Goal: Task Accomplishment & Management: Manage account settings

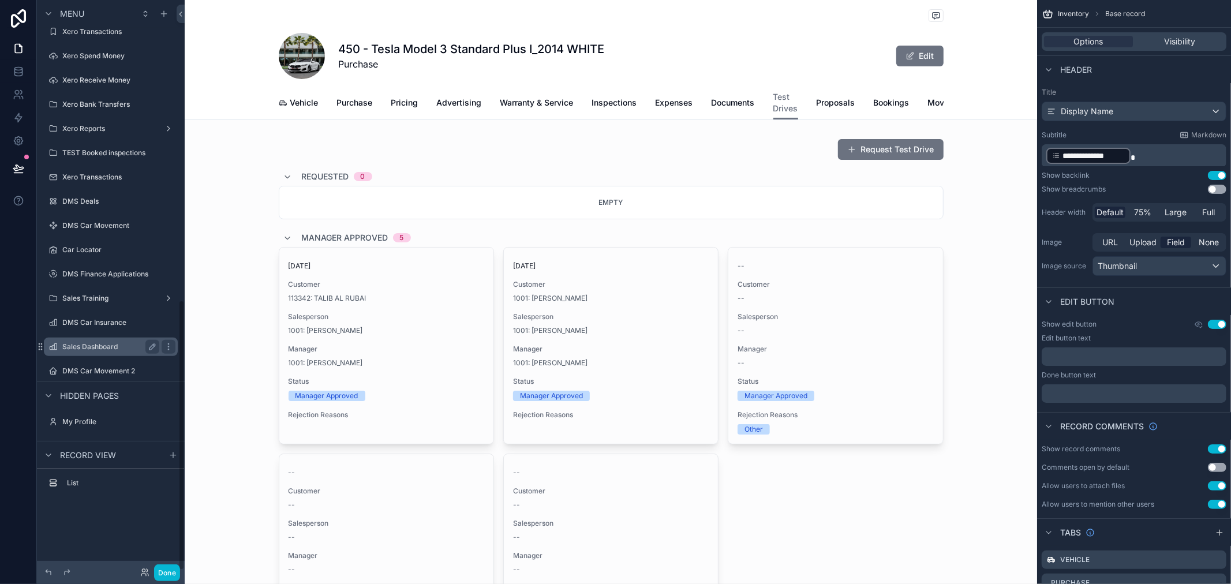
click at [111, 345] on label "Sales Dashboard" at bounding box center [108, 346] width 92 height 9
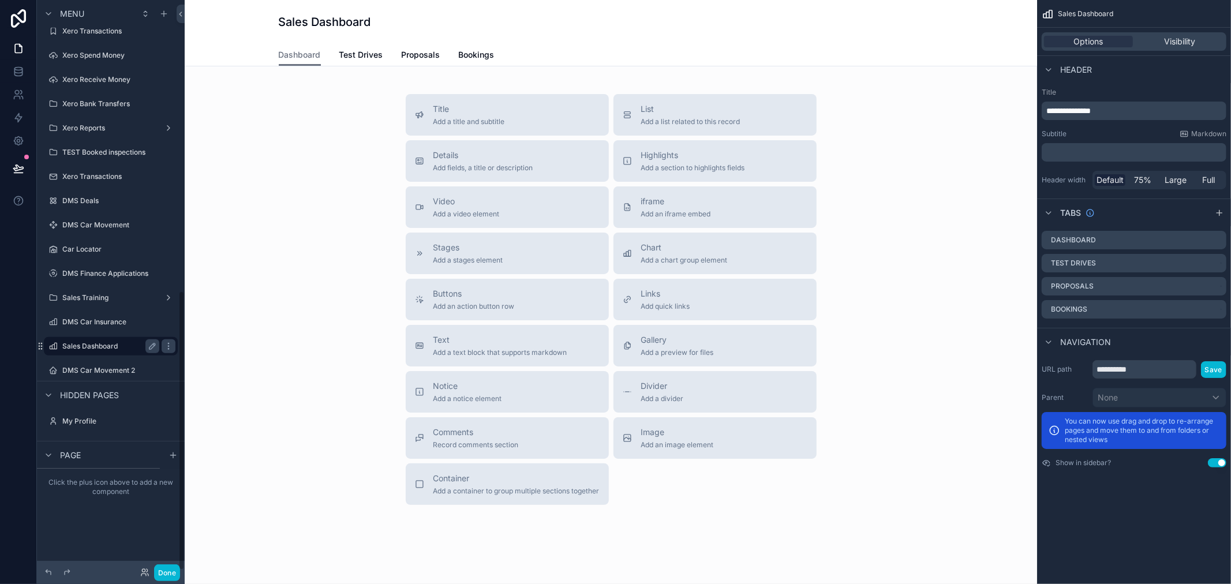
scroll to position [592, 0]
click at [346, 64] on link "Test Drives" at bounding box center [361, 55] width 44 height 23
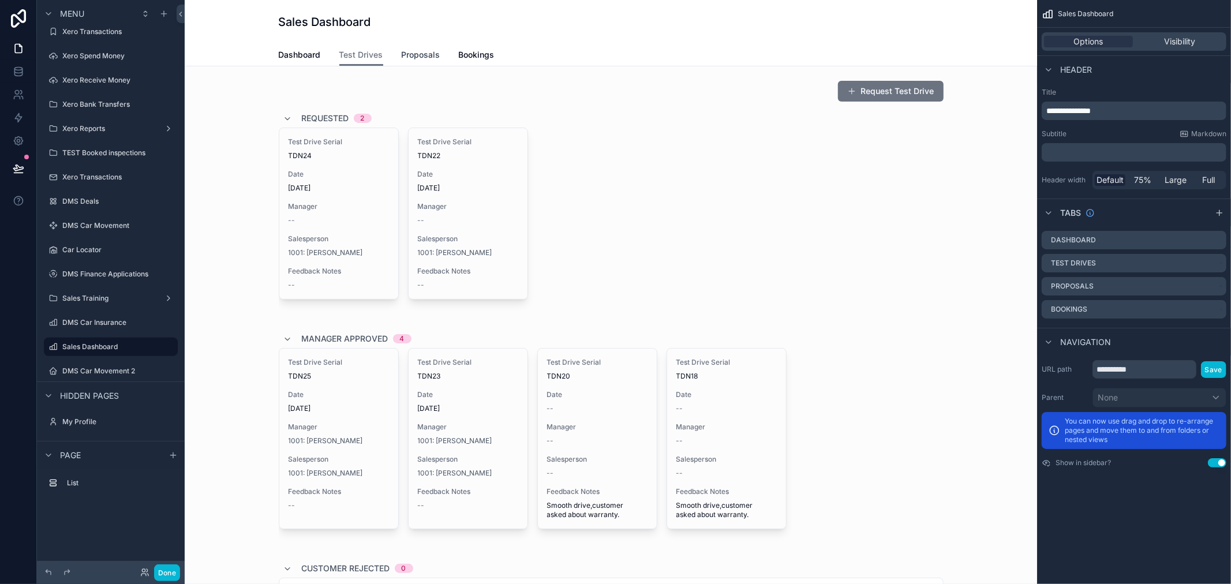
click at [426, 48] on link "Proposals" at bounding box center [421, 55] width 39 height 23
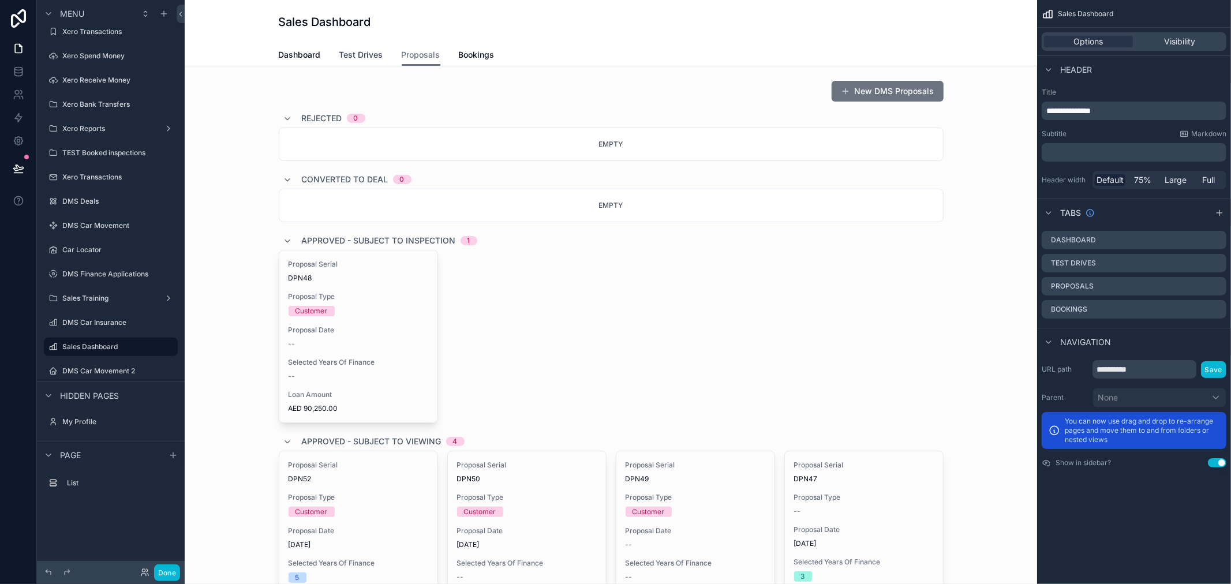
click at [359, 59] on span "Test Drives" at bounding box center [361, 55] width 44 height 12
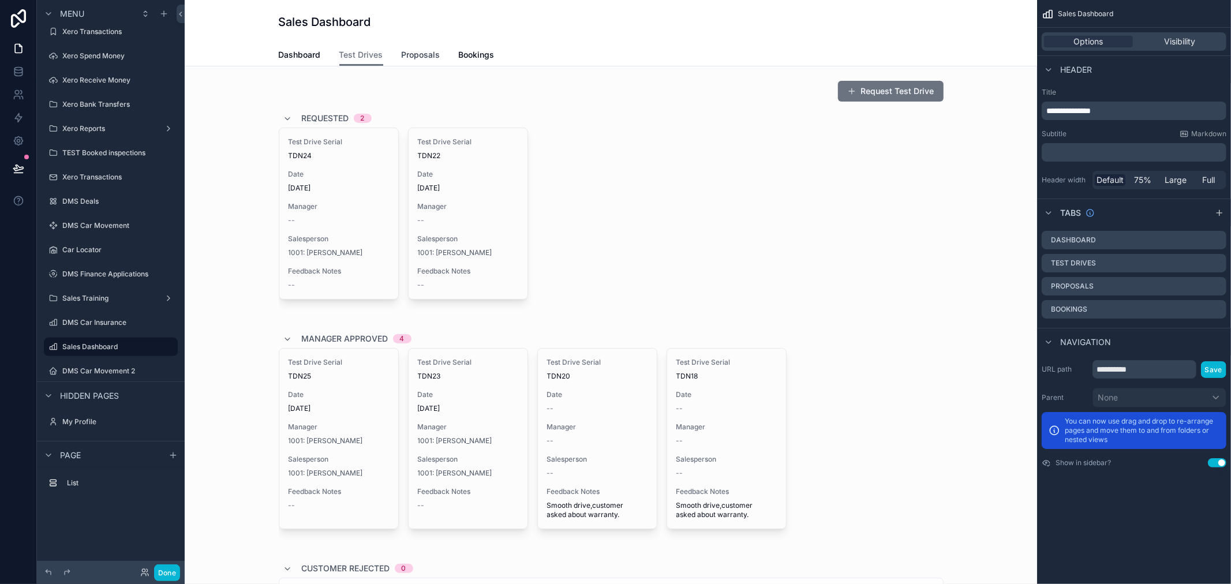
click at [402, 59] on span "Proposals" at bounding box center [421, 55] width 39 height 12
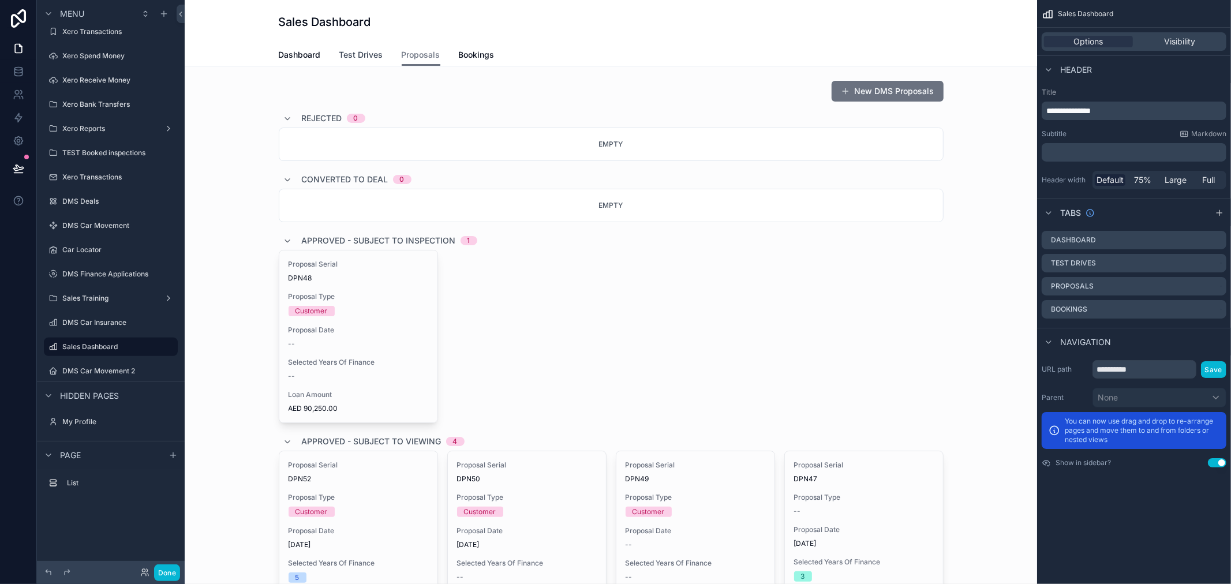
click at [354, 52] on span "Test Drives" at bounding box center [361, 55] width 44 height 12
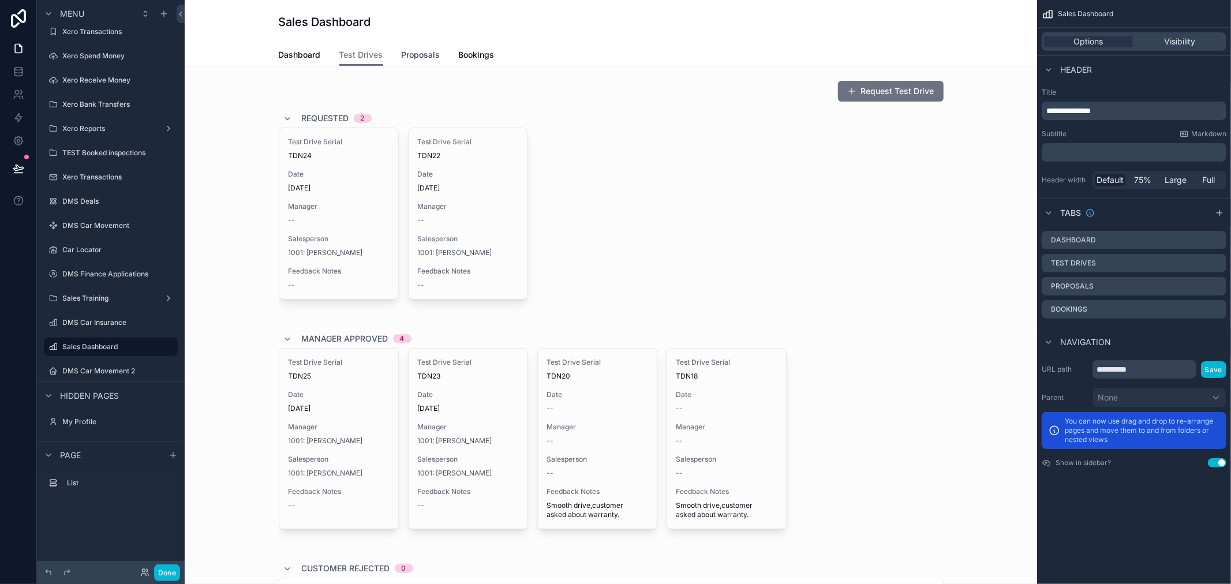
click at [409, 55] on span "Proposals" at bounding box center [421, 55] width 39 height 12
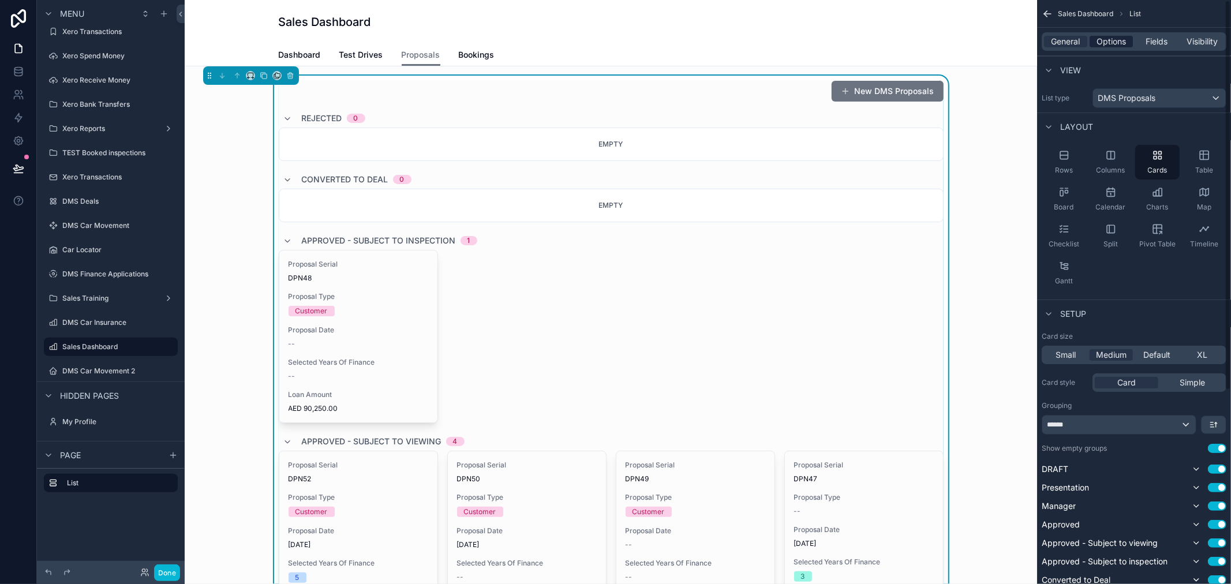
click at [1104, 38] on span "Options" at bounding box center [1111, 42] width 29 height 12
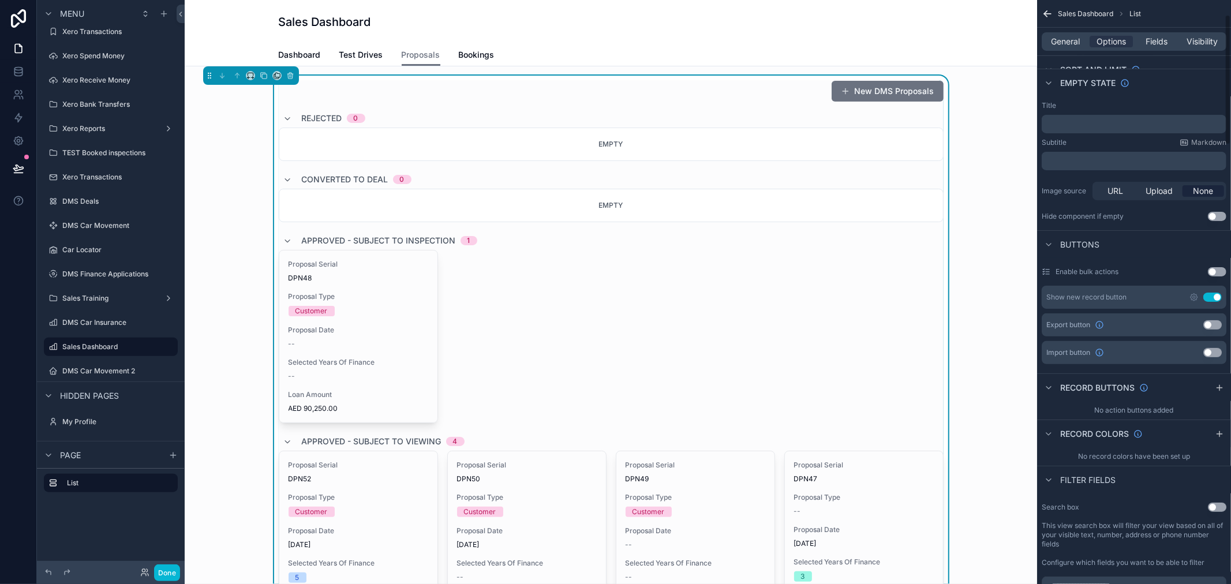
scroll to position [64, 0]
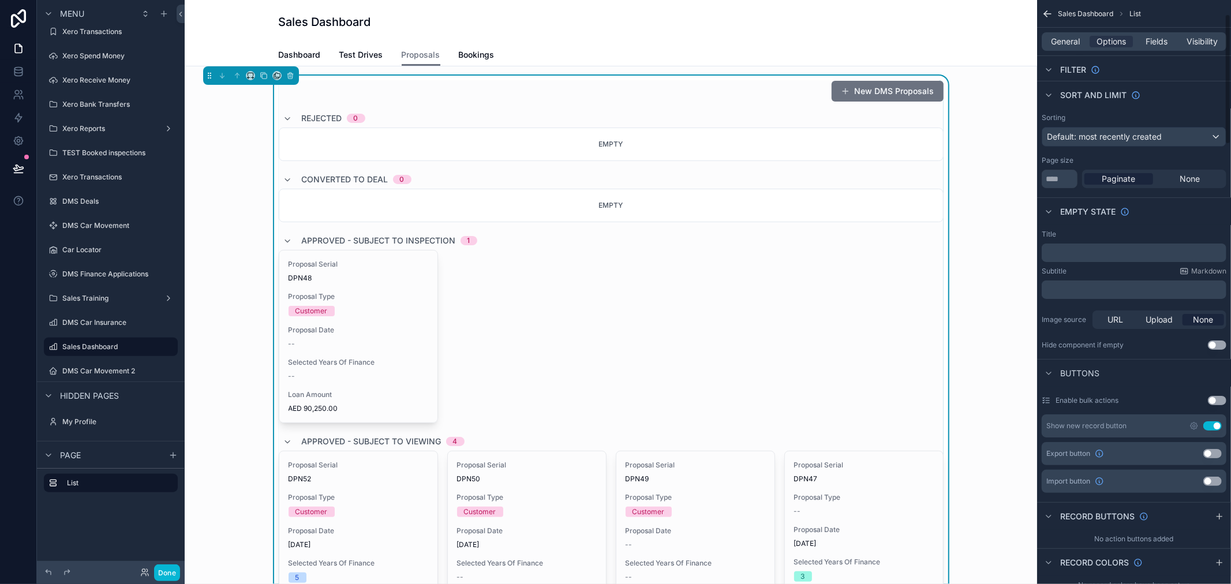
click at [1118, 252] on p "﻿" at bounding box center [1136, 252] width 178 height 9
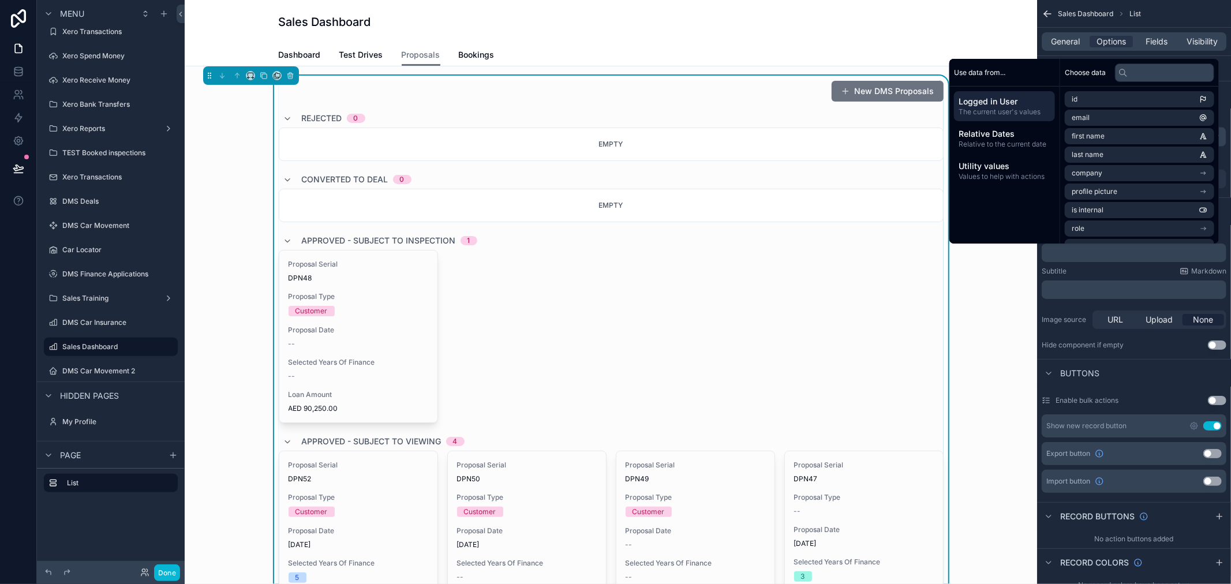
click at [1186, 279] on div "Subtitle Markdown ﻿" at bounding box center [1134, 283] width 185 height 32
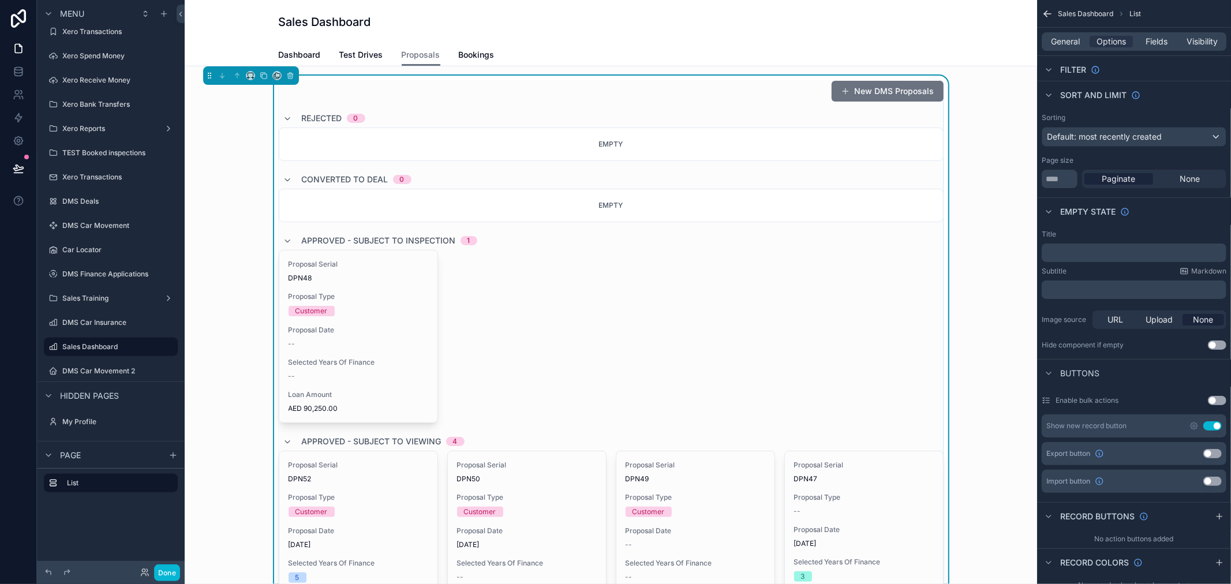
click at [1098, 254] on p "﻿" at bounding box center [1136, 252] width 178 height 9
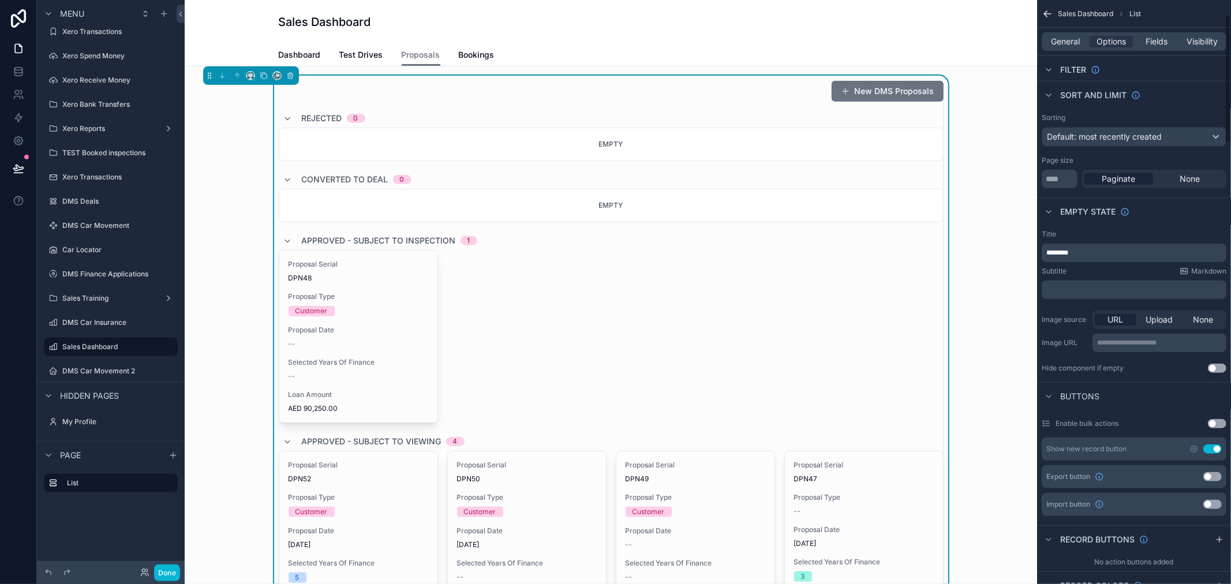
click at [1106, 275] on div "Subtitle Markdown" at bounding box center [1134, 271] width 185 height 9
drag, startPoint x: 1112, startPoint y: 252, endPoint x: 931, endPoint y: 227, distance: 183.5
click at [931, 227] on div "Page Stock Inventory 1,987 Handover Dates Xero tracking categories Handover Dat…" at bounding box center [708, 292] width 1047 height 584
click at [1199, 218] on div "Empty state" at bounding box center [1134, 211] width 194 height 28
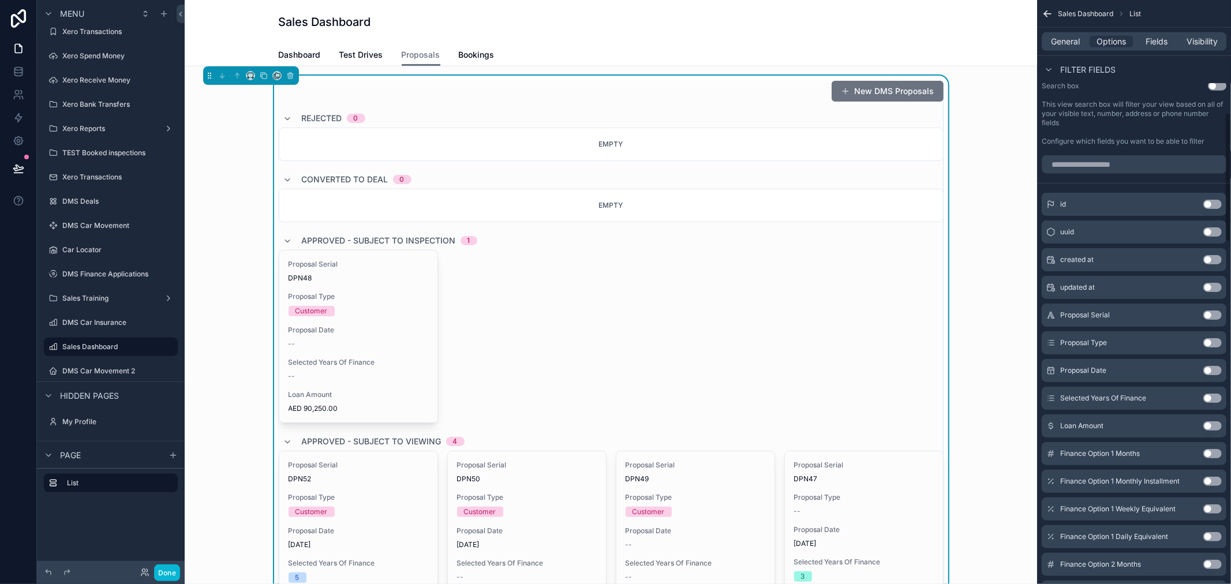
scroll to position [705, 0]
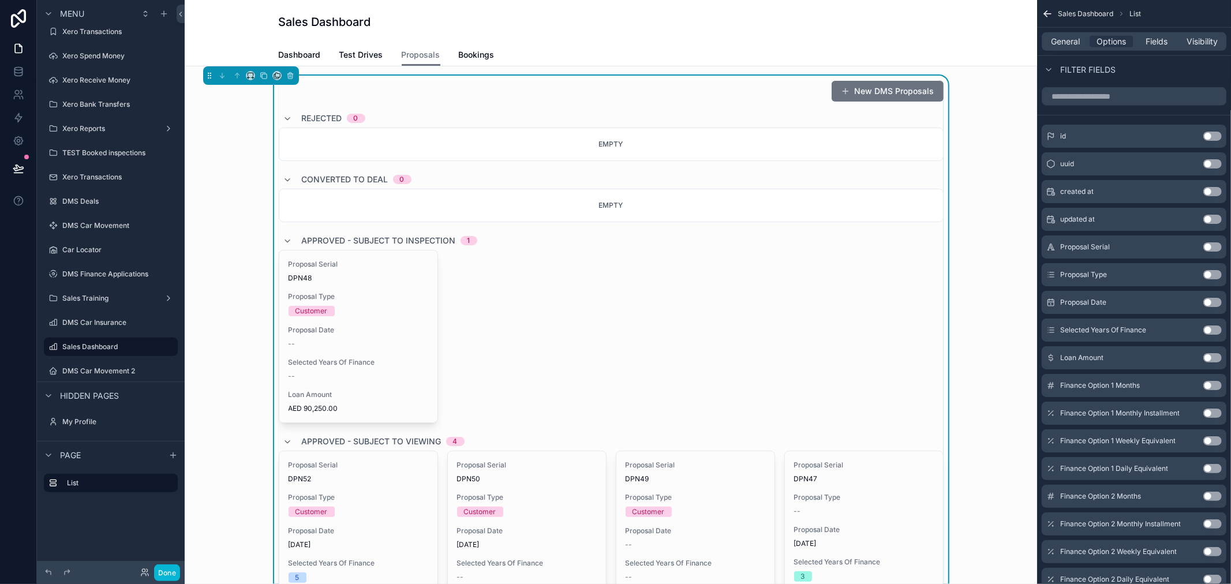
click at [758, 264] on div "Proposal Serial DPN48 Proposal Type Customer Proposal Date -- Selected Years Of…" at bounding box center [611, 336] width 665 height 173
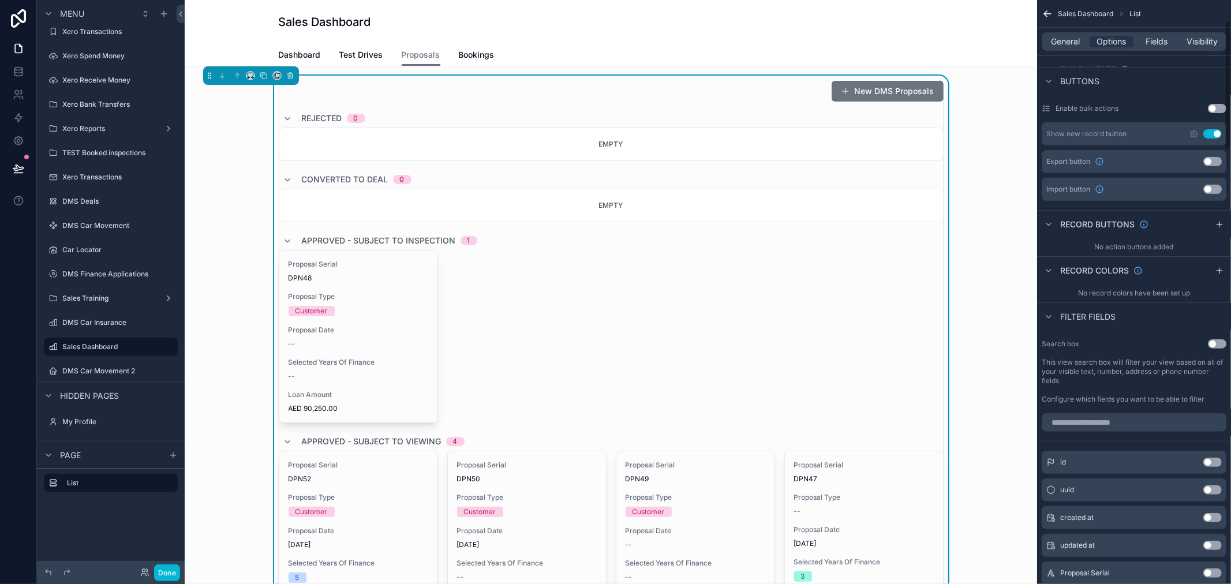
scroll to position [64, 0]
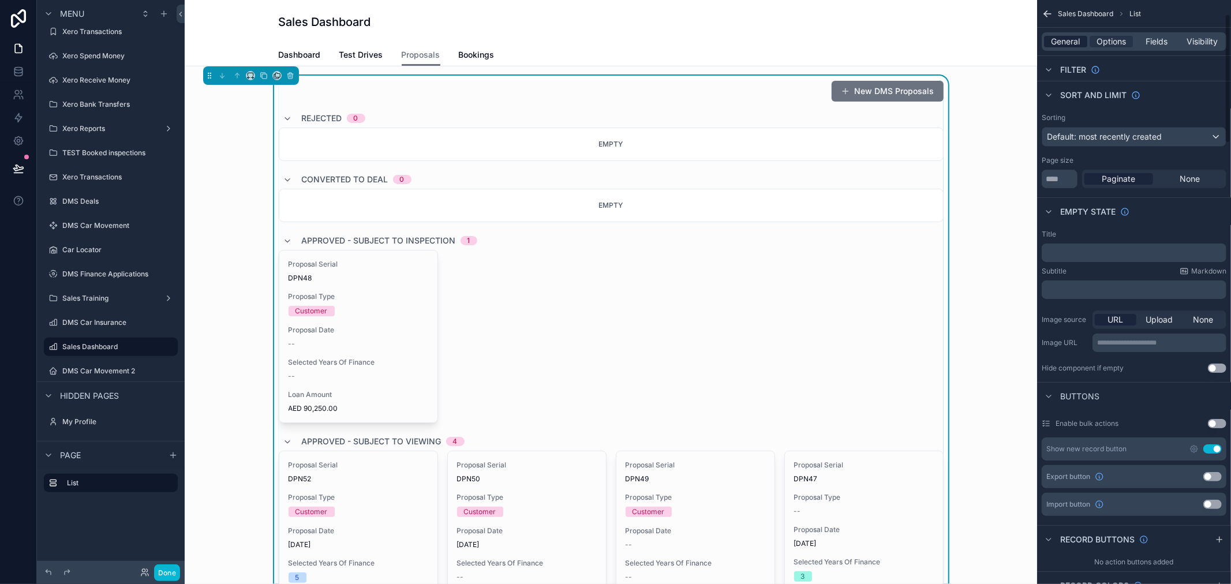
click at [1074, 44] on span "General" at bounding box center [1066, 42] width 29 height 12
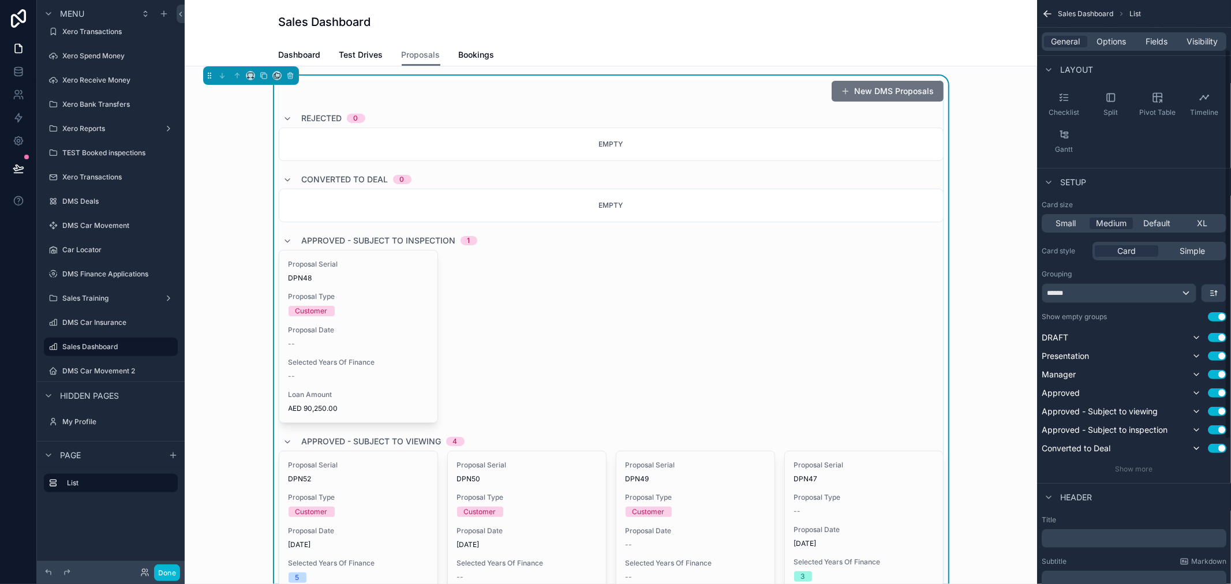
scroll to position [290, 0]
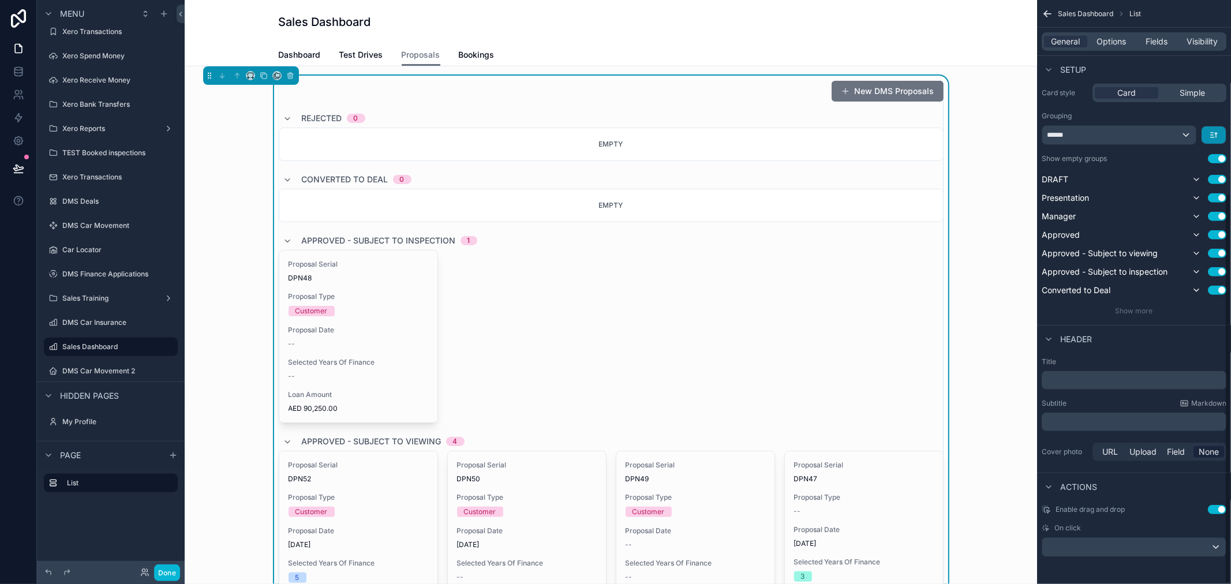
click at [1221, 127] on button "scrollable content" at bounding box center [1214, 134] width 24 height 17
click at [1205, 177] on span "Last -> First" at bounding box center [1192, 183] width 44 height 14
click at [1216, 130] on icon "scrollable content" at bounding box center [1213, 134] width 9 height 9
click at [1218, 162] on div "First -> Last" at bounding box center [1193, 161] width 61 height 21
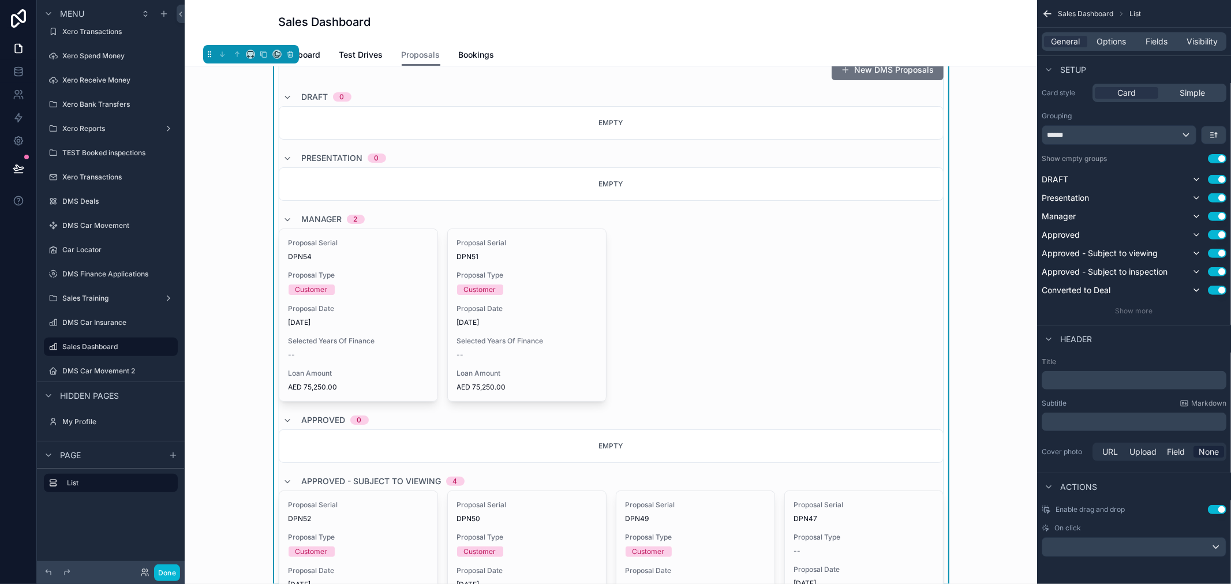
scroll to position [0, 0]
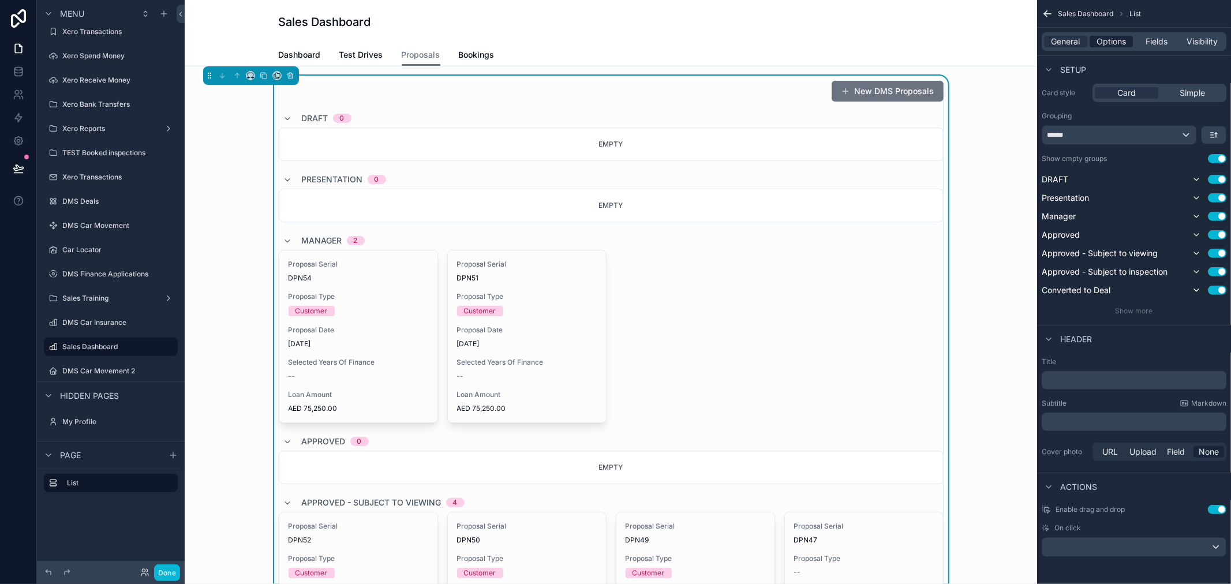
click at [1110, 39] on span "Options" at bounding box center [1111, 42] width 29 height 12
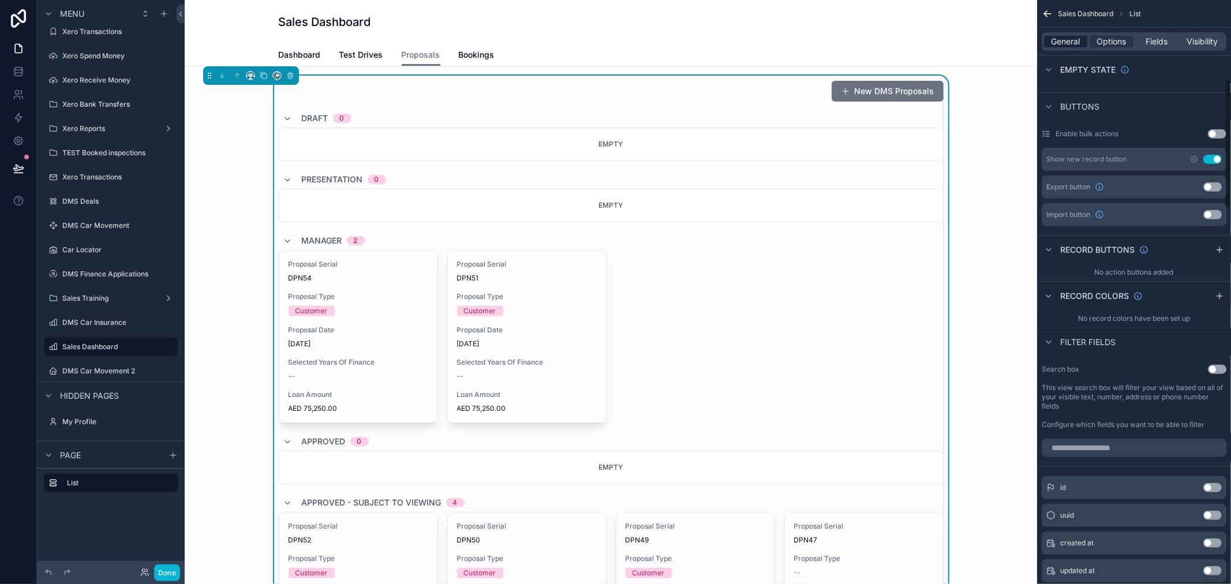
click at [1084, 36] on div "General" at bounding box center [1065, 42] width 43 height 12
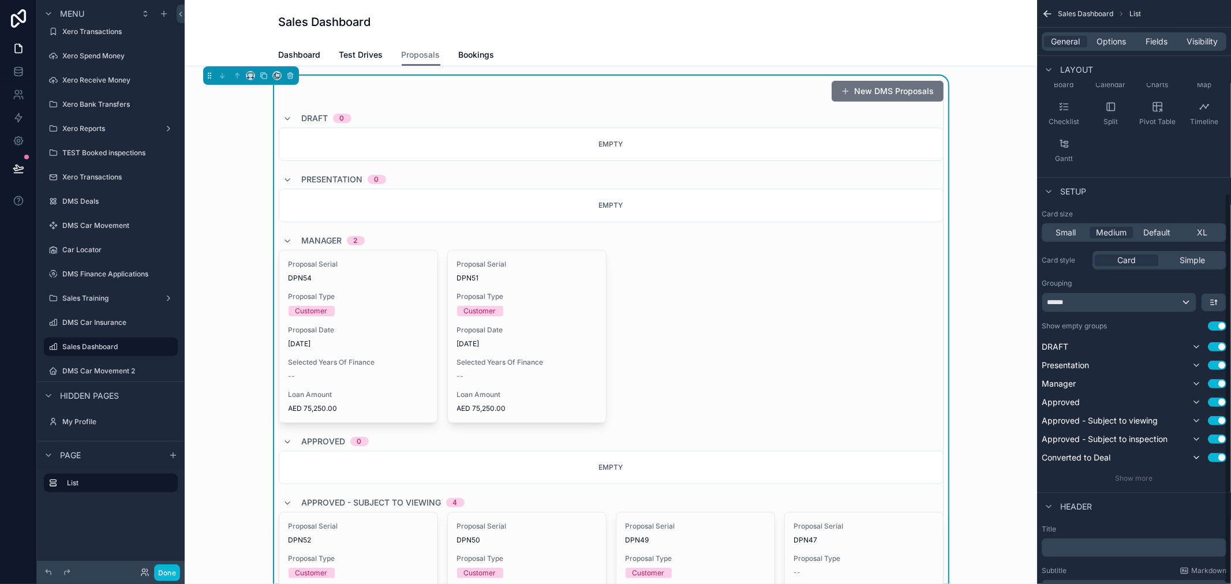
scroll to position [290, 0]
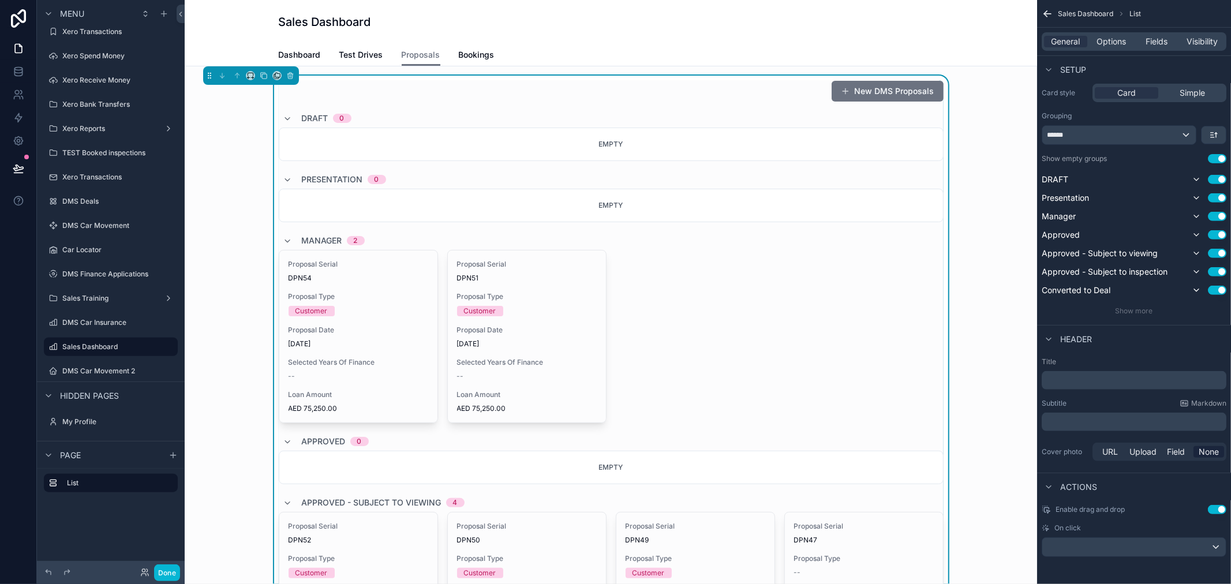
click at [874, 137] on div "Empty" at bounding box center [611, 144] width 665 height 33
click at [905, 113] on div "DRAFT 0" at bounding box center [611, 118] width 665 height 18
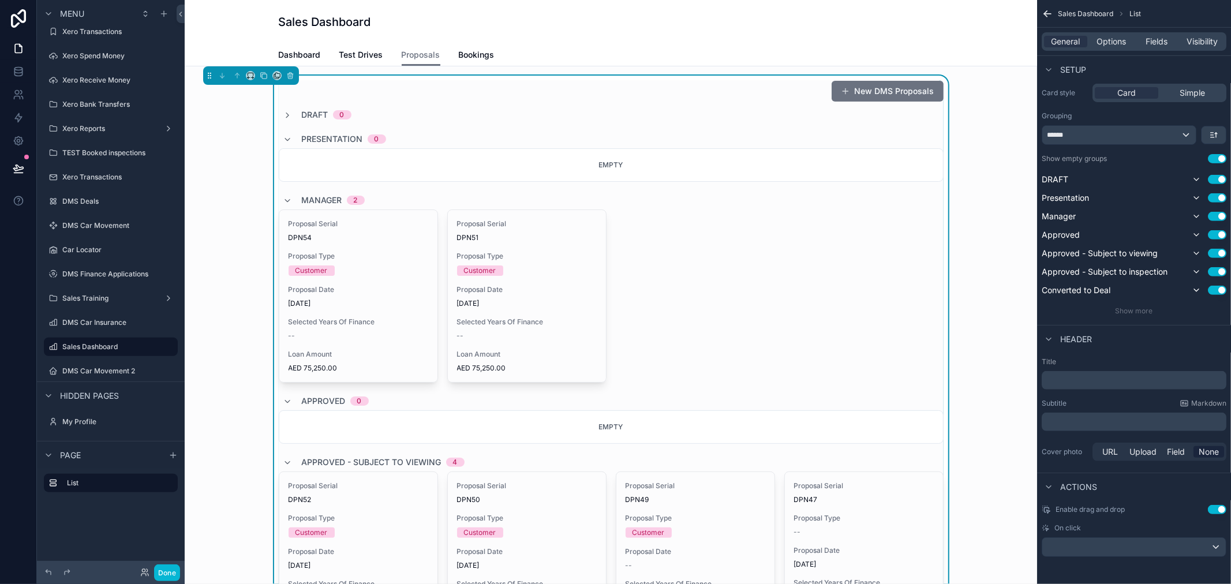
click at [905, 113] on div "DRAFT 0" at bounding box center [611, 115] width 665 height 12
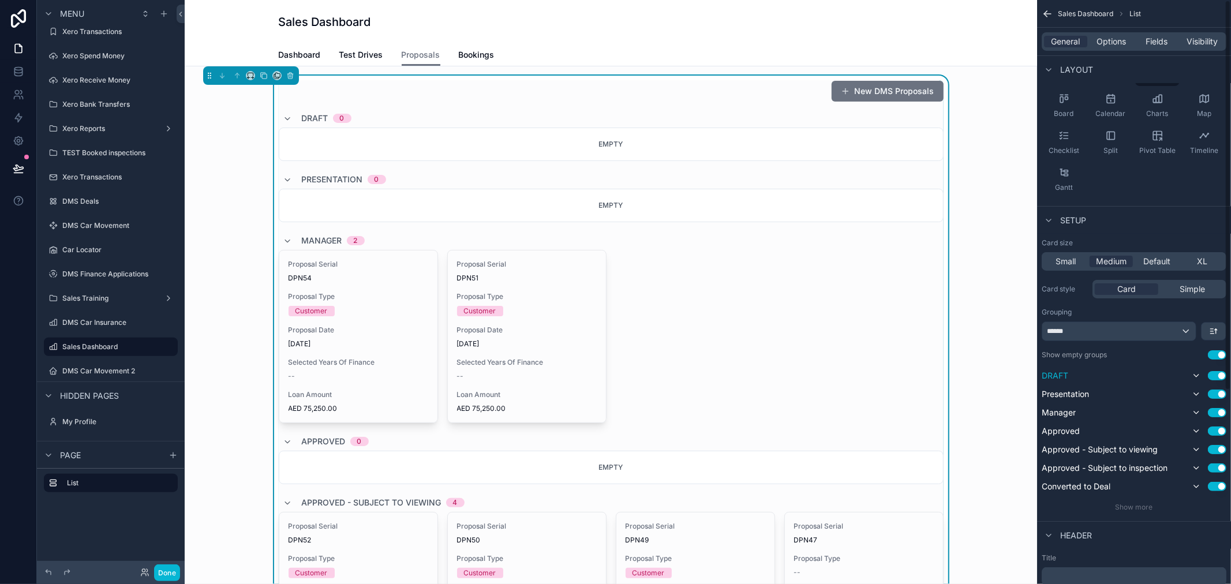
scroll to position [0, 0]
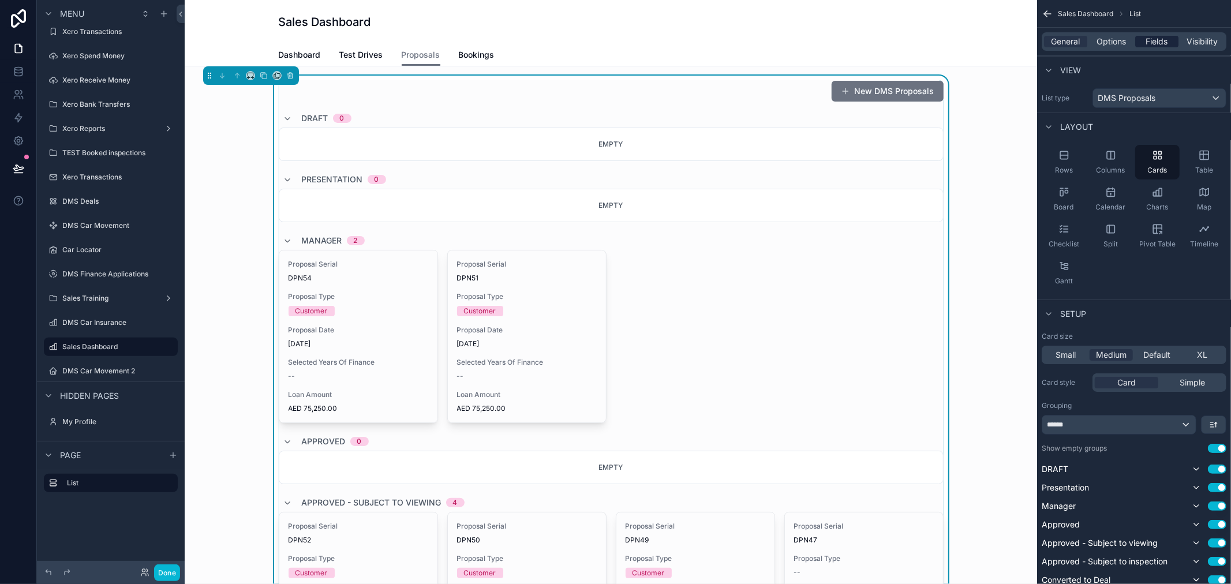
click at [1174, 39] on div "Fields" at bounding box center [1157, 42] width 43 height 12
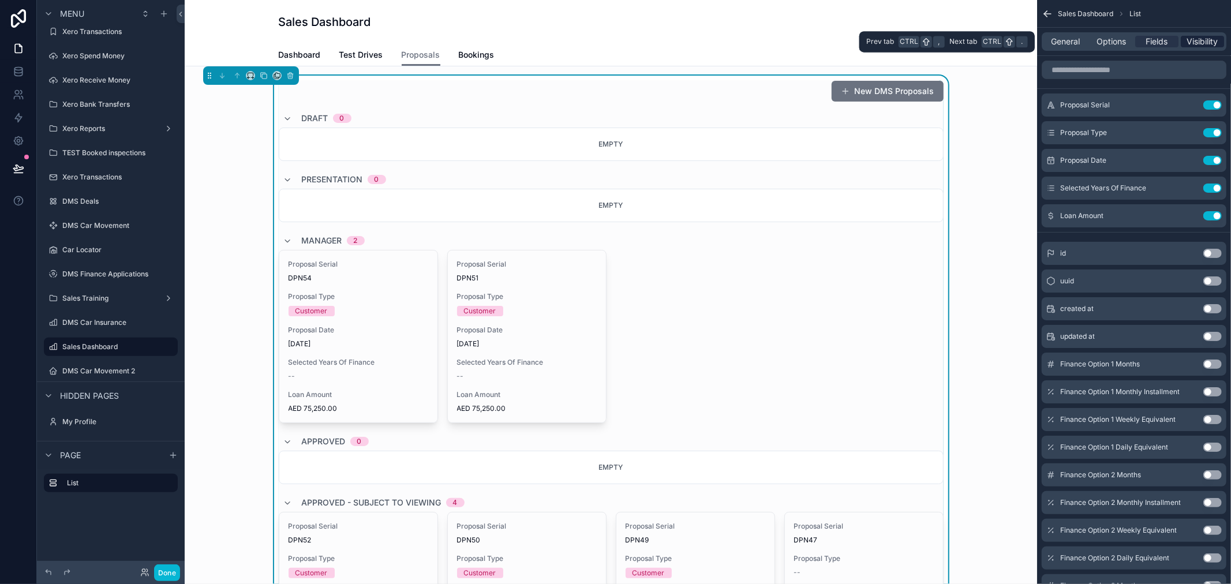
click at [1197, 39] on span "Visibility" at bounding box center [1203, 42] width 31 height 12
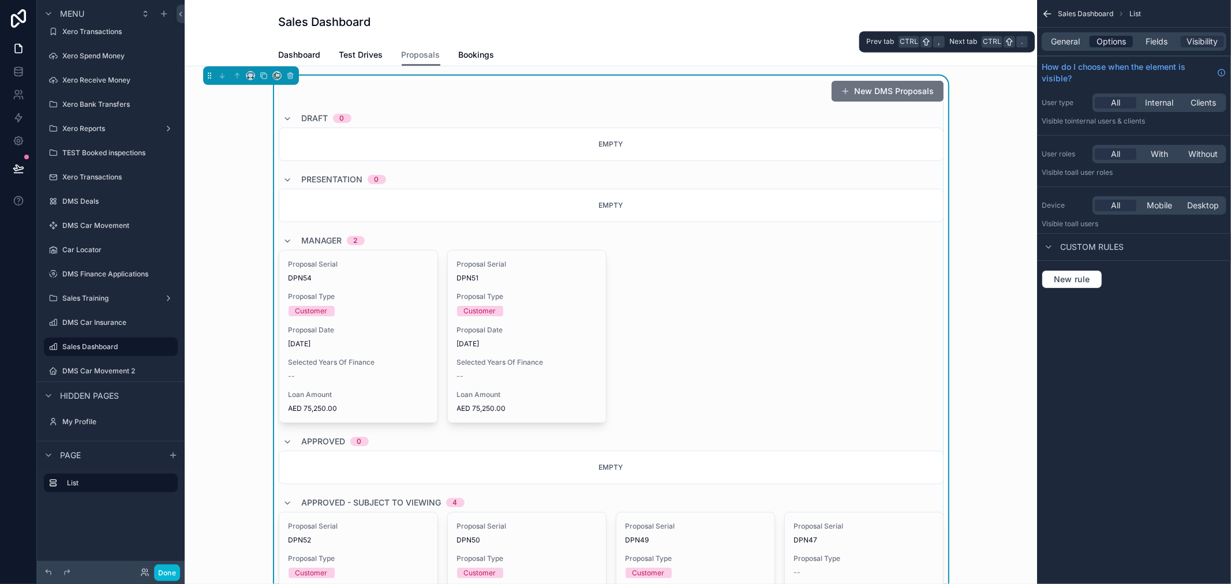
click at [1126, 40] on span "Options" at bounding box center [1111, 42] width 29 height 12
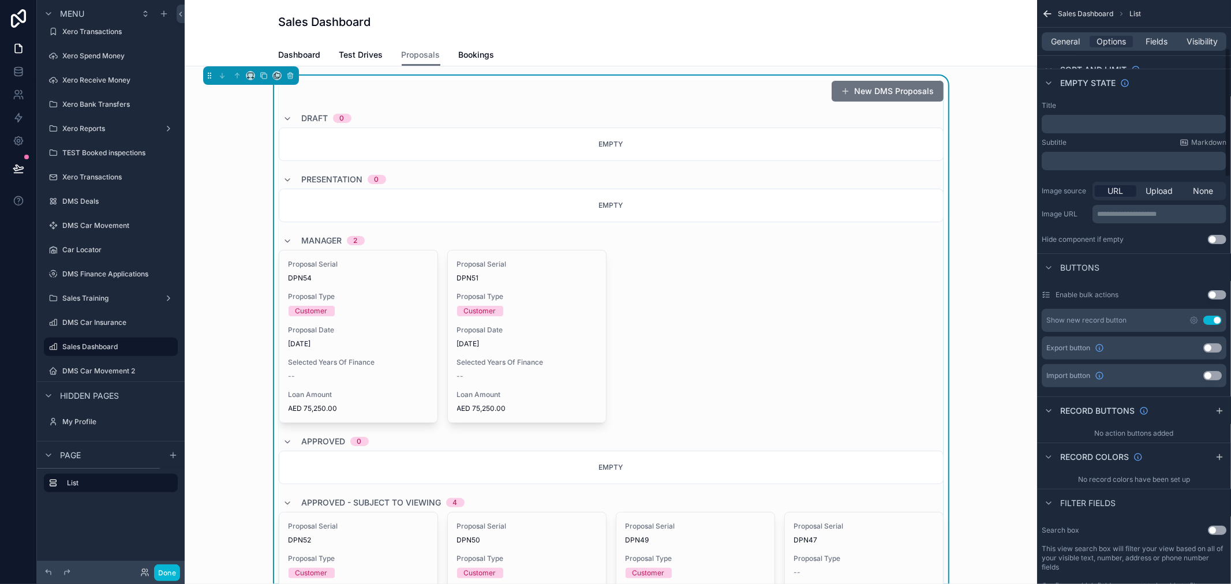
scroll to position [192, 0]
click at [1192, 318] on div "Show new record button Use setting" at bounding box center [1134, 320] width 185 height 23
click at [1192, 318] on icon "scrollable content" at bounding box center [1194, 321] width 7 height 7
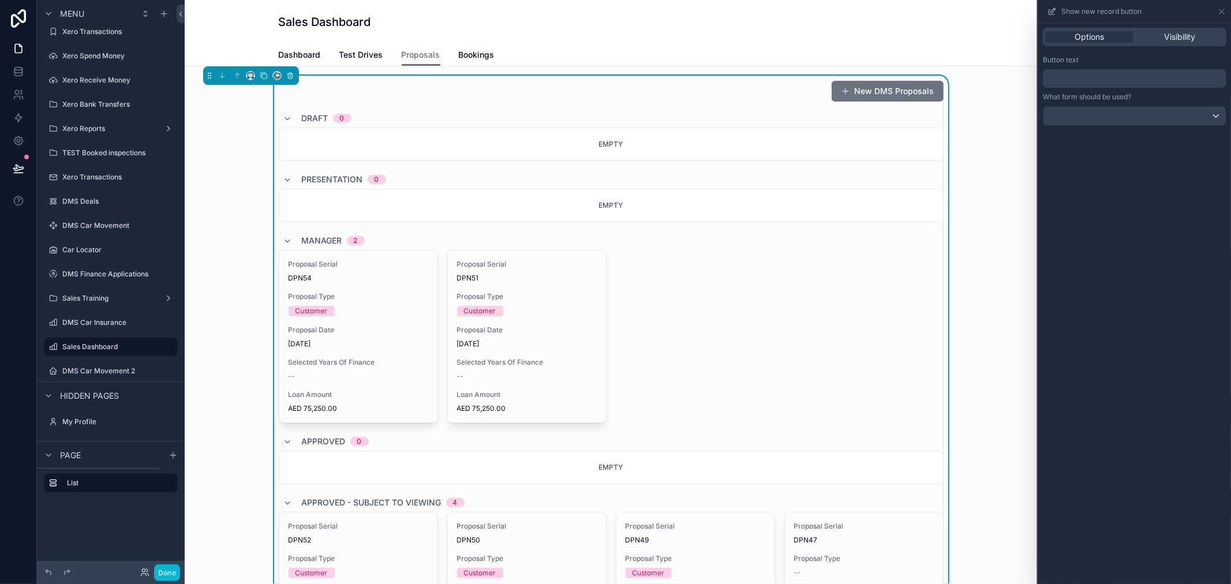
click at [1123, 85] on div "﻿" at bounding box center [1135, 78] width 184 height 18
click at [1122, 79] on p "﻿" at bounding box center [1136, 79] width 177 height 14
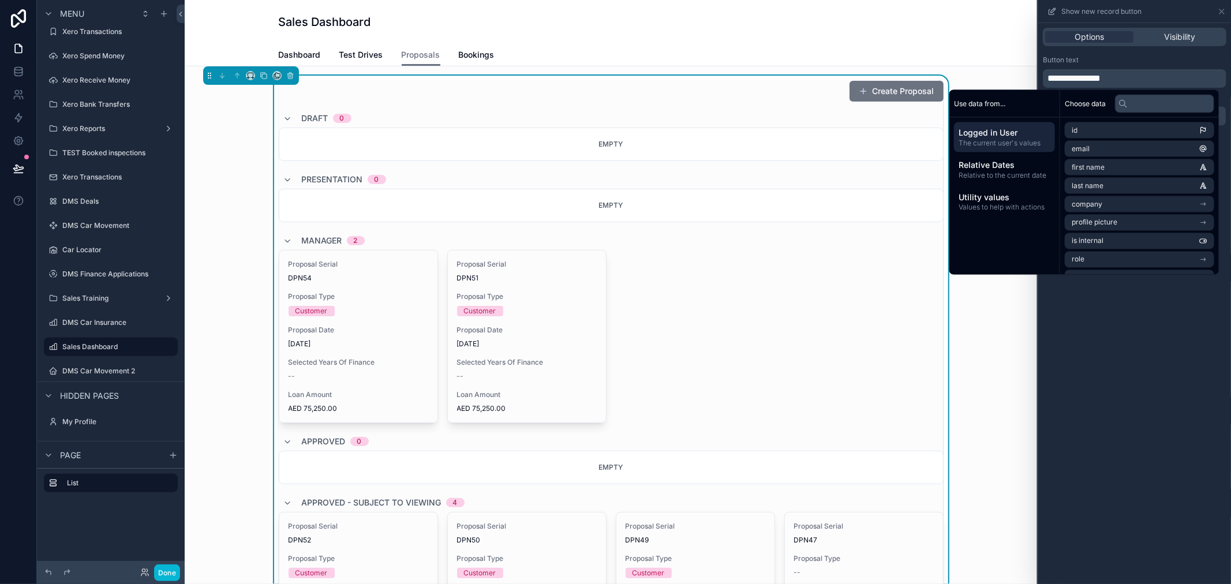
click at [1145, 62] on div "Button text" at bounding box center [1135, 59] width 184 height 9
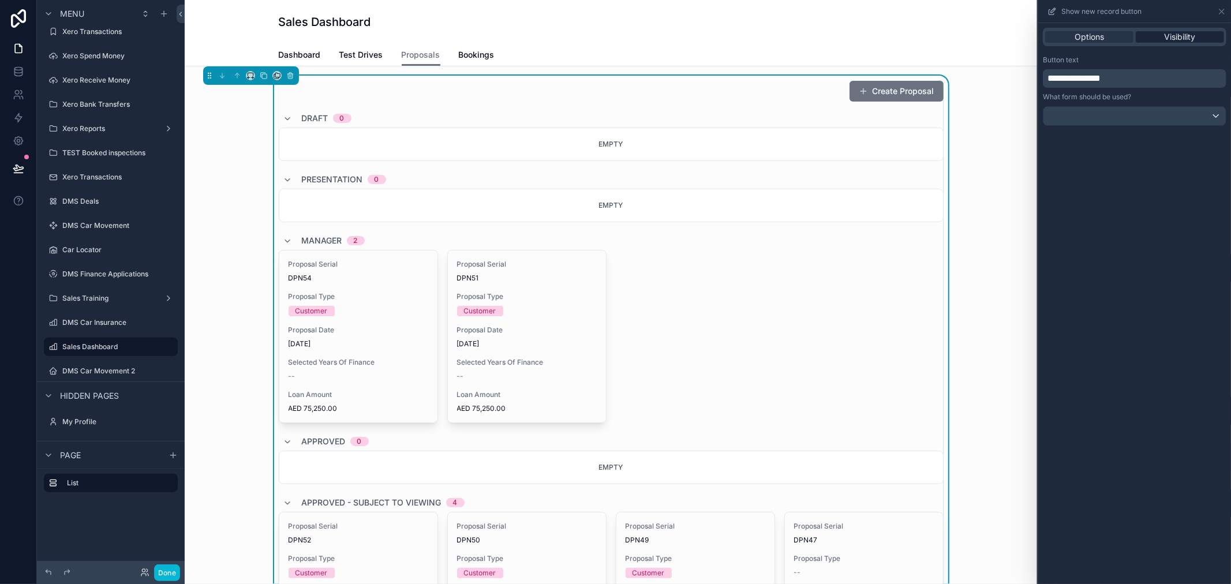
click at [1175, 38] on span "Visibility" at bounding box center [1180, 37] width 31 height 12
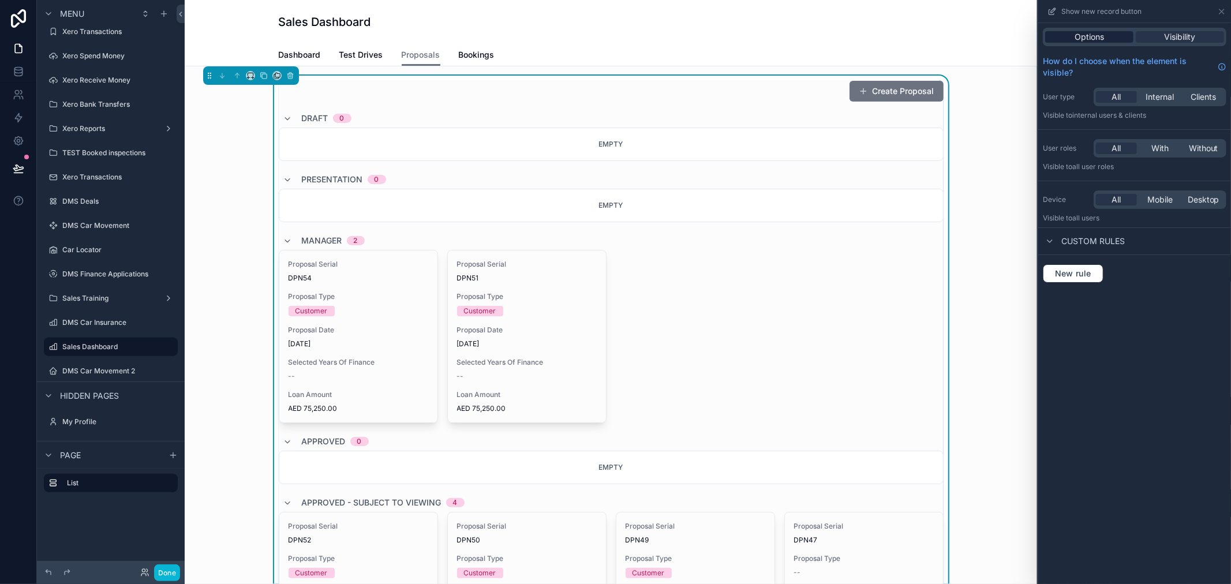
click at [1107, 38] on div "Options" at bounding box center [1090, 37] width 88 height 12
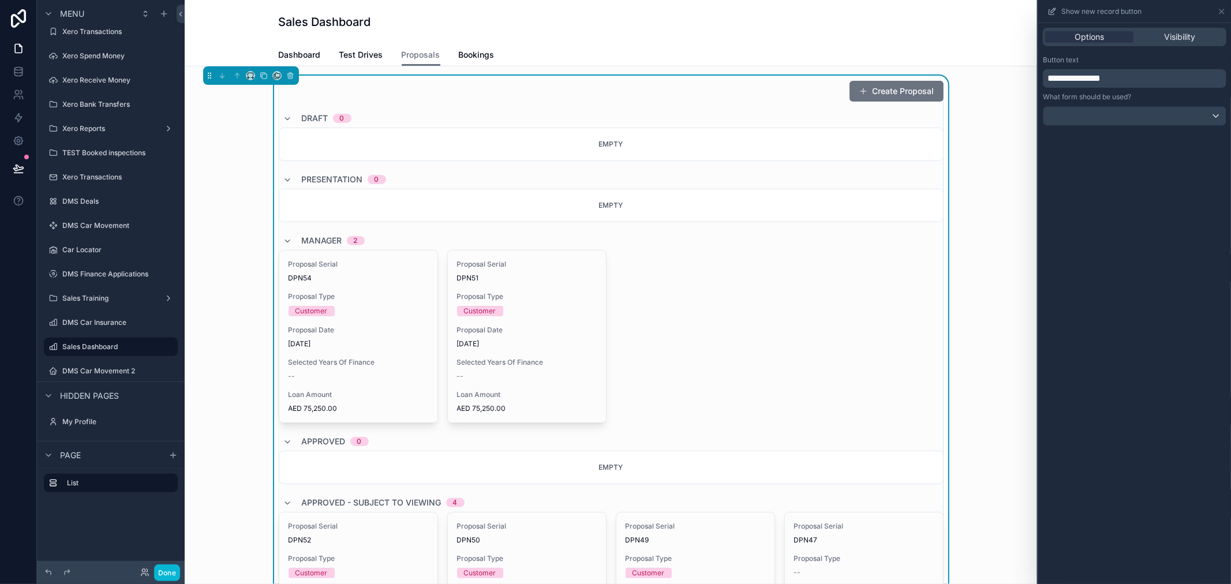
click at [1159, 104] on div "What form should be used?" at bounding box center [1135, 108] width 184 height 33
click at [1132, 59] on div "Button text" at bounding box center [1135, 59] width 184 height 9
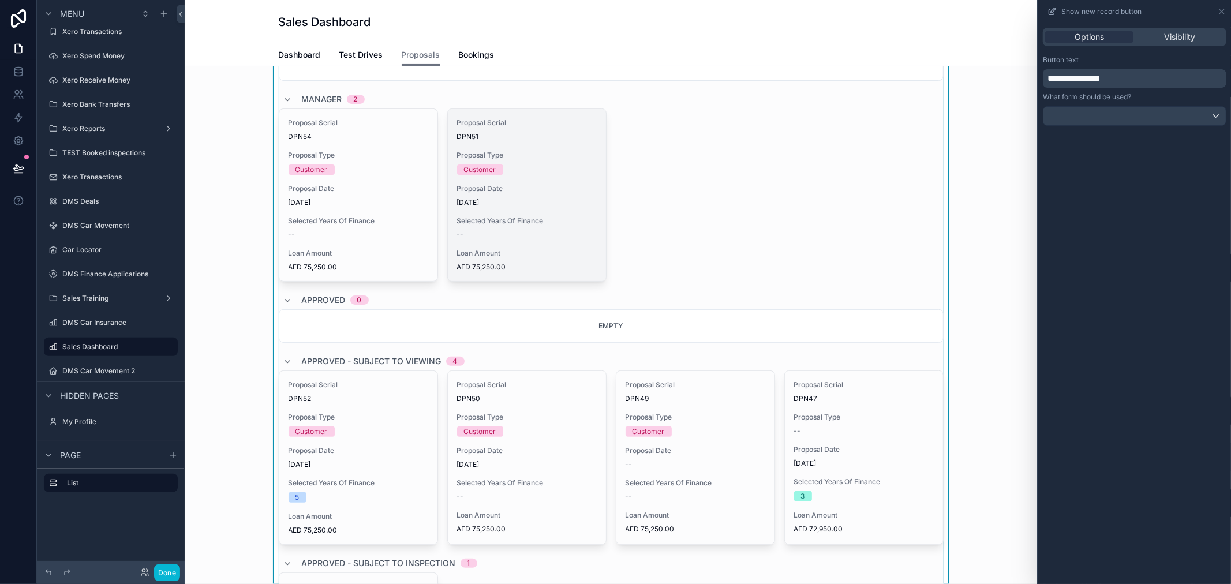
scroll to position [0, 0]
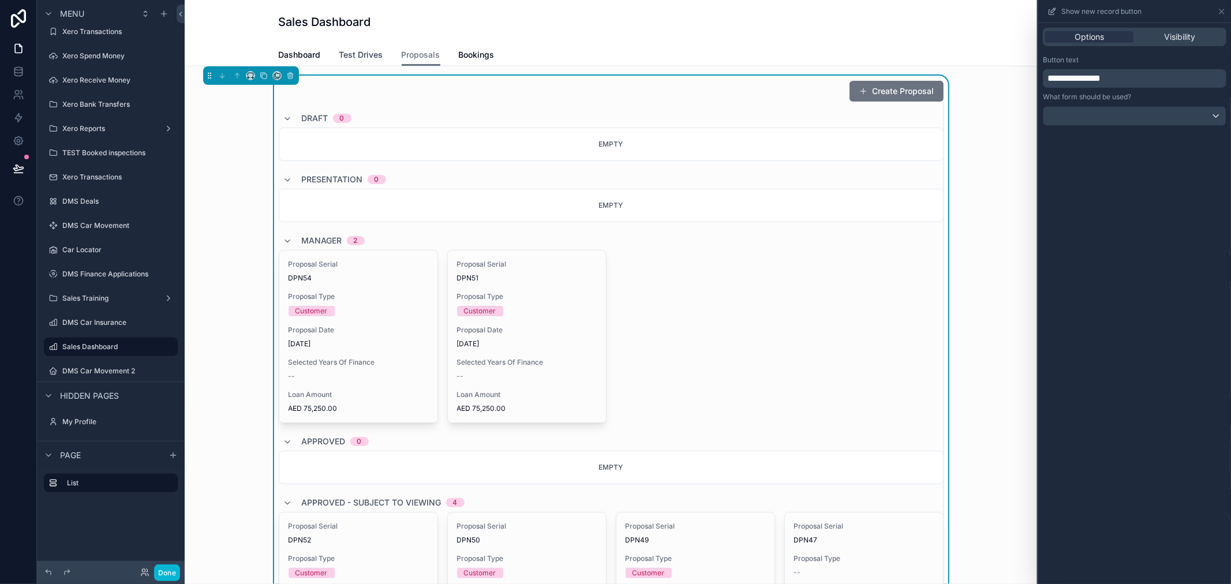
click at [372, 57] on span "Test Drives" at bounding box center [361, 55] width 44 height 12
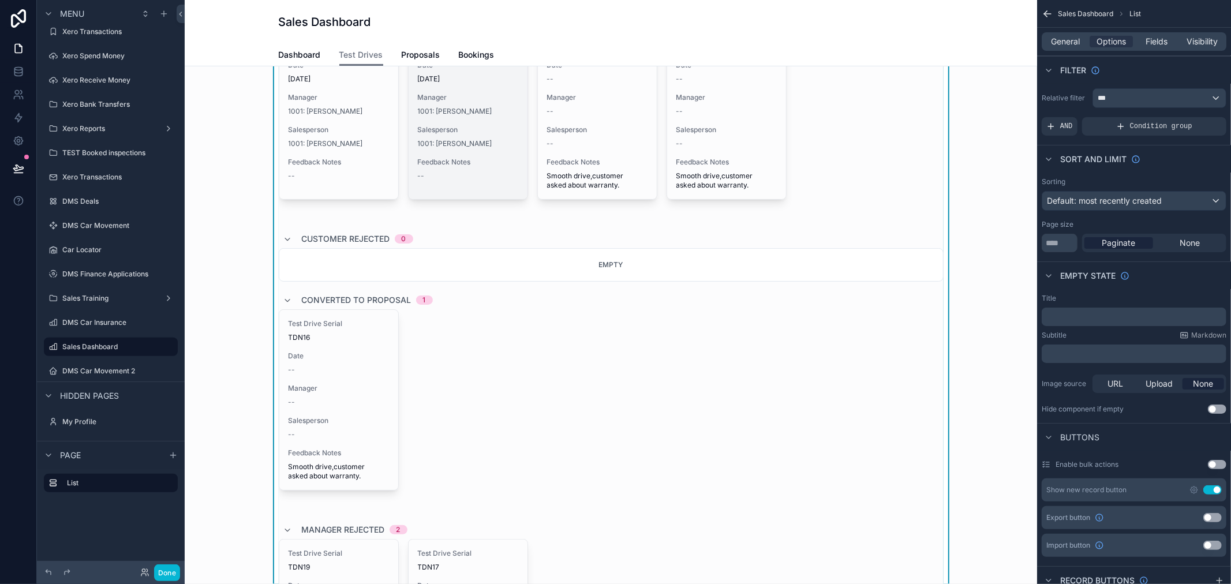
scroll to position [256, 0]
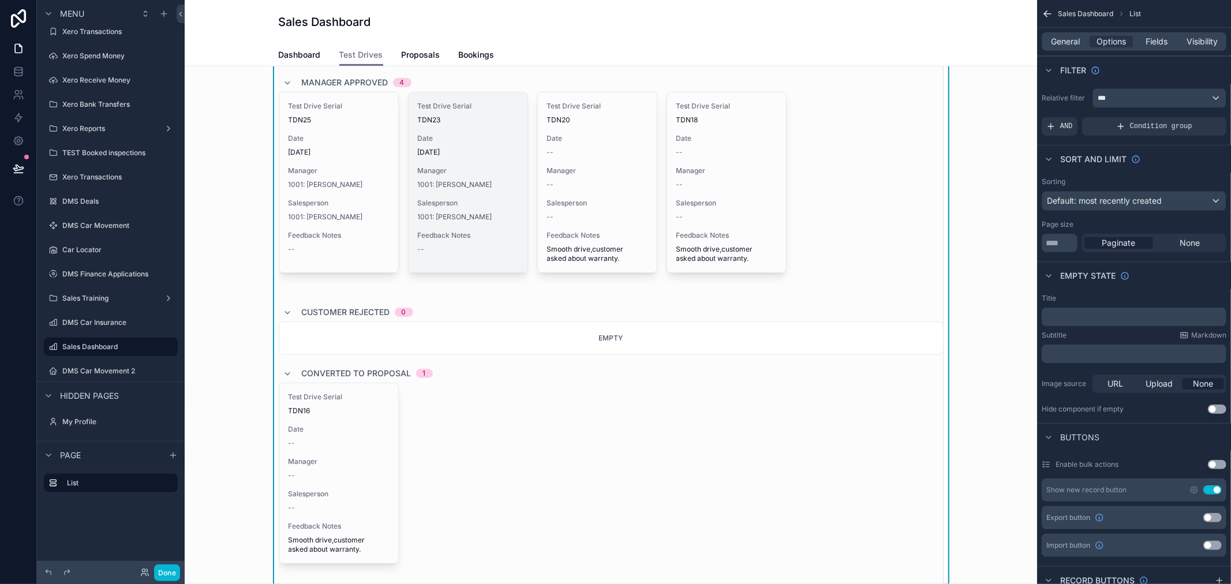
click at [469, 202] on span "Salesperson" at bounding box center [468, 203] width 100 height 9
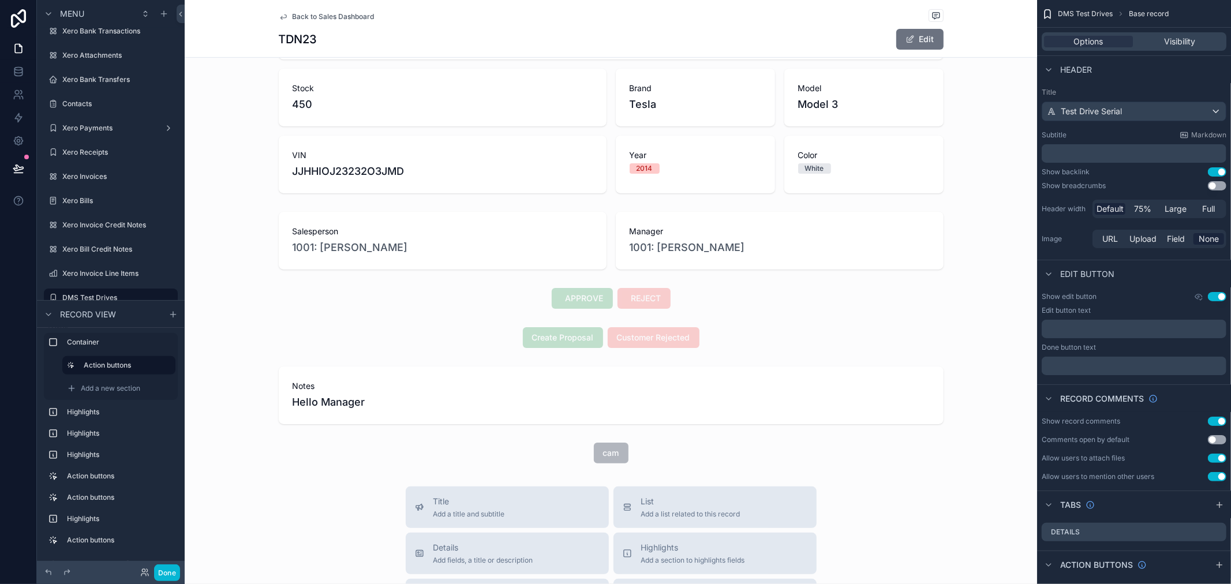
scroll to position [256, 0]
click at [567, 338] on div "scrollable content" at bounding box center [611, 338] width 853 height 30
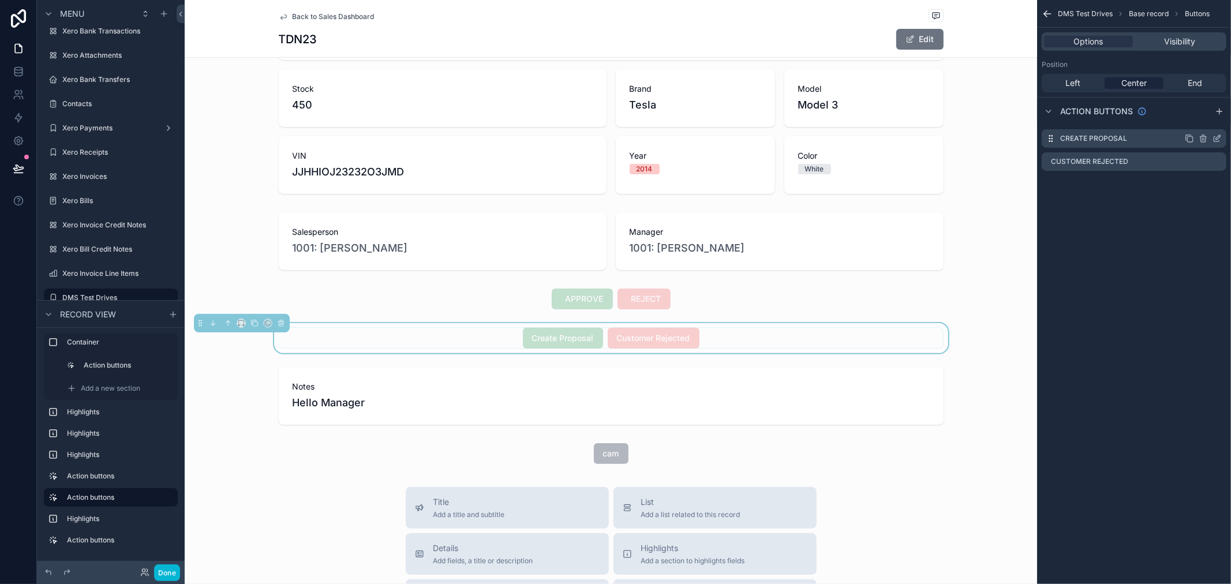
click at [1219, 137] on icon "scrollable content" at bounding box center [1217, 138] width 9 height 9
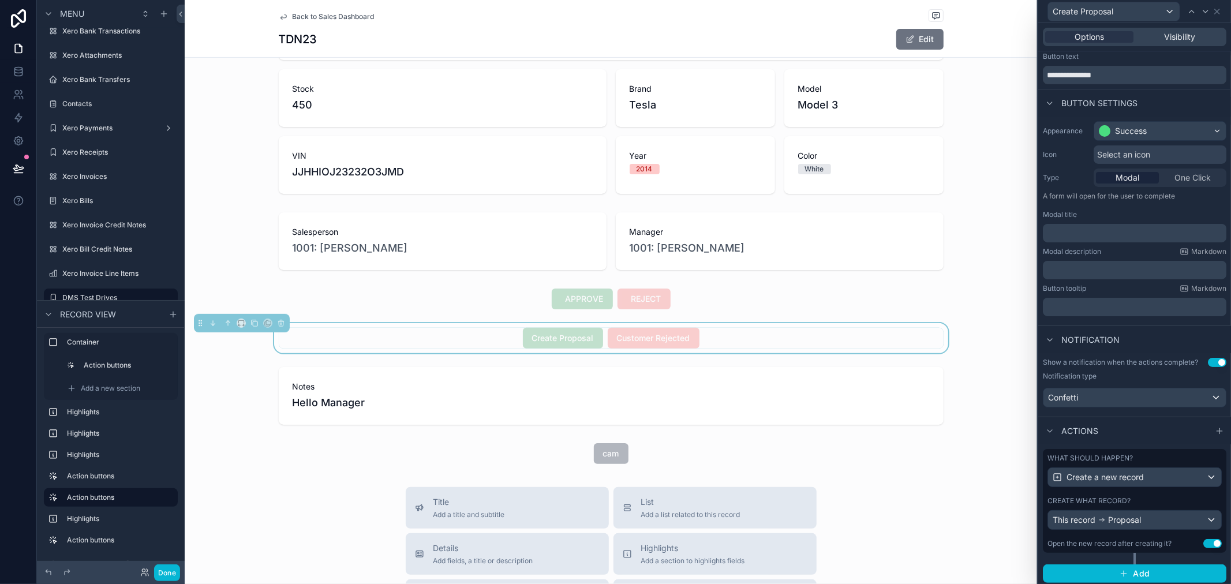
scroll to position [39, 0]
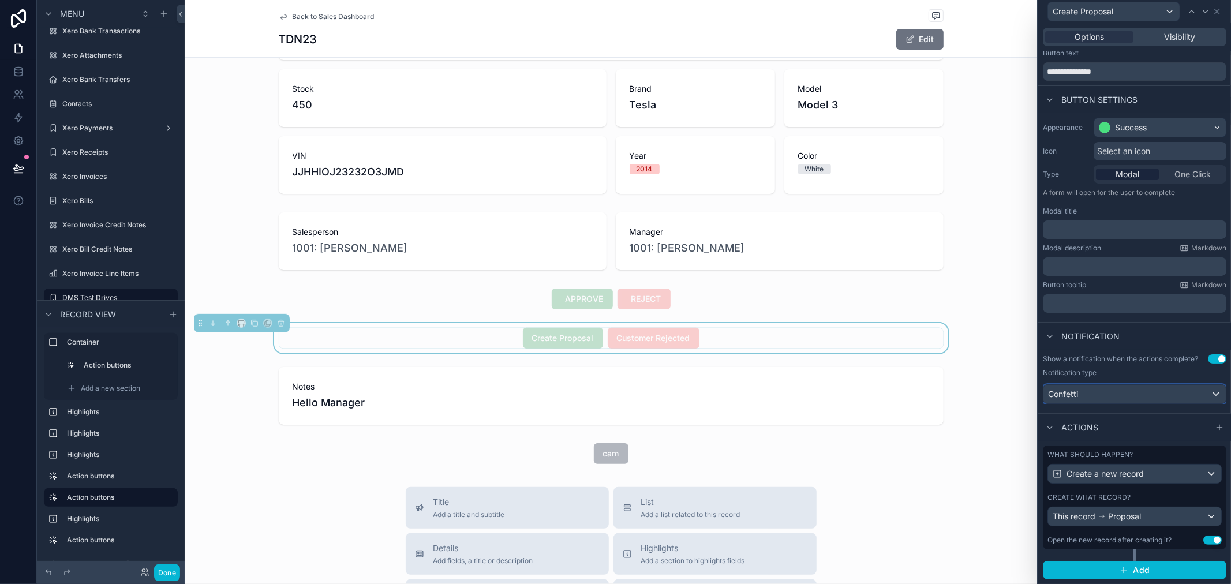
click at [1173, 398] on div "Confetti" at bounding box center [1135, 394] width 182 height 18
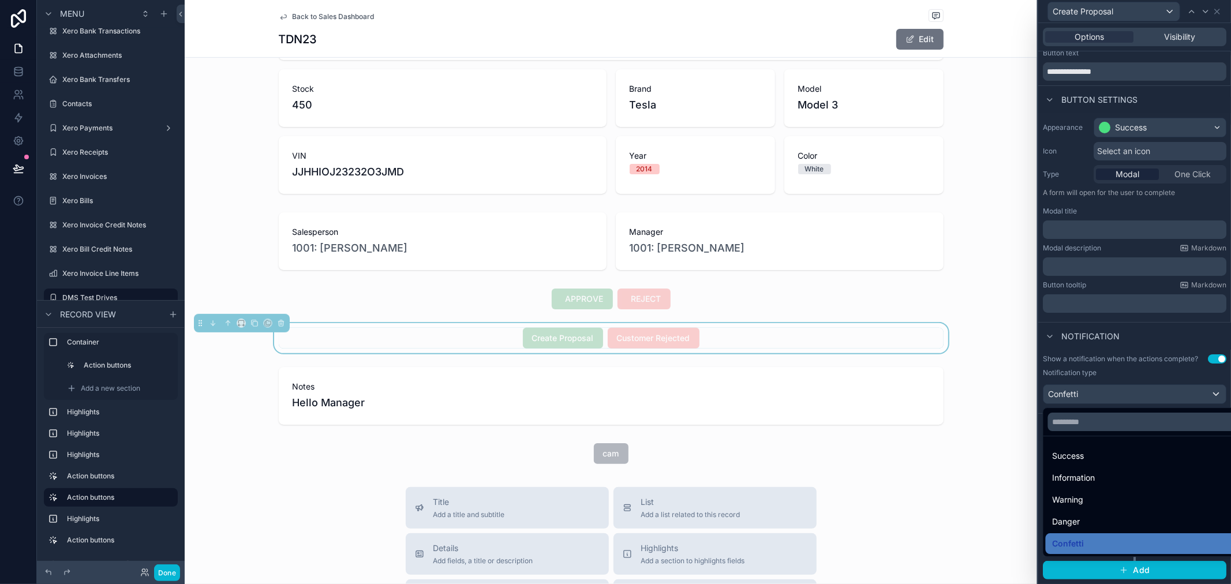
click at [1134, 374] on div at bounding box center [1135, 292] width 193 height 584
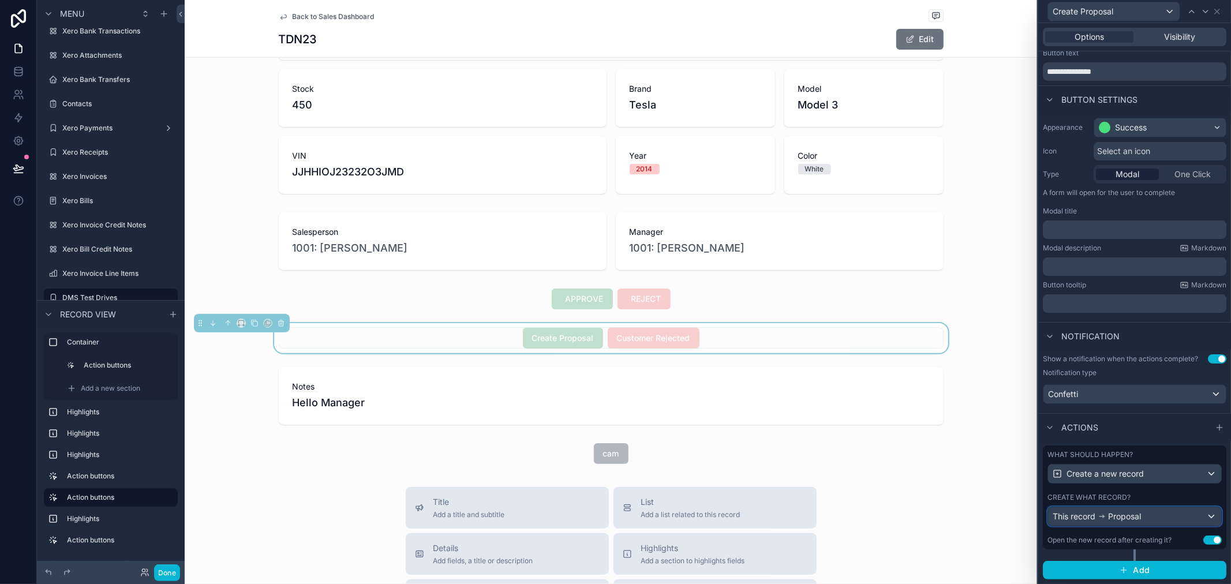
click at [1164, 522] on div "This record Proposal" at bounding box center [1134, 516] width 173 height 18
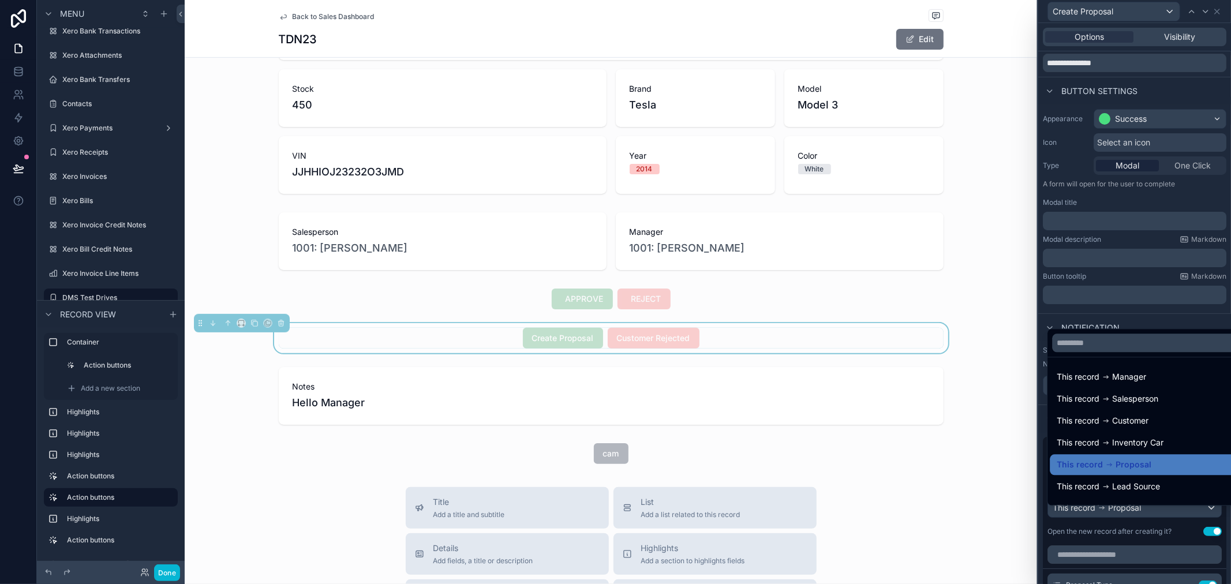
click at [1164, 522] on div at bounding box center [1135, 292] width 193 height 584
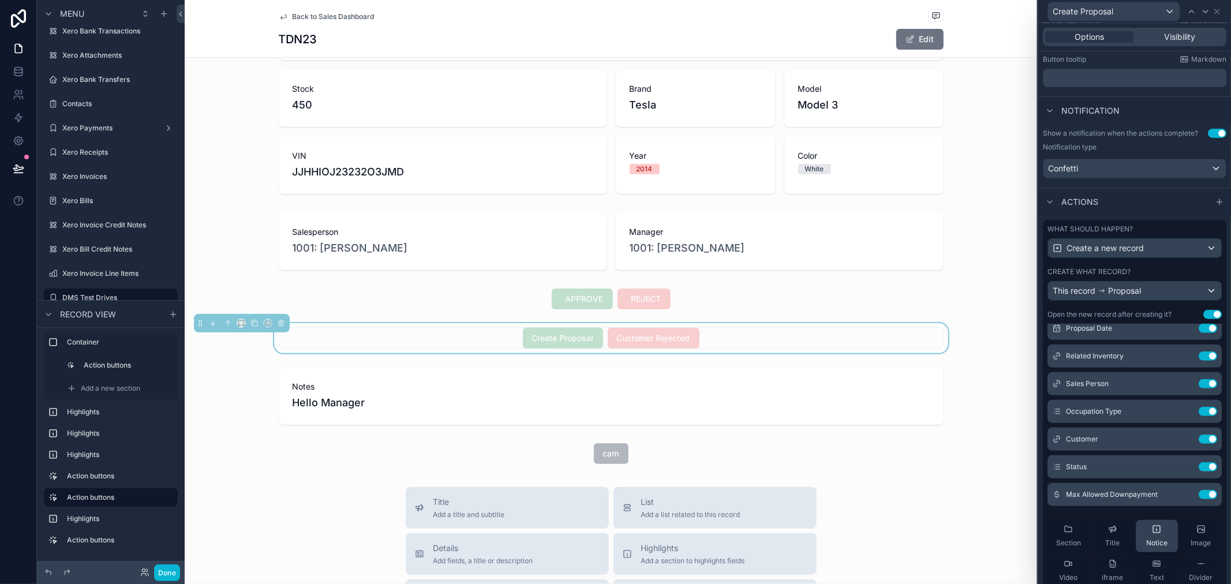
scroll to position [64, 0]
click at [1181, 475] on icon at bounding box center [1185, 470] width 9 height 9
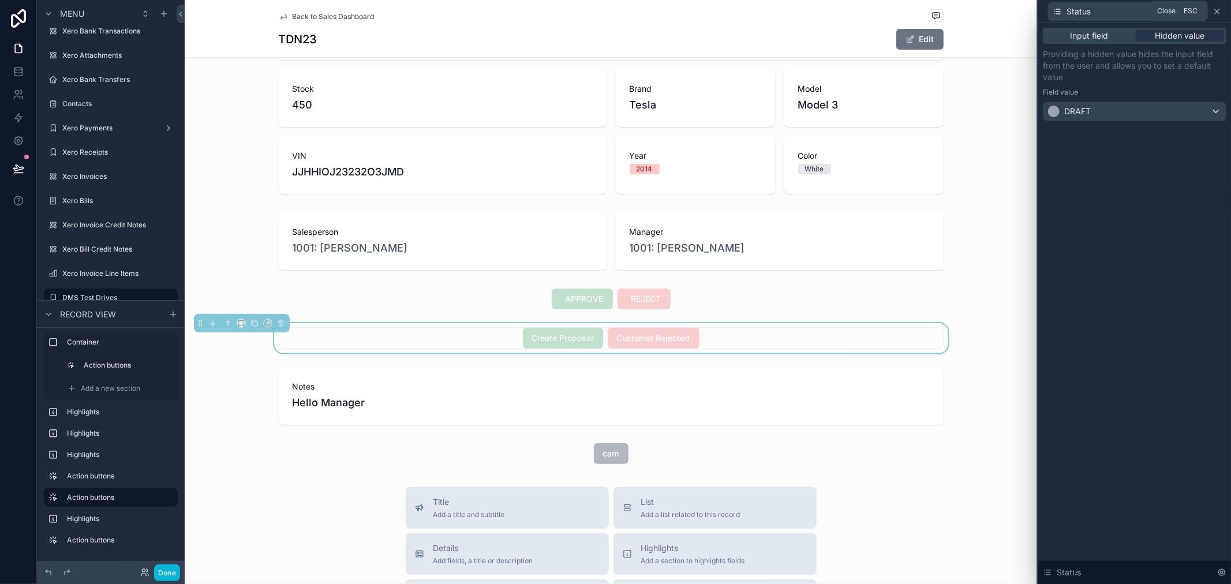
click at [1216, 13] on icon at bounding box center [1217, 11] width 9 height 9
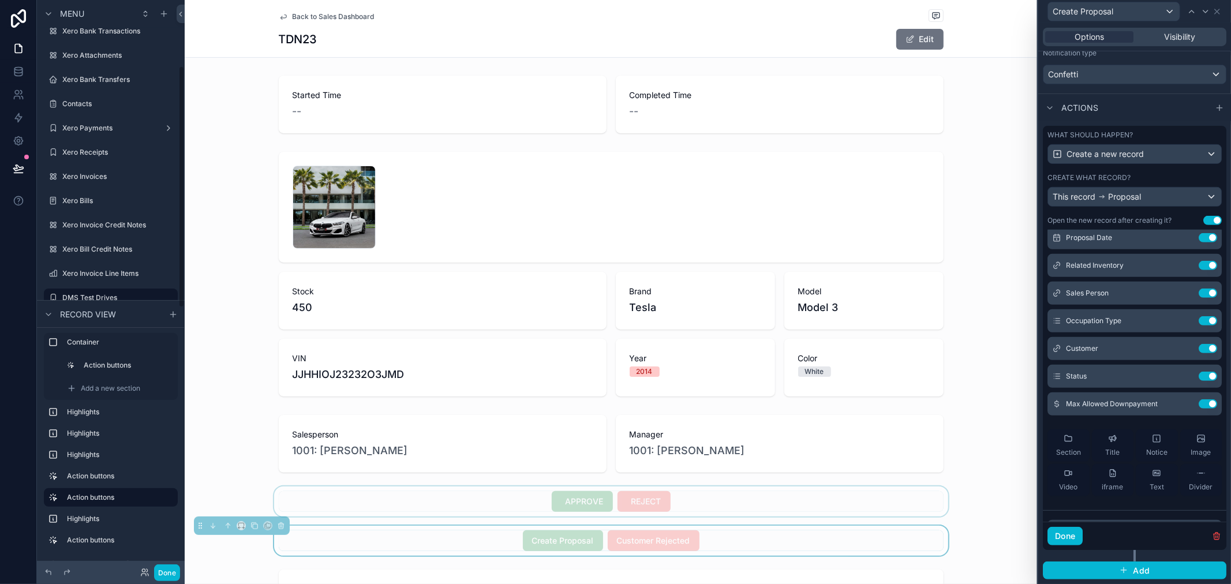
scroll to position [0, 0]
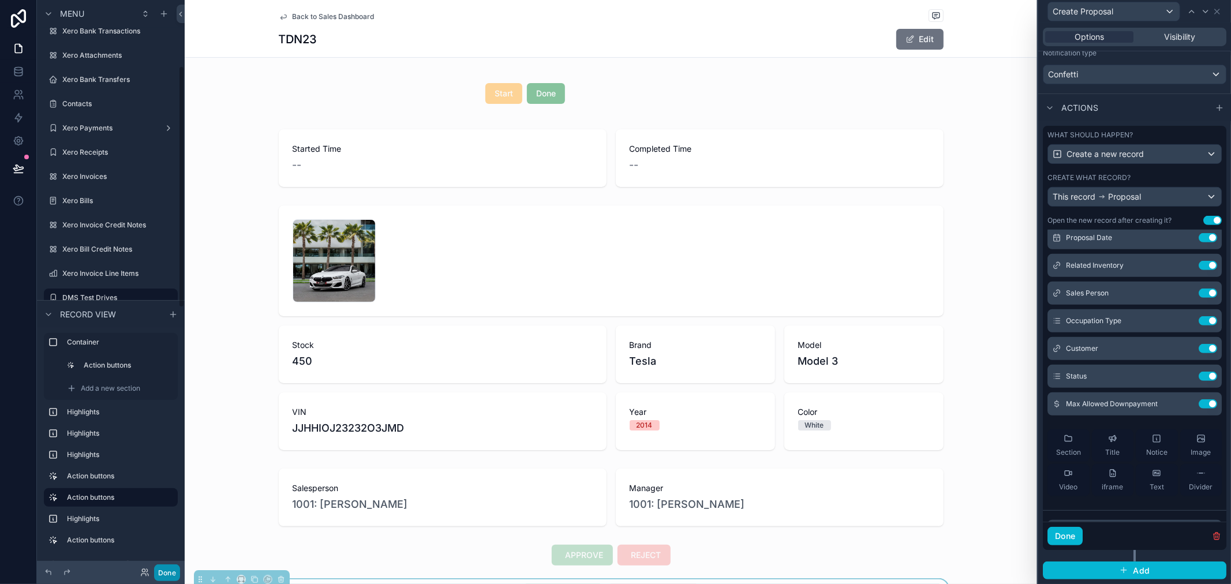
click at [157, 572] on button "Done" at bounding box center [167, 573] width 26 height 17
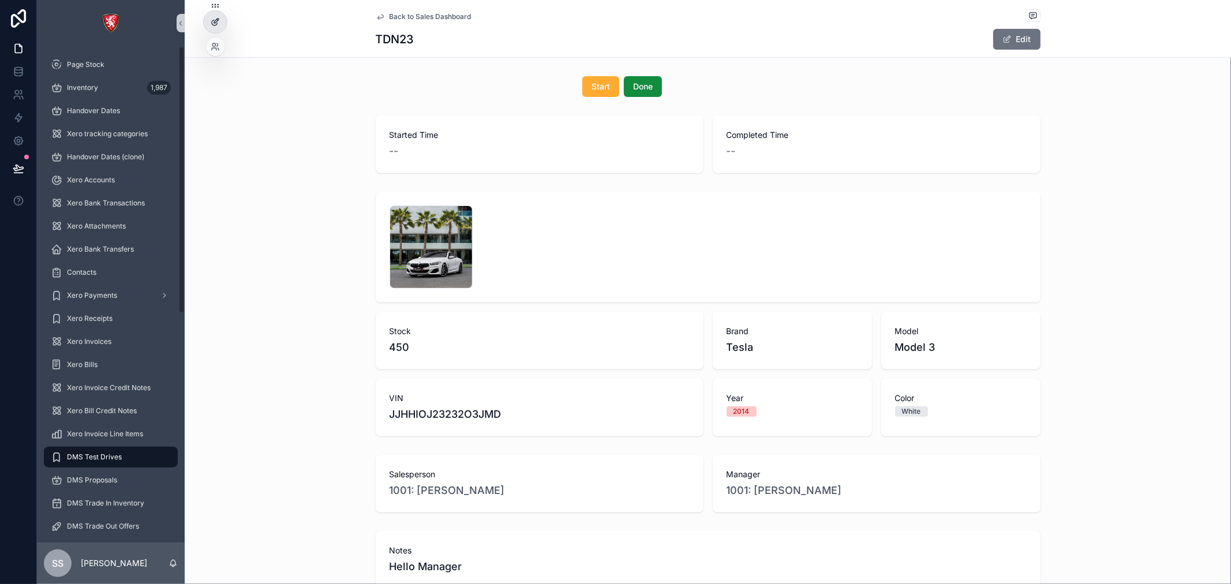
click at [223, 14] on div at bounding box center [215, 22] width 23 height 22
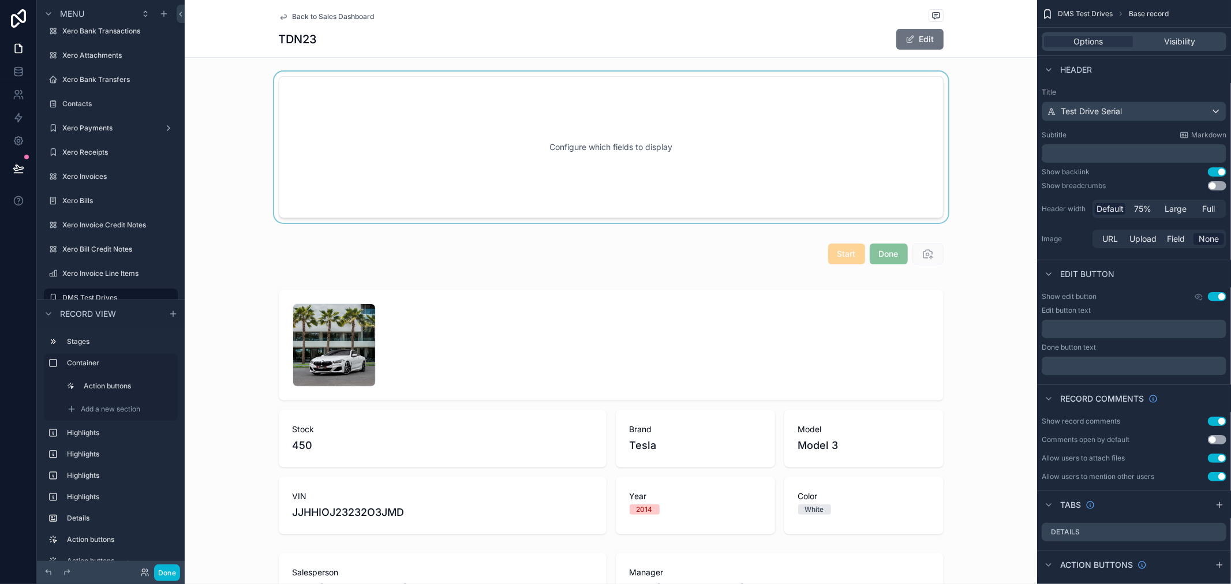
click at [634, 169] on div "scrollable content" at bounding box center [611, 147] width 853 height 151
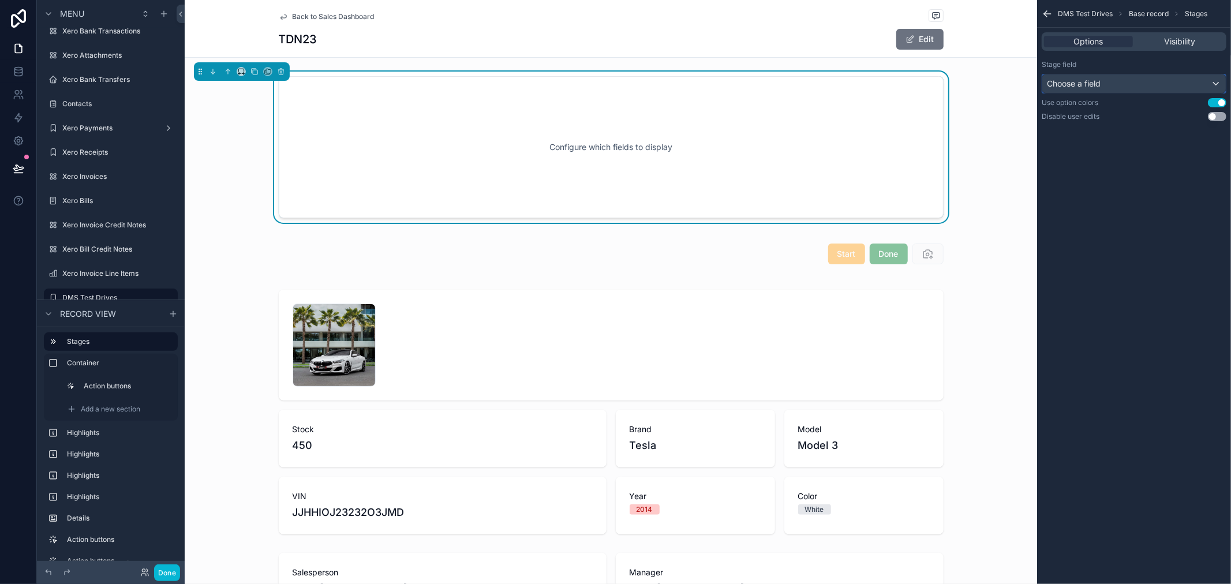
click at [1138, 79] on div "Choose a field" at bounding box center [1135, 83] width 184 height 18
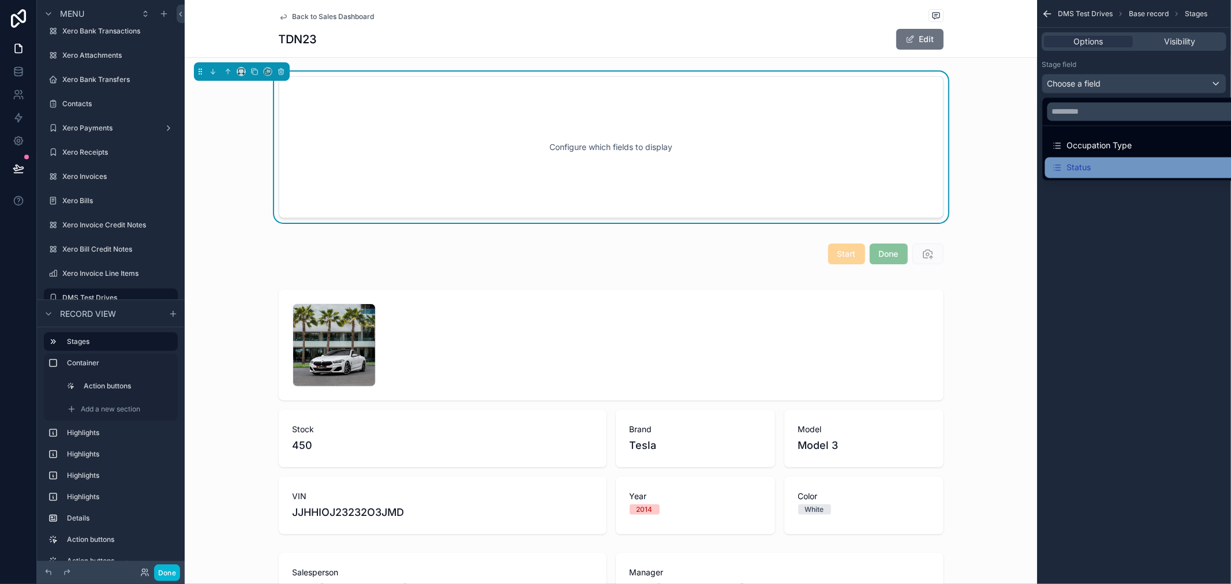
click at [1122, 162] on div "Status" at bounding box center [1148, 167] width 192 height 14
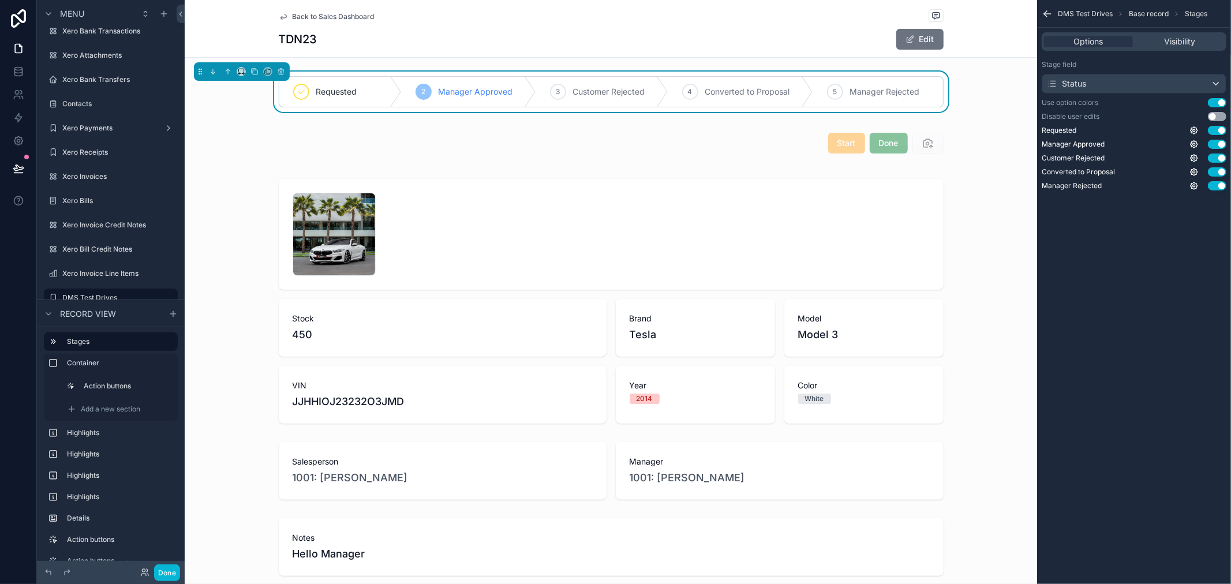
click at [297, 17] on span "Back to Sales Dashboard" at bounding box center [334, 16] width 82 height 9
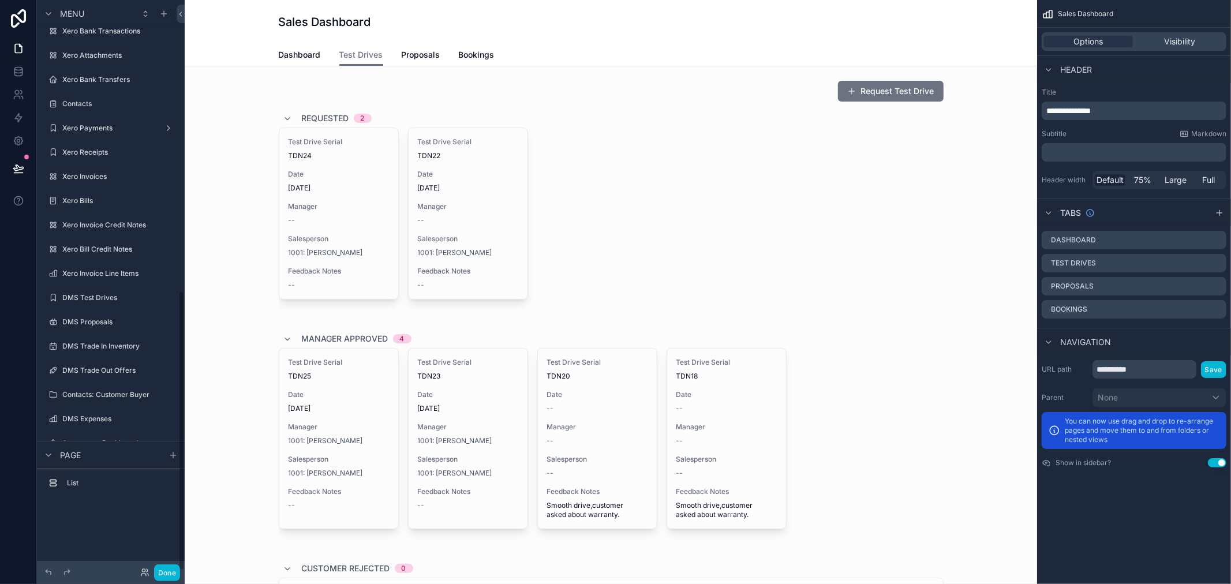
scroll to position [592, 0]
click at [416, 54] on span "Proposals" at bounding box center [421, 55] width 39 height 12
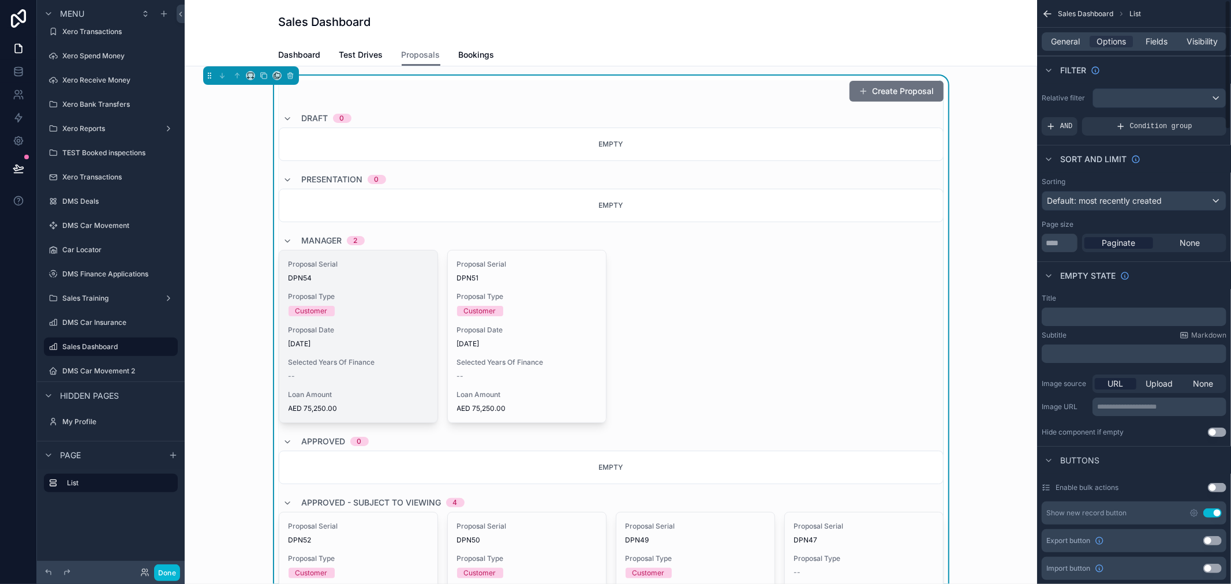
click at [312, 307] on div "Customer" at bounding box center [312, 311] width 32 height 10
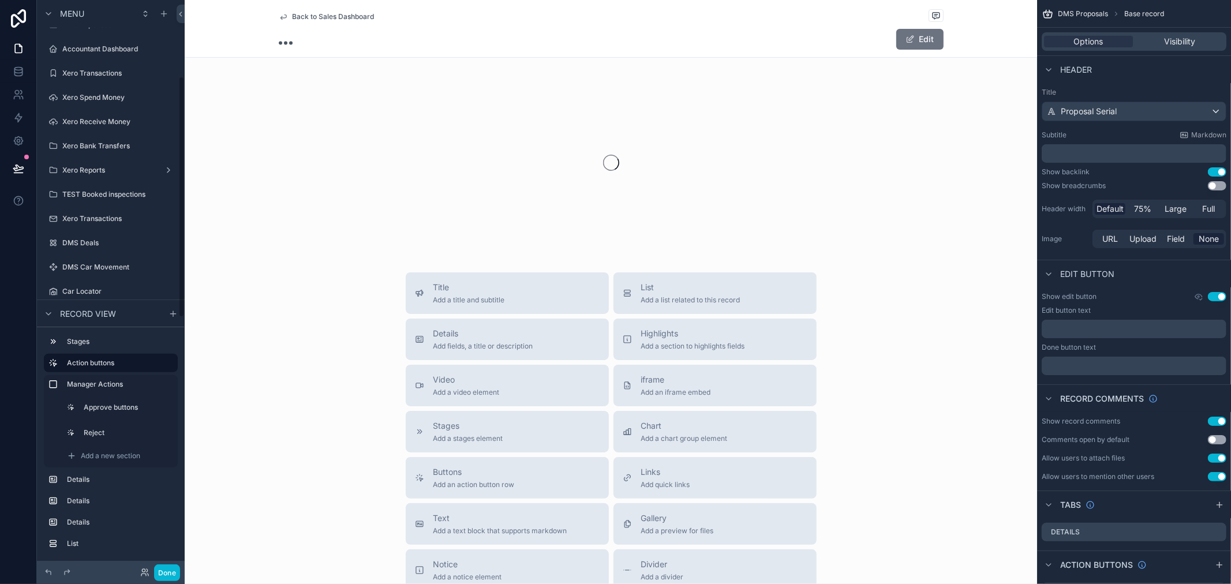
scroll to position [180, 0]
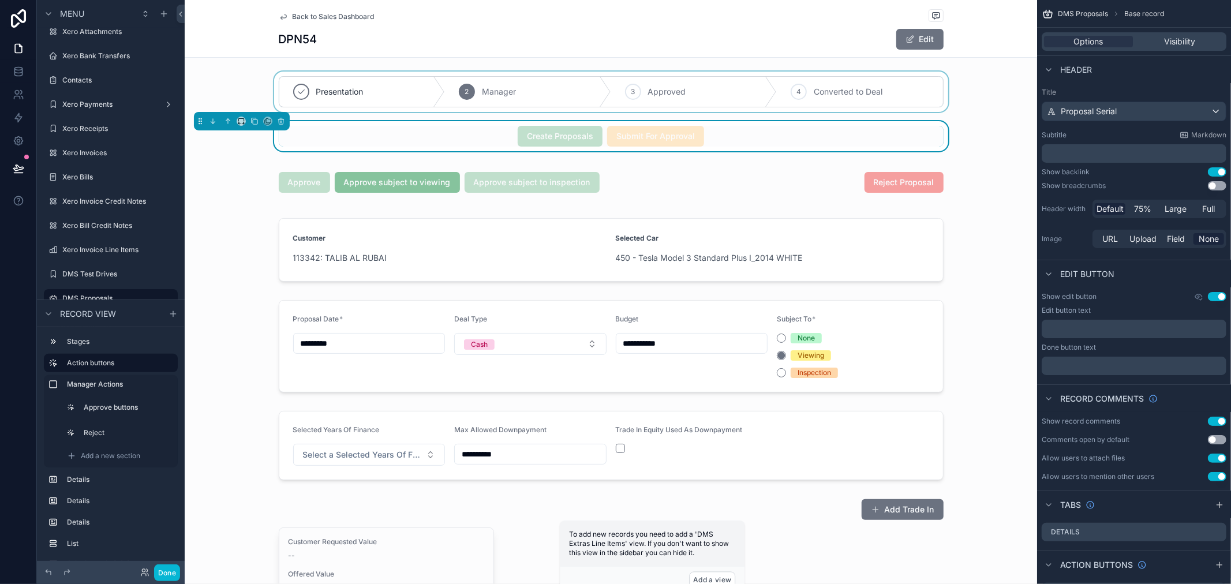
click at [330, 94] on div "scrollable content" at bounding box center [611, 92] width 853 height 40
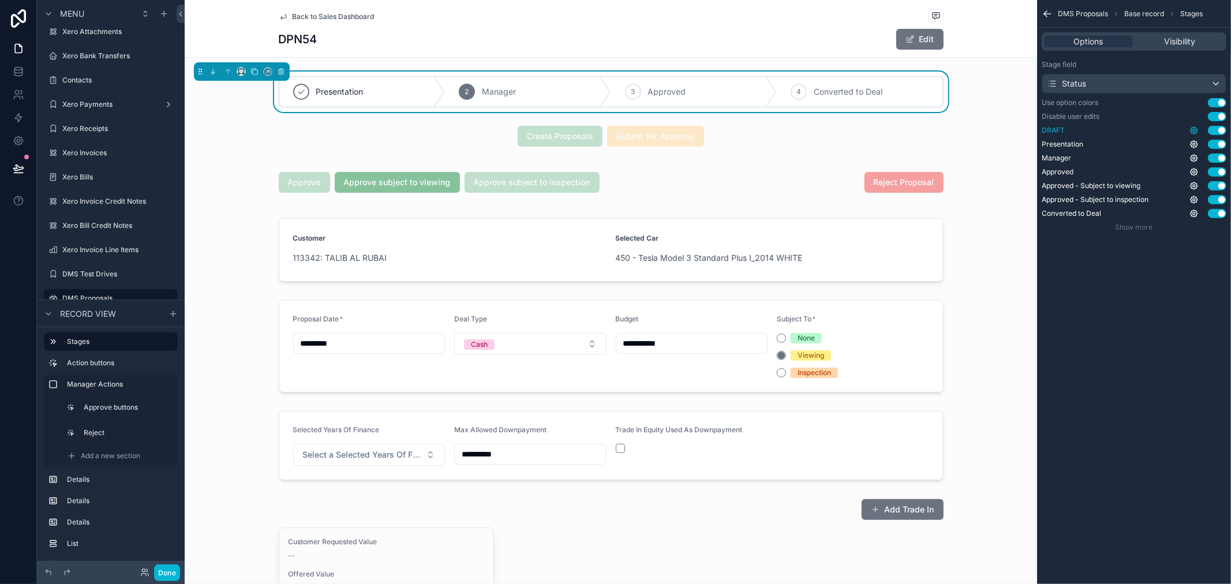
click at [1198, 129] on icon "scrollable content" at bounding box center [1194, 130] width 9 height 9
click at [1058, 347] on div "DMS Proposals Base record Stages Options Visibility Stage field Status Use opti…" at bounding box center [1134, 292] width 194 height 584
drag, startPoint x: 16, startPoint y: 71, endPoint x: 30, endPoint y: 66, distance: 14.6
click at [16, 71] on icon at bounding box center [19, 72] width 12 height 12
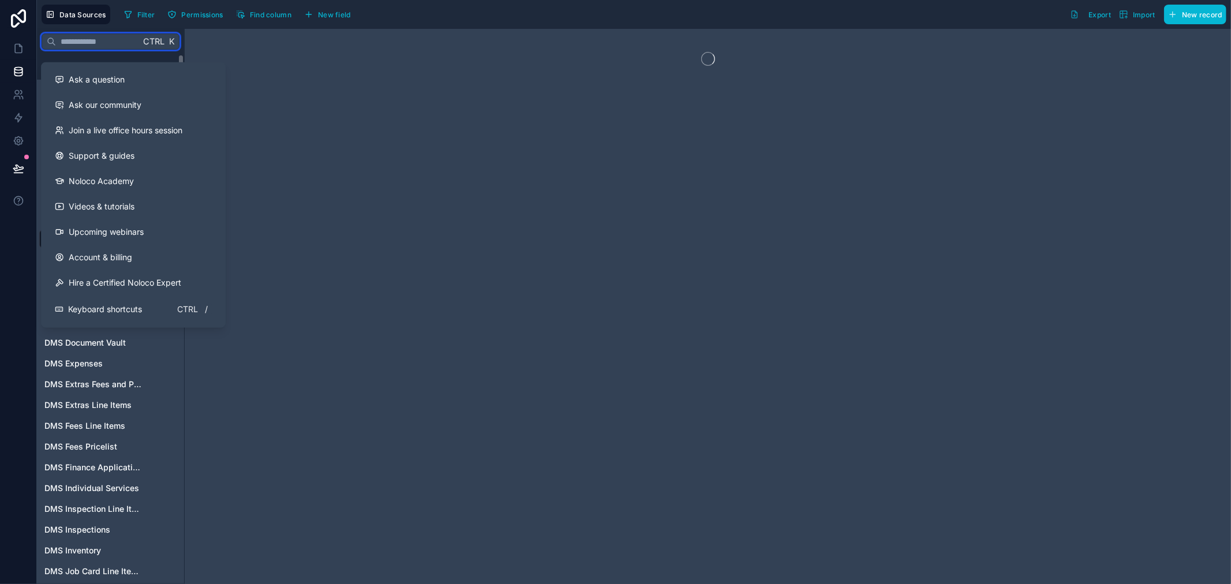
click at [111, 39] on input "text" at bounding box center [98, 41] width 84 height 21
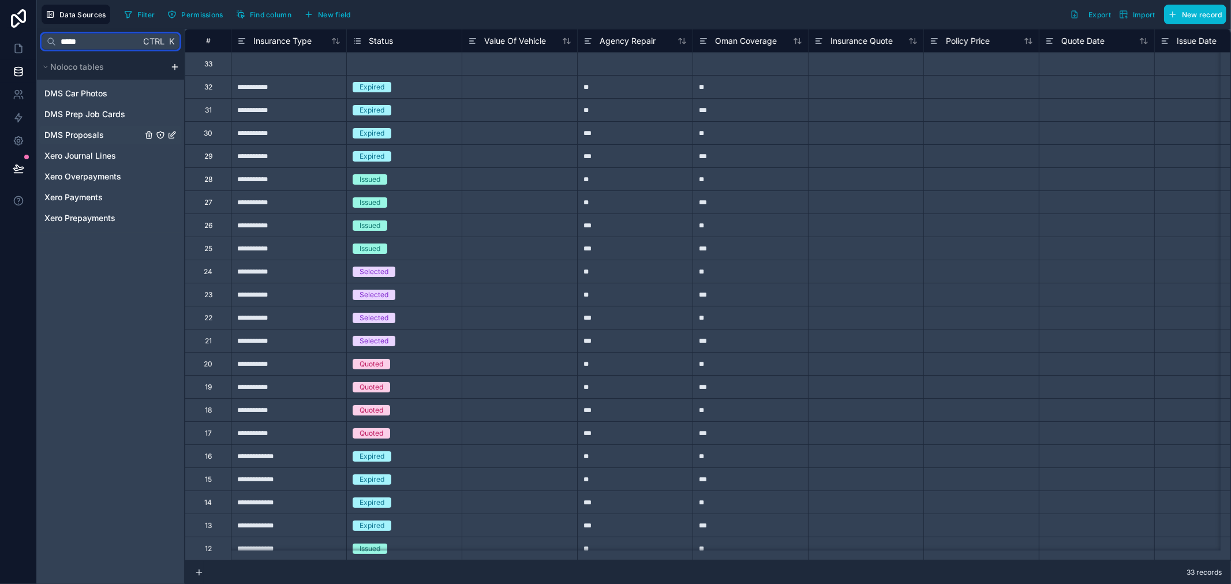
type input "*****"
click at [89, 129] on span "DMS Proposals" at bounding box center [73, 135] width 59 height 12
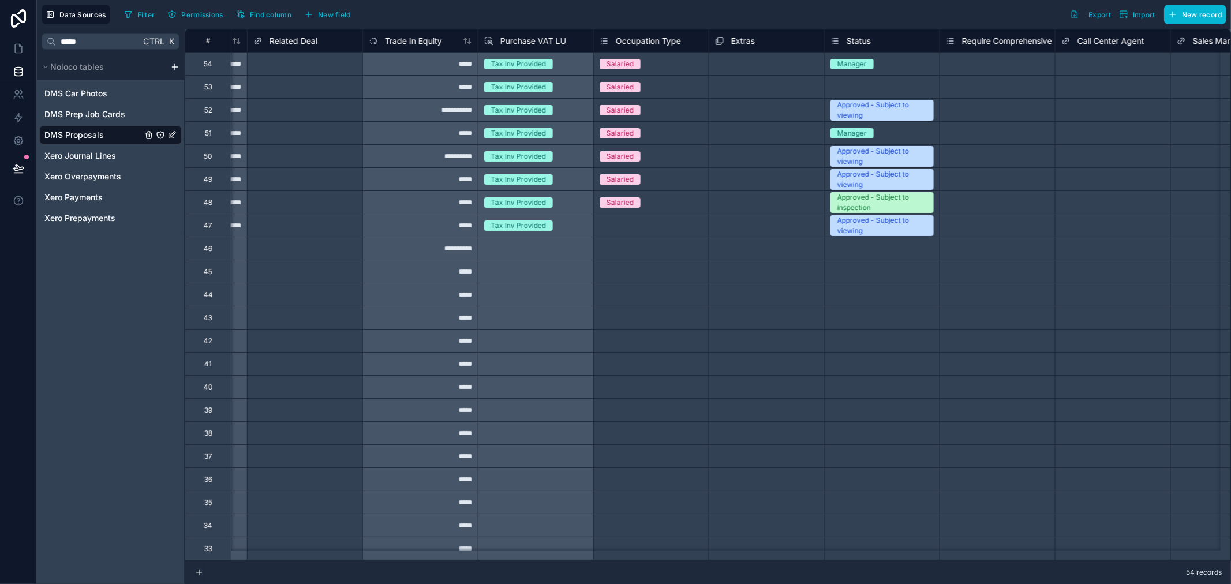
scroll to position [0, 4747]
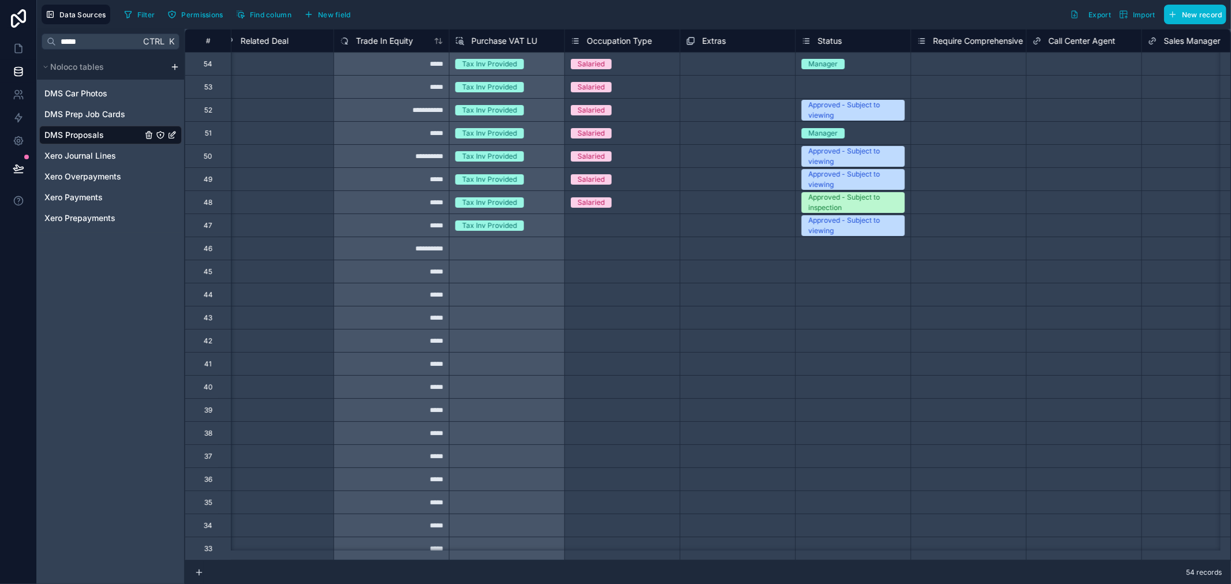
click at [897, 46] on div "Status" at bounding box center [853, 41] width 103 height 14
click at [874, 39] on div "Status" at bounding box center [853, 41] width 103 height 14
click at [813, 39] on div "Status" at bounding box center [822, 41] width 40 height 14
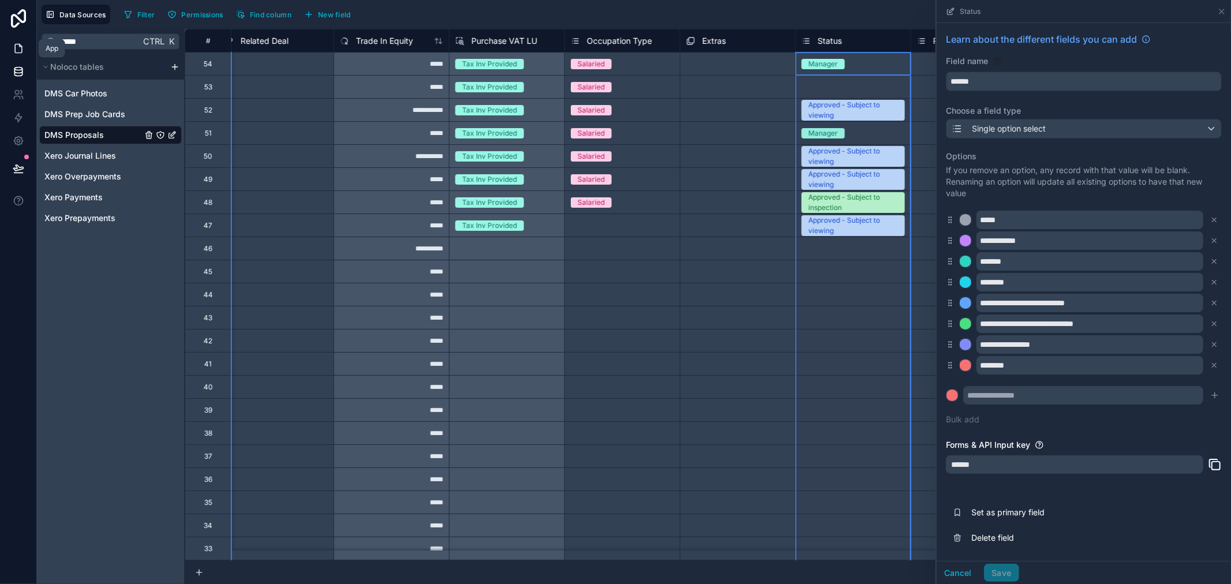
click at [18, 50] on icon at bounding box center [19, 49] width 12 height 12
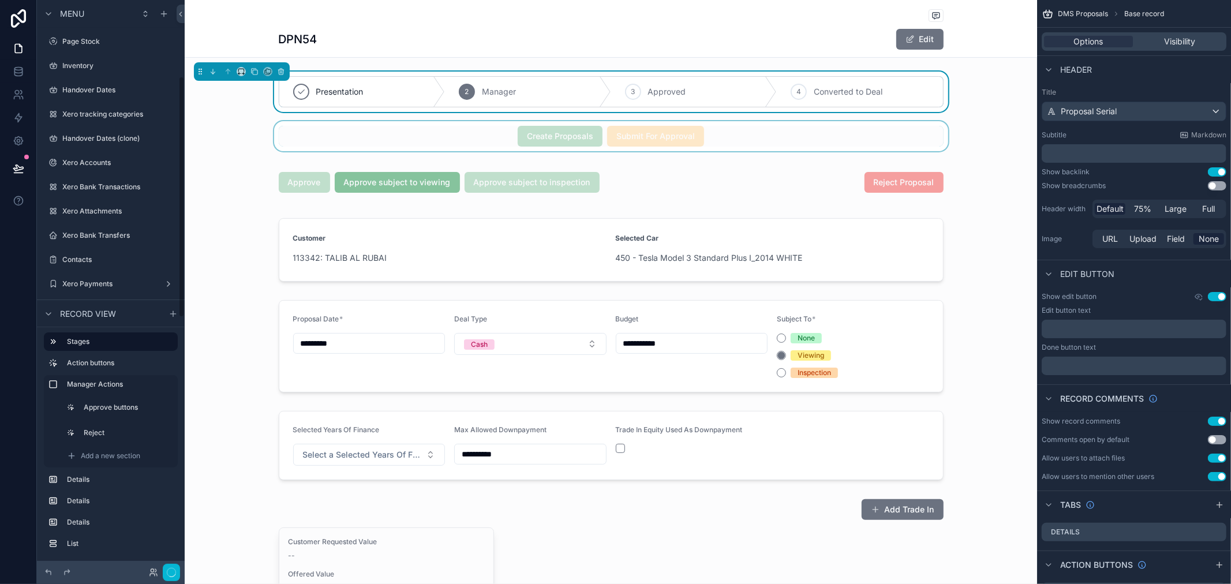
scroll to position [180, 0]
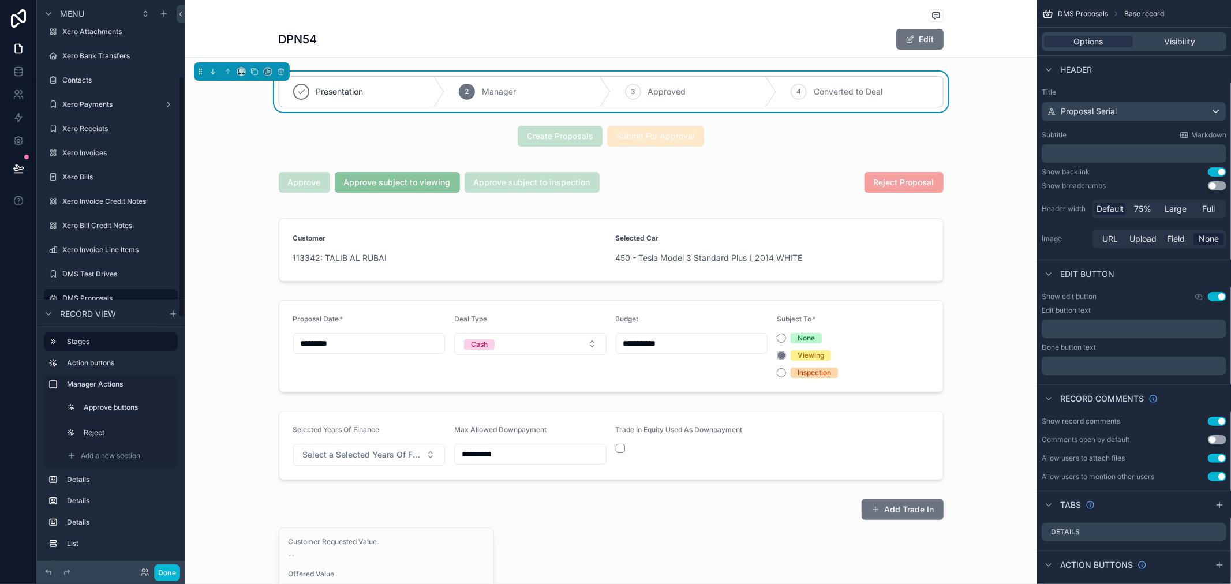
click at [387, 100] on div "Presentation" at bounding box center [362, 92] width 166 height 30
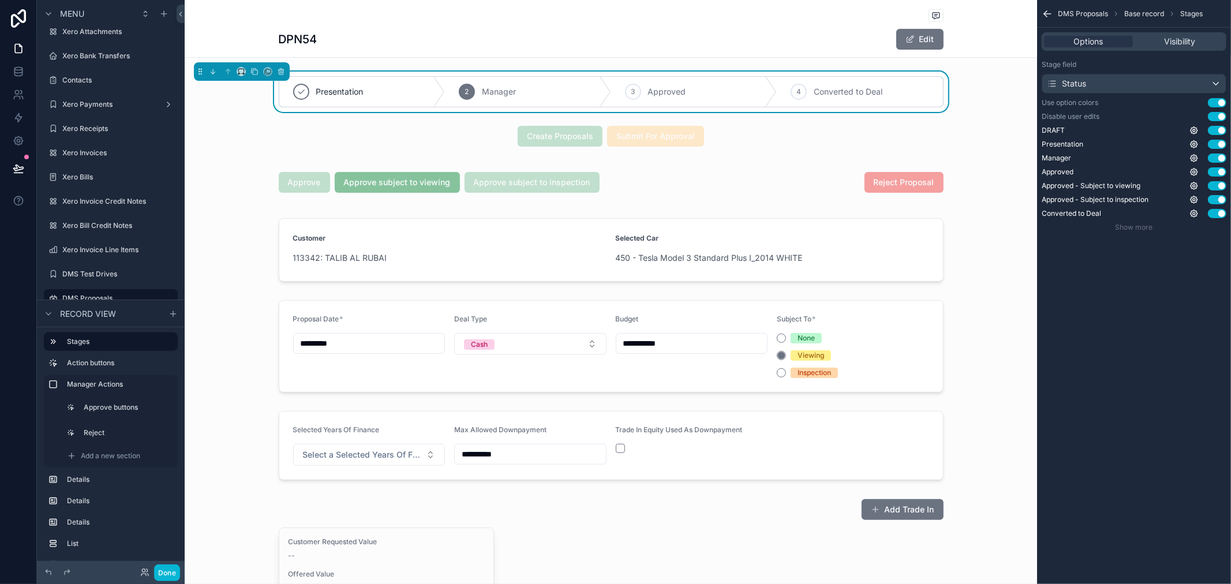
click at [1222, 103] on button "Use setting" at bounding box center [1217, 102] width 18 height 9
click at [1192, 133] on icon "scrollable content" at bounding box center [1194, 130] width 9 height 9
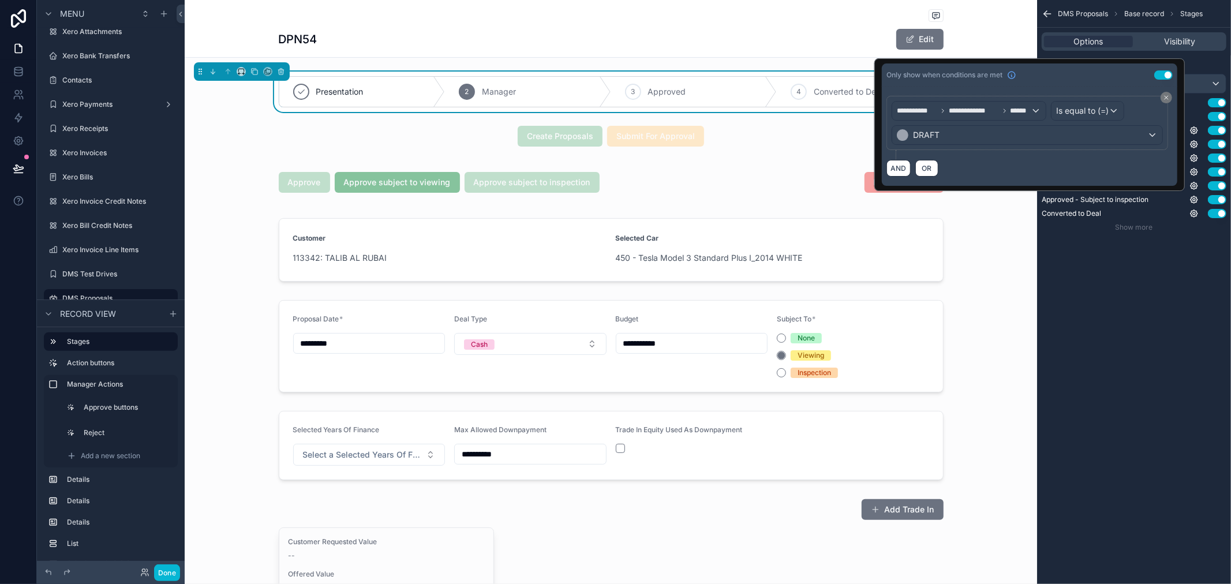
click at [1193, 316] on div "DMS Proposals Base record Stages Options Visibility Stage field Status Use opti…" at bounding box center [1134, 292] width 194 height 584
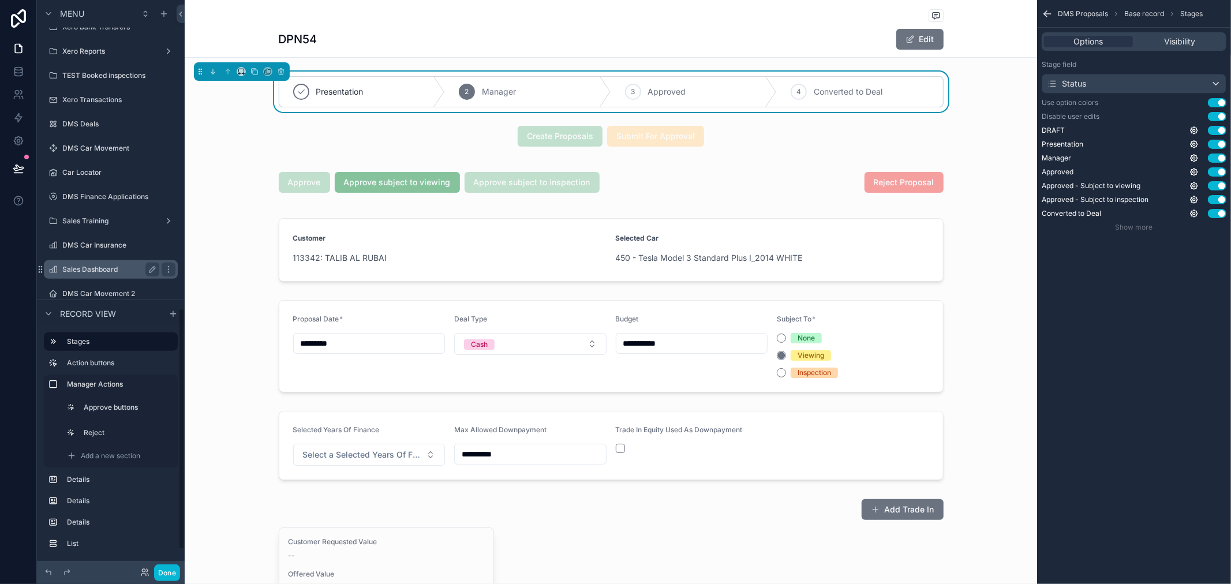
scroll to position [775, 0]
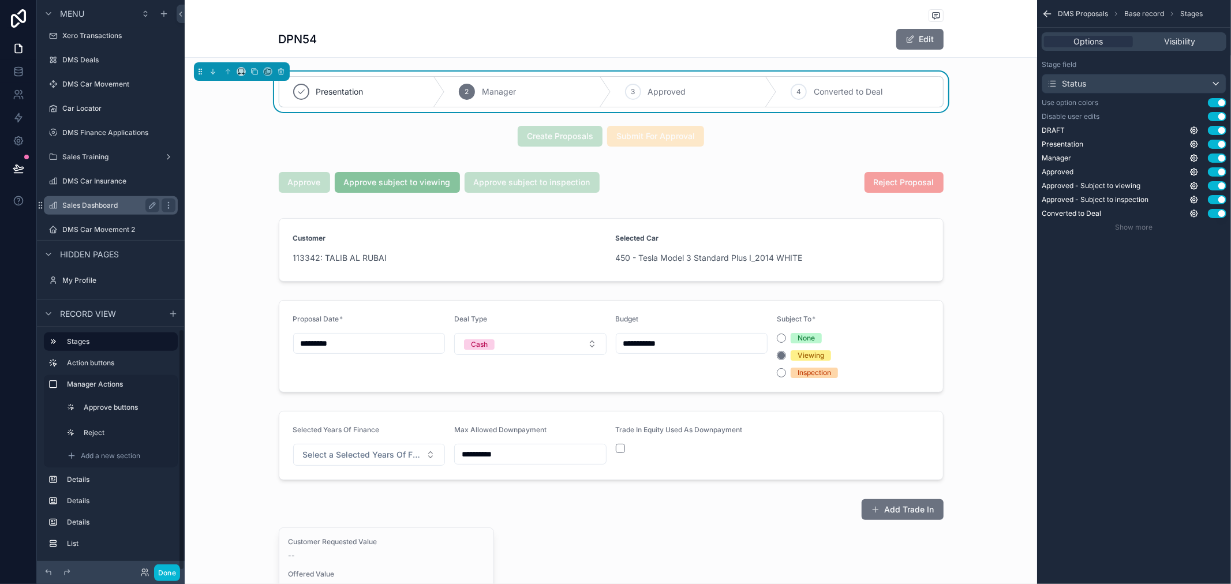
click at [100, 199] on div "Sales Dashboard" at bounding box center [110, 206] width 97 height 14
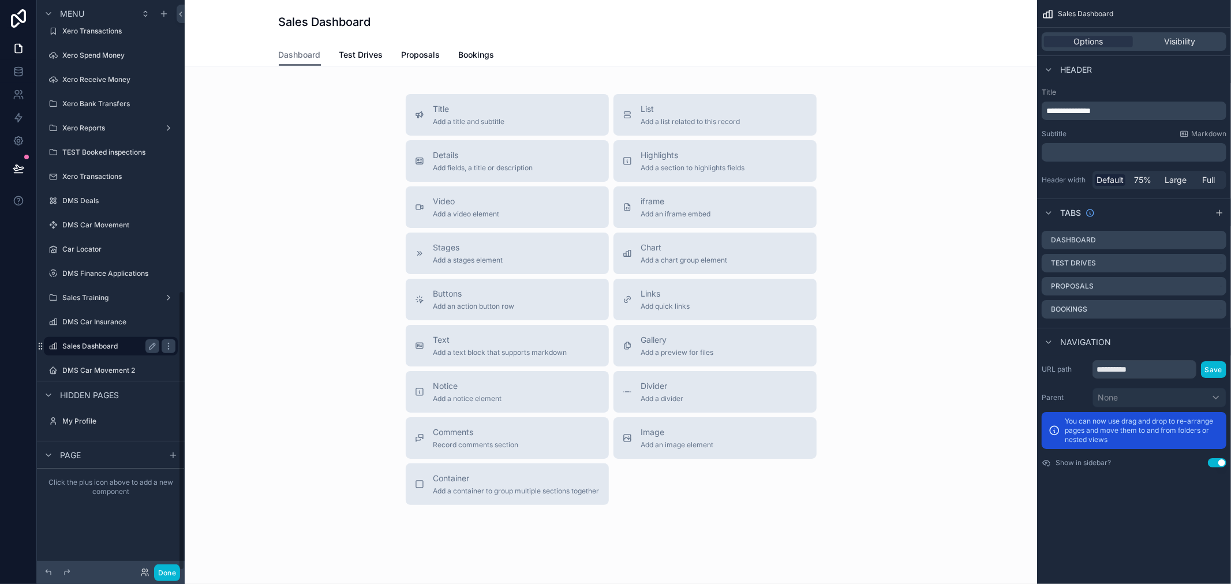
scroll to position [592, 0]
click at [362, 51] on span "Test Drives" at bounding box center [361, 55] width 44 height 12
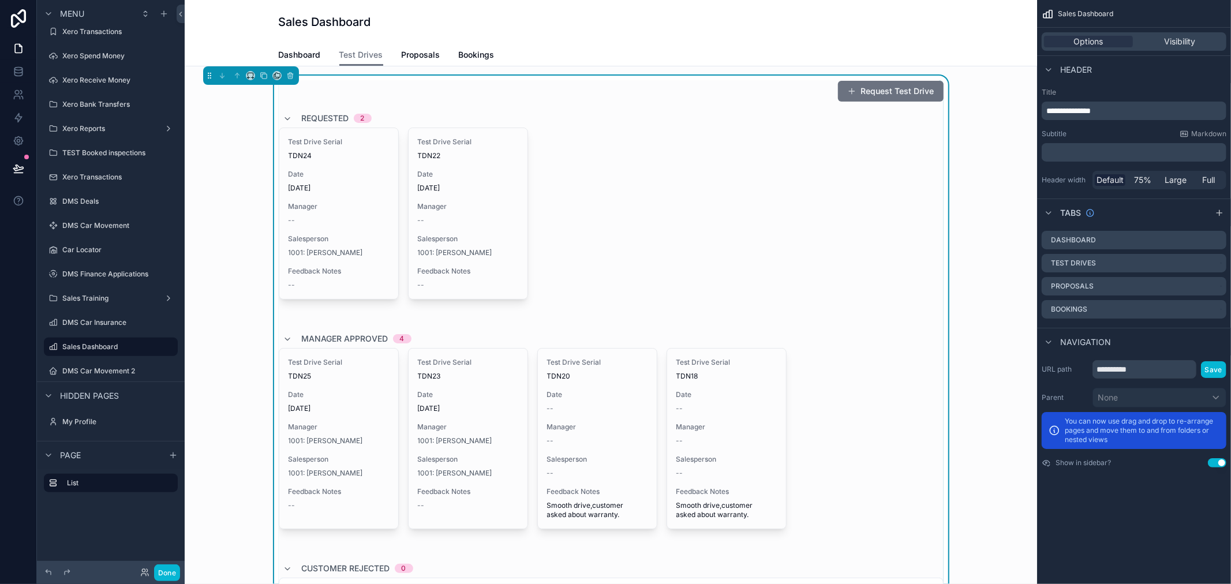
click at [394, 51] on div "Dashboard Test Drives Proposals Bookings" at bounding box center [611, 55] width 665 height 22
click at [416, 51] on span "Proposals" at bounding box center [421, 55] width 39 height 12
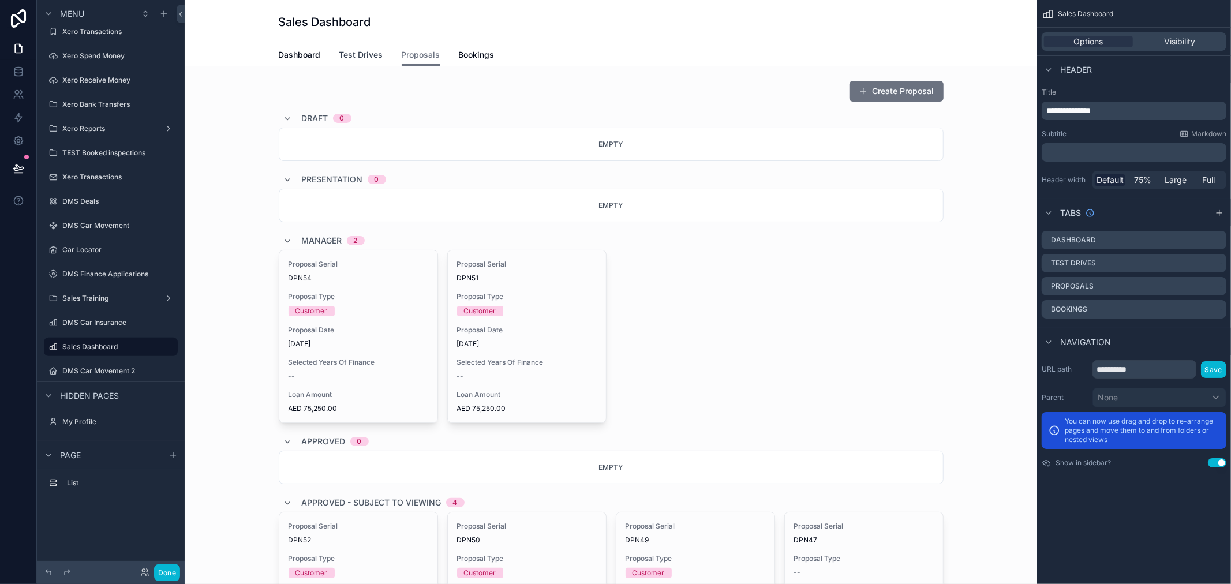
click at [372, 55] on span "Test Drives" at bounding box center [361, 55] width 44 height 12
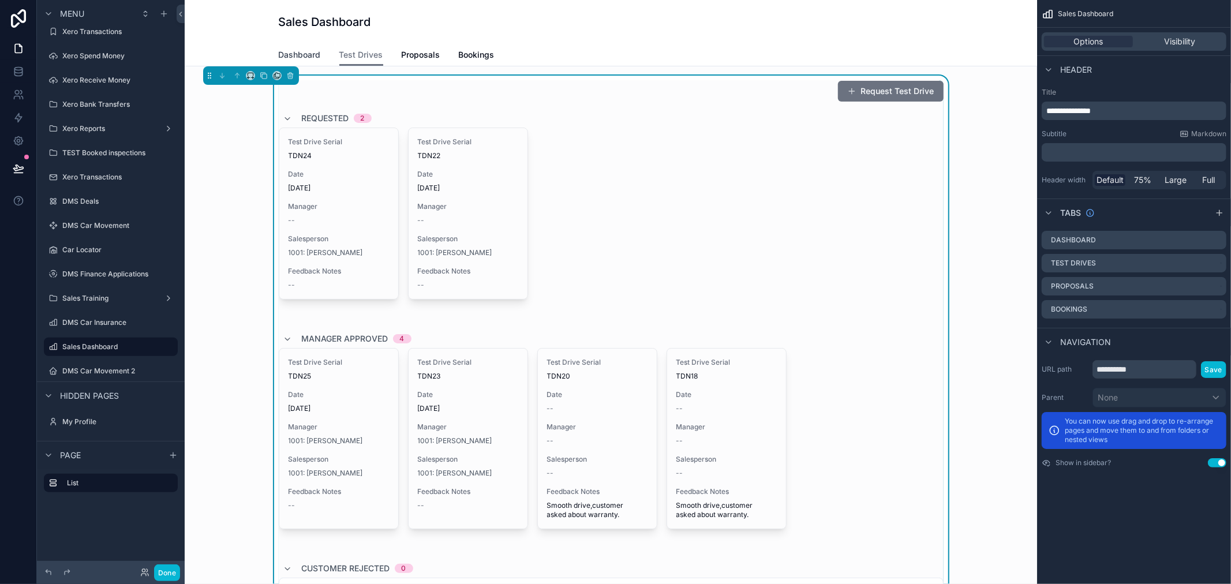
click at [296, 58] on span "Dashboard" at bounding box center [300, 55] width 42 height 12
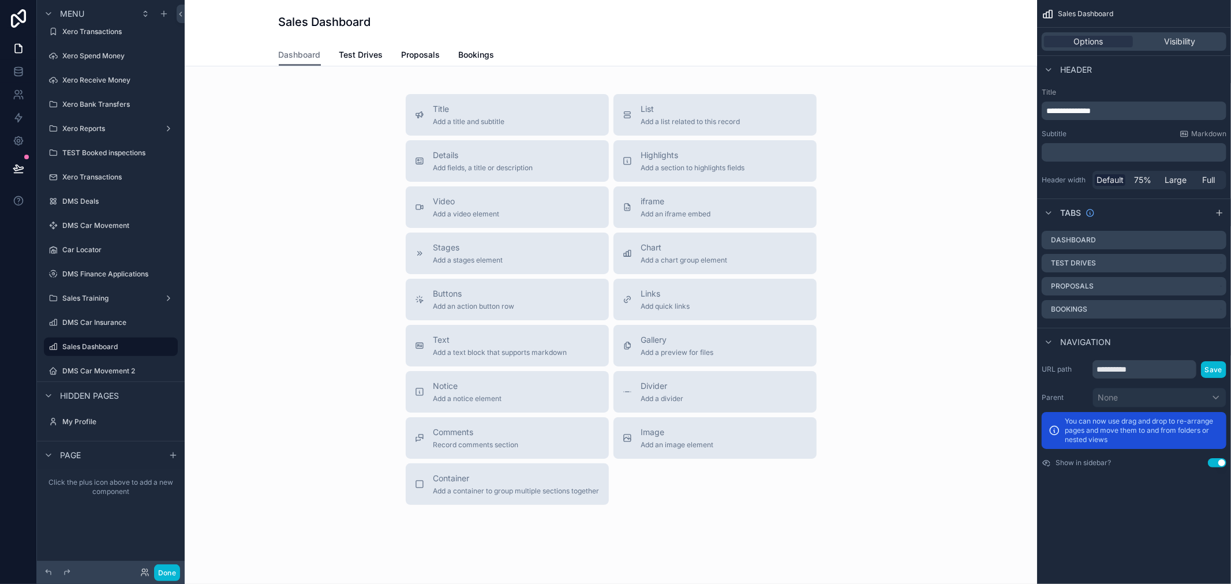
click at [381, 56] on div "Dashboard Test Drives Proposals Bookings" at bounding box center [611, 55] width 665 height 22
click at [339, 59] on span "Test Drives" at bounding box center [361, 55] width 44 height 12
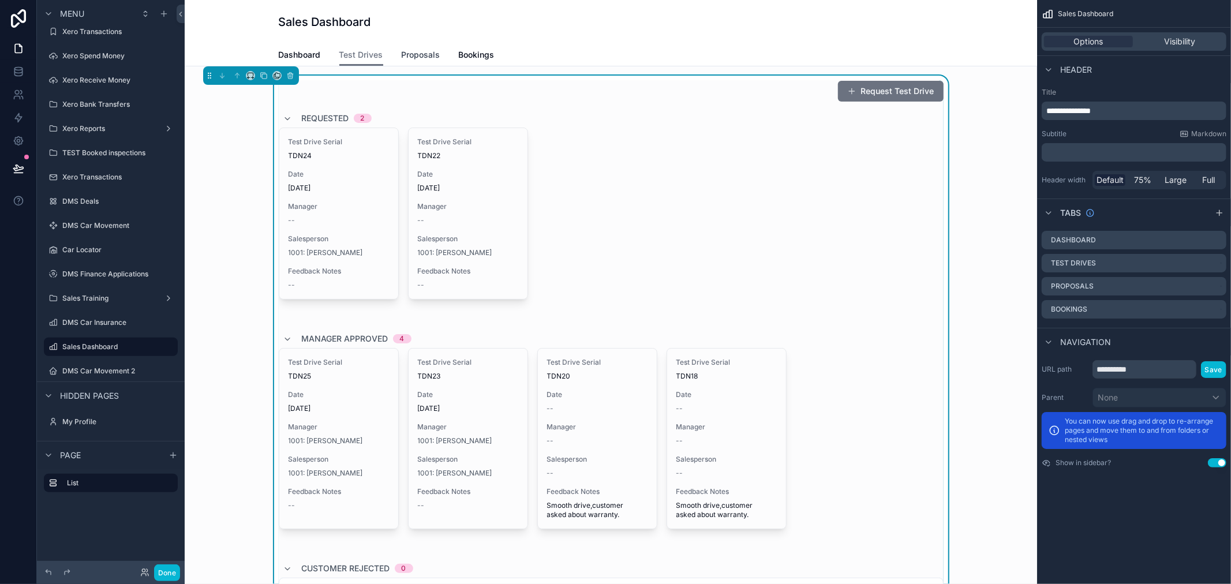
click at [417, 51] on span "Proposals" at bounding box center [421, 55] width 39 height 12
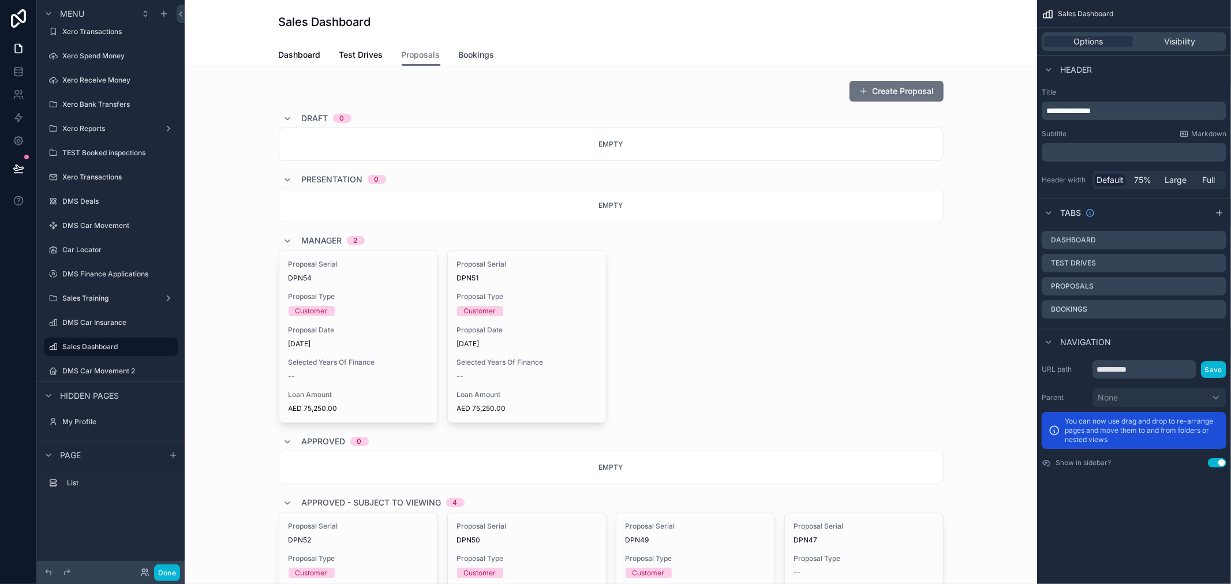
click at [483, 50] on span "Bookings" at bounding box center [477, 55] width 36 height 12
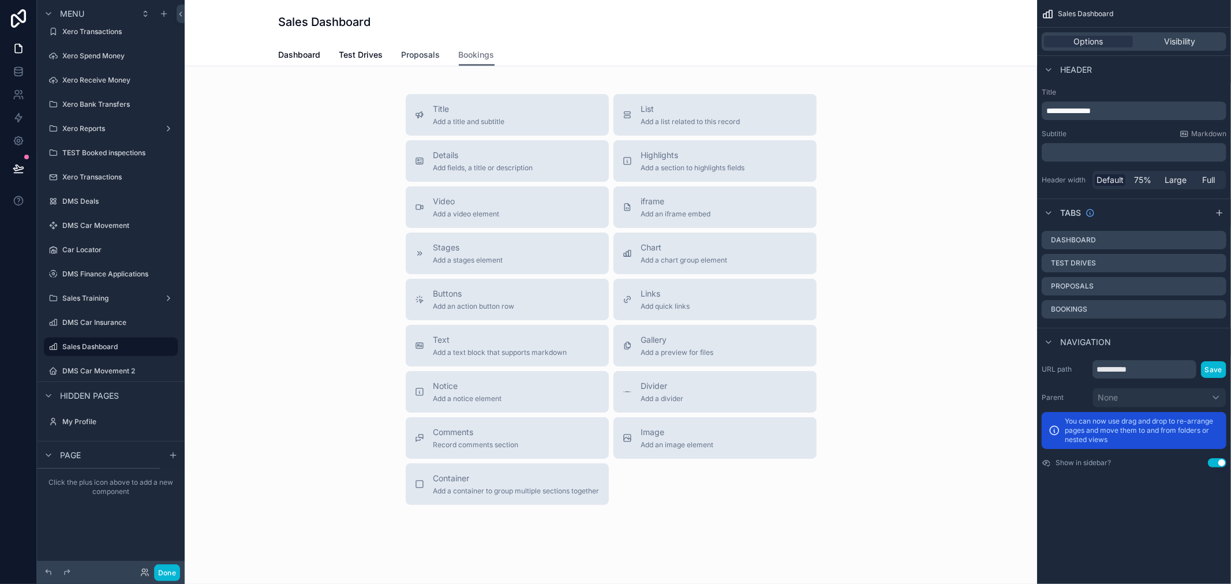
click at [414, 49] on span "Proposals" at bounding box center [421, 55] width 39 height 12
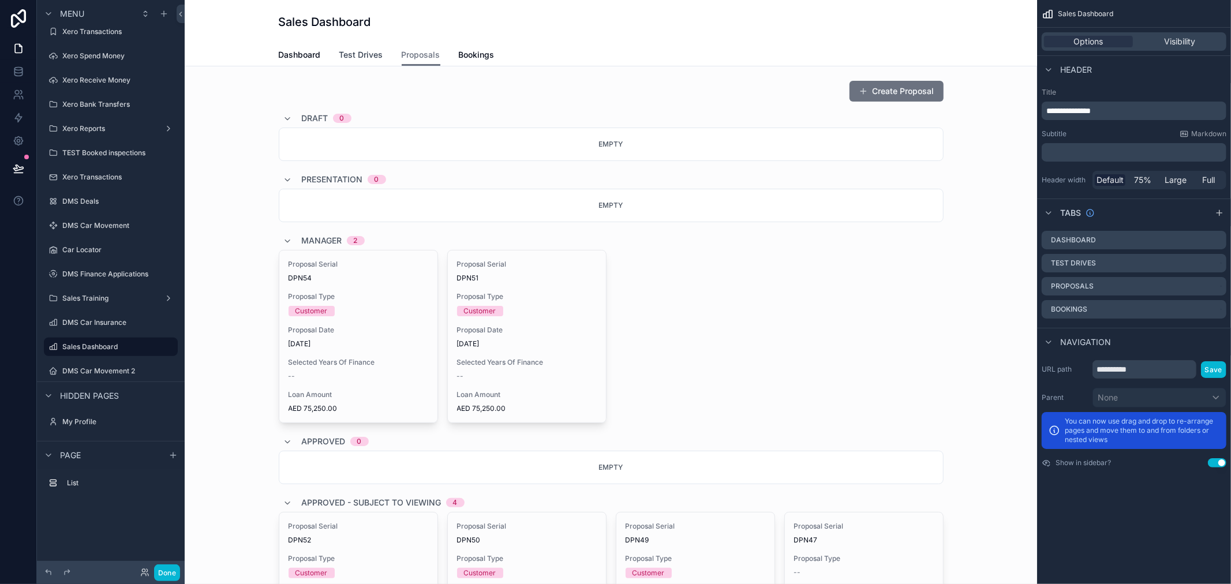
click at [346, 54] on span "Test Drives" at bounding box center [361, 55] width 44 height 12
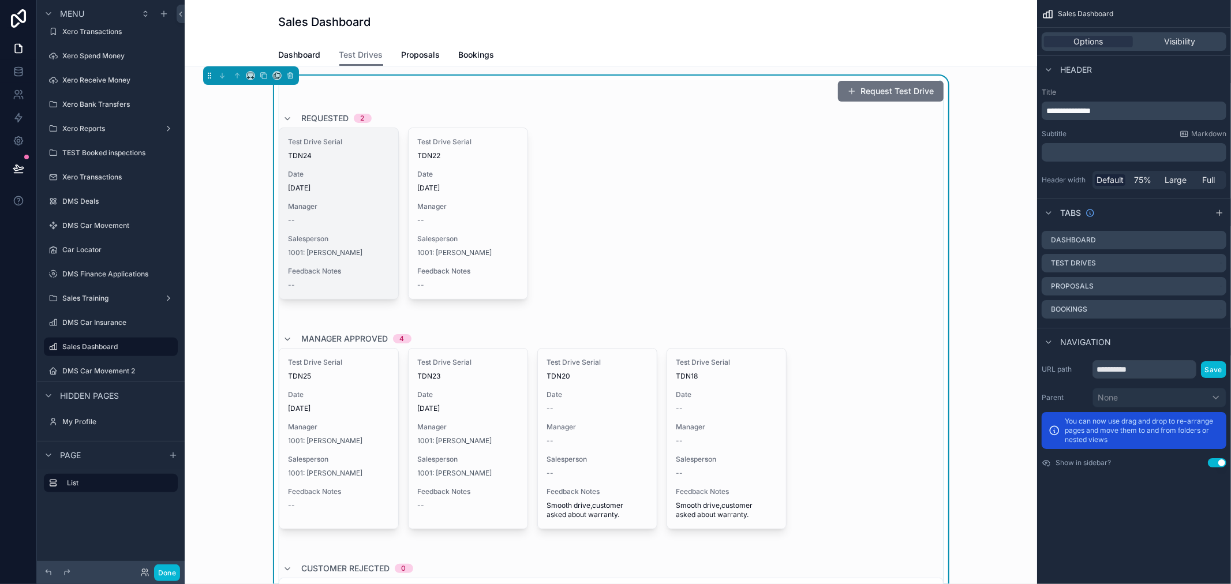
click at [364, 154] on span "TDN24" at bounding box center [339, 155] width 100 height 9
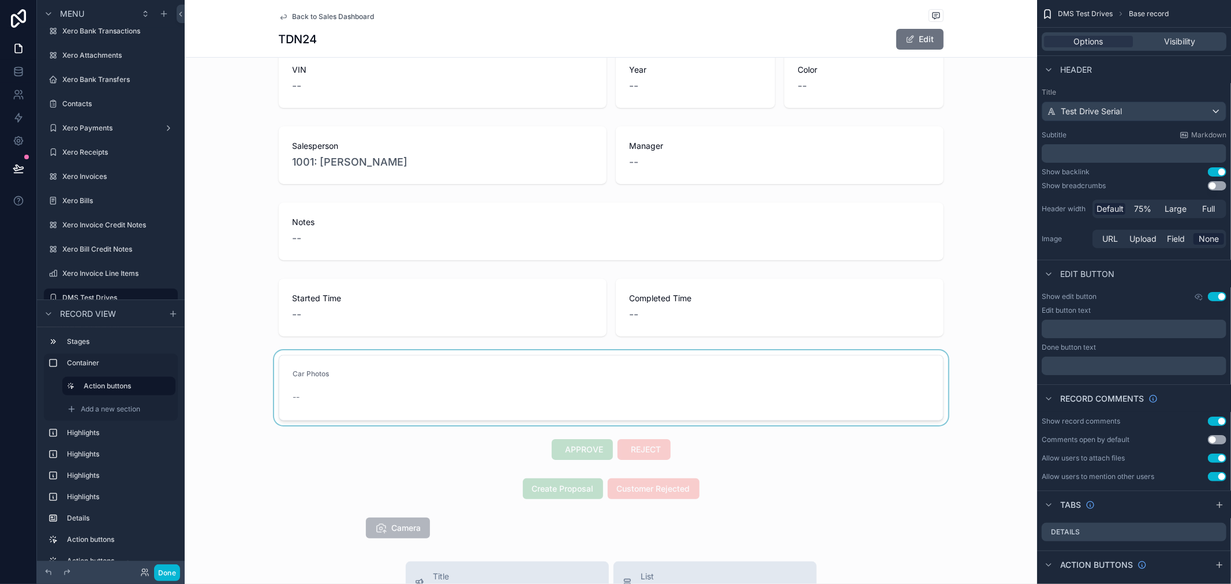
scroll to position [320, 0]
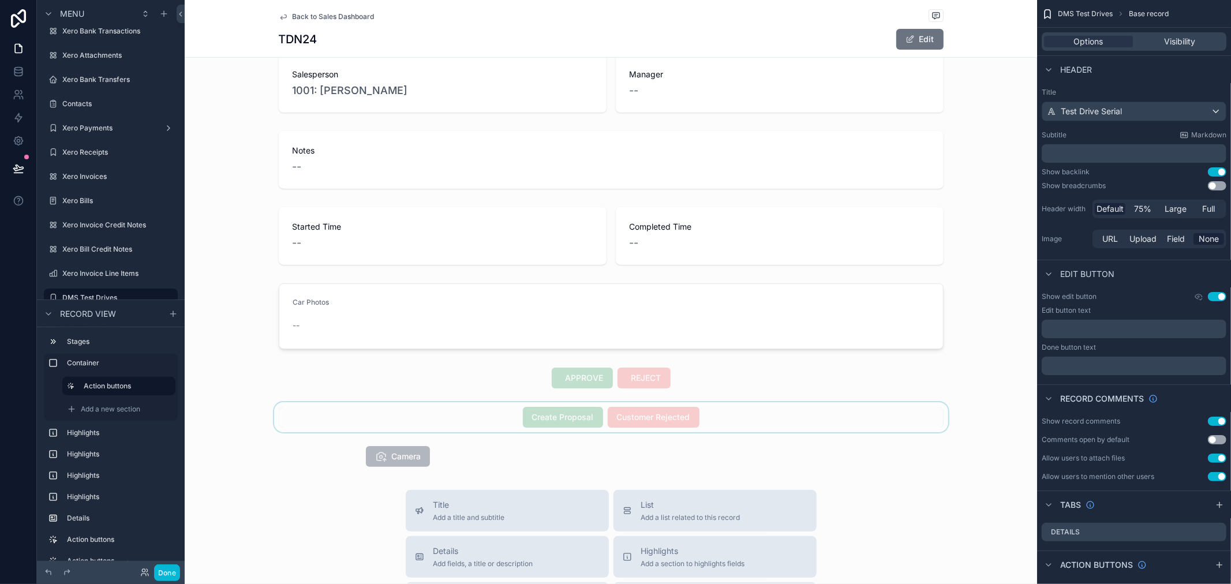
click at [559, 413] on div "scrollable content" at bounding box center [611, 417] width 853 height 30
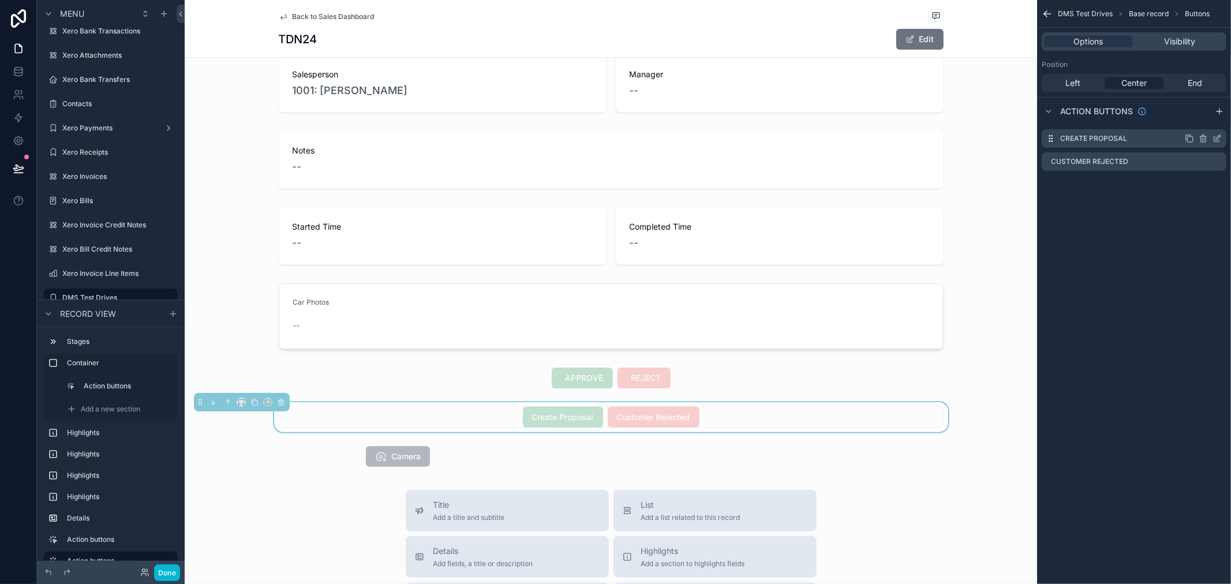
click at [1221, 135] on icon "scrollable content" at bounding box center [1217, 138] width 9 height 9
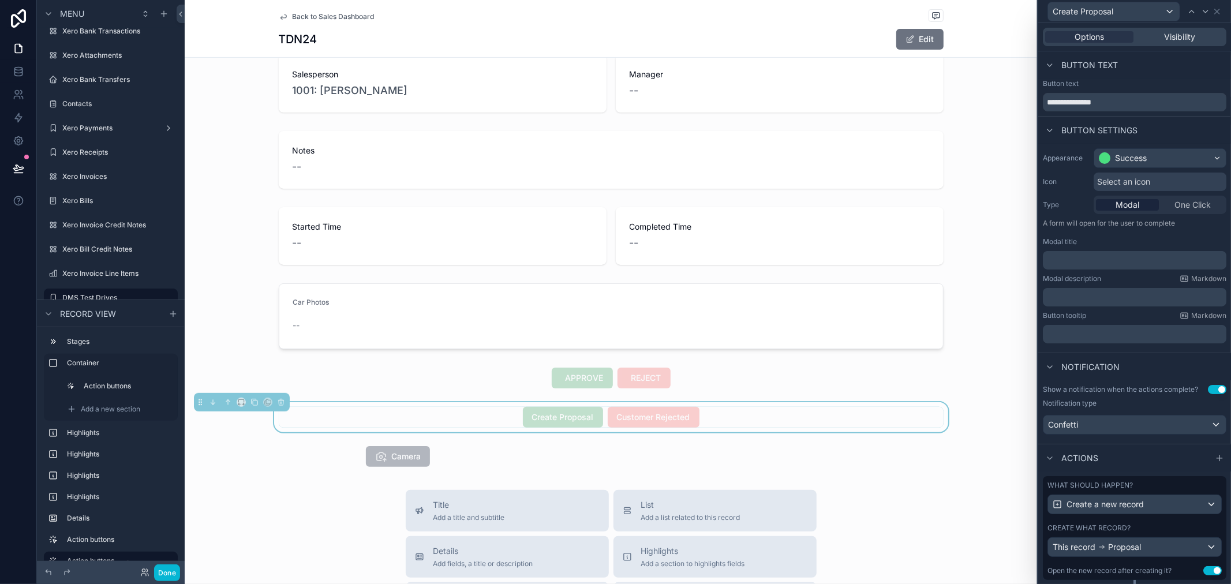
scroll to position [39, 0]
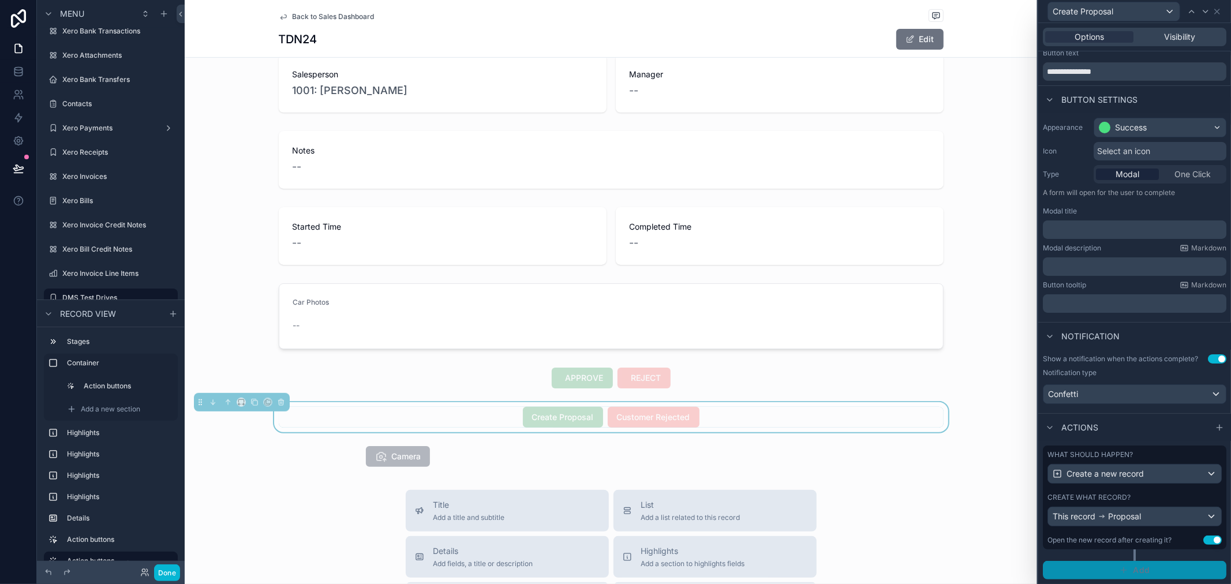
click at [1136, 578] on button "Add" at bounding box center [1135, 570] width 184 height 18
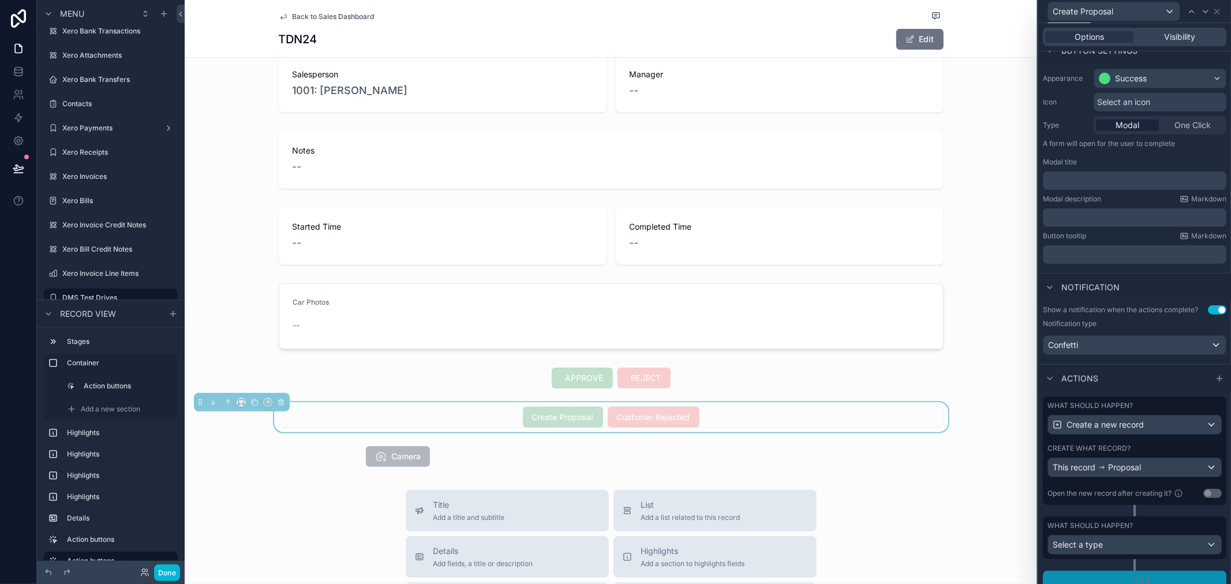
scroll to position [99, 0]
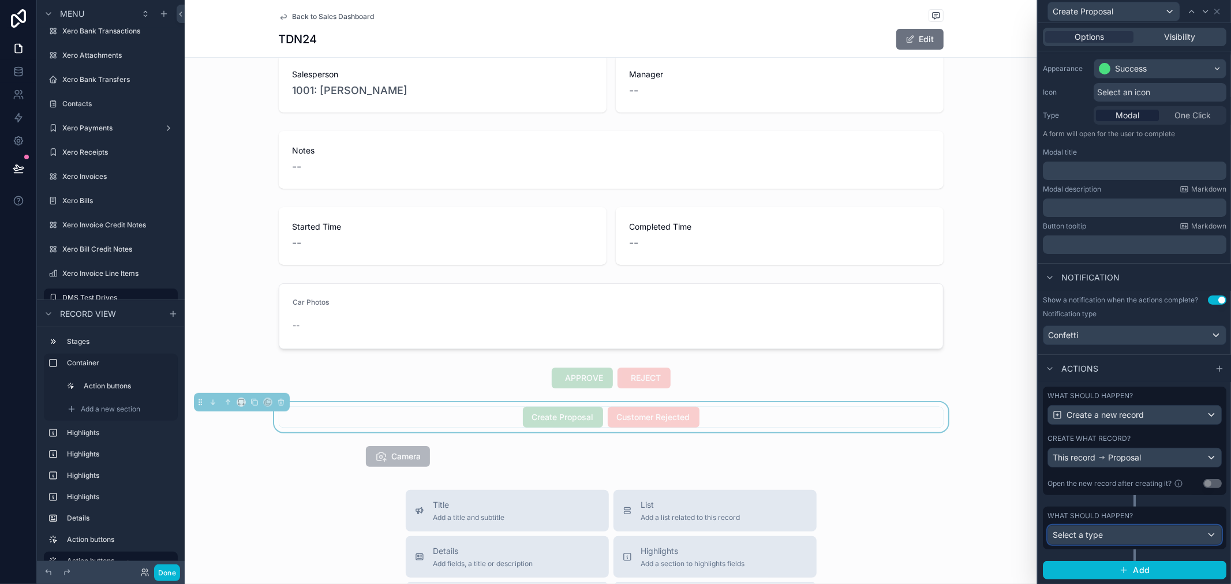
click at [1133, 540] on div "Select a type" at bounding box center [1134, 535] width 173 height 18
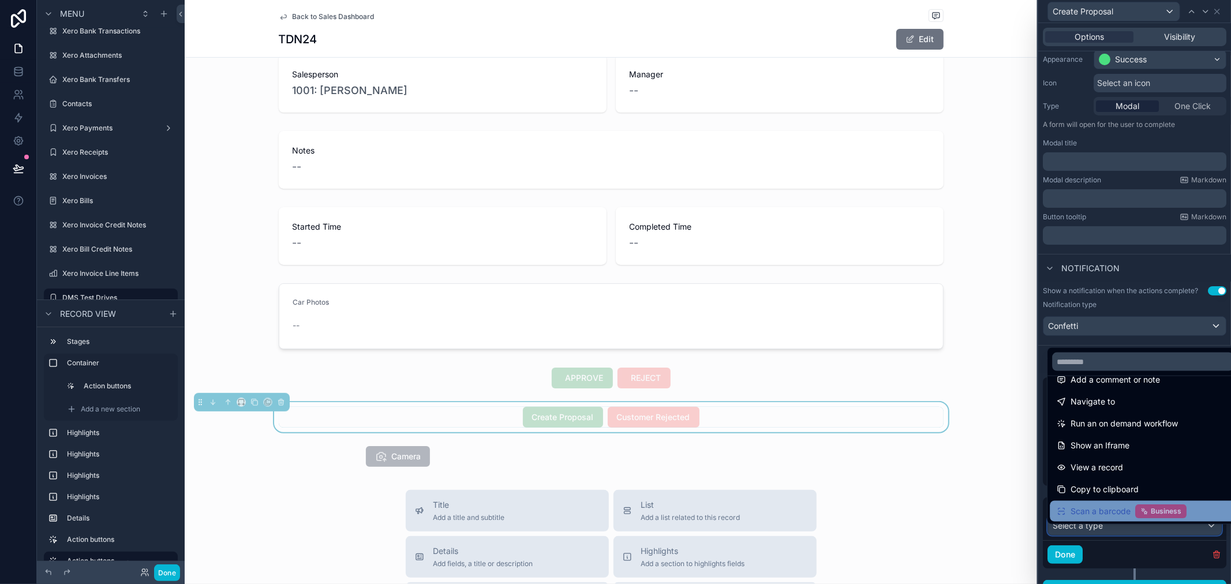
scroll to position [0, 0]
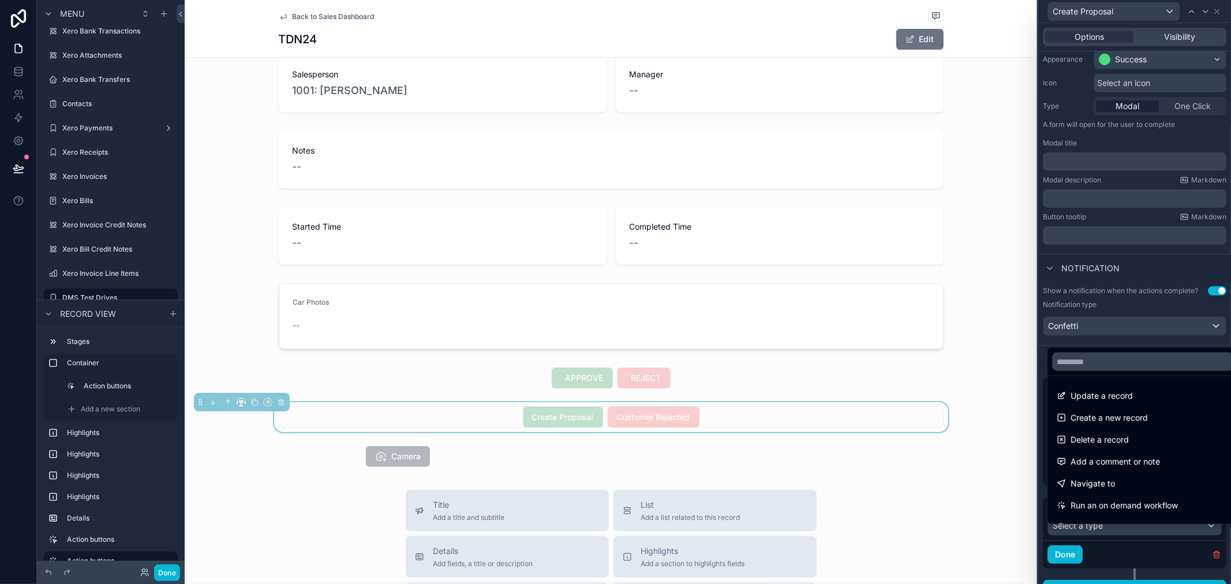
click at [1144, 318] on div at bounding box center [1135, 292] width 193 height 584
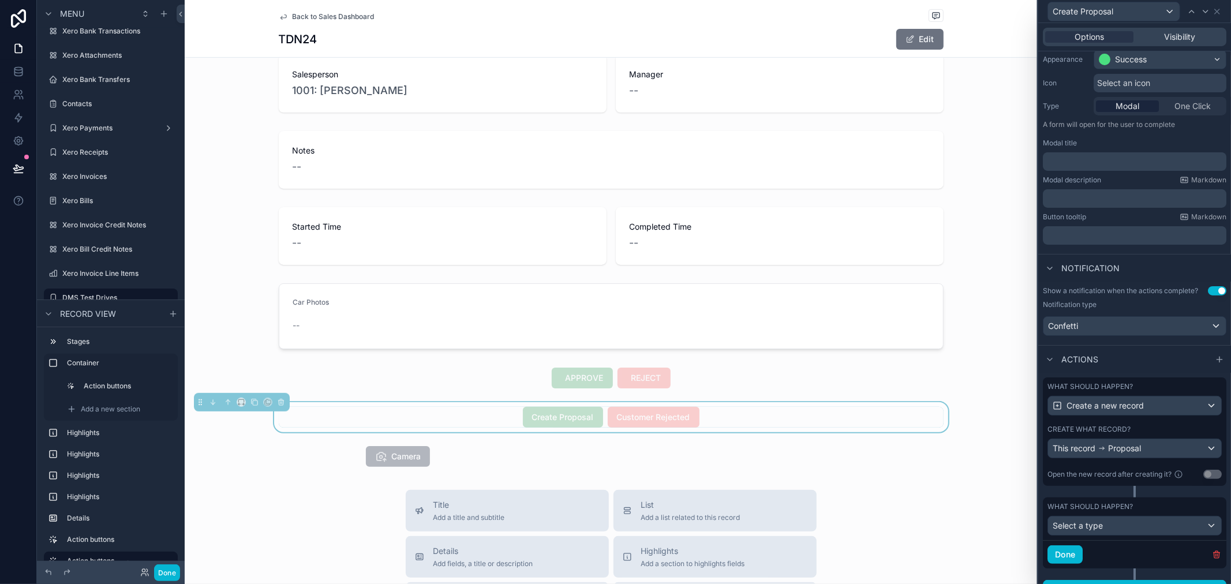
scroll to position [127, 0]
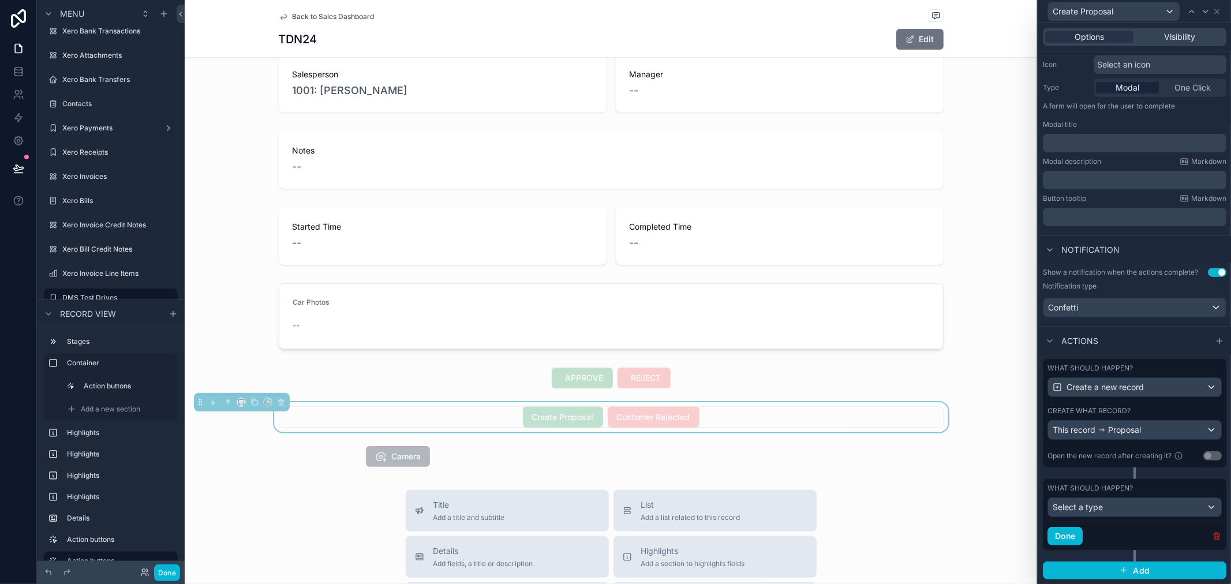
click at [1212, 539] on icon "button" at bounding box center [1216, 536] width 9 height 9
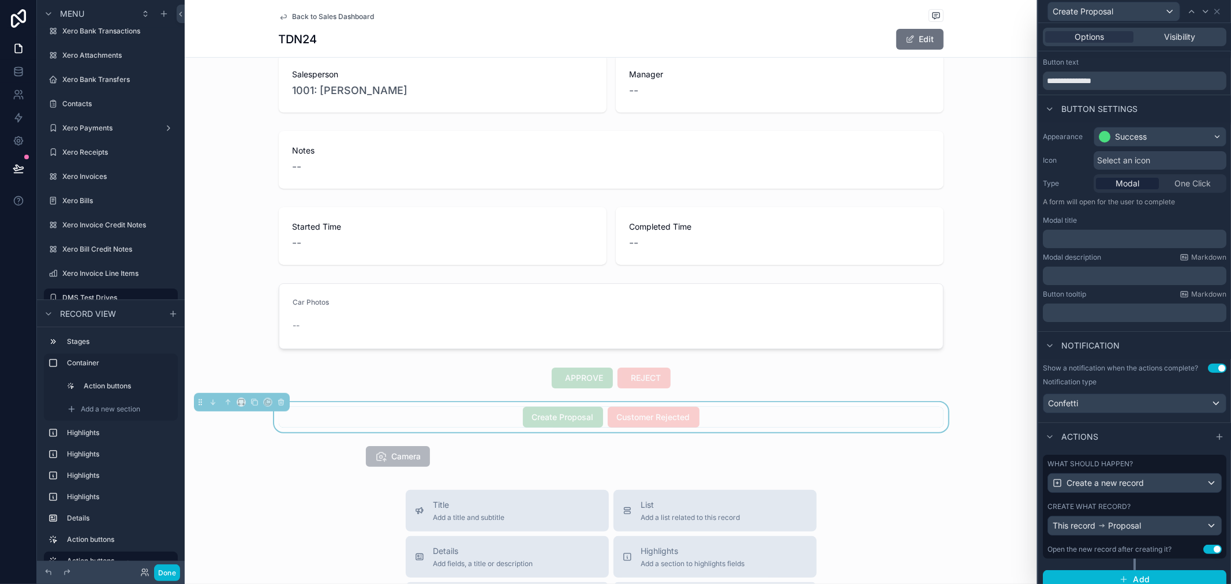
scroll to position [39, 0]
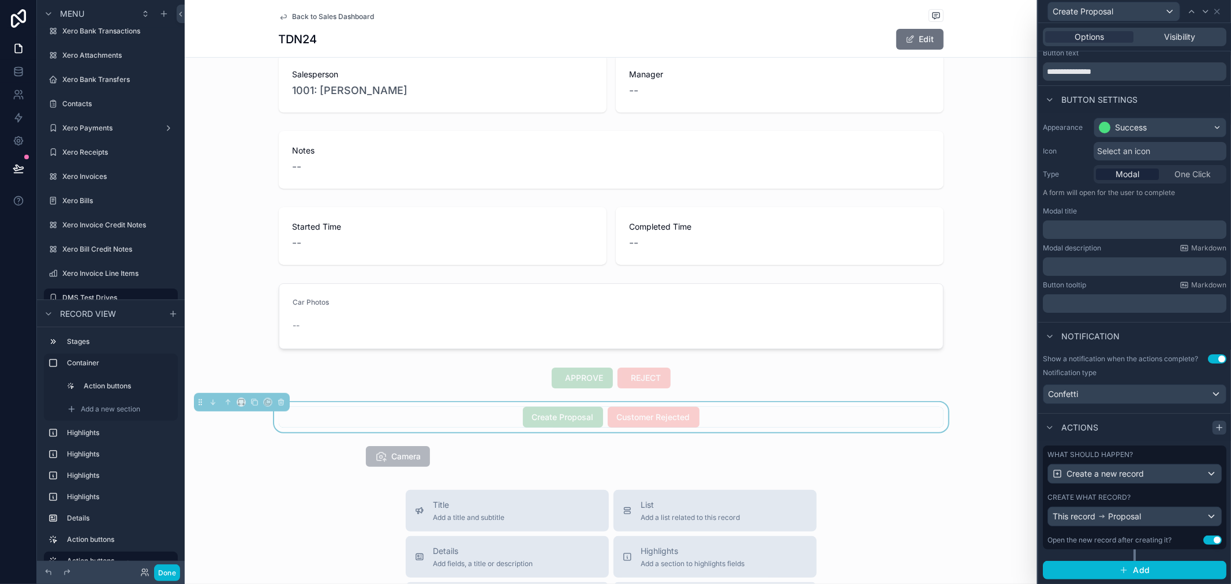
click at [1215, 429] on icon at bounding box center [1219, 427] width 9 height 9
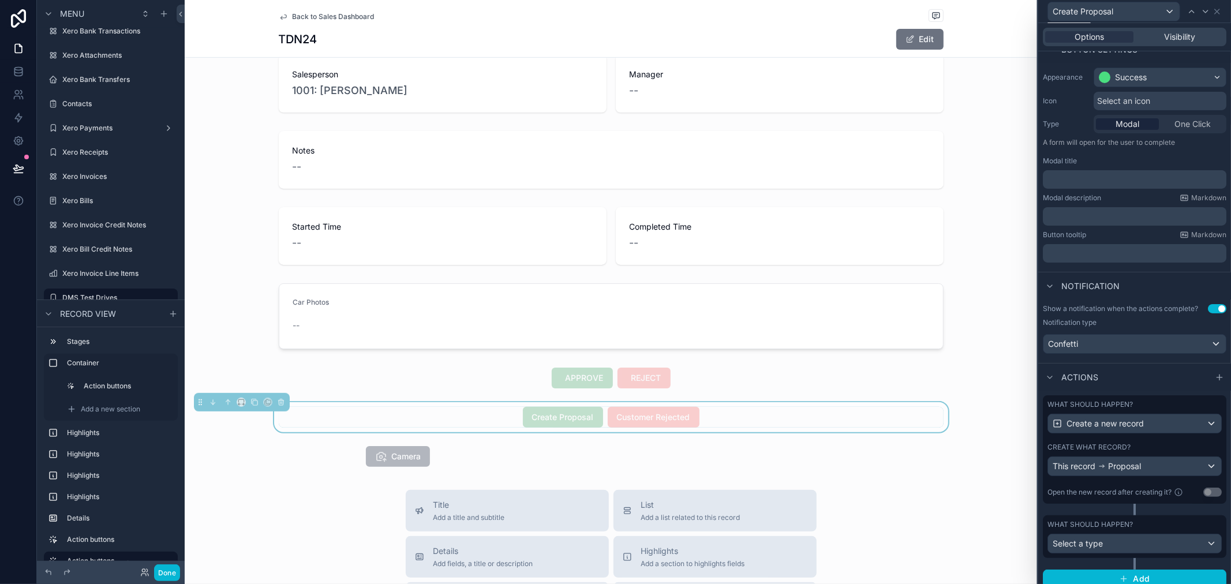
scroll to position [99, 0]
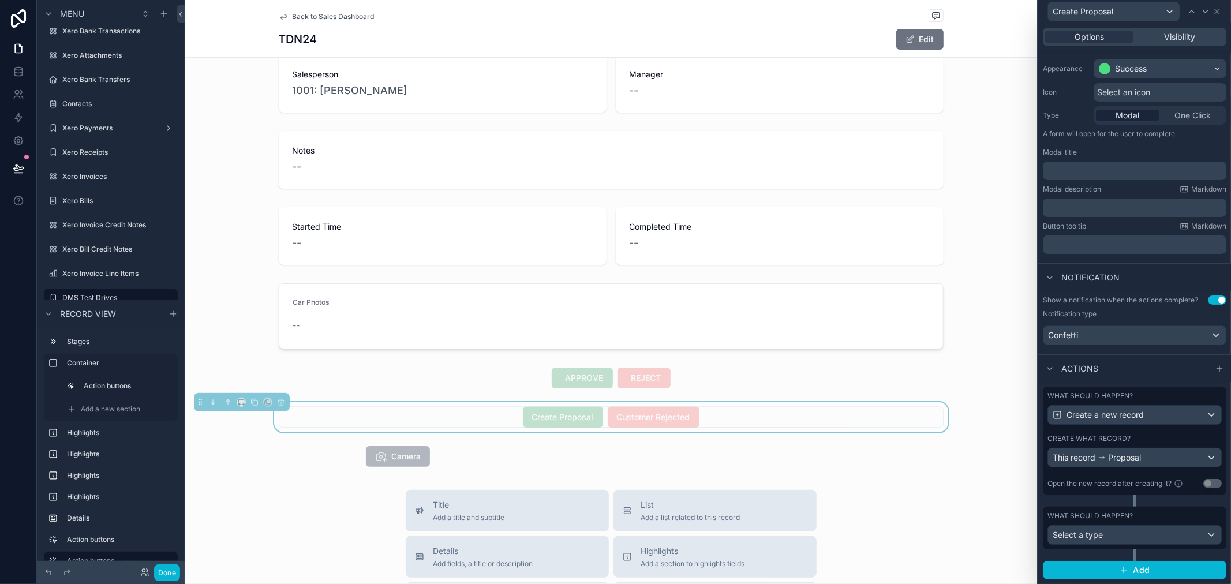
click at [1167, 515] on div "What should happen?" at bounding box center [1135, 516] width 174 height 9
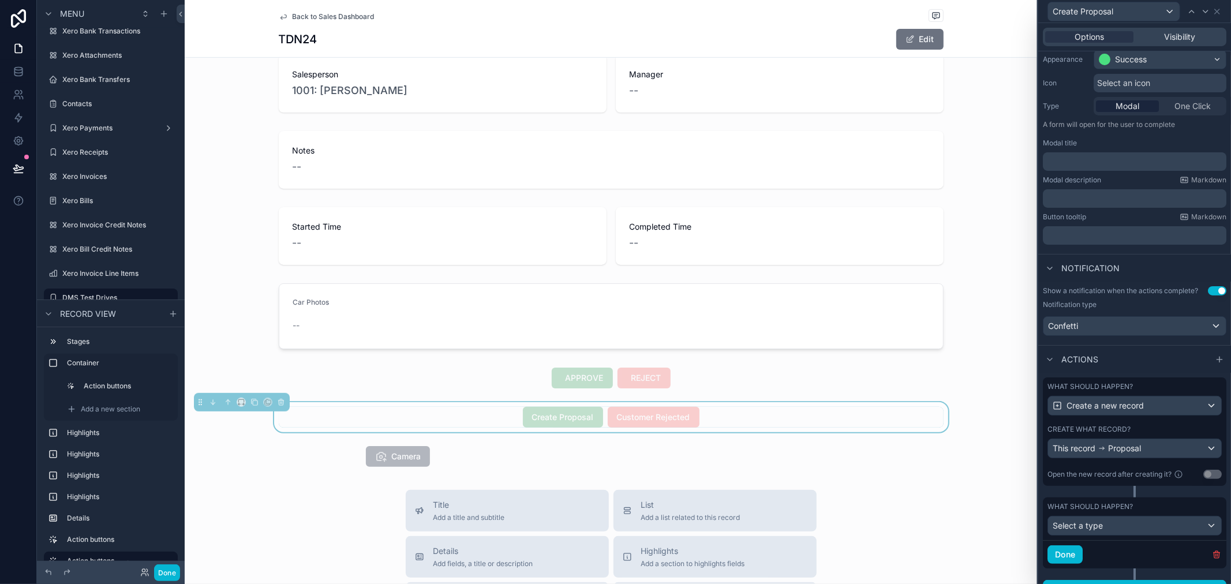
click at [1214, 568] on div "Done" at bounding box center [1135, 554] width 184 height 28
click at [1214, 552] on icon "button" at bounding box center [1217, 552] width 6 height 0
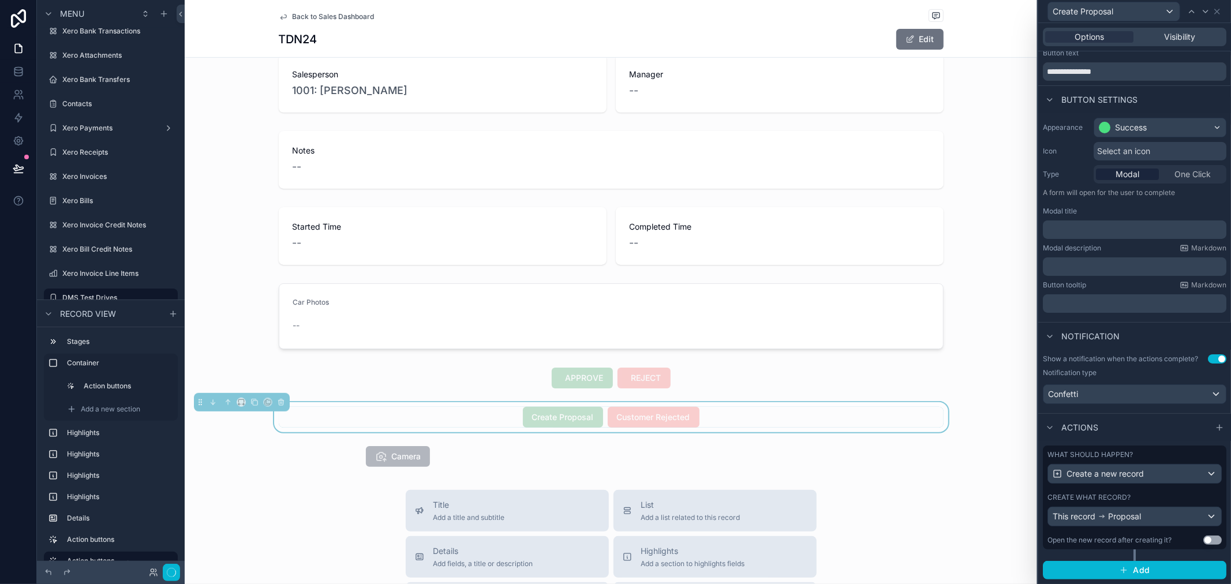
scroll to position [39, 0]
click at [1171, 560] on div "What should happen? Create a new record Create what record? This record Proposa…" at bounding box center [1135, 503] width 184 height 115
click at [1171, 572] on button "Add" at bounding box center [1135, 570] width 184 height 18
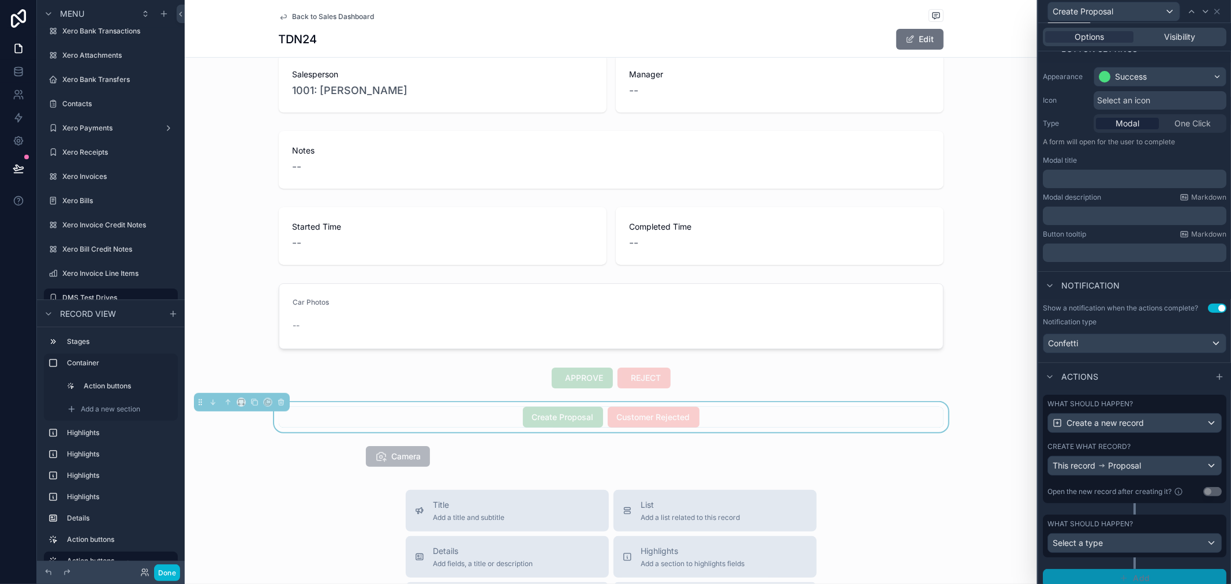
scroll to position [99, 0]
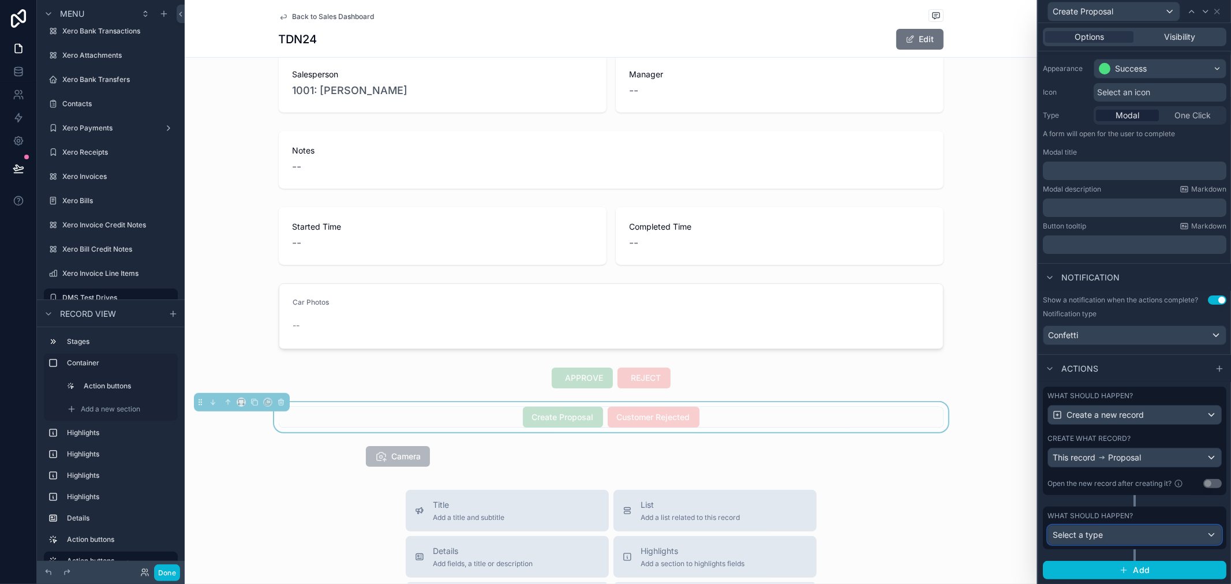
click at [1129, 532] on div "Select a type" at bounding box center [1134, 535] width 173 height 18
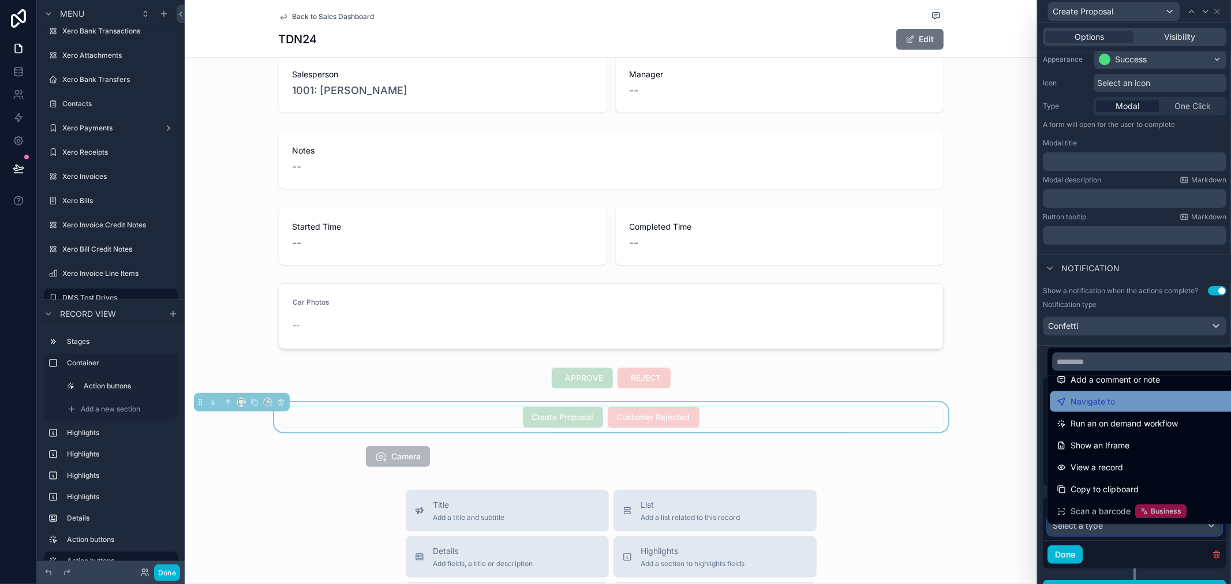
scroll to position [0, 0]
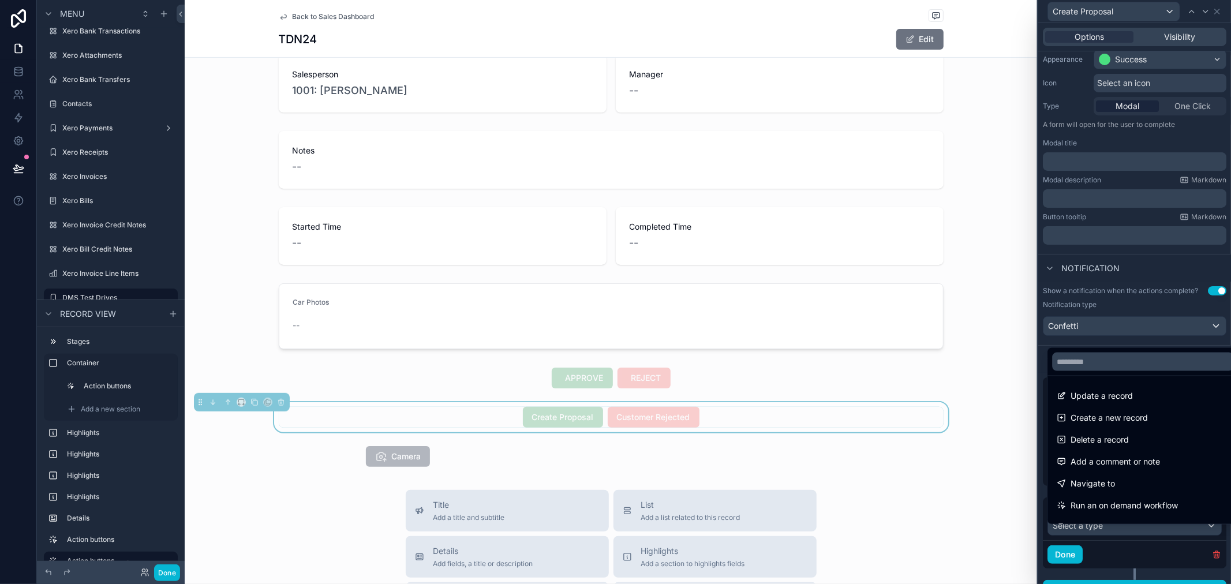
click at [1160, 569] on div at bounding box center [1135, 292] width 193 height 584
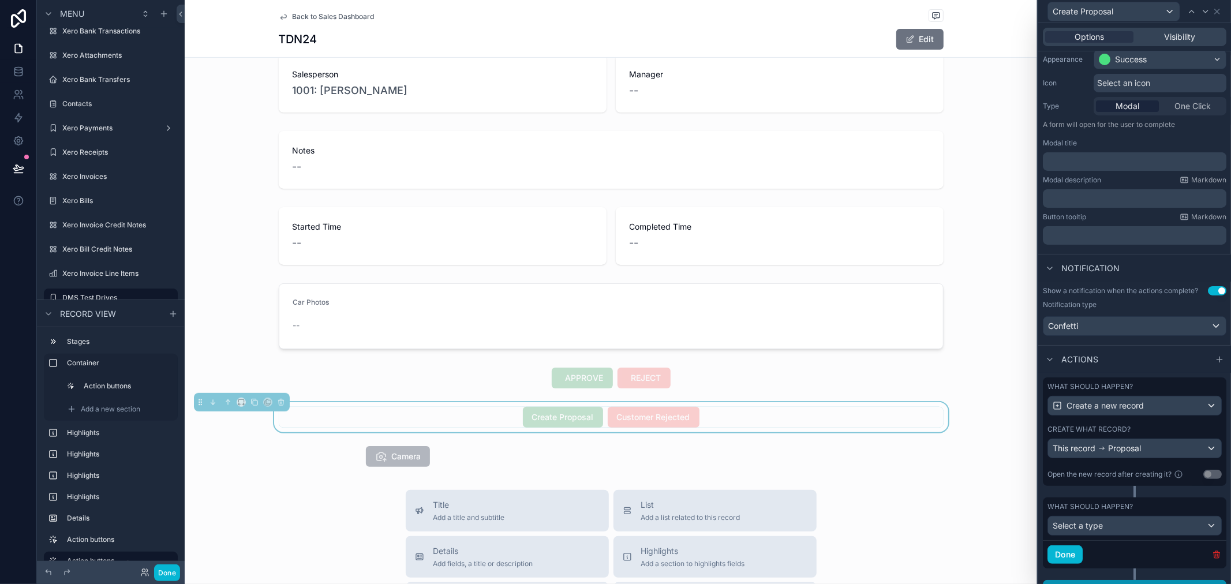
click at [1212, 559] on icon "button" at bounding box center [1216, 554] width 9 height 9
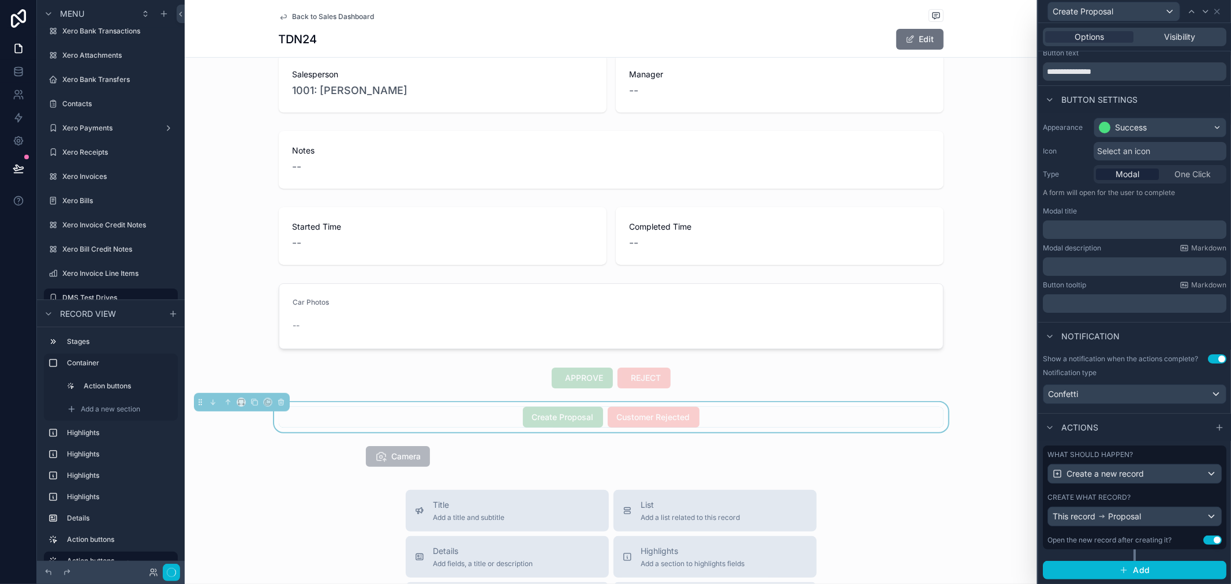
scroll to position [39, 0]
click at [170, 572] on button "Done" at bounding box center [167, 573] width 26 height 17
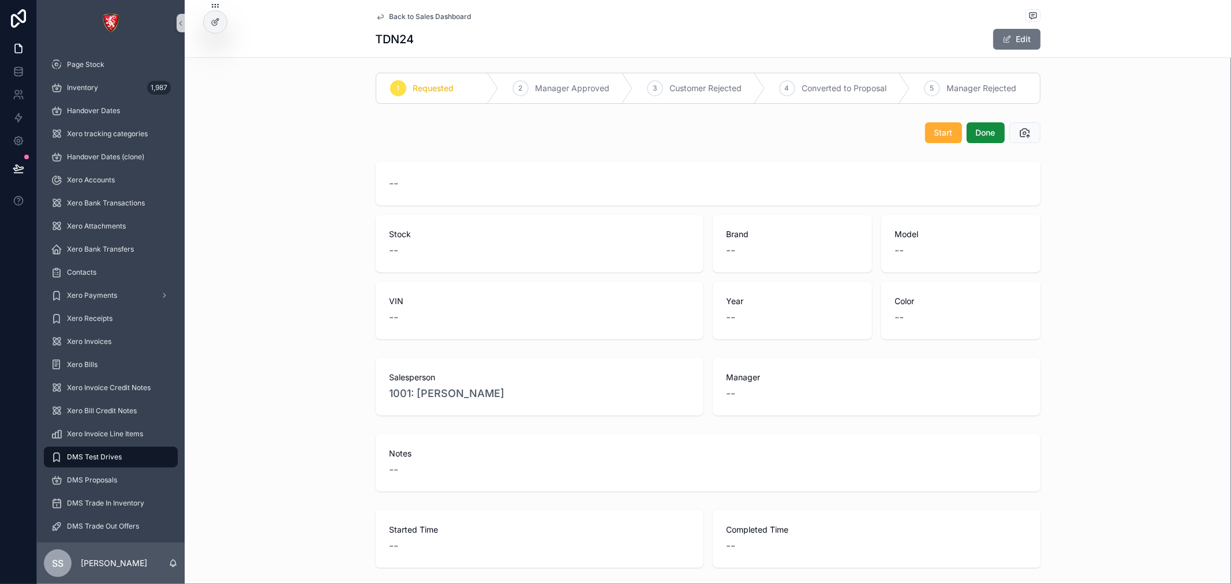
scroll to position [0, 0]
click at [570, 90] on span "Manager Approved" at bounding box center [573, 92] width 74 height 12
click at [1020, 137] on icon "scrollable content" at bounding box center [1026, 136] width 12 height 12
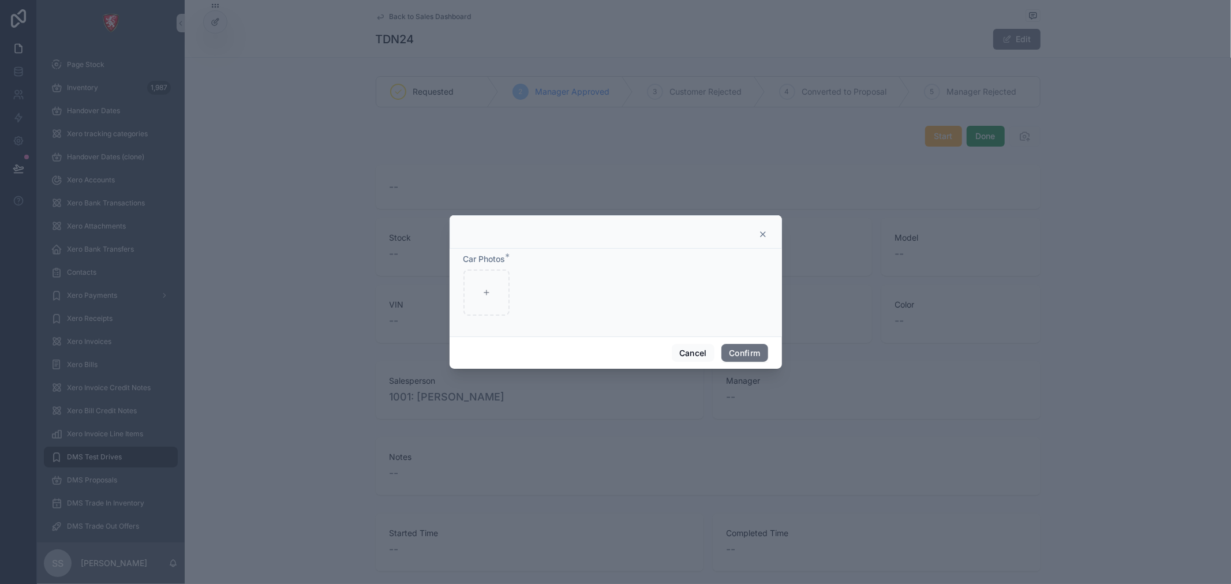
click at [760, 237] on icon at bounding box center [763, 234] width 9 height 9
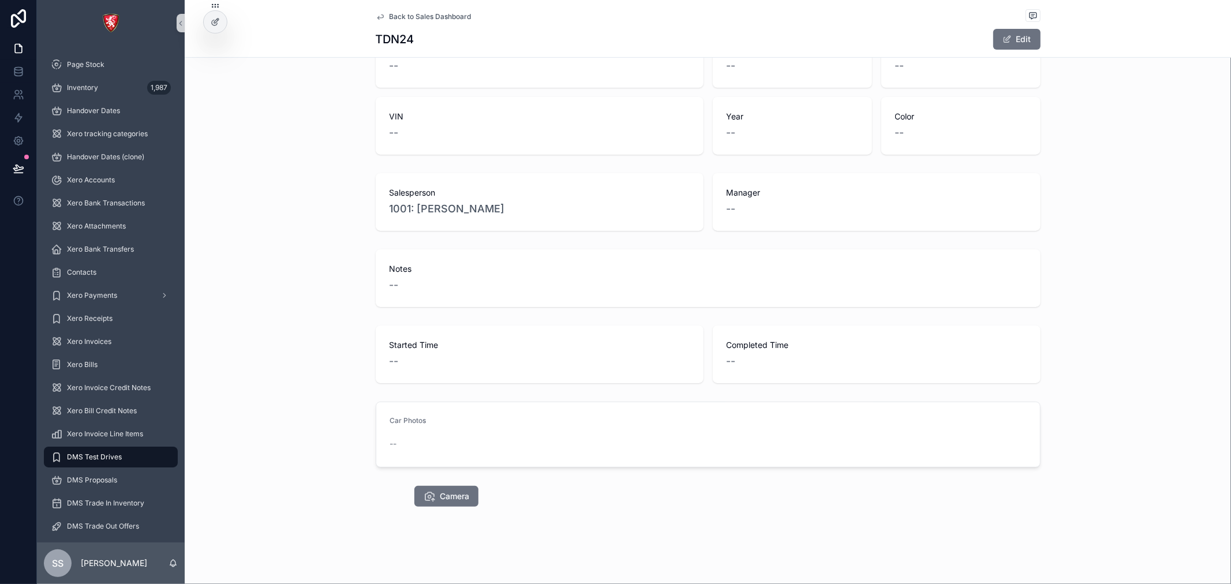
scroll to position [189, 0]
click at [451, 501] on span "Camera" at bounding box center [454, 496] width 29 height 12
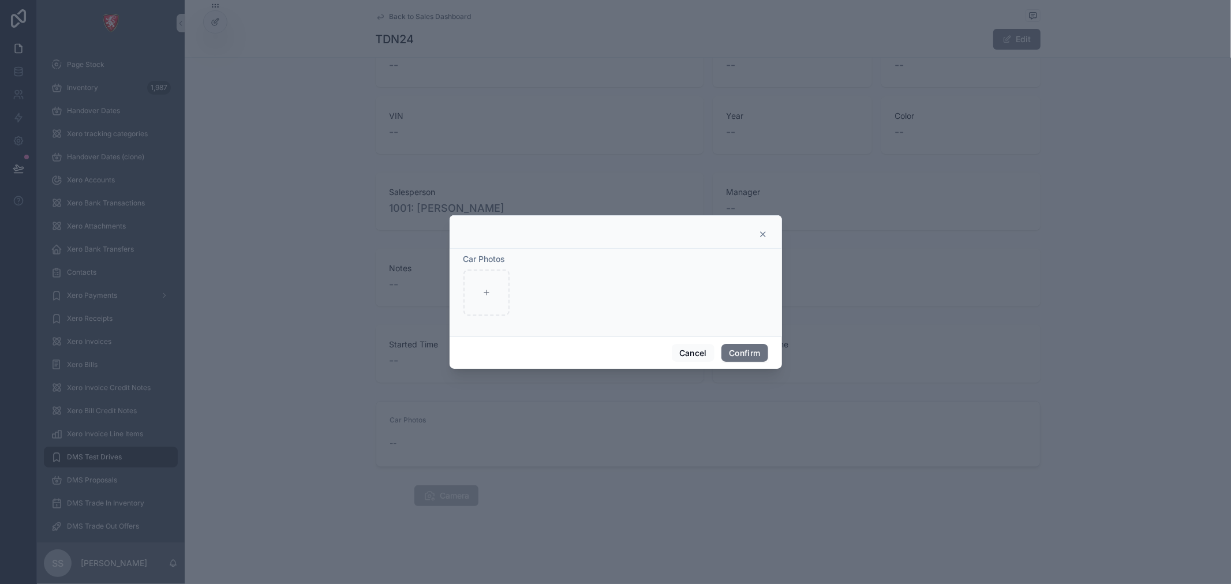
click at [767, 232] on icon at bounding box center [763, 234] width 9 height 9
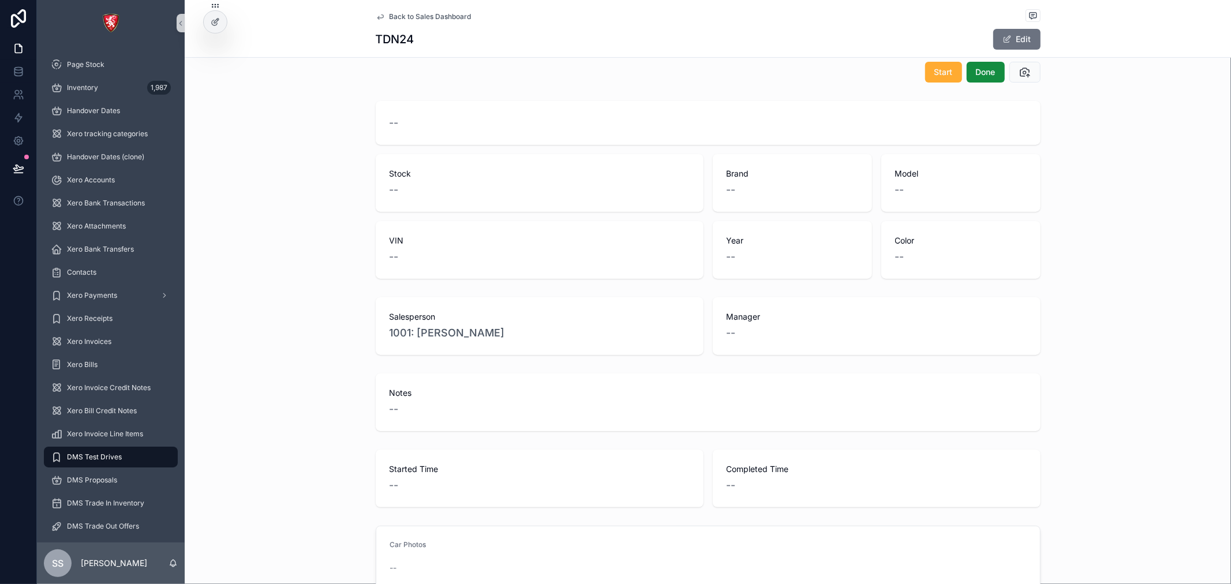
scroll to position [0, 0]
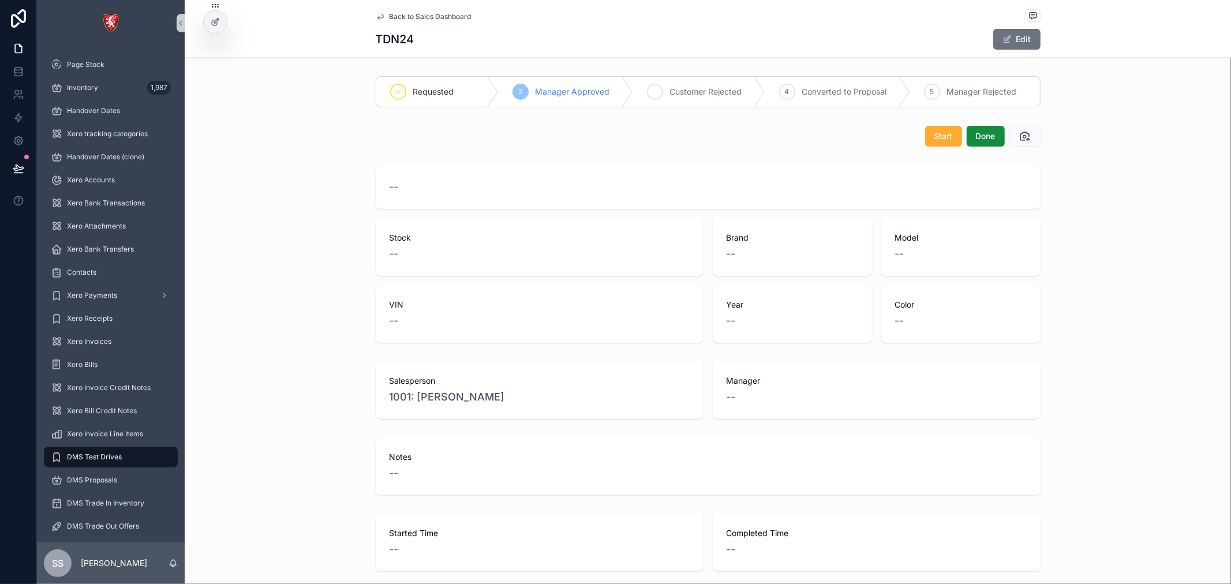
click at [724, 96] on span "Customer Rejected" at bounding box center [706, 92] width 72 height 12
click at [827, 89] on span "Converted to Proposal" at bounding box center [814, 92] width 85 height 12
click at [874, 90] on icon "scrollable content" at bounding box center [876, 92] width 6 height 4
click at [407, 94] on div "scrollable content" at bounding box center [402, 92] width 53 height 30
click at [1006, 32] on button "Edit" at bounding box center [1017, 39] width 47 height 21
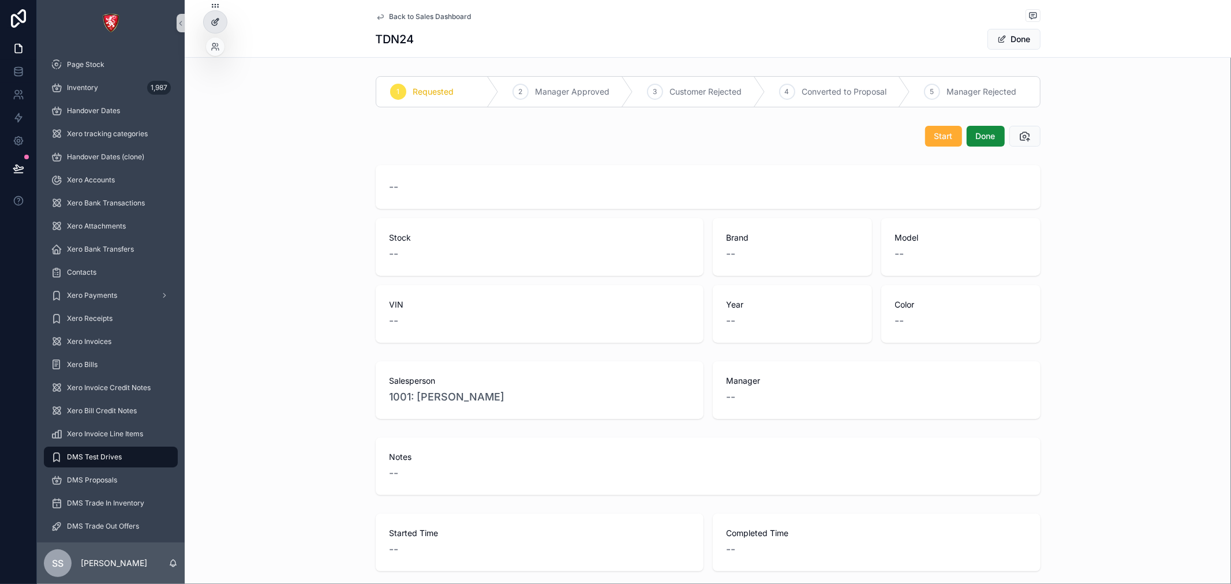
click at [216, 30] on div at bounding box center [215, 22] width 23 height 22
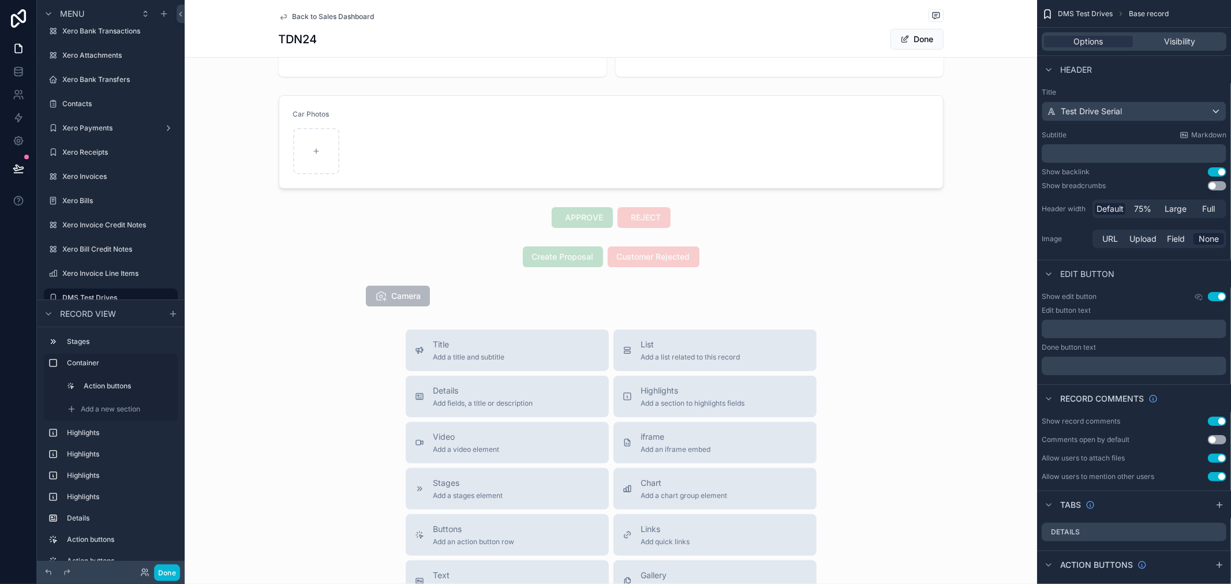
scroll to position [513, 0]
click at [728, 248] on div "scrollable content" at bounding box center [611, 253] width 853 height 30
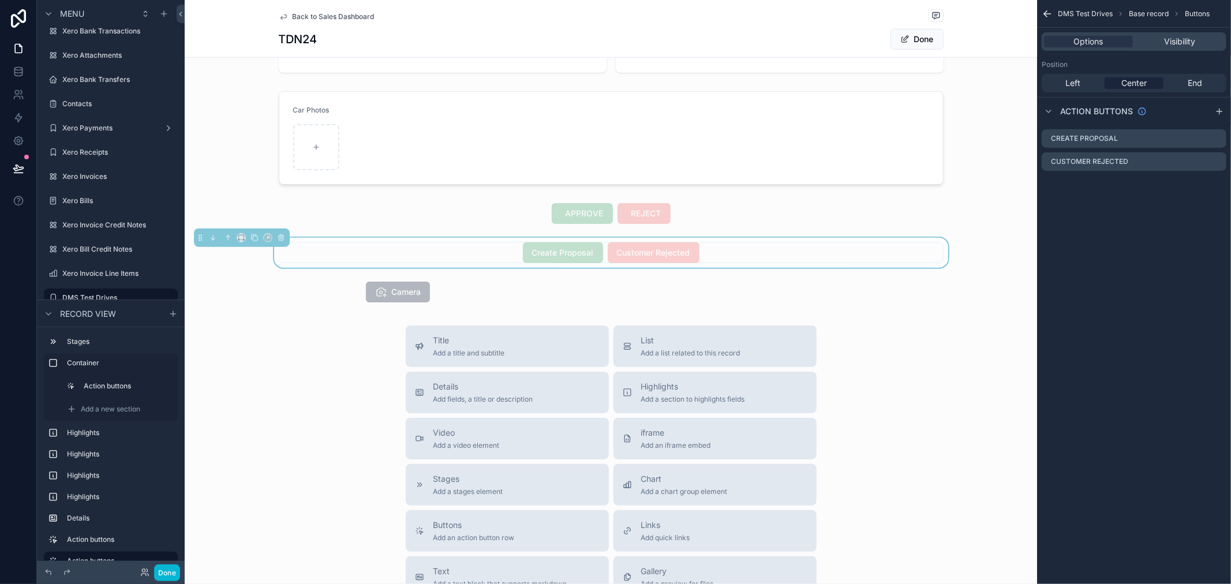
click at [1193, 49] on div "Options Visibility" at bounding box center [1134, 41] width 185 height 18
click at [1193, 45] on span "Visibility" at bounding box center [1179, 42] width 31 height 12
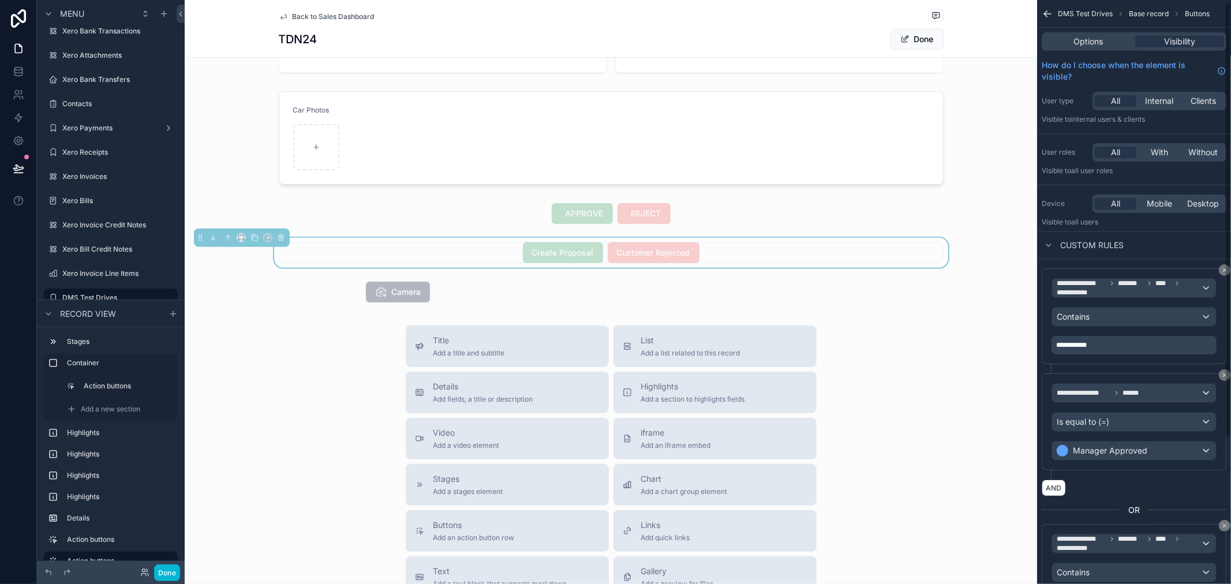
scroll to position [0, 0]
click at [322, 12] on span "Back to Sales Dashboard" at bounding box center [334, 16] width 82 height 9
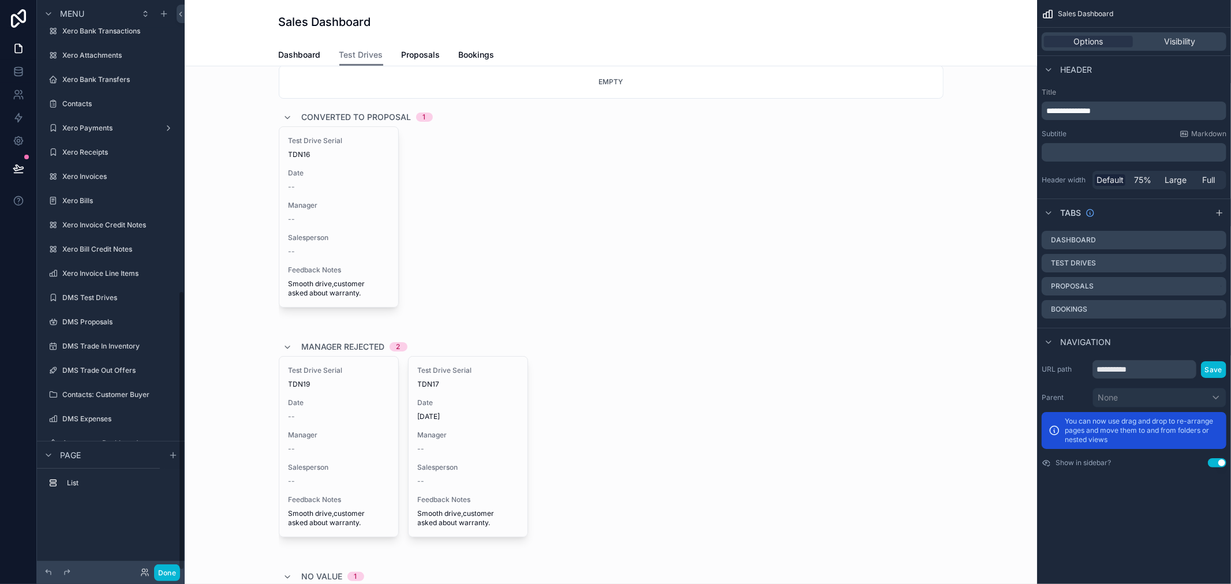
scroll to position [592, 0]
click at [403, 54] on span "Proposals" at bounding box center [421, 55] width 39 height 12
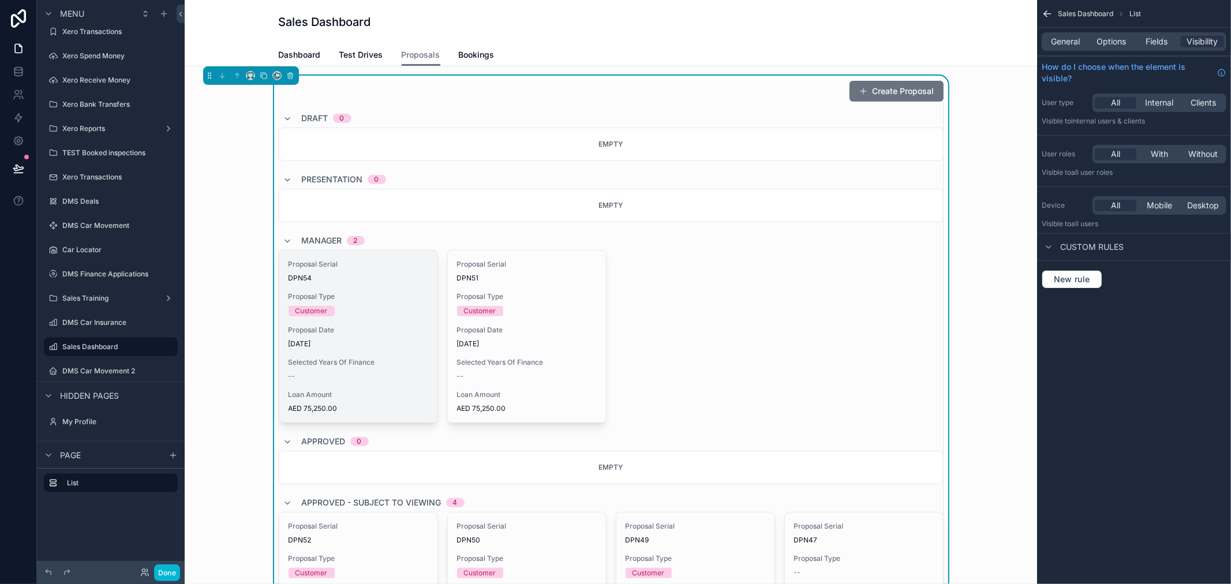
click at [344, 293] on span "Proposal Type" at bounding box center [359, 296] width 140 height 9
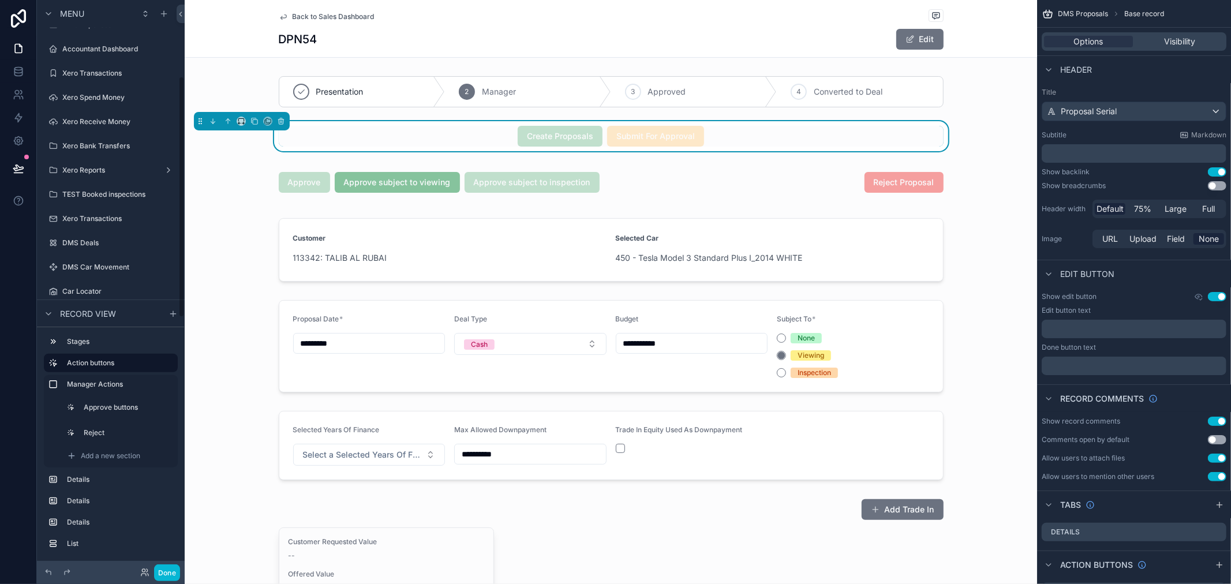
scroll to position [180, 0]
click at [24, 65] on link at bounding box center [18, 71] width 36 height 23
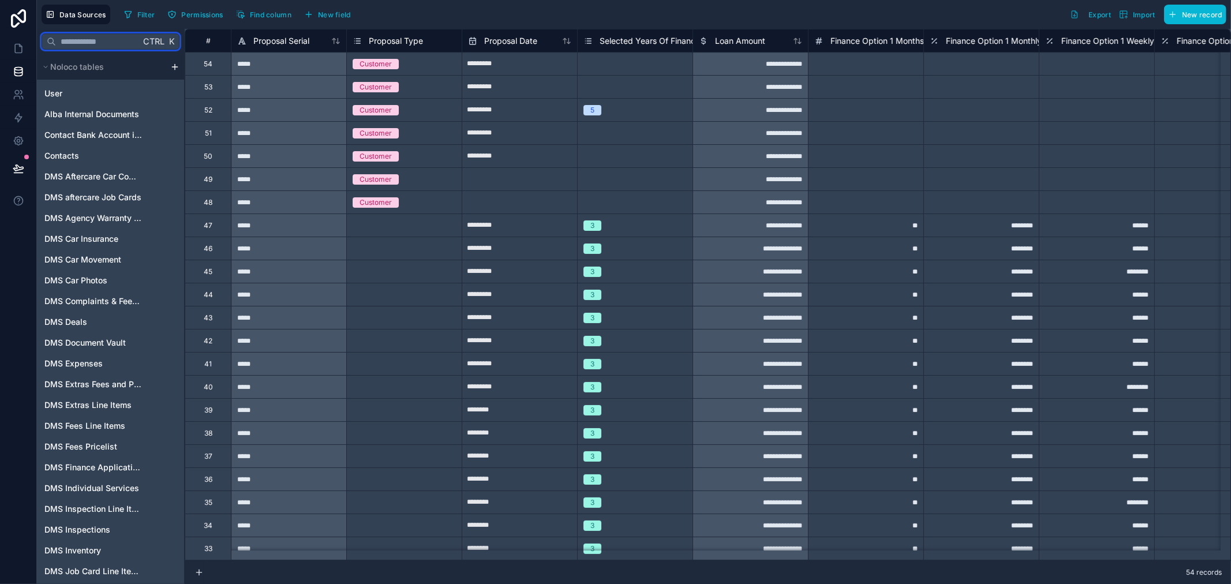
click at [83, 48] on input "text" at bounding box center [98, 41] width 84 height 21
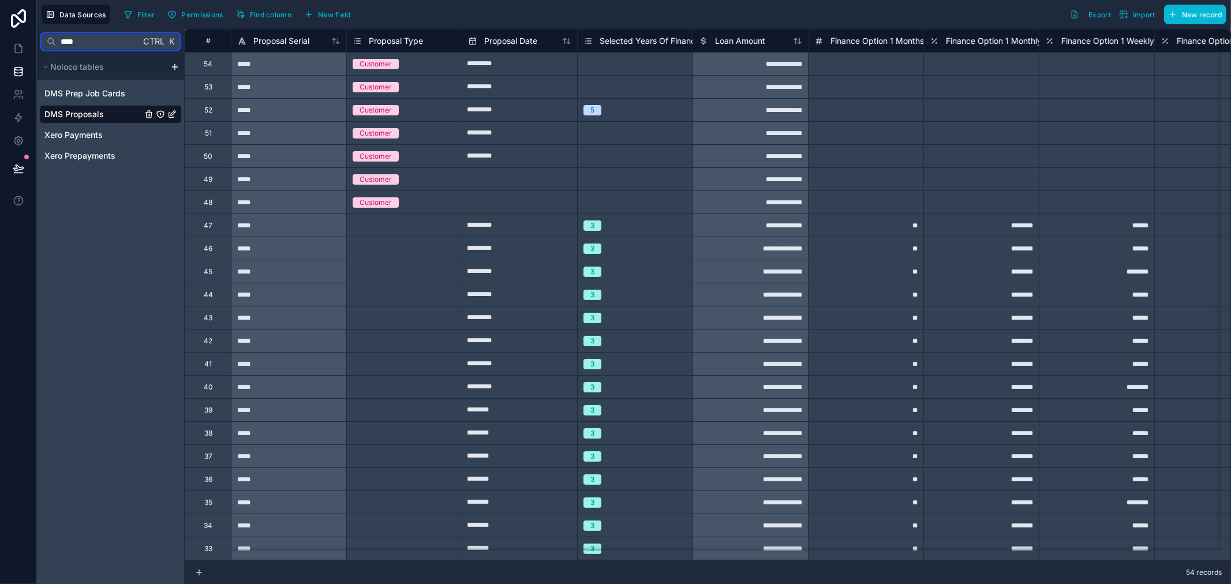
type input "****"
click at [103, 114] on span "DMS Proposals" at bounding box center [73, 115] width 59 height 12
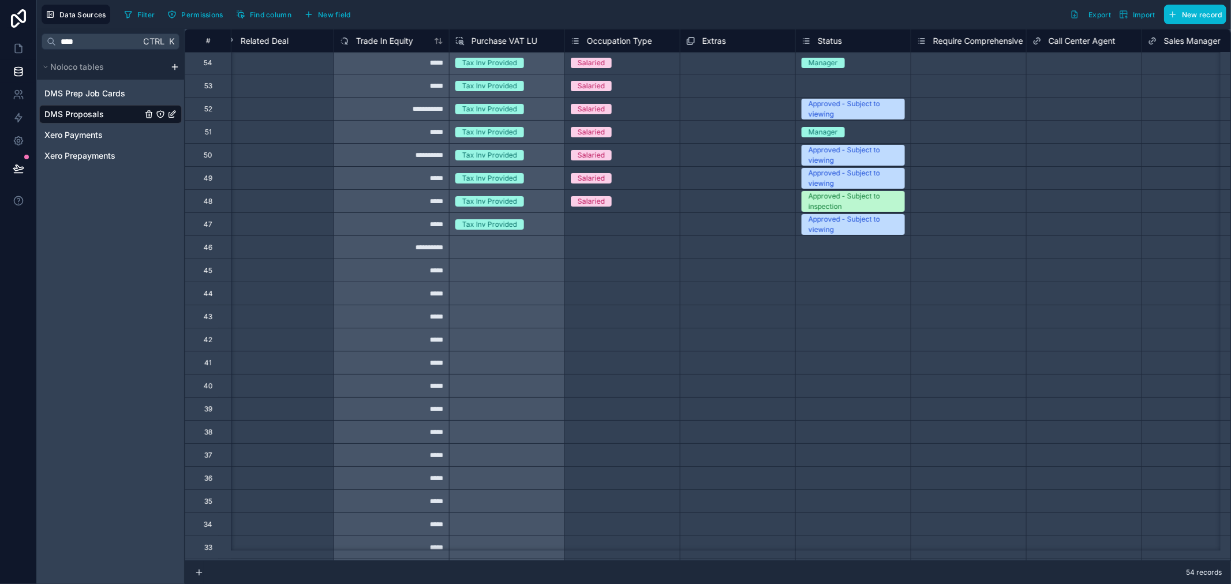
scroll to position [0, 4747]
click at [811, 42] on div "Status" at bounding box center [822, 41] width 40 height 14
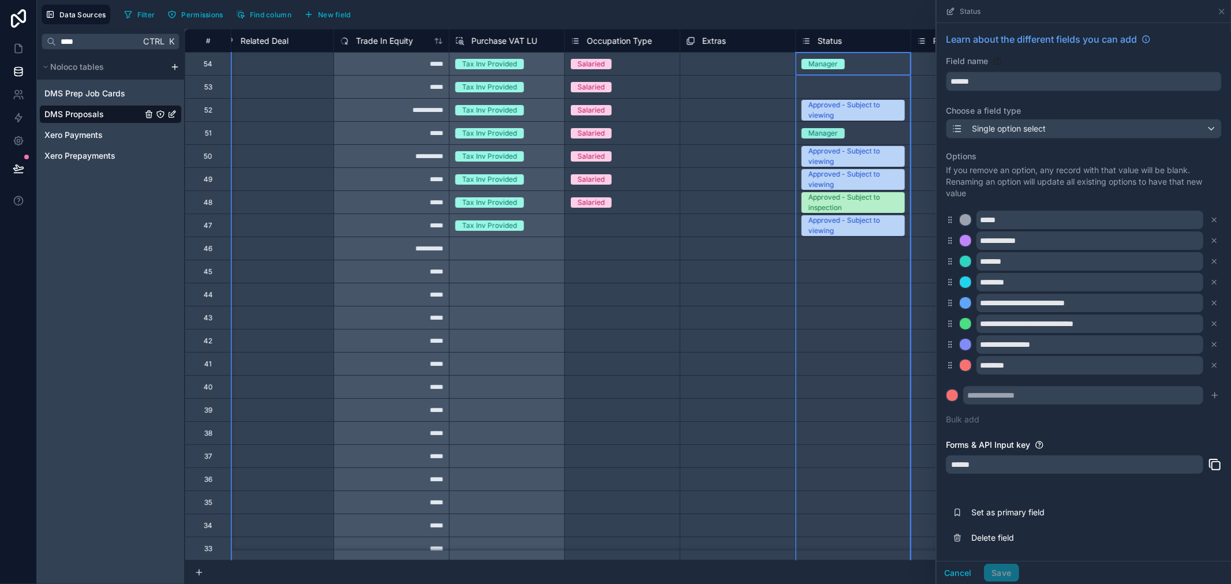
click at [949, 238] on icon at bounding box center [949, 238] width 1 height 1
click at [966, 242] on div at bounding box center [966, 241] width 12 height 12
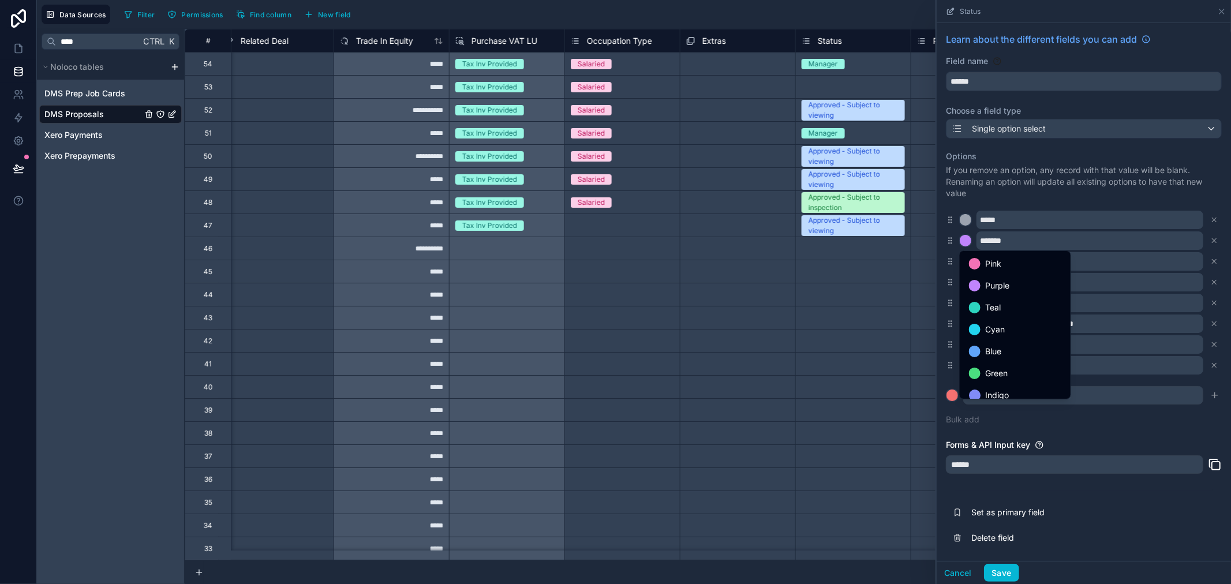
click at [1000, 194] on div at bounding box center [1084, 292] width 294 height 584
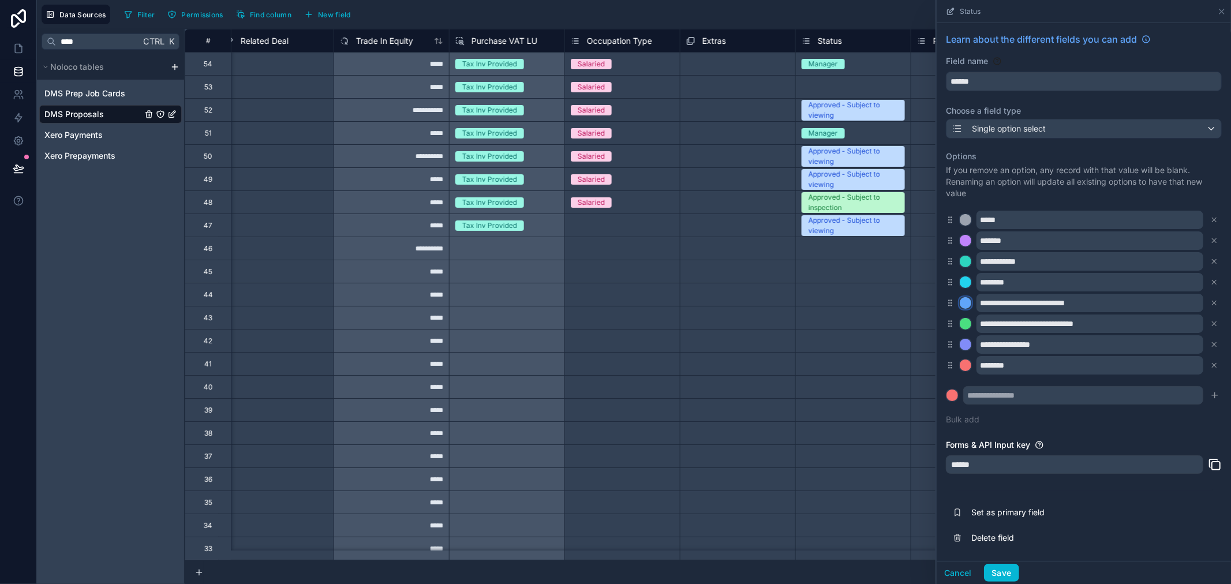
click at [967, 306] on div at bounding box center [966, 303] width 12 height 12
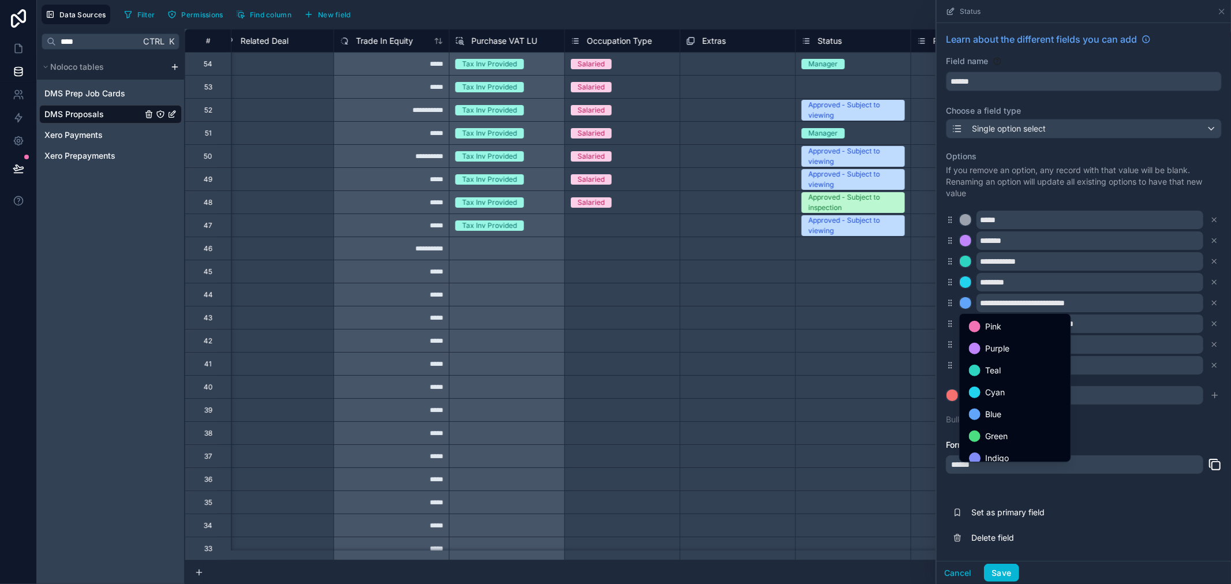
click at [1013, 200] on div at bounding box center [1084, 292] width 294 height 584
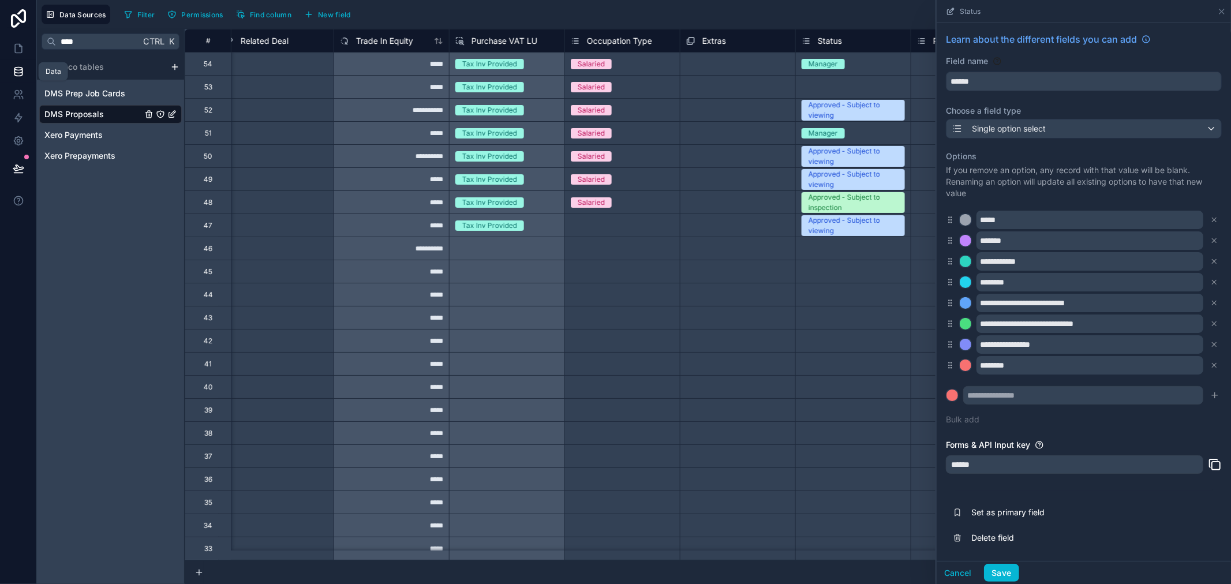
click at [21, 64] on link at bounding box center [18, 71] width 36 height 23
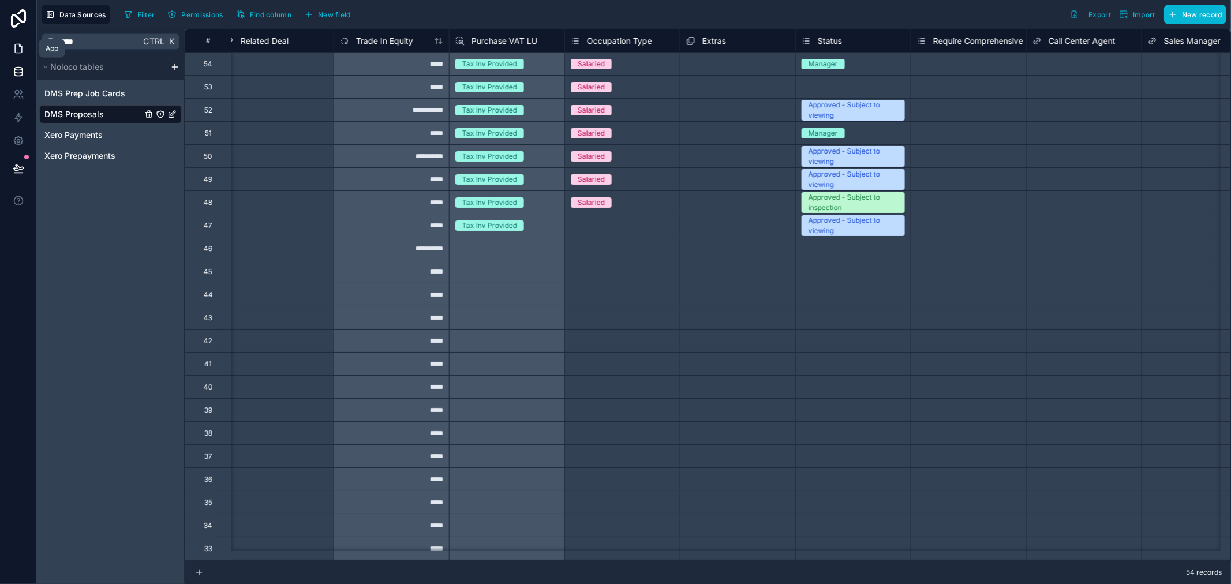
click at [15, 53] on icon at bounding box center [18, 48] width 7 height 9
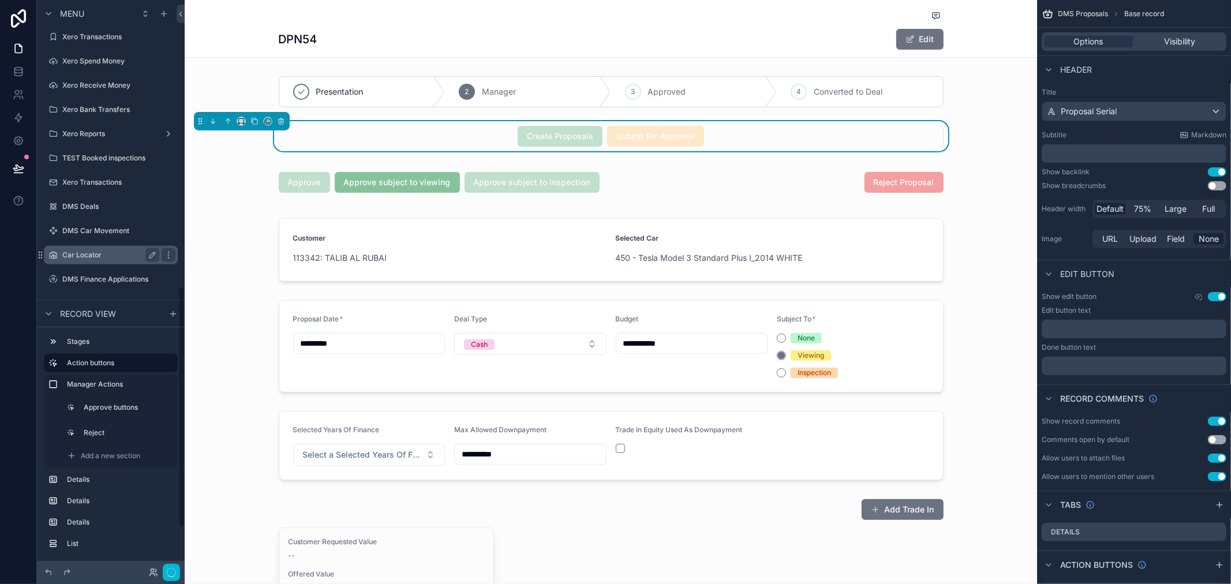
scroll to position [775, 0]
click at [98, 202] on label "Sales Dashboard" at bounding box center [108, 205] width 92 height 9
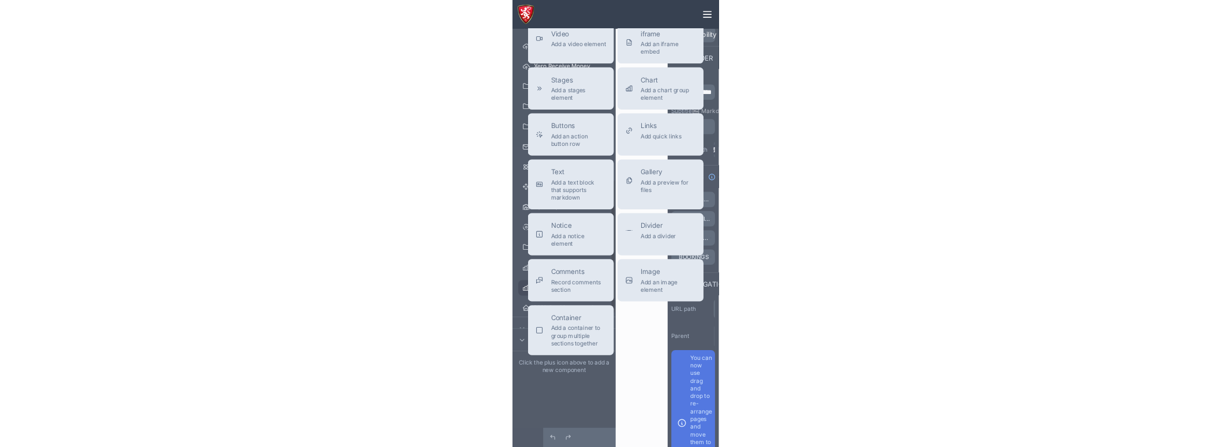
scroll to position [126, 0]
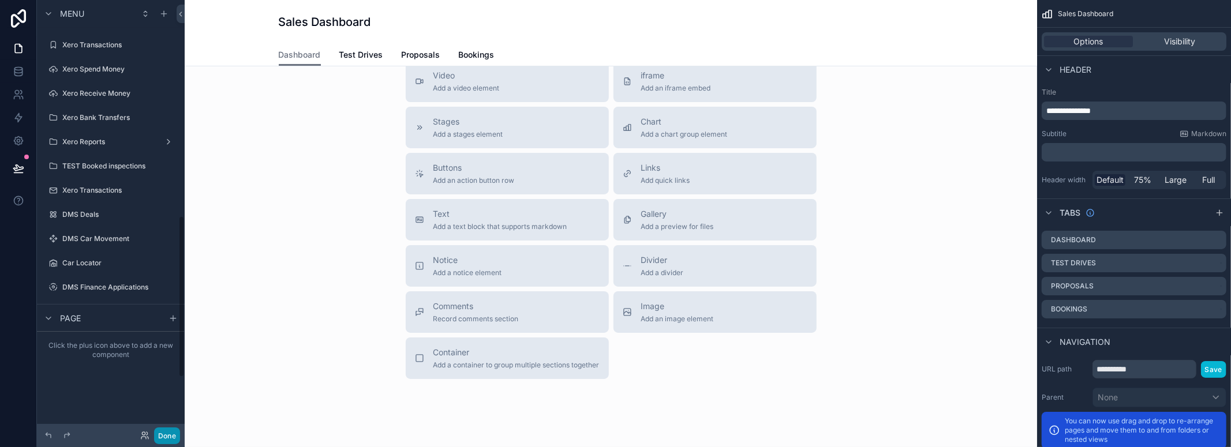
click at [158, 434] on button "Done" at bounding box center [167, 436] width 26 height 17
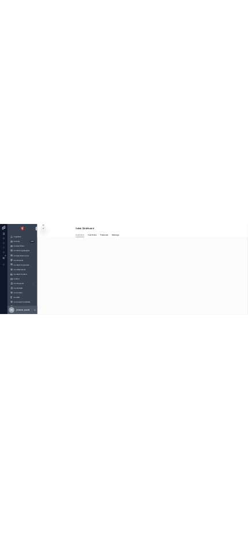
scroll to position [0, 0]
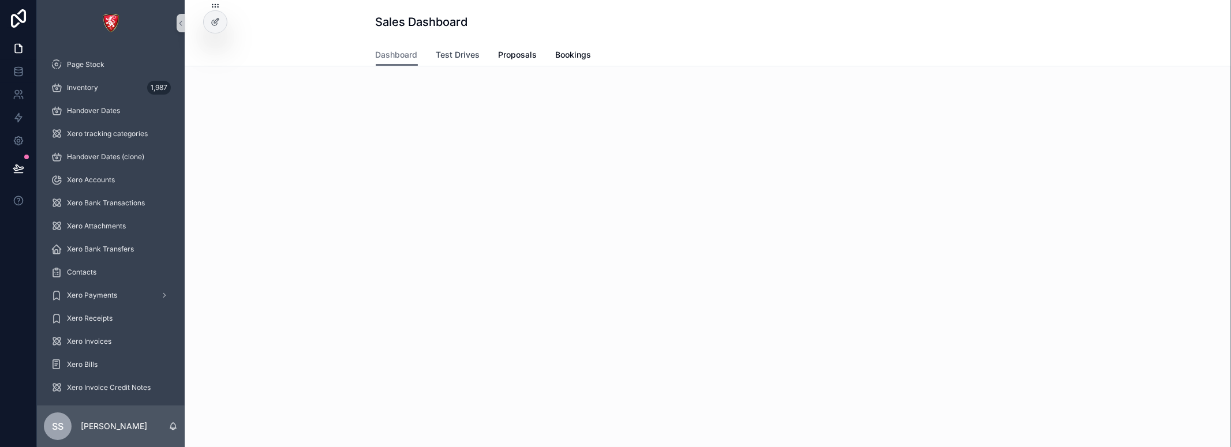
click at [456, 58] on span "Test Drives" at bounding box center [458, 55] width 44 height 12
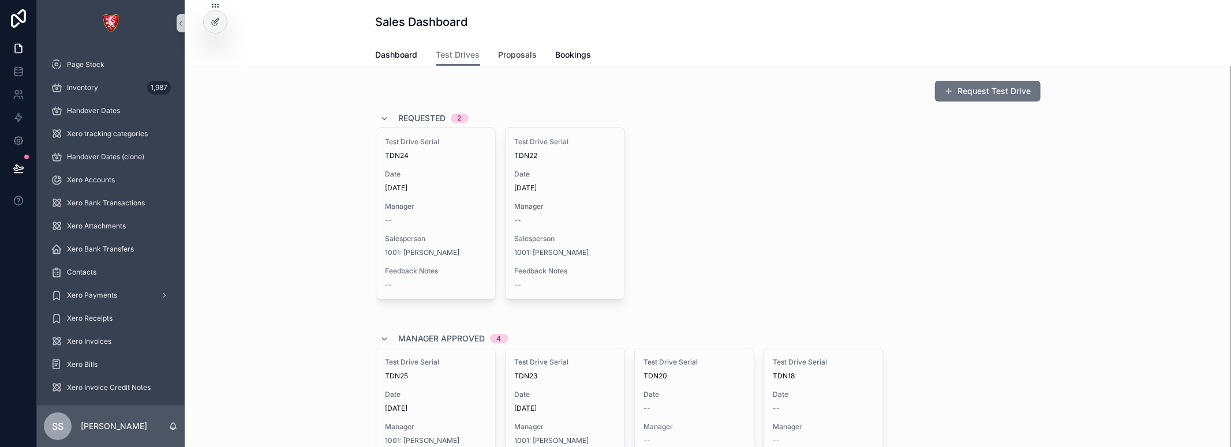
click at [499, 58] on span "Proposals" at bounding box center [518, 55] width 39 height 12
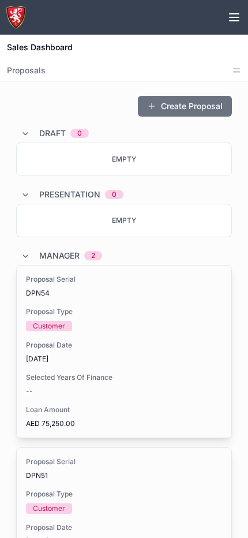
click at [145, 320] on div "Proposal Type Customer" at bounding box center [124, 319] width 196 height 24
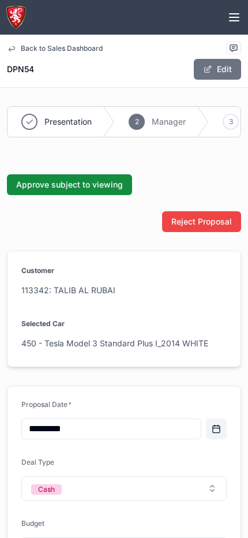
click at [118, 225] on div "Reject Proposal" at bounding box center [124, 221] width 234 height 21
click at [159, 191] on div "Approve subject to viewing" at bounding box center [124, 184] width 234 height 21
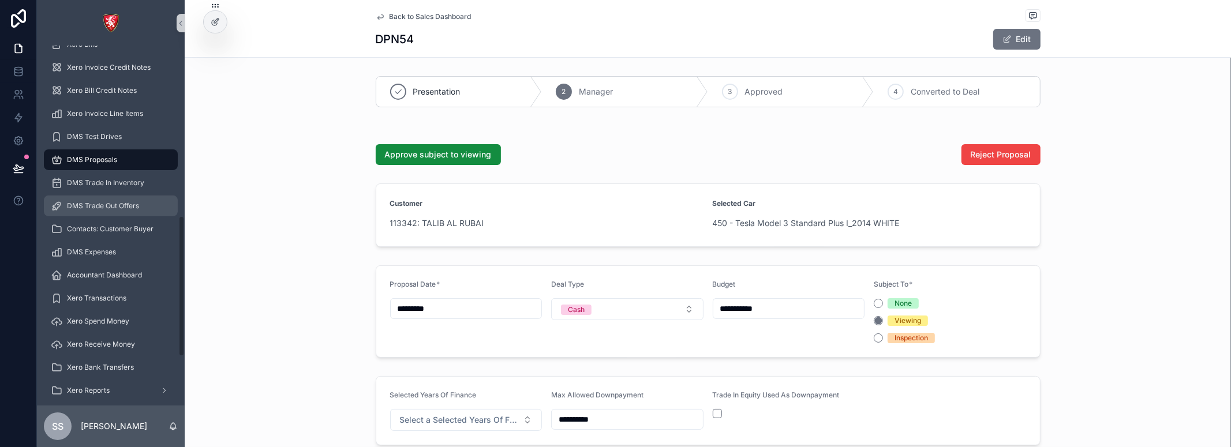
scroll to position [561, 0]
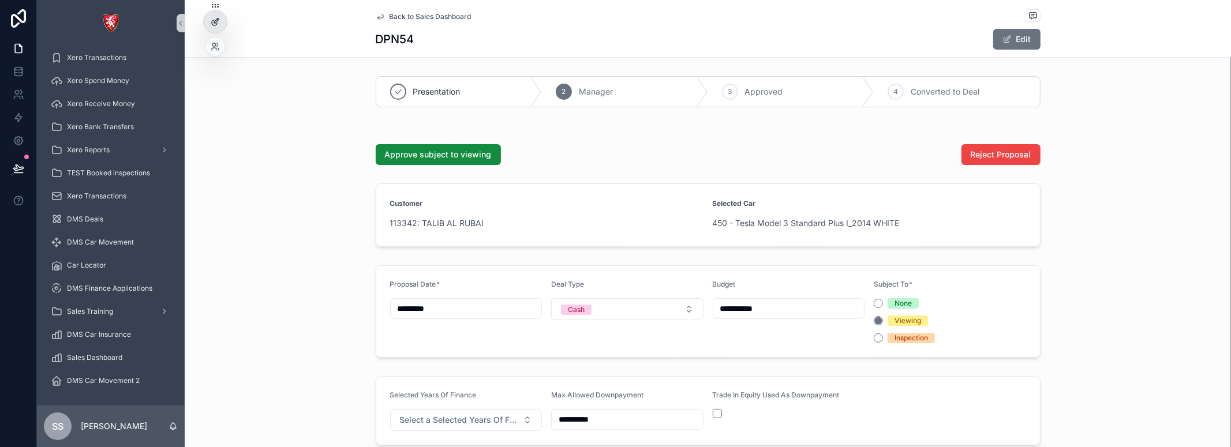
click at [216, 20] on icon at bounding box center [215, 21] width 9 height 9
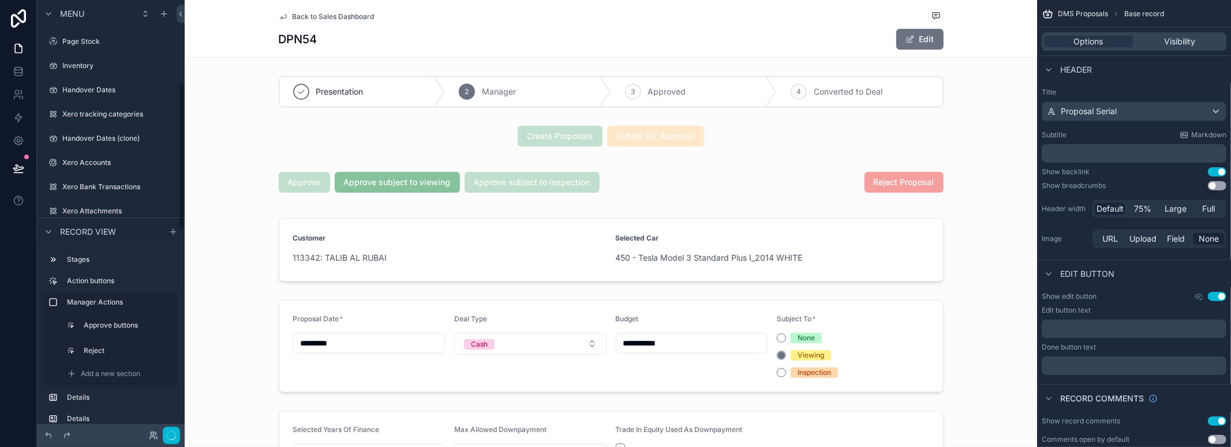
scroll to position [248, 0]
click at [627, 188] on div "scrollable content" at bounding box center [611, 182] width 853 height 44
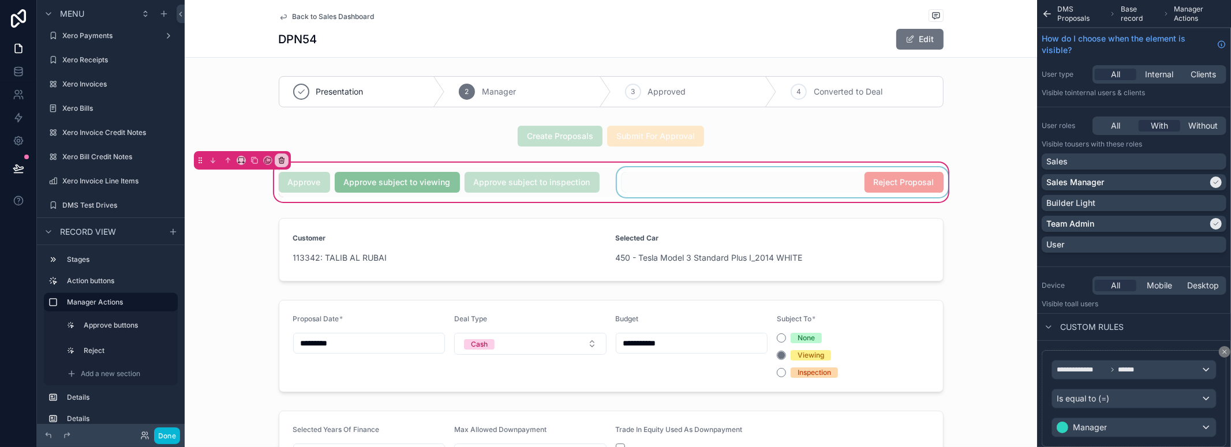
click at [632, 182] on div "scrollable content" at bounding box center [783, 182] width 336 height 30
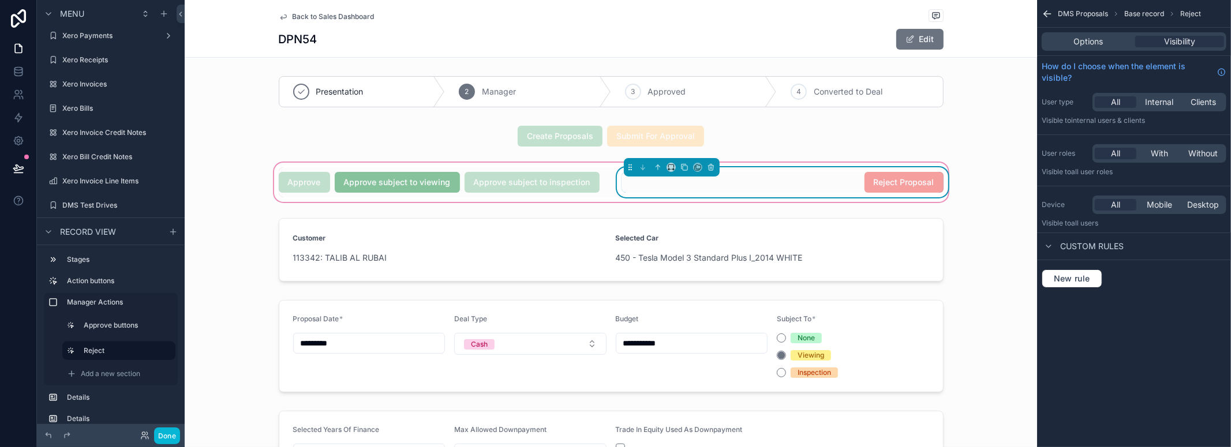
click at [605, 168] on div "Approve Approve subject to viewing Approve subject to inspection Reject Proposal" at bounding box center [611, 182] width 679 height 30
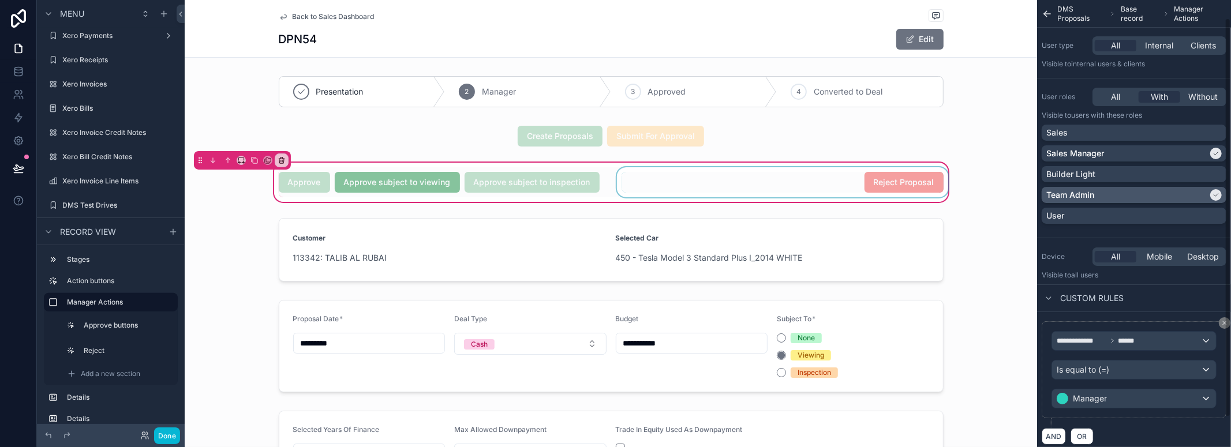
scroll to position [54, 0]
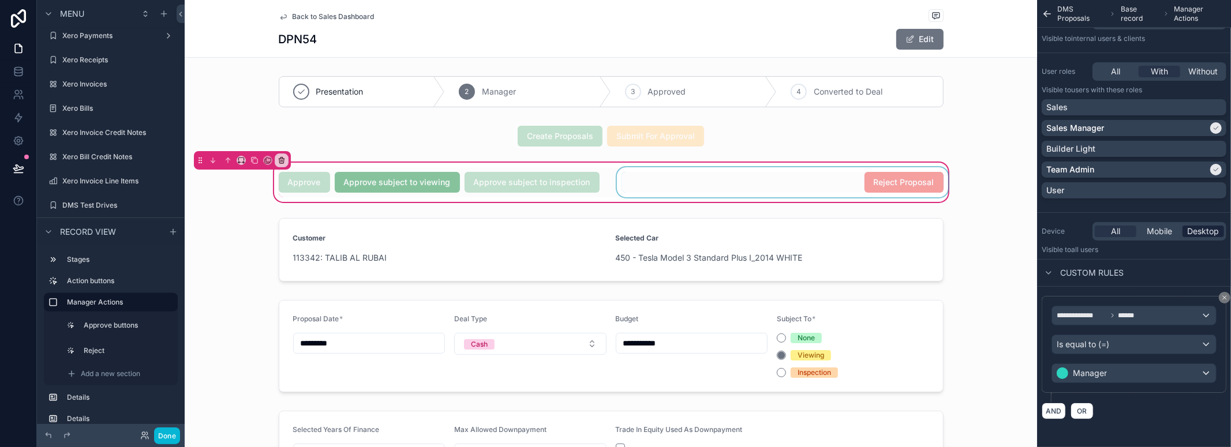
click at [1212, 228] on span "Desktop" at bounding box center [1204, 232] width 32 height 12
click at [255, 160] on icon "scrollable content" at bounding box center [255, 160] width 8 height 8
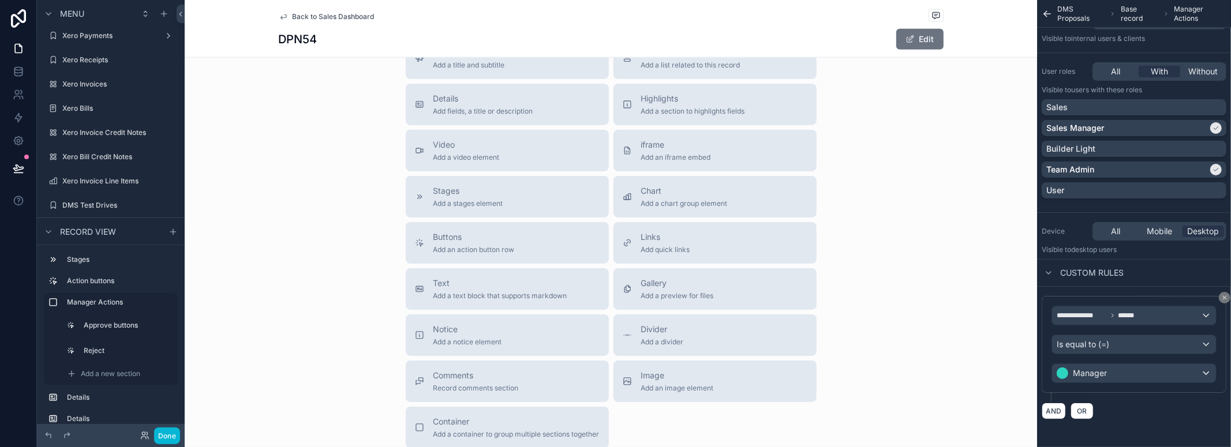
scroll to position [962, 0]
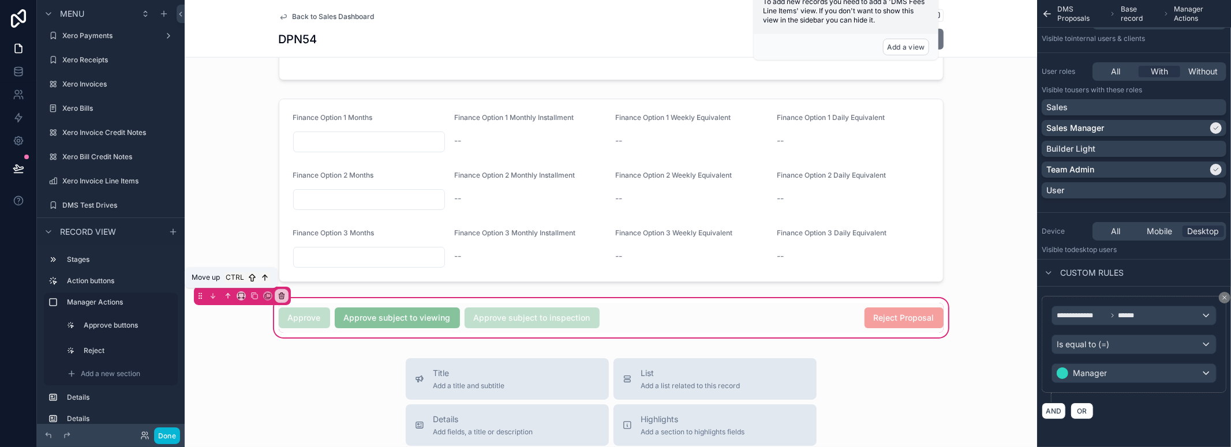
click at [224, 297] on icon "scrollable content" at bounding box center [228, 296] width 8 height 8
click at [228, 294] on icon "scrollable content" at bounding box center [228, 296] width 8 height 8
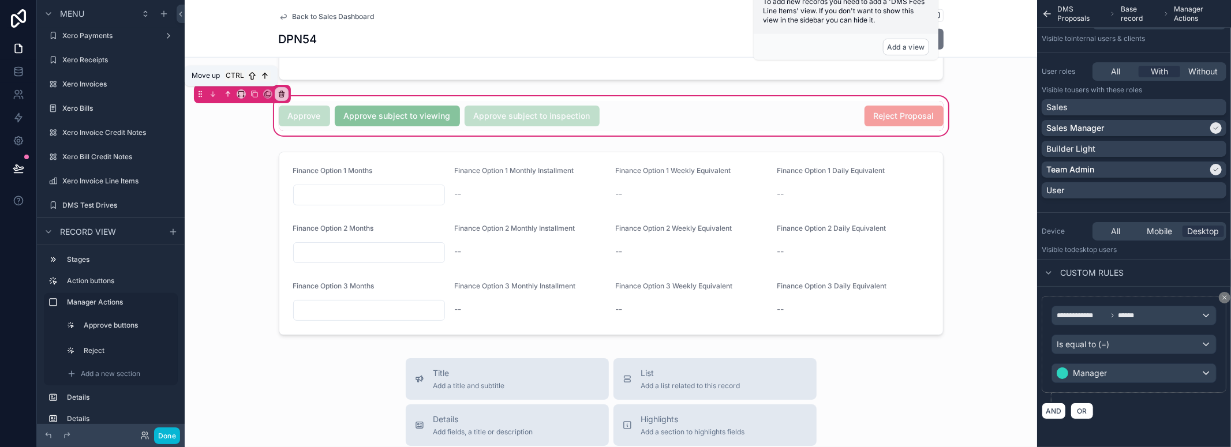
click at [229, 90] on icon "scrollable content" at bounding box center [228, 94] width 8 height 8
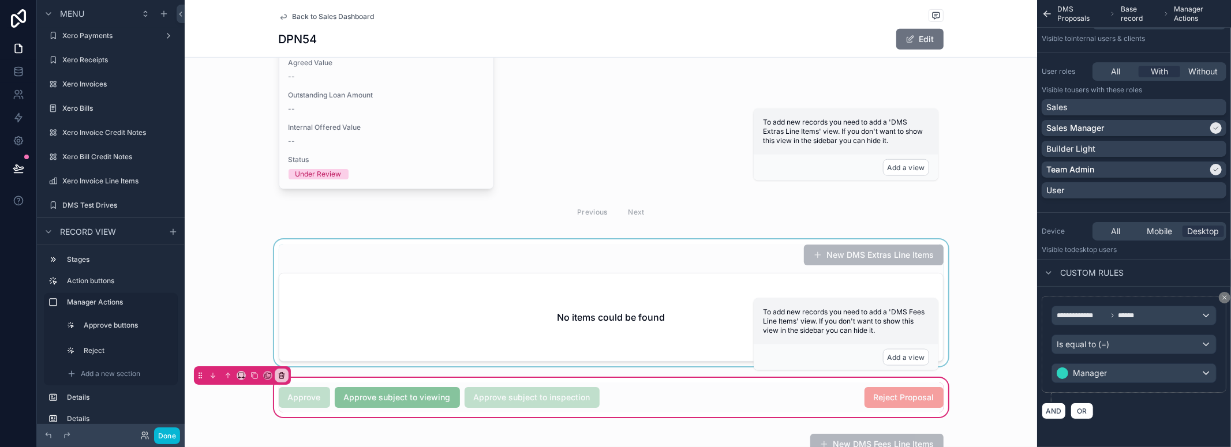
scroll to position [705, 0]
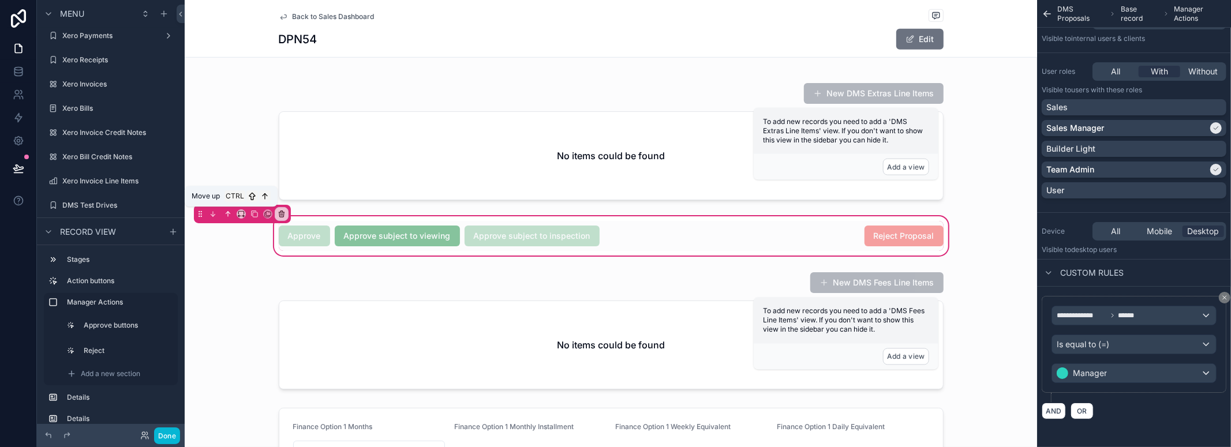
click at [225, 212] on icon "scrollable content" at bounding box center [228, 214] width 8 height 8
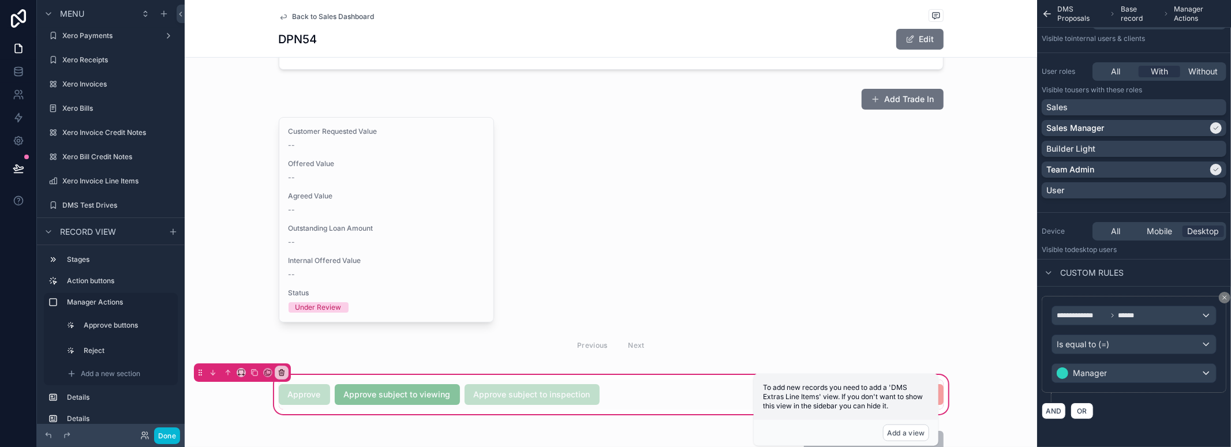
scroll to position [384, 0]
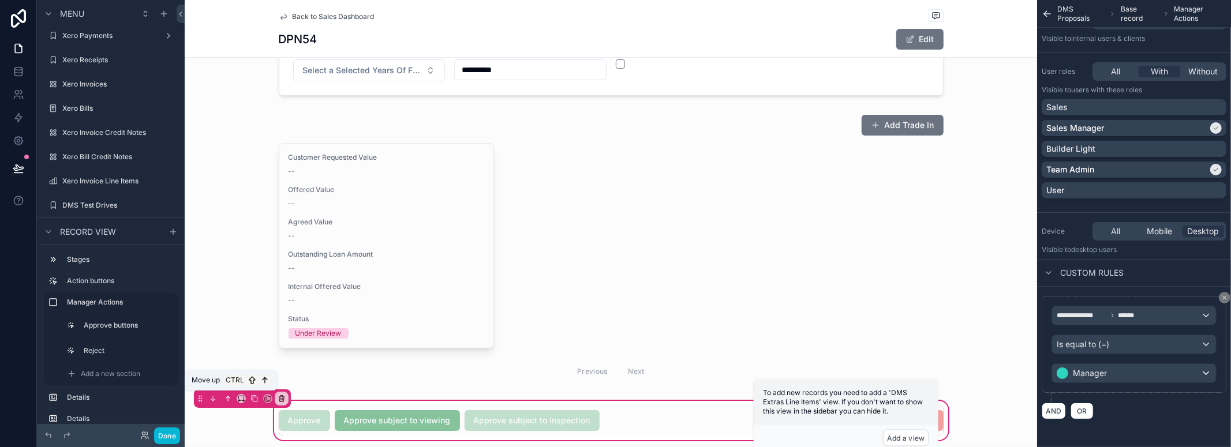
click at [226, 400] on icon "scrollable content" at bounding box center [228, 399] width 8 height 8
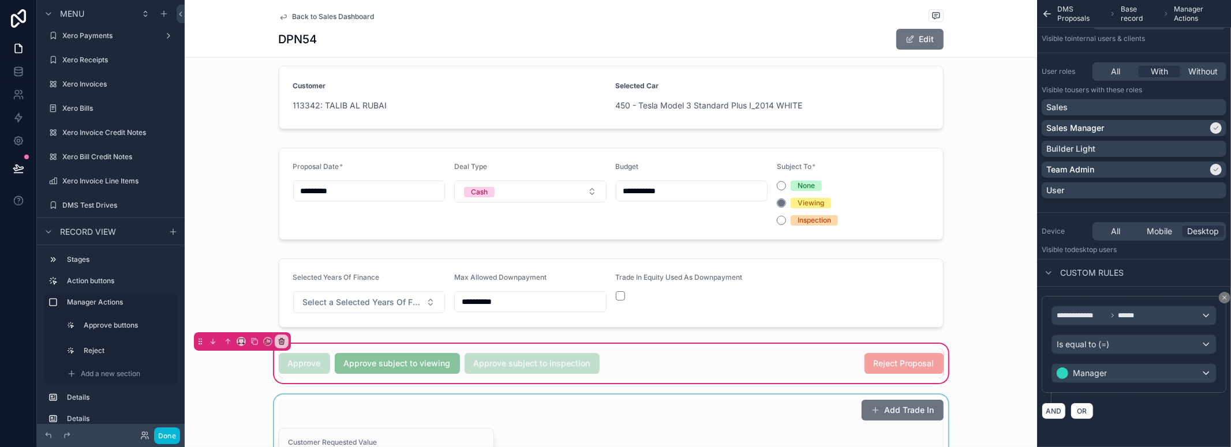
scroll to position [128, 0]
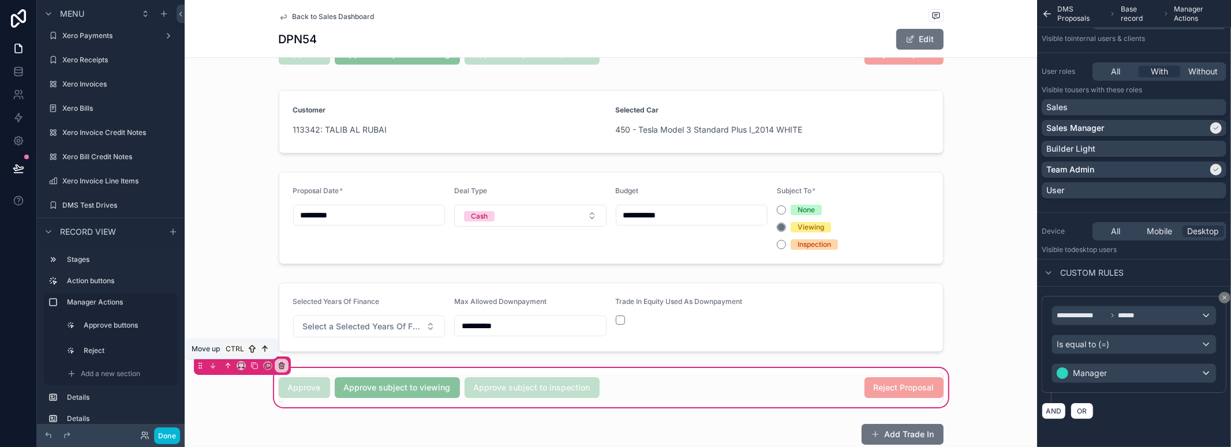
click at [229, 366] on icon "scrollable content" at bounding box center [228, 366] width 8 height 8
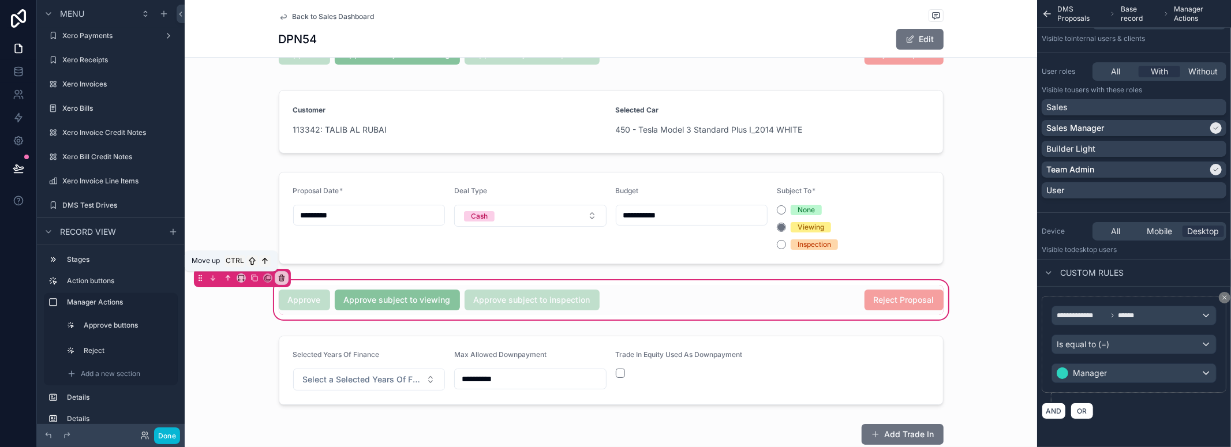
click at [230, 277] on icon "scrollable content" at bounding box center [228, 278] width 8 height 8
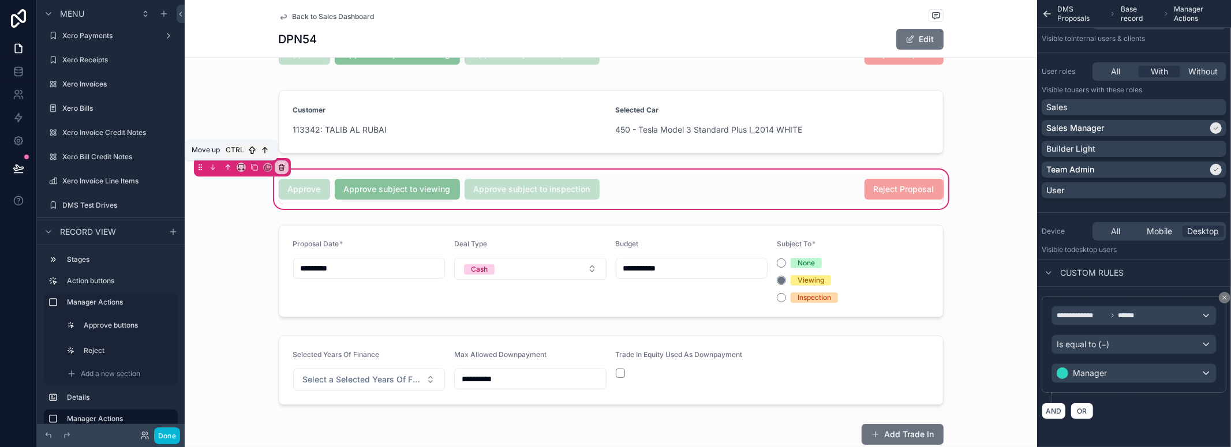
click at [226, 162] on button "scrollable content" at bounding box center [228, 167] width 13 height 13
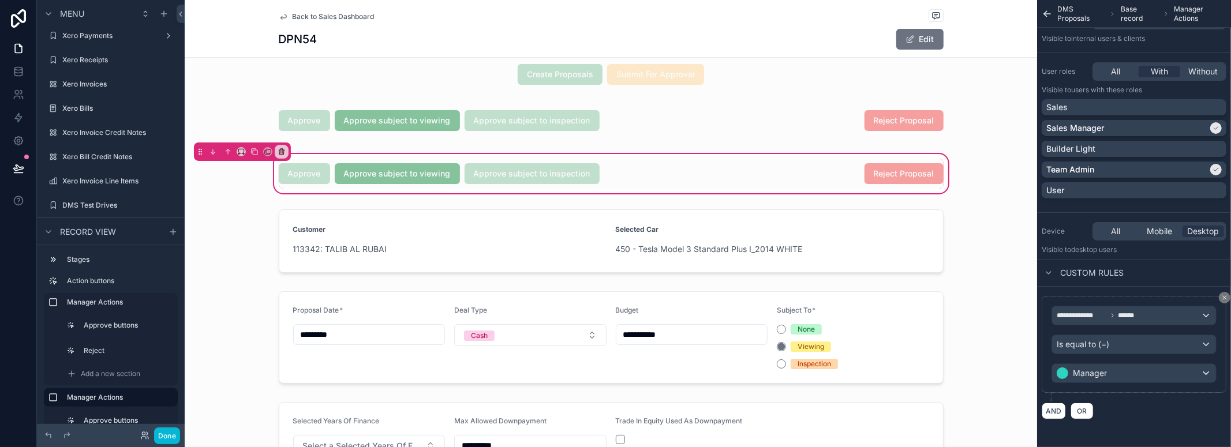
scroll to position [0, 0]
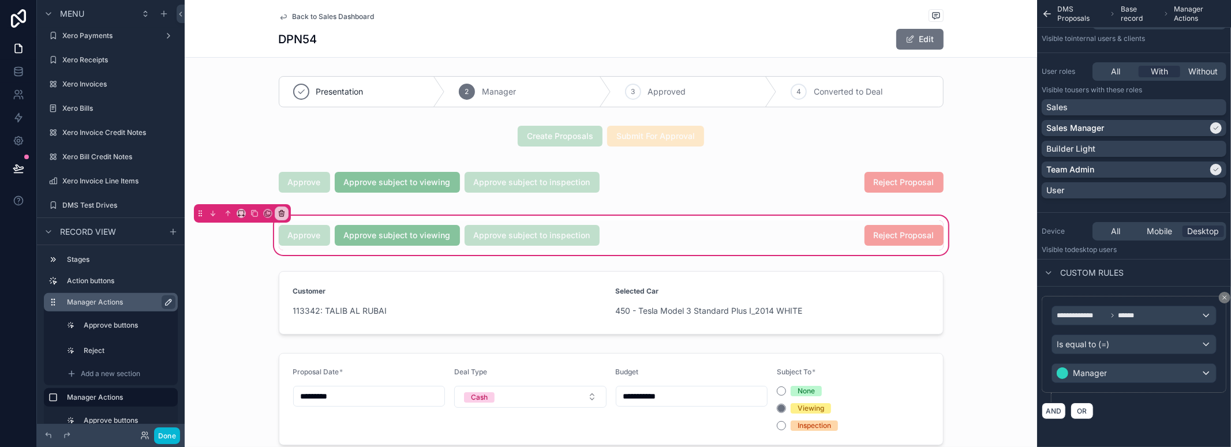
click at [169, 301] on icon "scrollable content" at bounding box center [169, 303] width 6 height 6
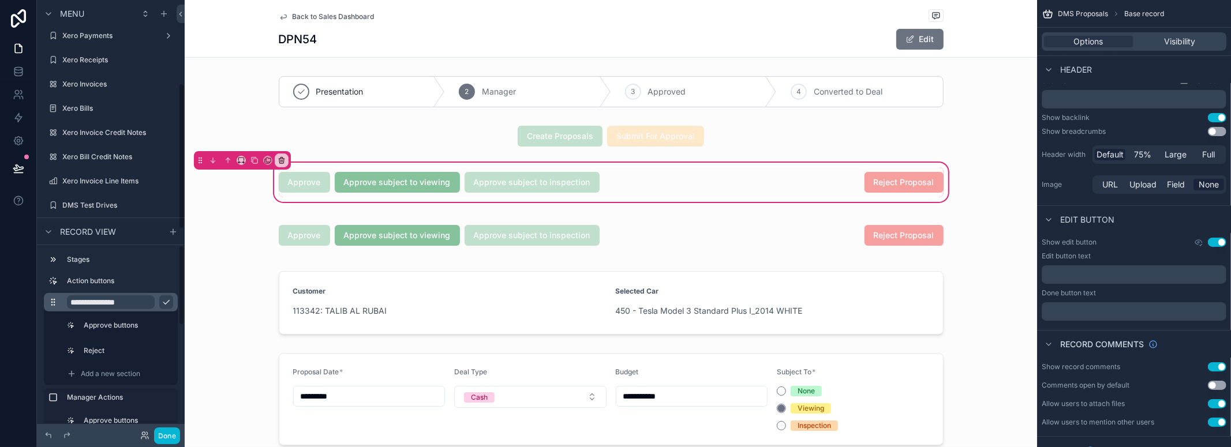
click at [152, 303] on input "**********" at bounding box center [111, 303] width 88 height 14
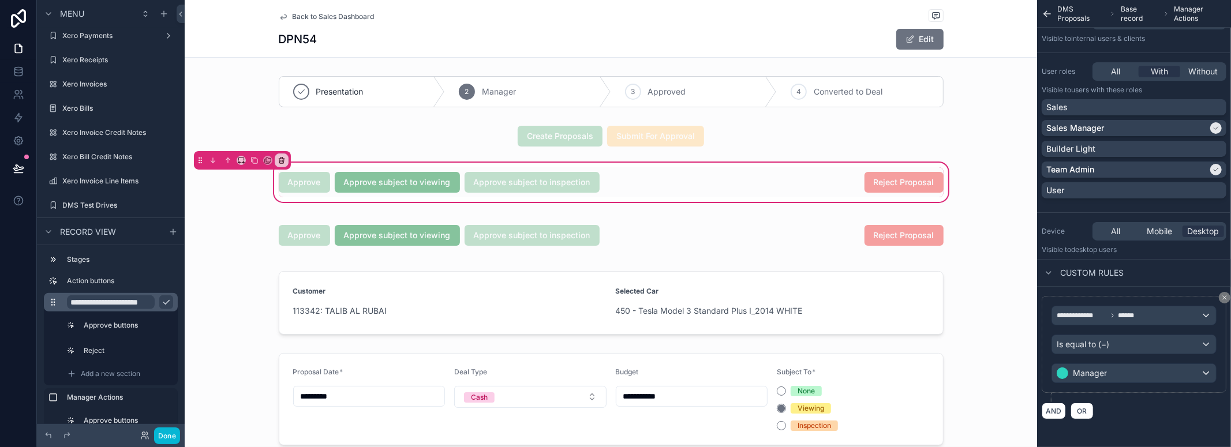
scroll to position [0, 17]
type input "**********"
click at [536, 223] on div "scrollable content" at bounding box center [611, 236] width 853 height 44
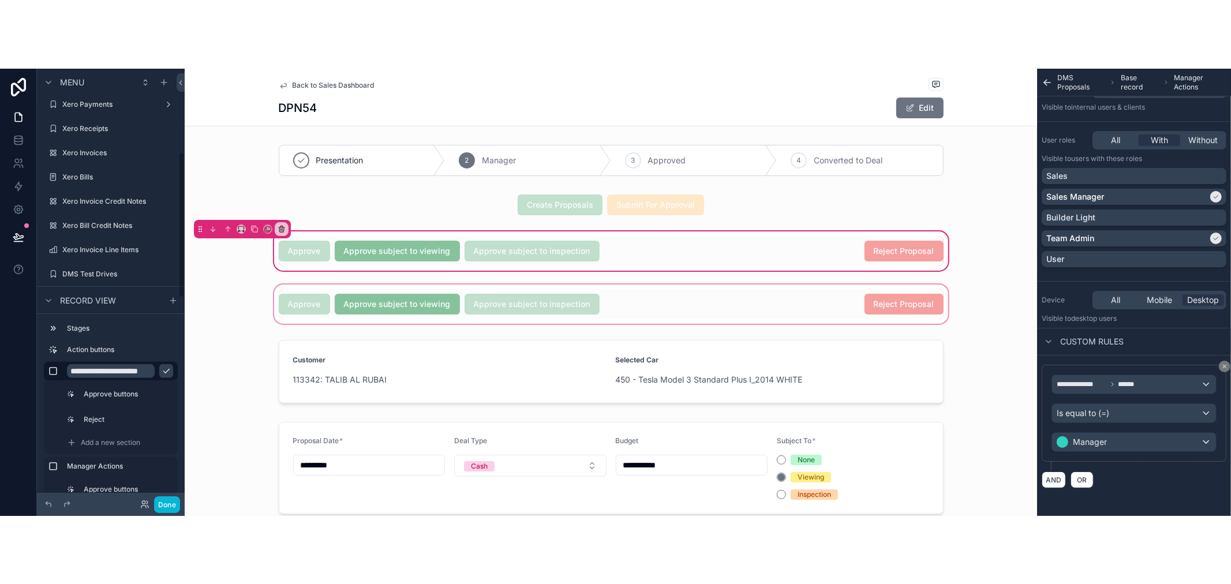
scroll to position [0, 0]
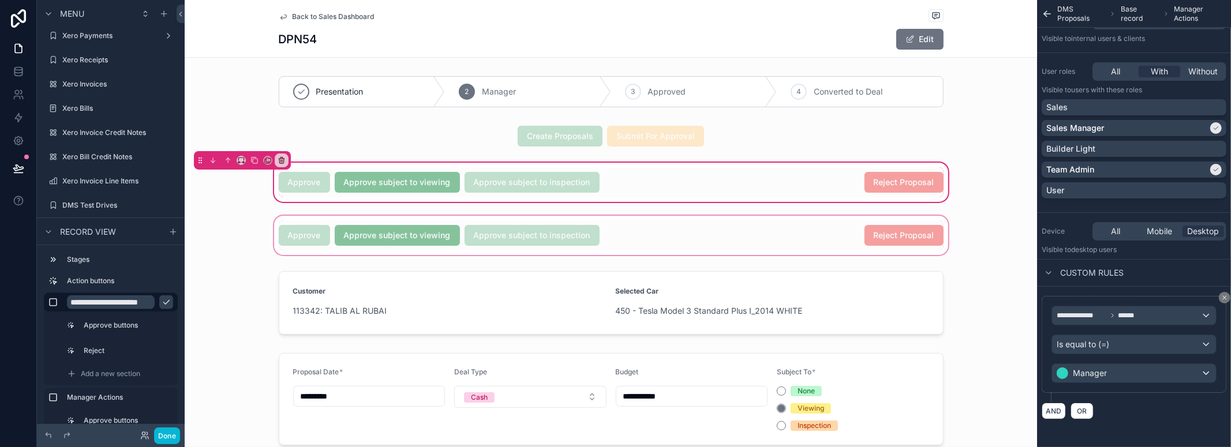
click at [589, 237] on div "scrollable content" at bounding box center [611, 236] width 853 height 44
click at [548, 241] on div "scrollable content" at bounding box center [611, 236] width 853 height 44
click at [596, 255] on div "scrollable content" at bounding box center [611, 236] width 853 height 44
click at [607, 248] on div "scrollable content" at bounding box center [611, 236] width 853 height 44
click at [578, 221] on div "scrollable content" at bounding box center [611, 236] width 853 height 44
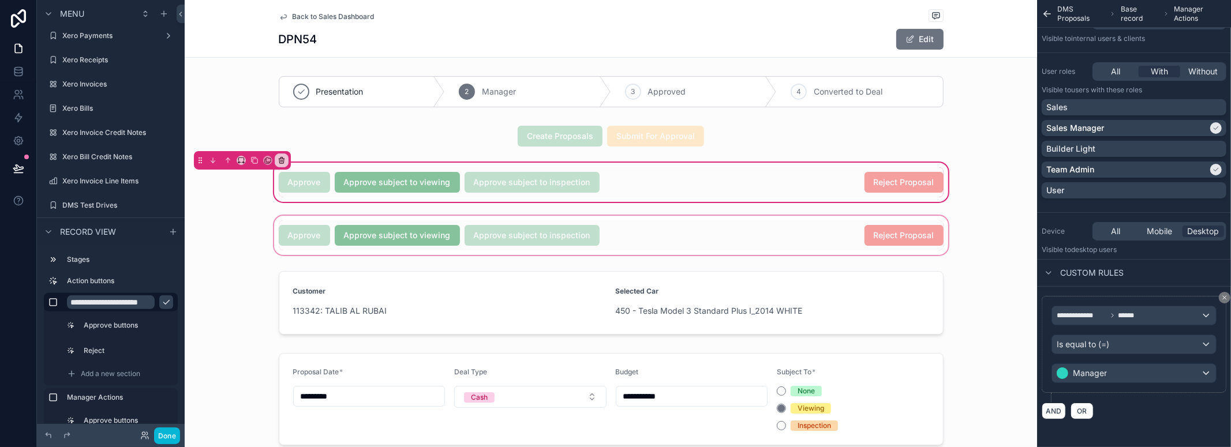
click at [398, 246] on div "scrollable content" at bounding box center [611, 236] width 853 height 44
click at [405, 238] on div "scrollable content" at bounding box center [611, 236] width 853 height 44
click at [170, 307] on icon "scrollable content" at bounding box center [166, 302] width 9 height 9
click at [395, 219] on div "scrollable content" at bounding box center [611, 236] width 853 height 44
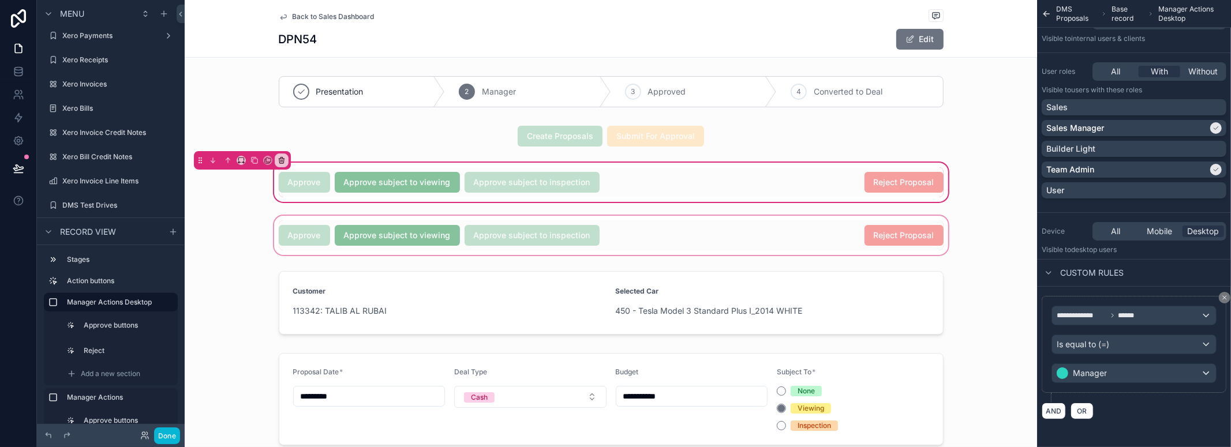
click at [401, 226] on div "scrollable content" at bounding box center [611, 236] width 853 height 44
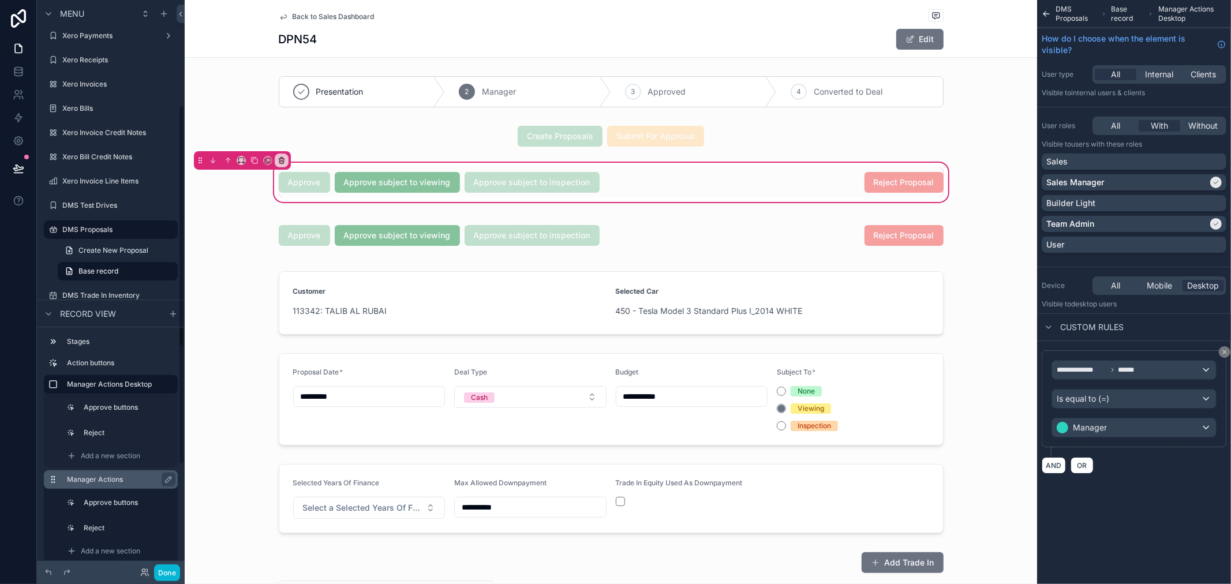
click at [106, 476] on label "Manager Actions" at bounding box center [118, 479] width 102 height 9
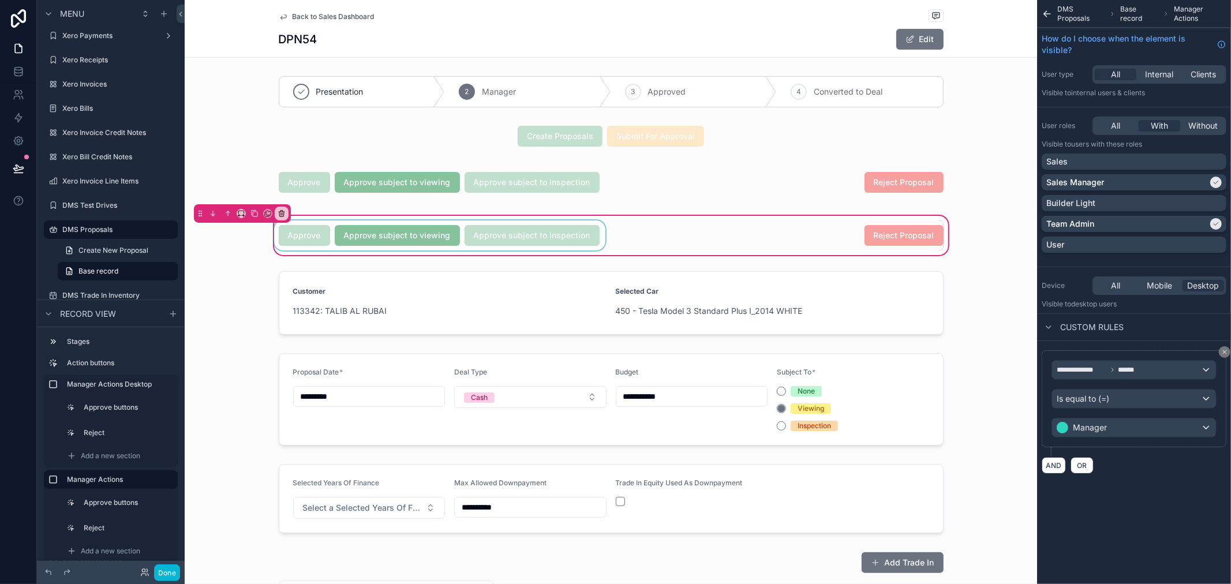
click at [494, 238] on div "scrollable content" at bounding box center [440, 236] width 336 height 30
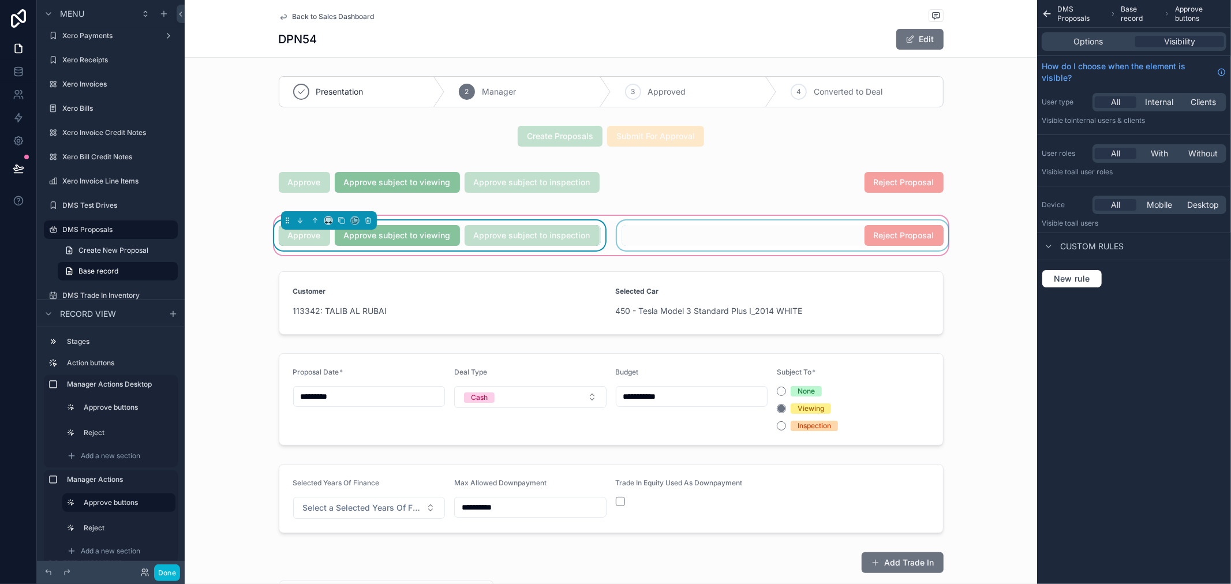
click at [712, 235] on div "scrollable content" at bounding box center [783, 236] width 336 height 30
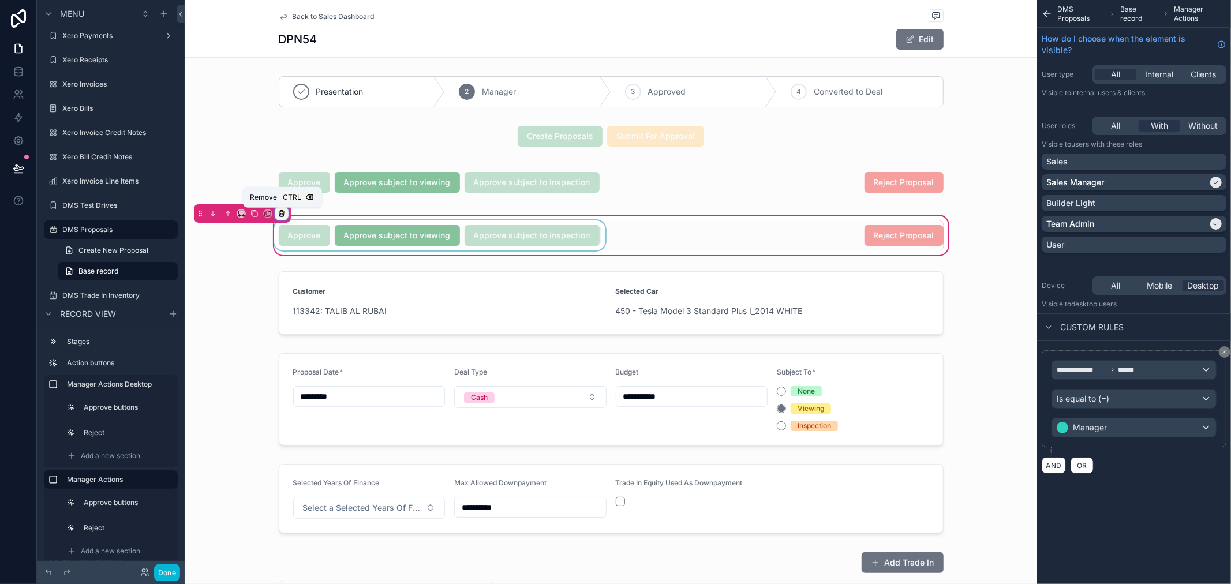
click at [282, 214] on icon "scrollable content" at bounding box center [282, 214] width 0 height 2
click at [555, 241] on div "scrollable content" at bounding box center [615, 292] width 1231 height 584
click at [880, 244] on div "scrollable content" at bounding box center [783, 236] width 336 height 30
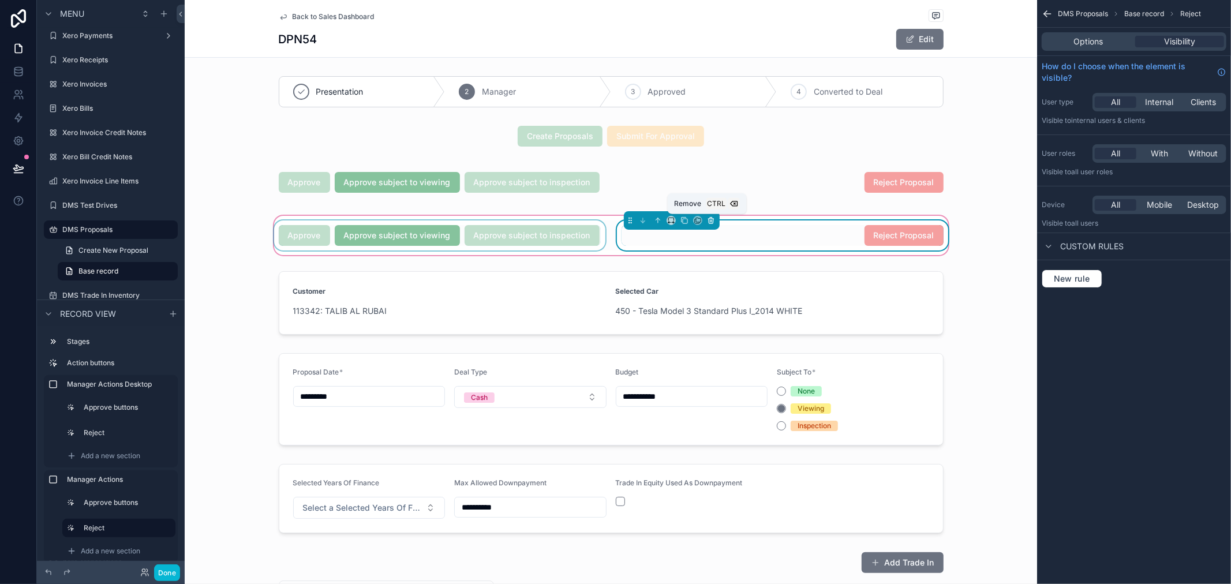
click at [710, 219] on icon "scrollable content" at bounding box center [711, 218] width 2 height 1
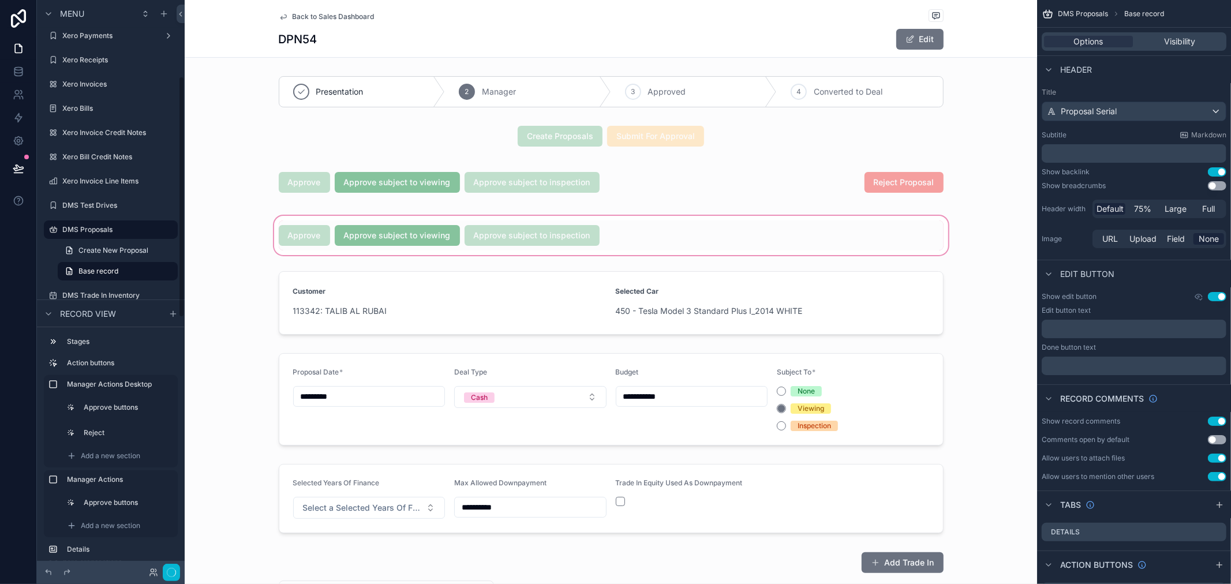
scroll to position [180, 0]
click at [663, 217] on div "scrollable content" at bounding box center [611, 236] width 853 height 44
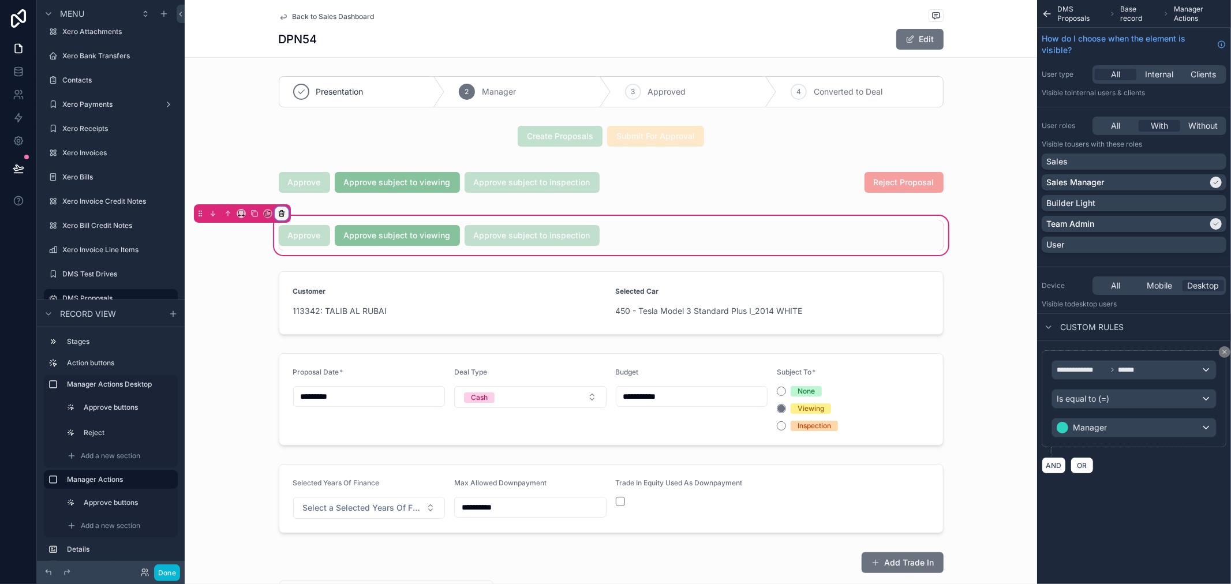
click at [283, 212] on icon "scrollable content" at bounding box center [282, 214] width 8 height 8
click at [347, 238] on span "Remove only container" at bounding box center [328, 237] width 86 height 14
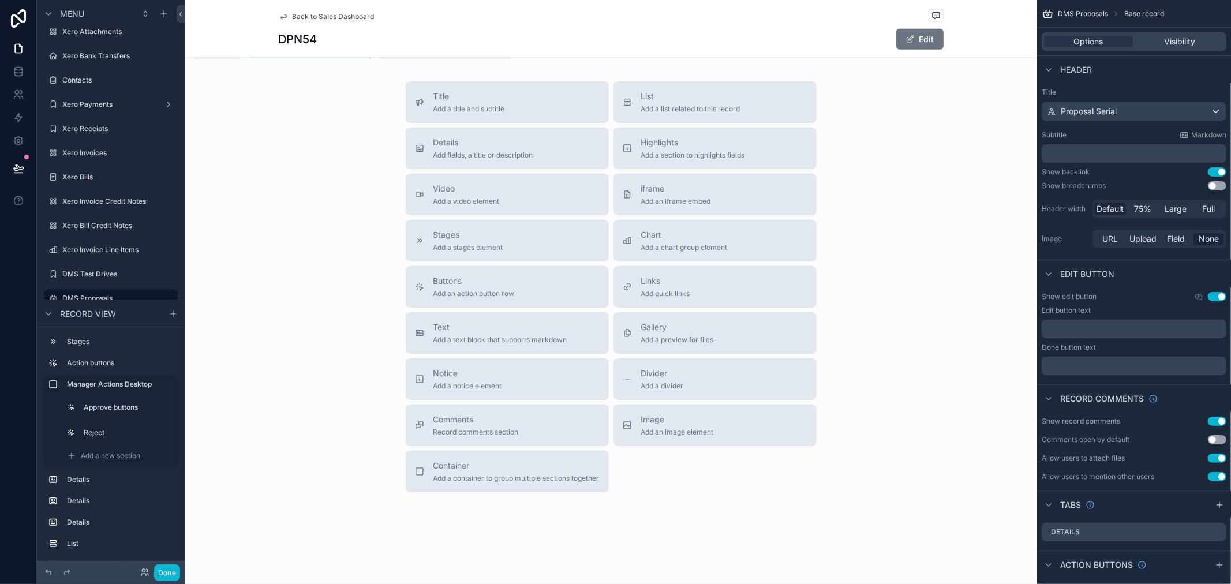
scroll to position [1097, 0]
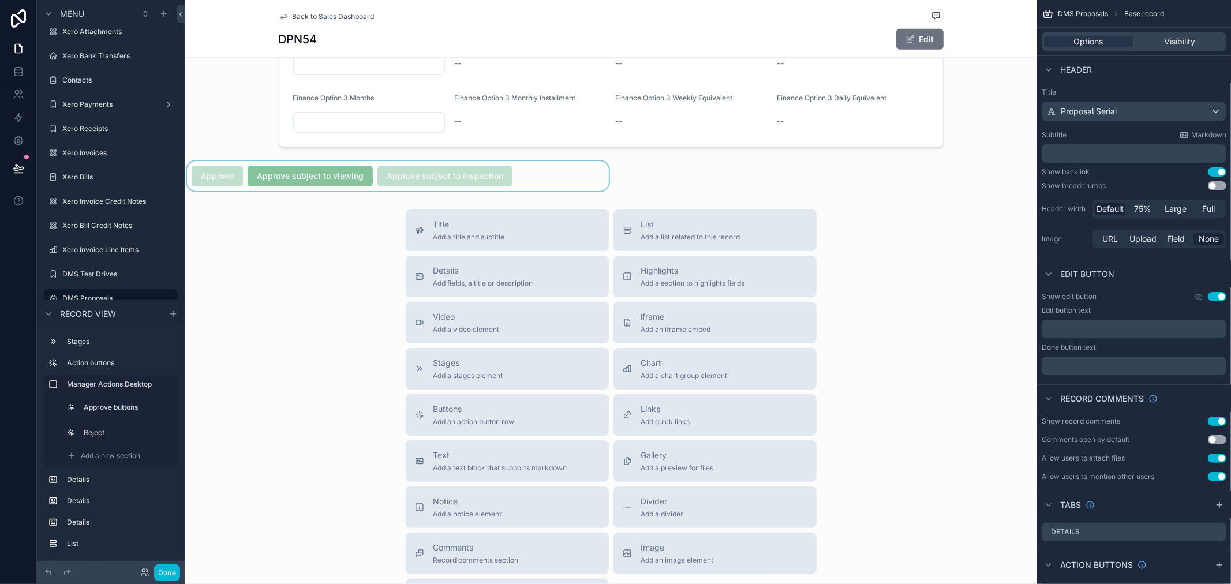
click at [526, 184] on div "scrollable content" at bounding box center [398, 176] width 427 height 30
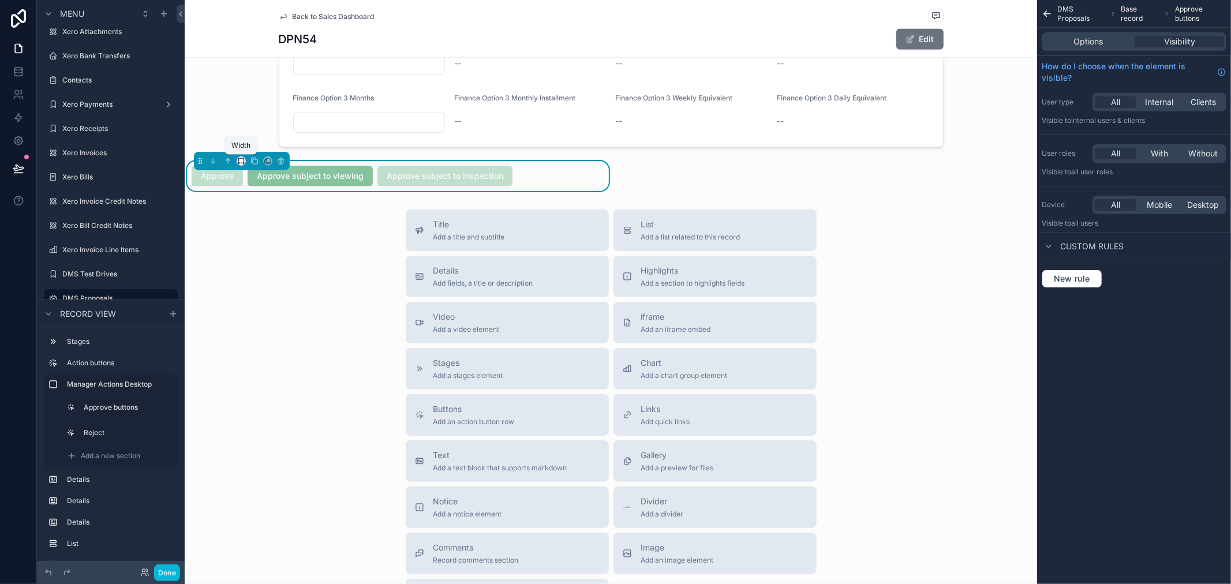
click at [242, 163] on icon "scrollable content" at bounding box center [241, 161] width 8 height 8
click at [260, 183] on span "Default" at bounding box center [260, 183] width 27 height 14
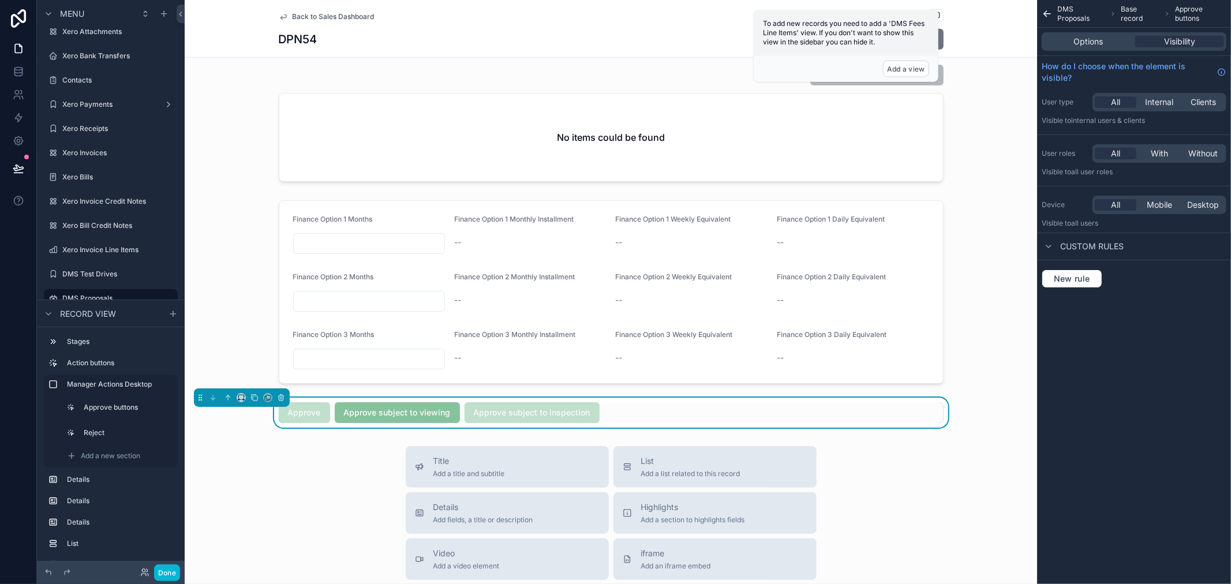
scroll to position [968, 0]
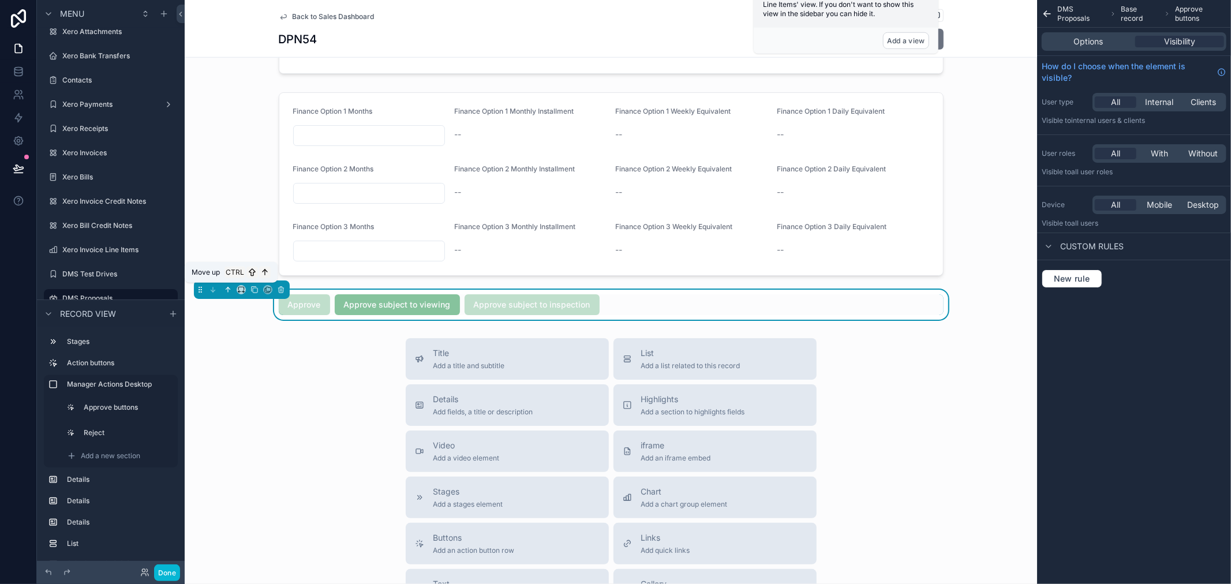
click at [225, 286] on icon "scrollable content" at bounding box center [228, 290] width 8 height 8
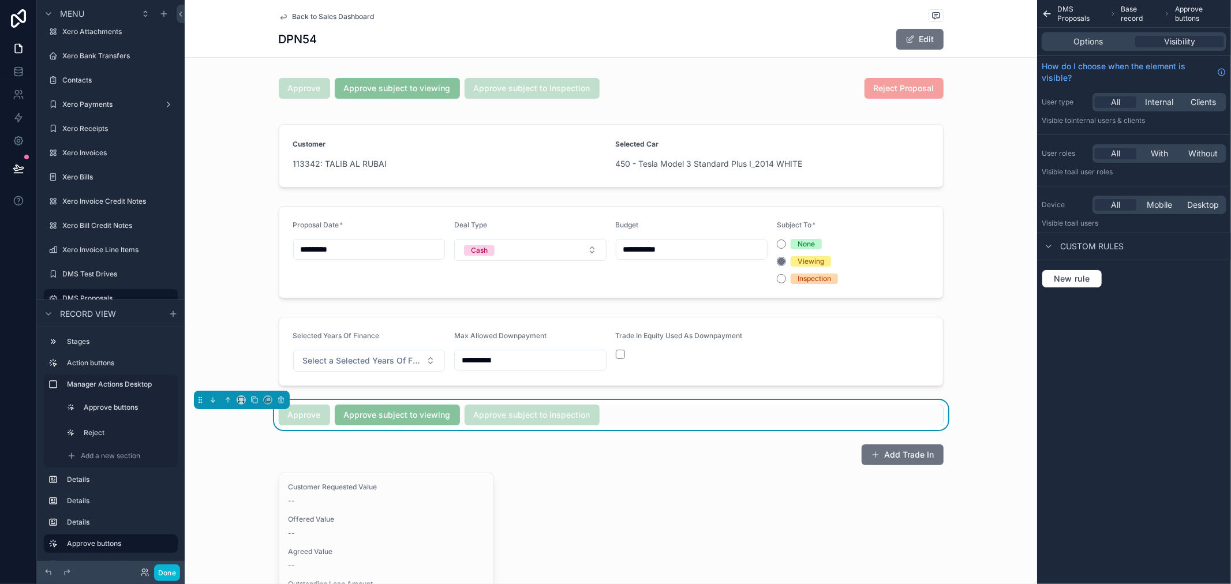
scroll to position [83, 0]
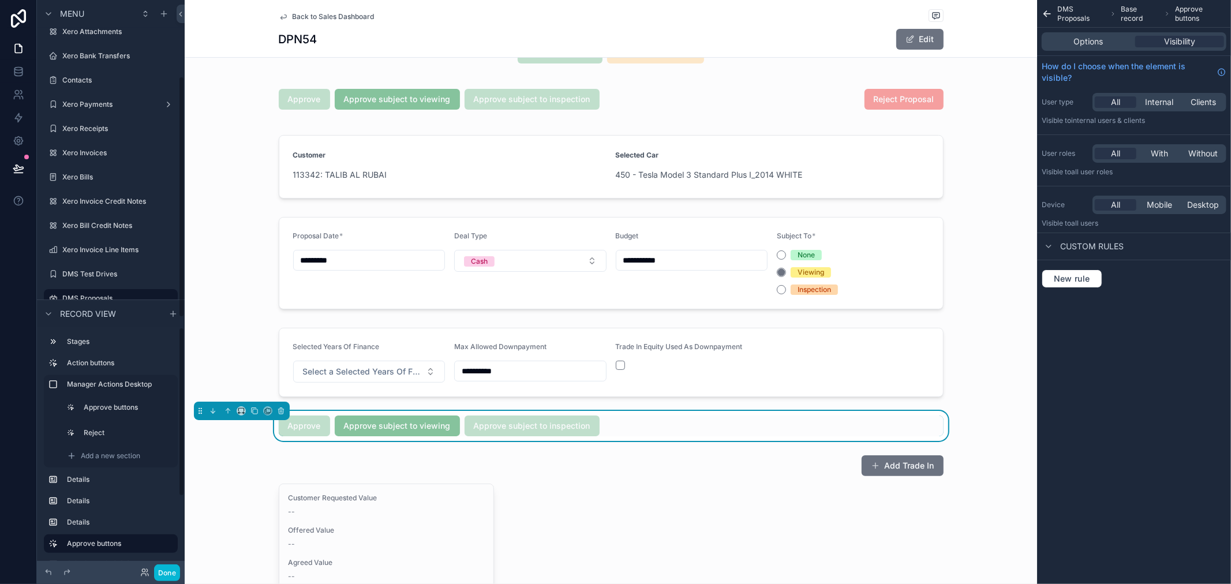
click at [199, 406] on div "scrollable content" at bounding box center [242, 411] width 96 height 18
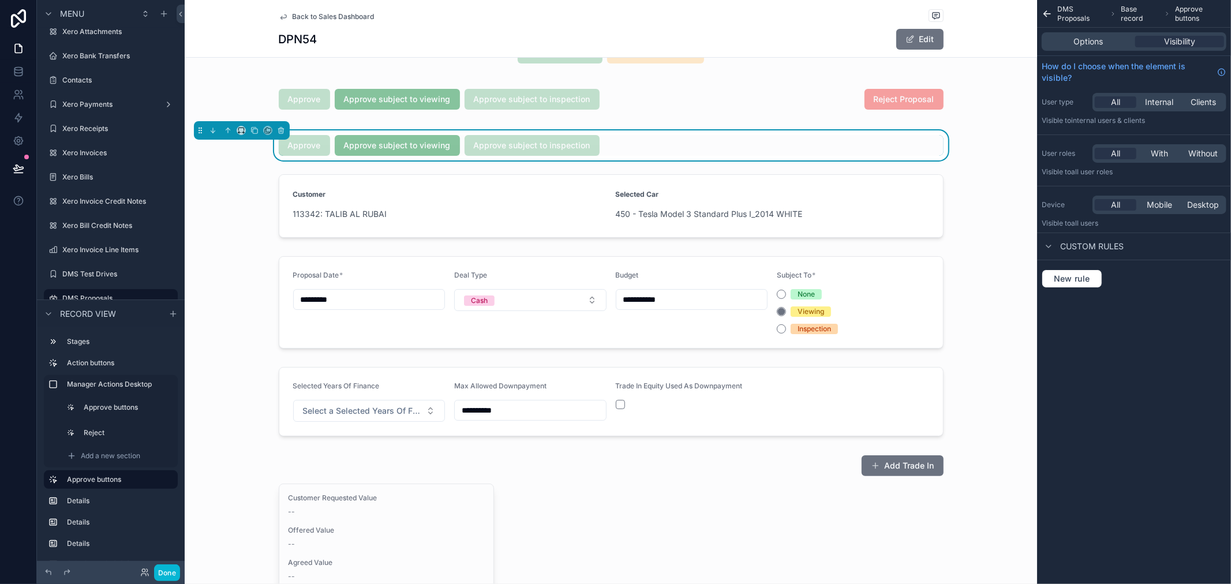
click at [622, 152] on div "Approve Approve subject to viewing Approve subject to inspection" at bounding box center [611, 145] width 665 height 21
click at [1099, 33] on div "Options Visibility" at bounding box center [1134, 41] width 185 height 18
click at [1096, 39] on span "Options" at bounding box center [1088, 42] width 29 height 12
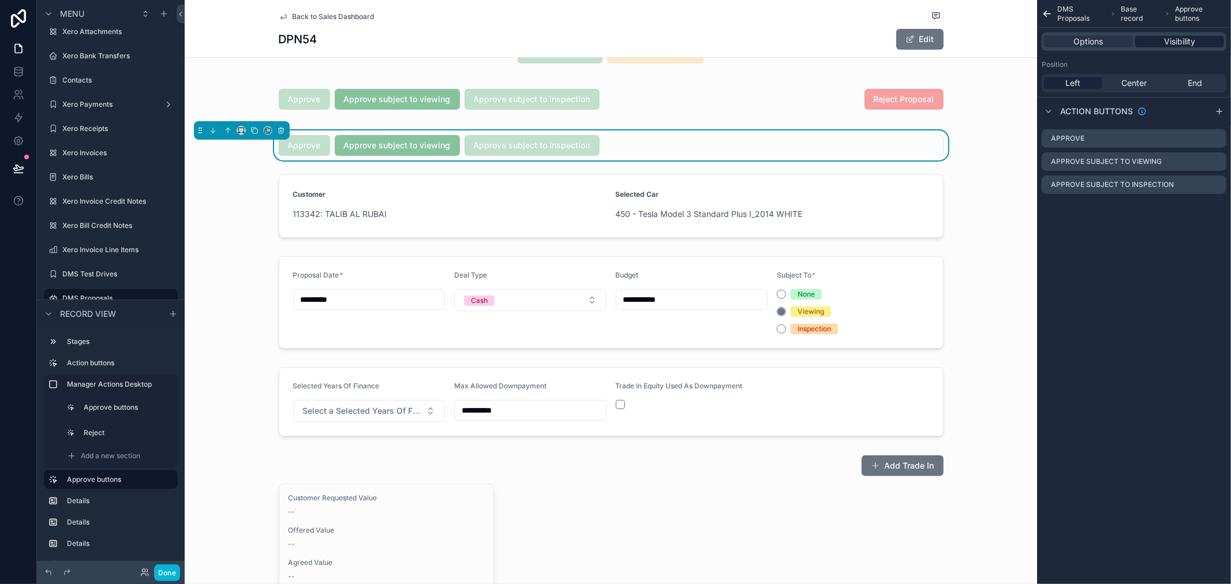
click at [1163, 39] on div "Visibility" at bounding box center [1180, 42] width 89 height 12
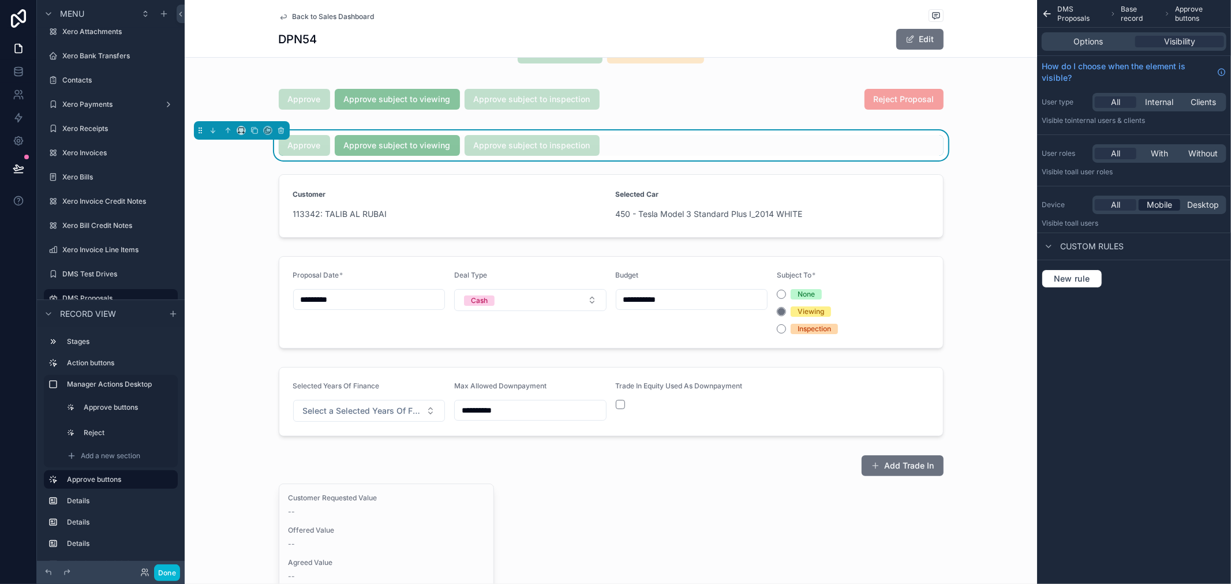
click at [1162, 208] on span "Mobile" at bounding box center [1159, 205] width 25 height 12
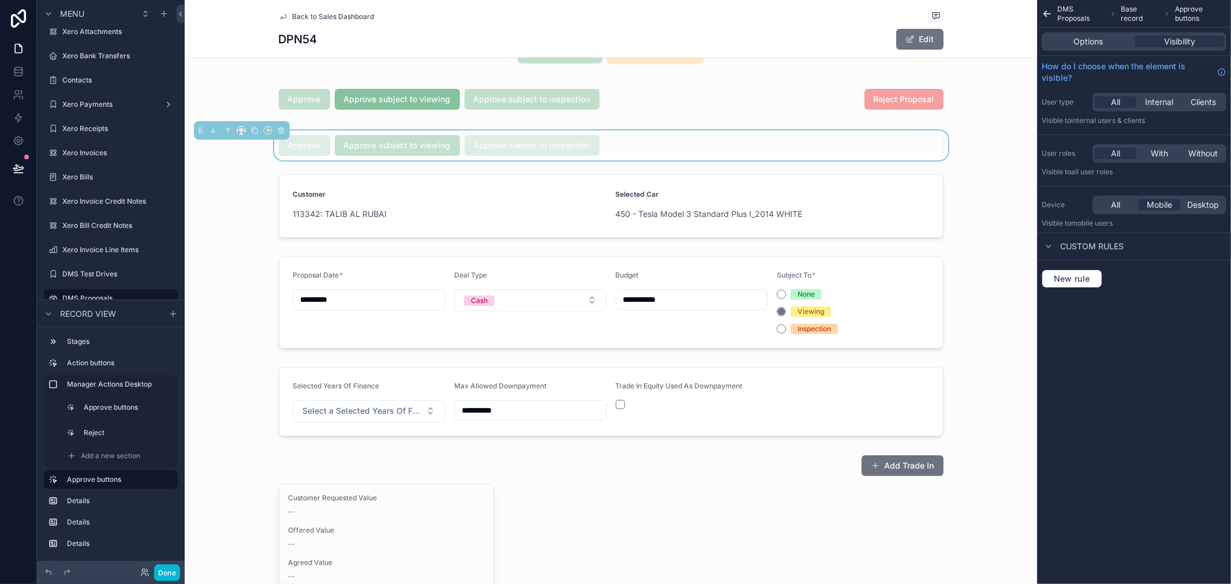
click at [725, 147] on div "Approve Approve subject to viewing Approve subject to inspection" at bounding box center [611, 145] width 665 height 21
click at [1082, 39] on span "Options" at bounding box center [1088, 42] width 29 height 12
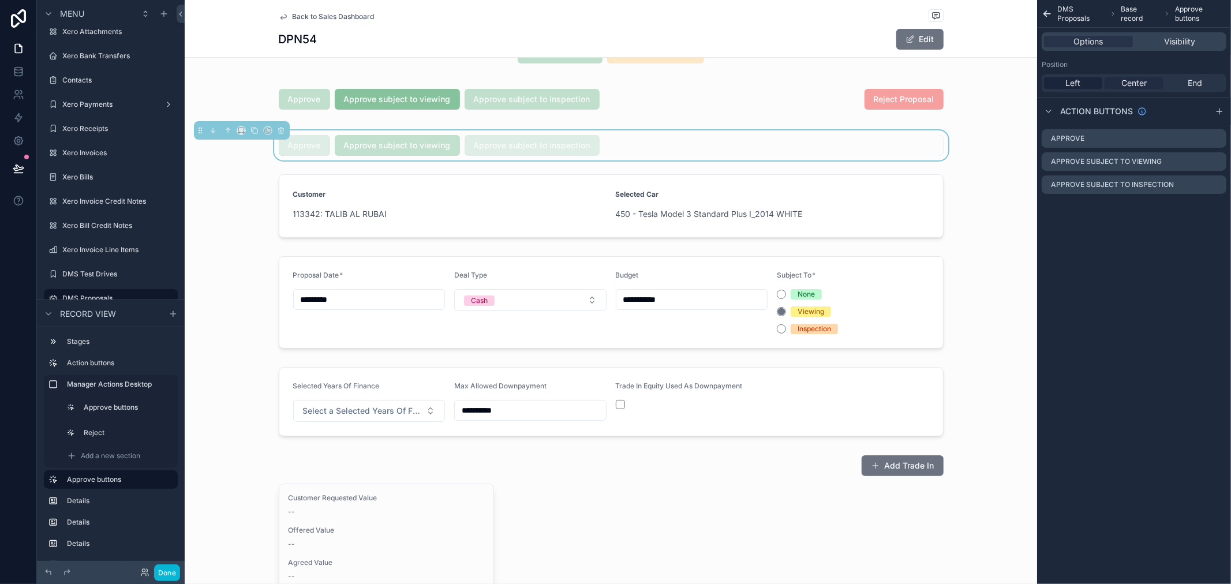
click at [1122, 83] on span "Center" at bounding box center [1134, 83] width 25 height 12
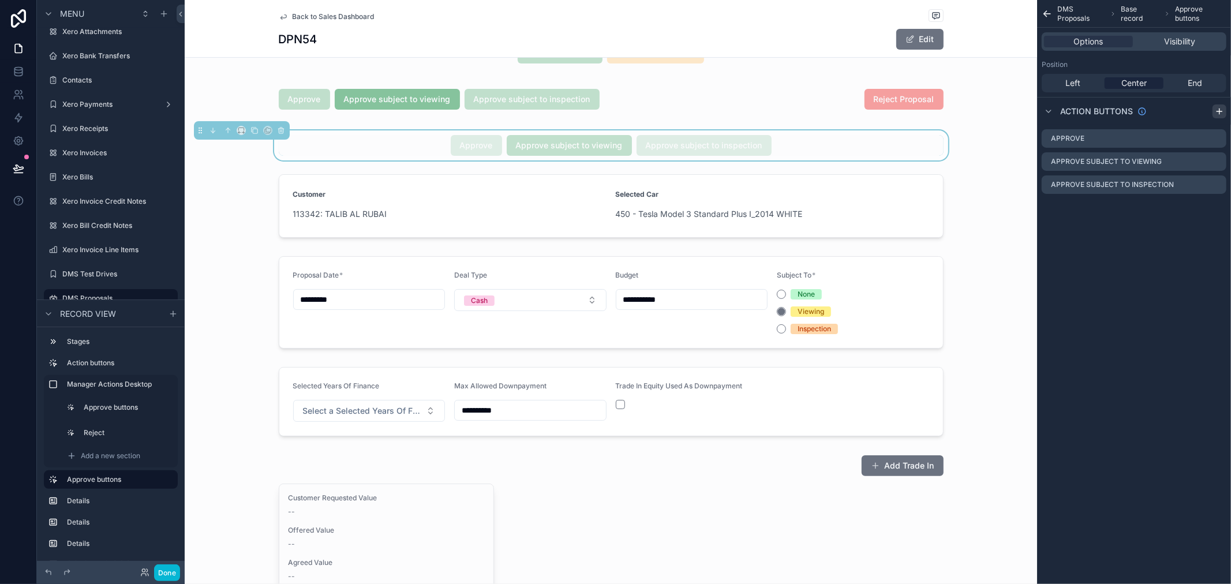
click at [1219, 115] on icon "scrollable content" at bounding box center [1219, 111] width 9 height 9
click at [1084, 206] on label "Action #4" at bounding box center [1080, 207] width 38 height 9
click at [1212, 208] on div "scrollable content" at bounding box center [1203, 207] width 37 height 9
click at [1215, 208] on icon "scrollable content" at bounding box center [1217, 207] width 9 height 9
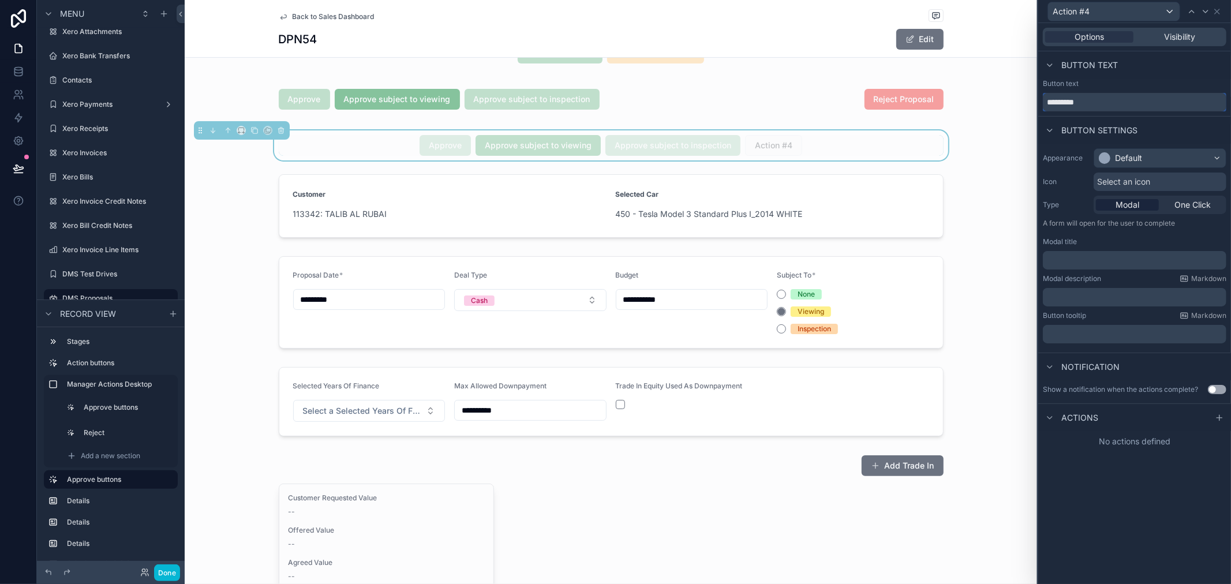
click at [1077, 107] on input "*********" at bounding box center [1135, 102] width 184 height 18
type input "**********"
click at [1151, 159] on div "Default" at bounding box center [1161, 158] width 132 height 18
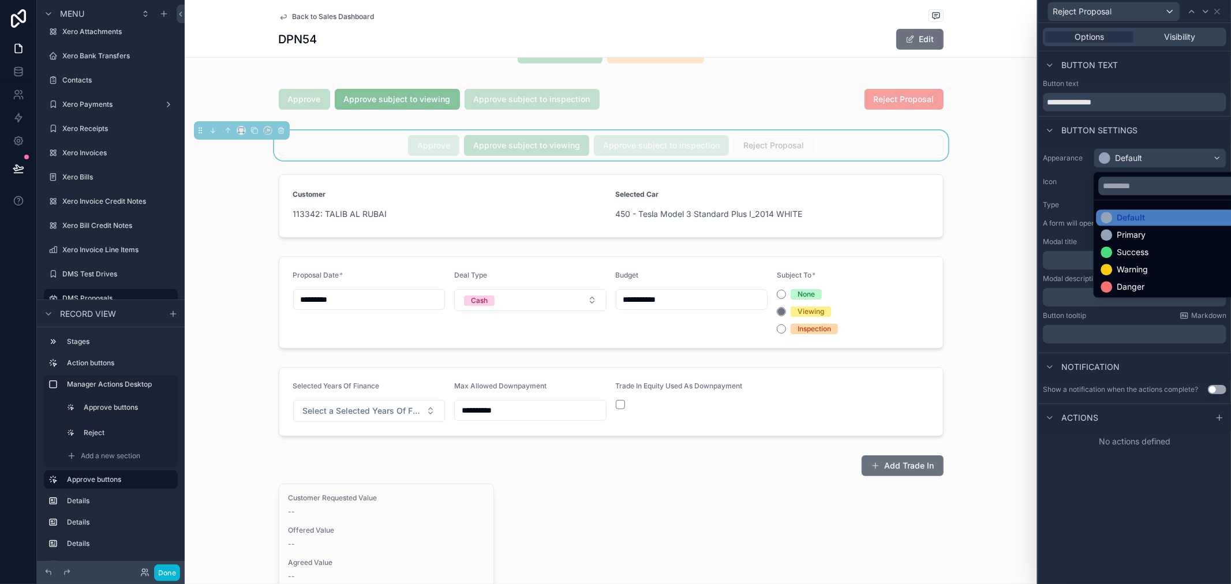
click at [1152, 296] on ul "Default Primary Success Warning Danger" at bounding box center [1173, 248] width 159 height 97
click at [1151, 292] on div "Danger" at bounding box center [1173, 287] width 145 height 12
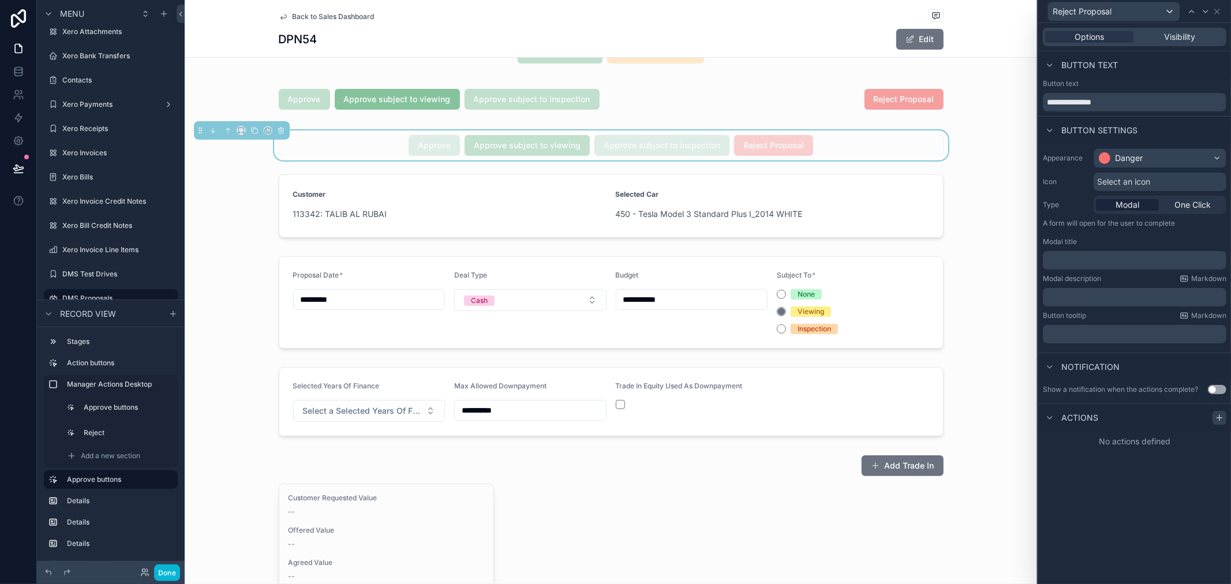
click at [1224, 419] on icon at bounding box center [1219, 417] width 9 height 9
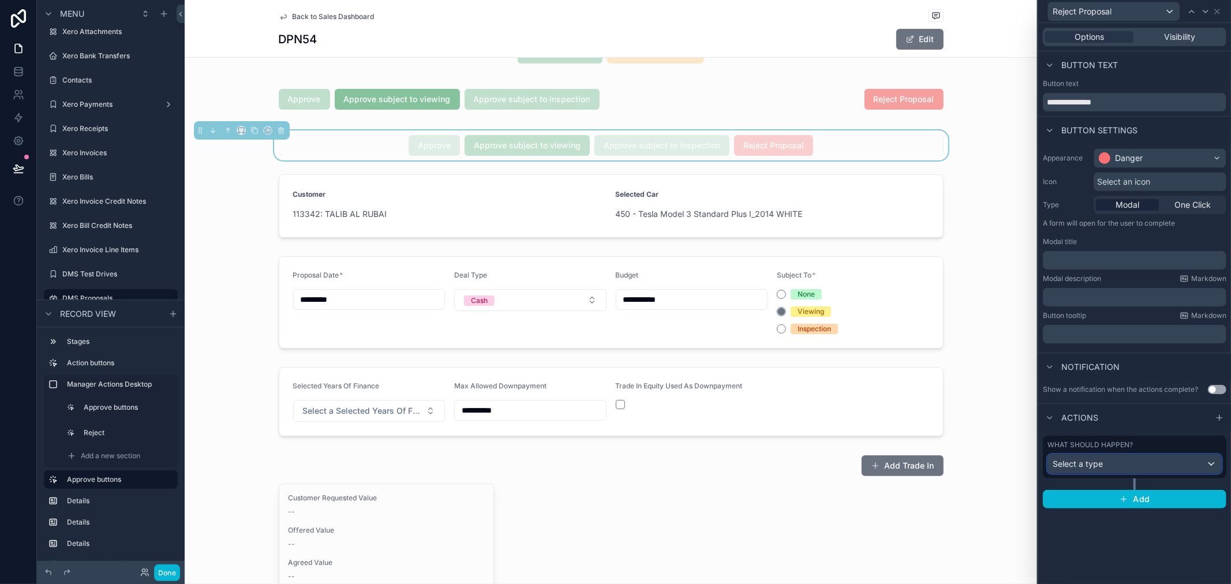
click at [1148, 456] on div "Select a type" at bounding box center [1134, 464] width 173 height 18
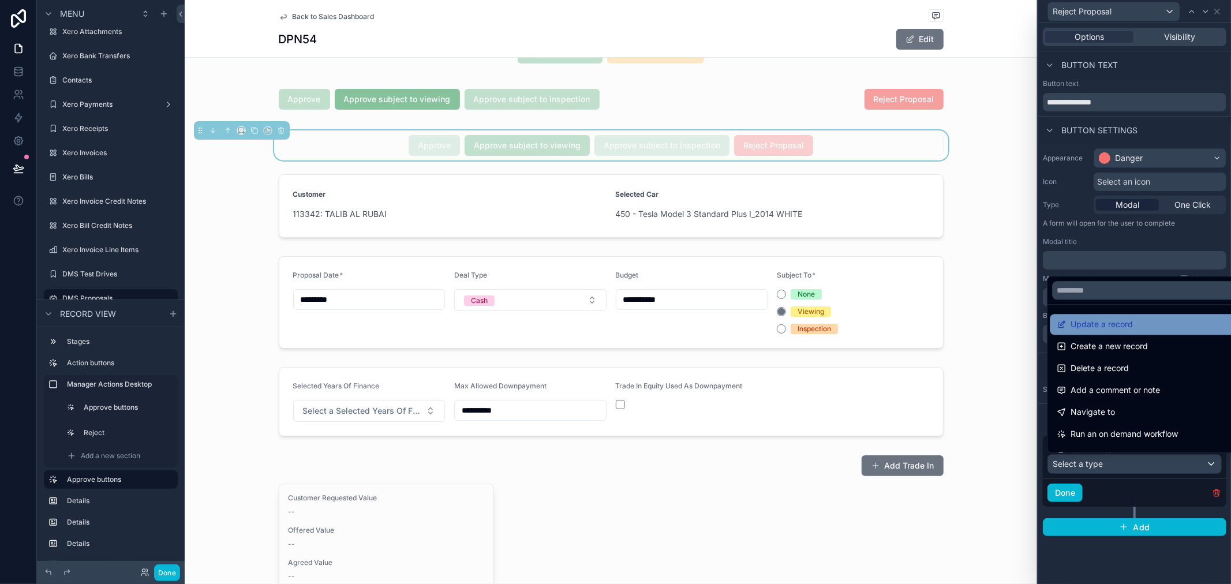
click at [1087, 325] on span "Update a record" at bounding box center [1102, 325] width 62 height 14
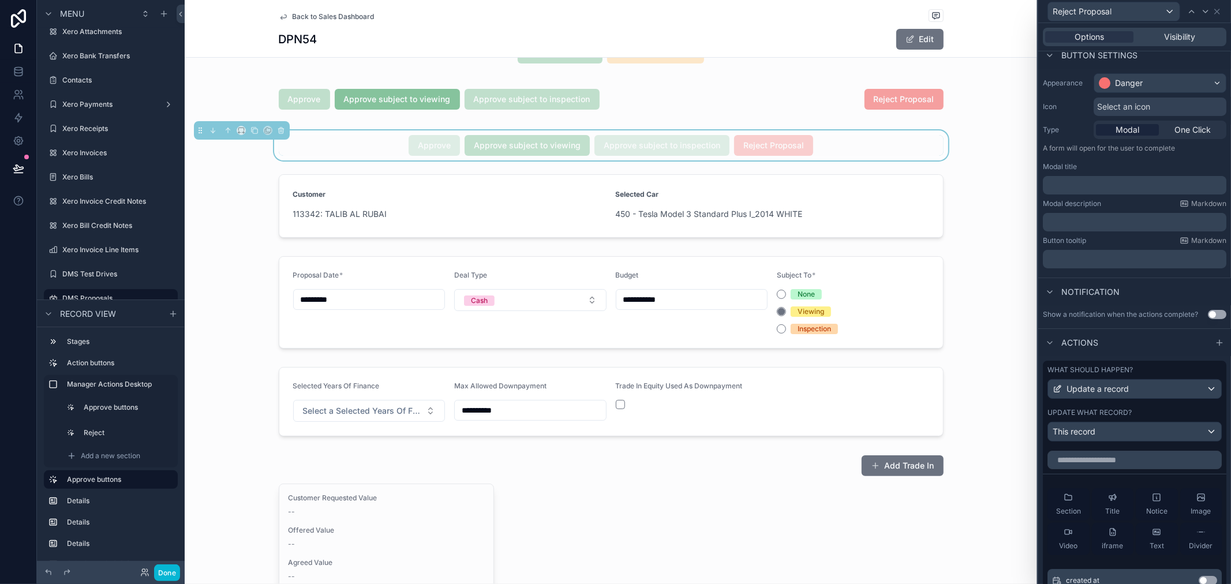
scroll to position [192, 0]
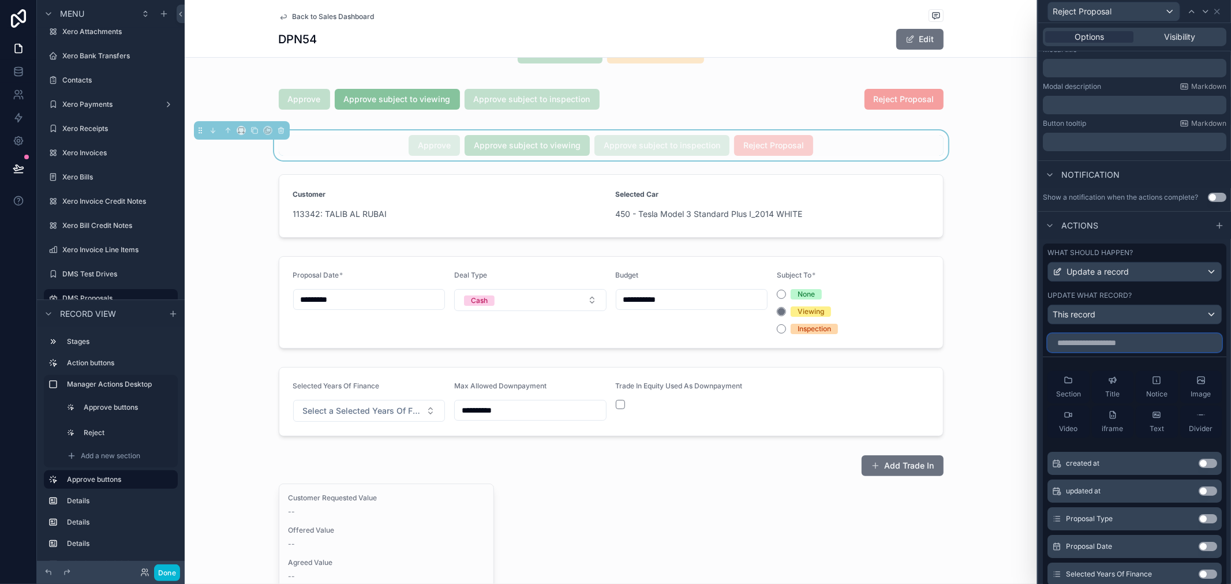
click at [1144, 345] on input "text" at bounding box center [1135, 343] width 174 height 18
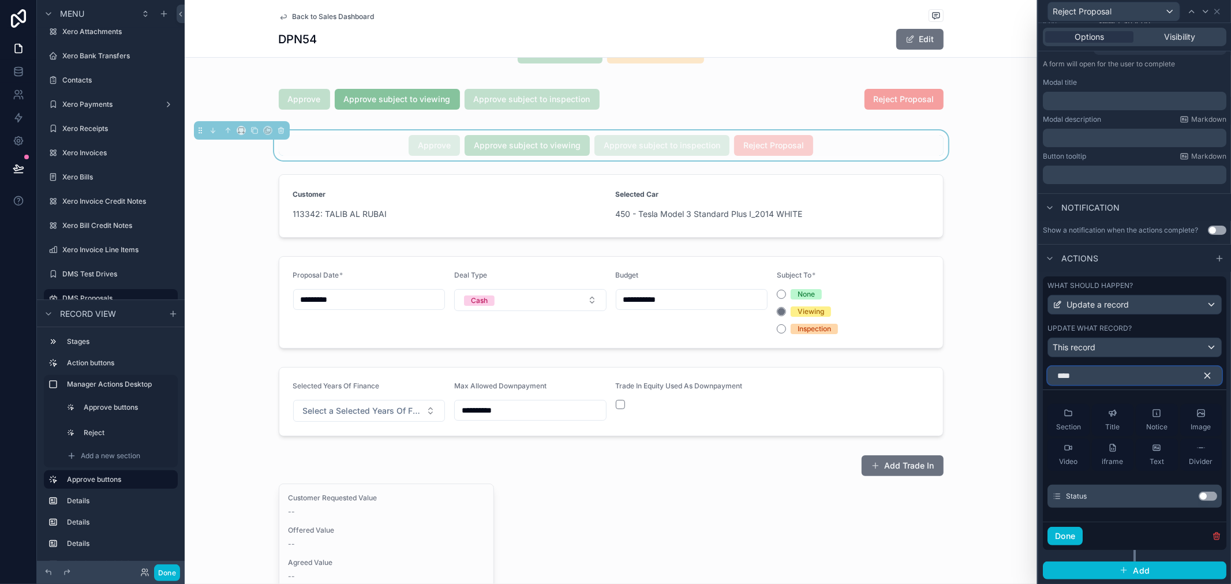
scroll to position [169, 0]
type input "****"
click at [1200, 496] on button "Use setting" at bounding box center [1208, 496] width 18 height 9
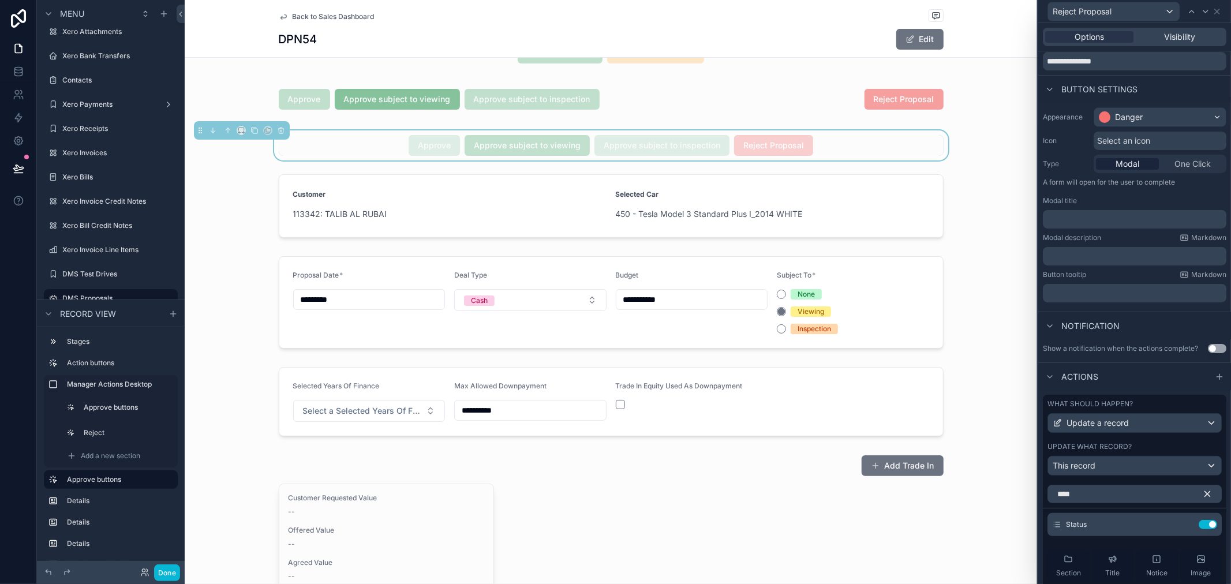
scroll to position [40, 0]
click at [1179, 163] on span "One Click" at bounding box center [1193, 165] width 36 height 12
click at [1185, 163] on span "One Click" at bounding box center [1193, 165] width 36 height 12
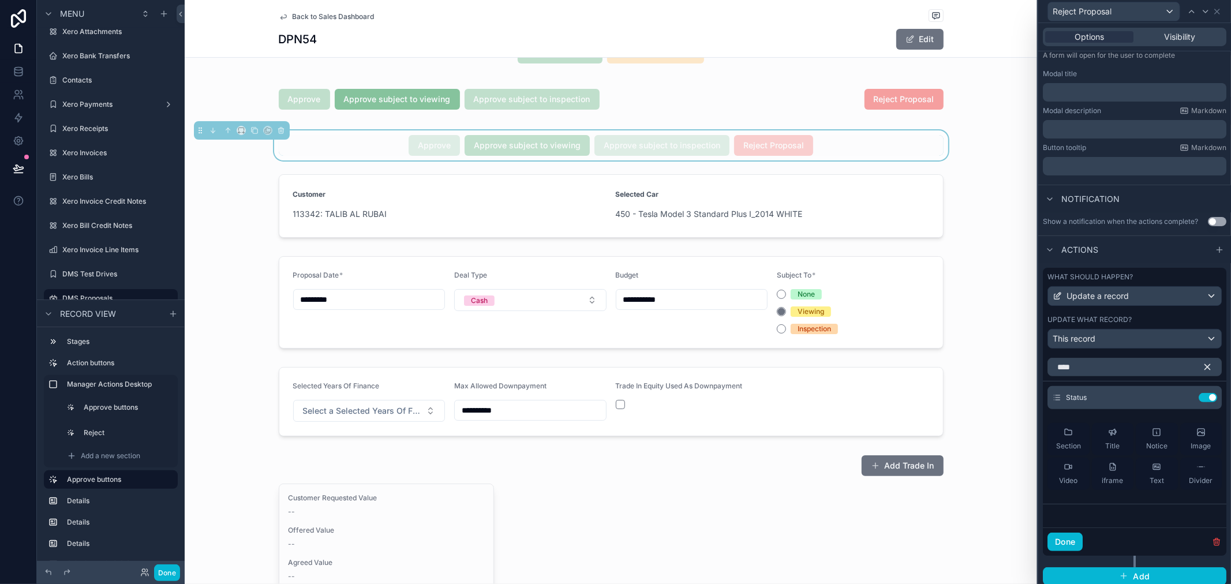
scroll to position [169, 0]
click at [1184, 398] on icon at bounding box center [1186, 396] width 5 height 5
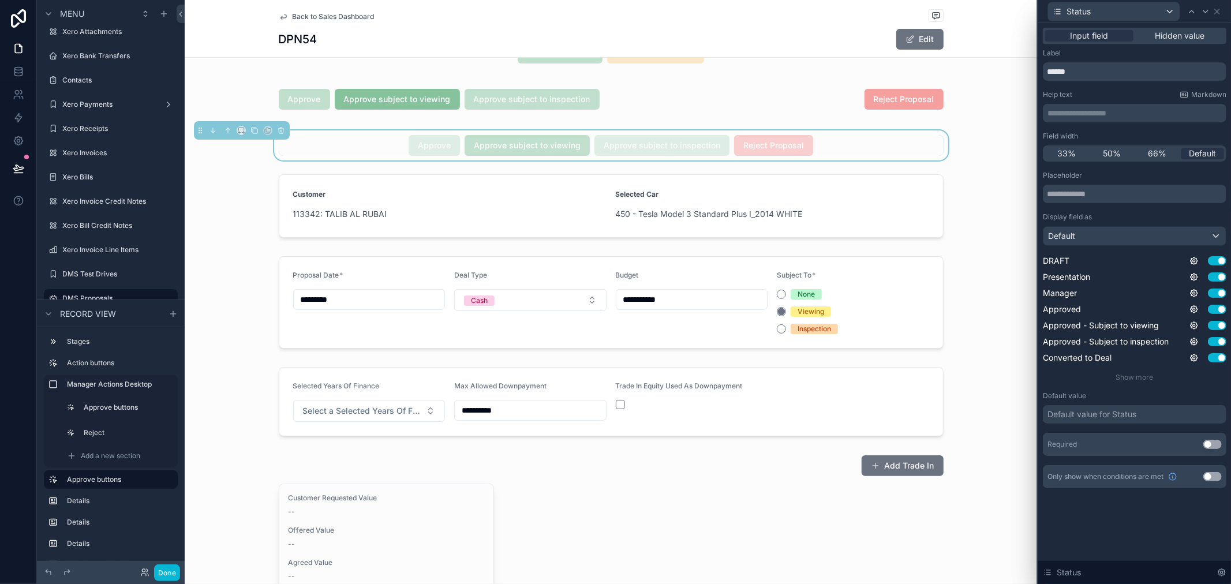
click at [1170, 44] on div "**********" at bounding box center [1135, 258] width 184 height 461
click at [1181, 35] on span "Hidden value" at bounding box center [1181, 36] width 50 height 12
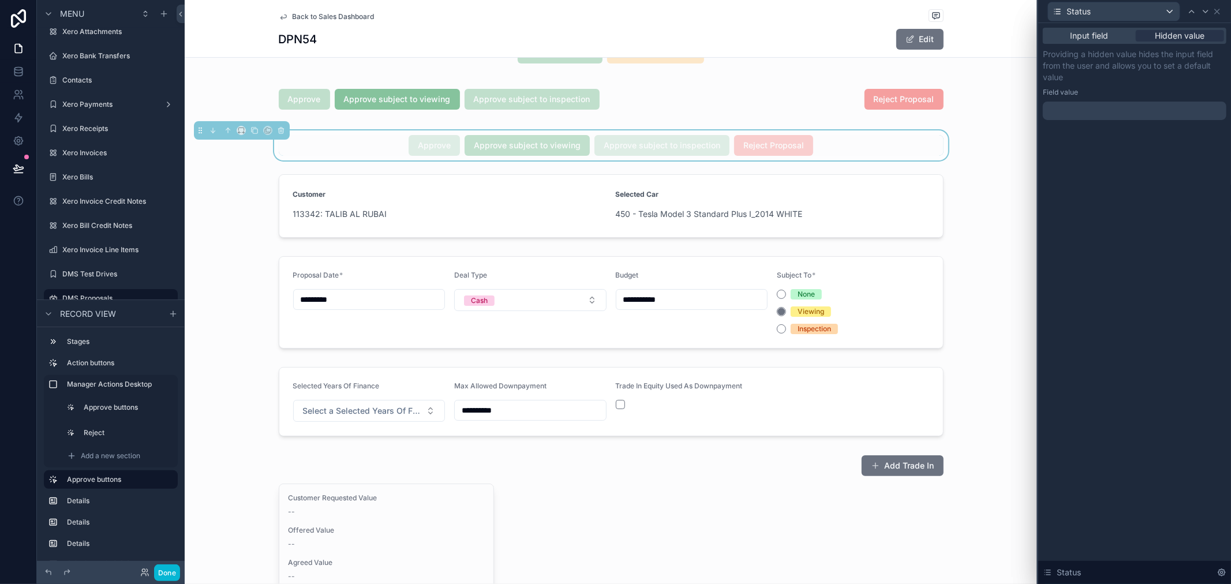
click at [1123, 111] on div at bounding box center [1135, 111] width 184 height 18
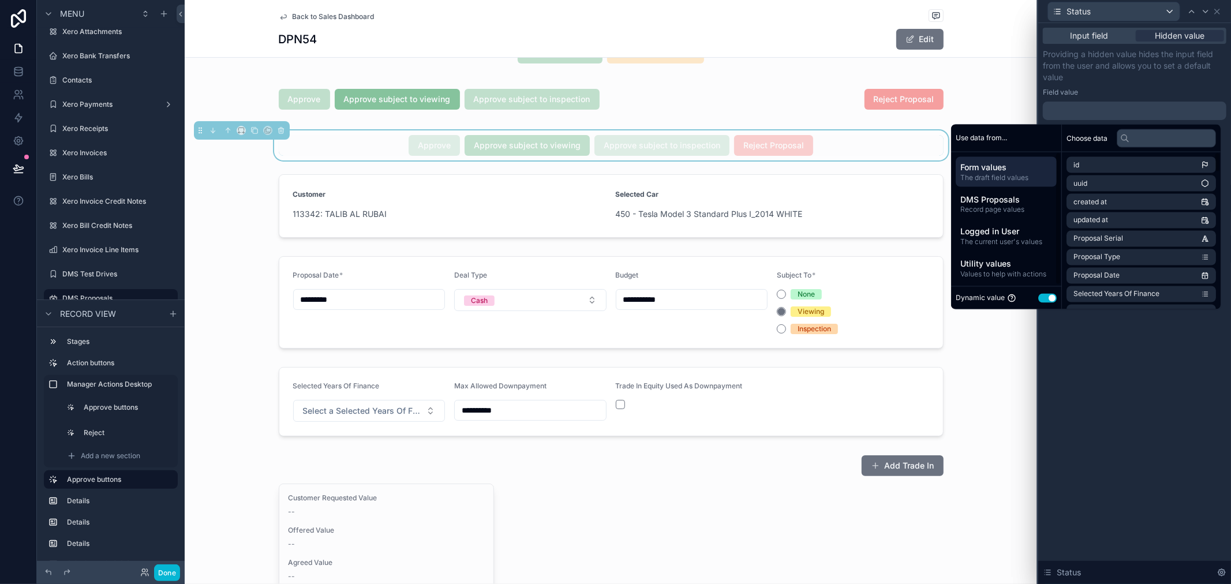
click at [1039, 301] on button "Use setting" at bounding box center [1048, 297] width 18 height 9
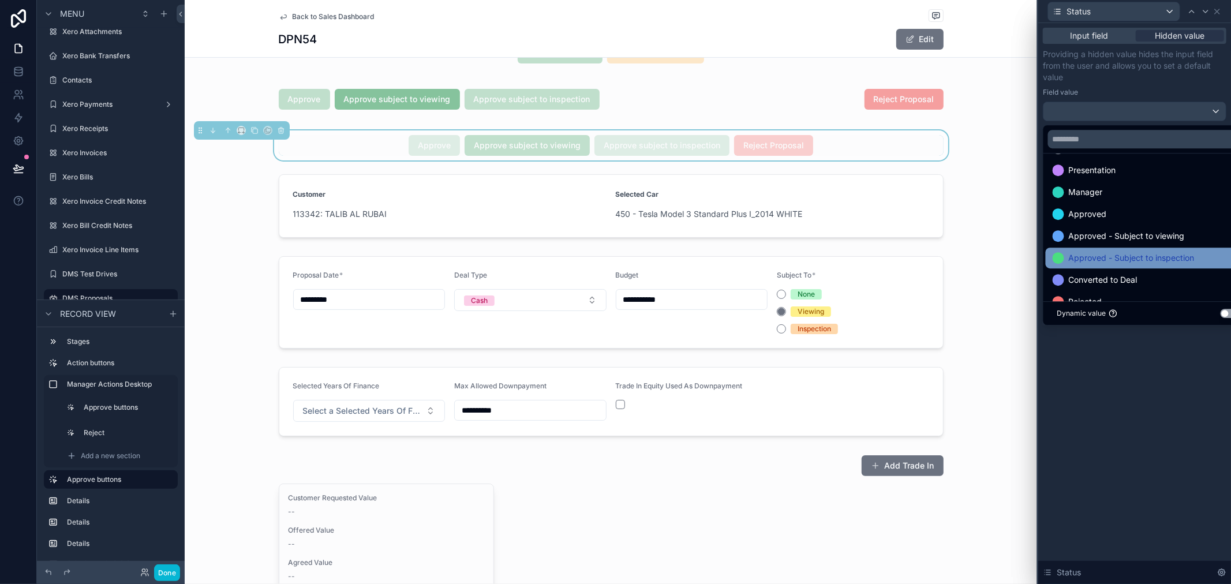
scroll to position [44, 0]
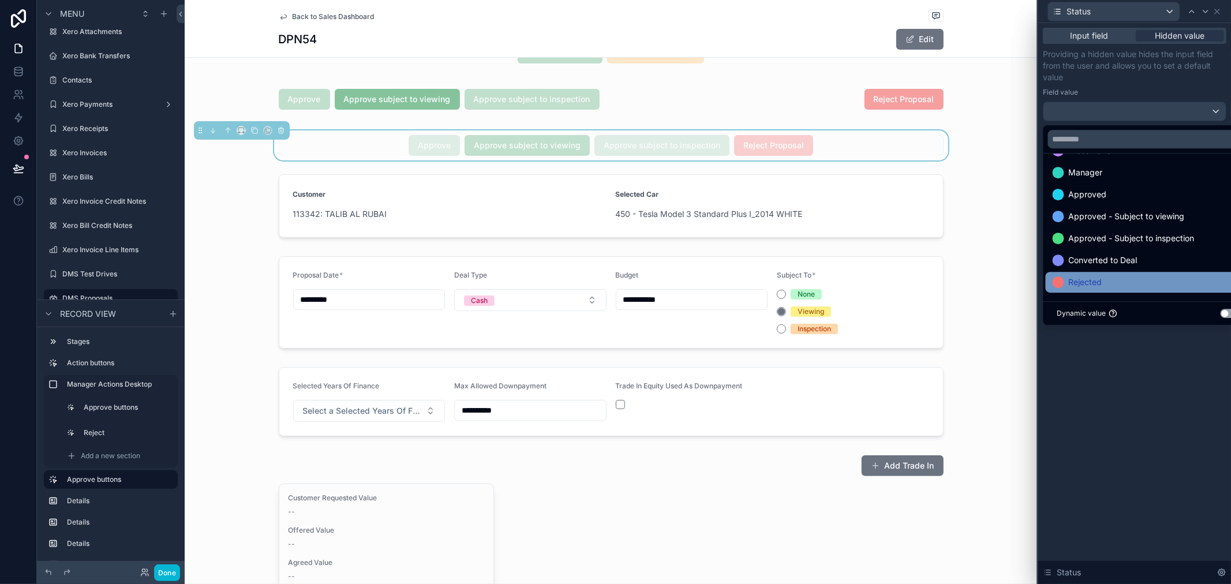
click at [1095, 283] on span "Rejected" at bounding box center [1085, 282] width 33 height 14
click at [1186, 389] on div "Input field Hidden value Providing a hidden value hides the input field from th…" at bounding box center [1135, 303] width 193 height 561
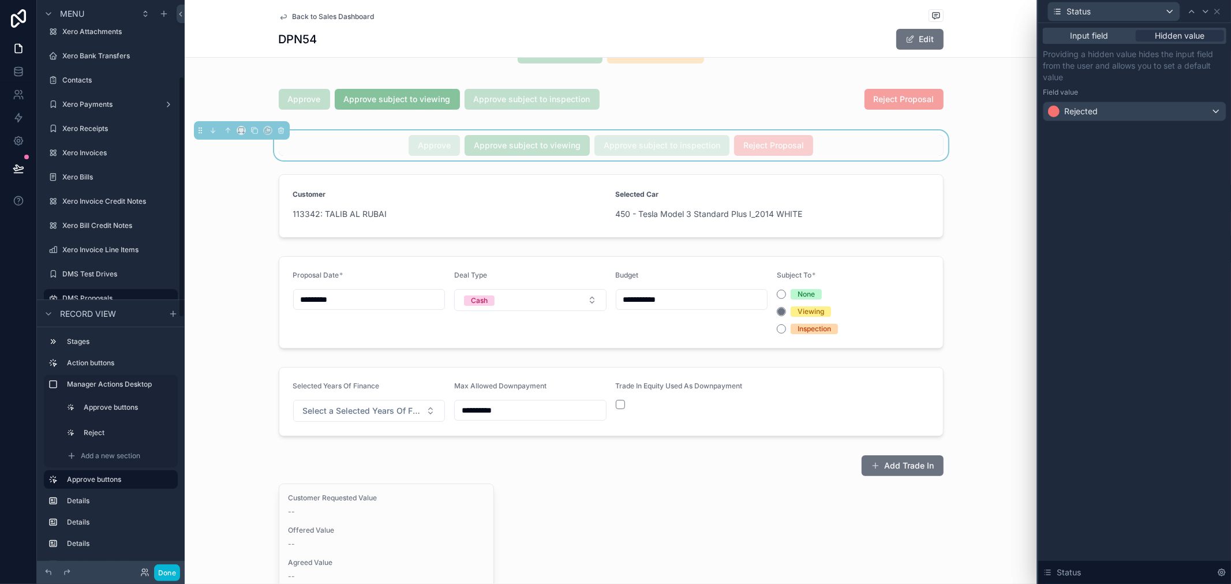
click at [333, 142] on div "Approve Approve subject to viewing Approve subject to inspection Reject Proposal" at bounding box center [611, 145] width 665 height 21
click at [1218, 15] on icon at bounding box center [1217, 11] width 9 height 9
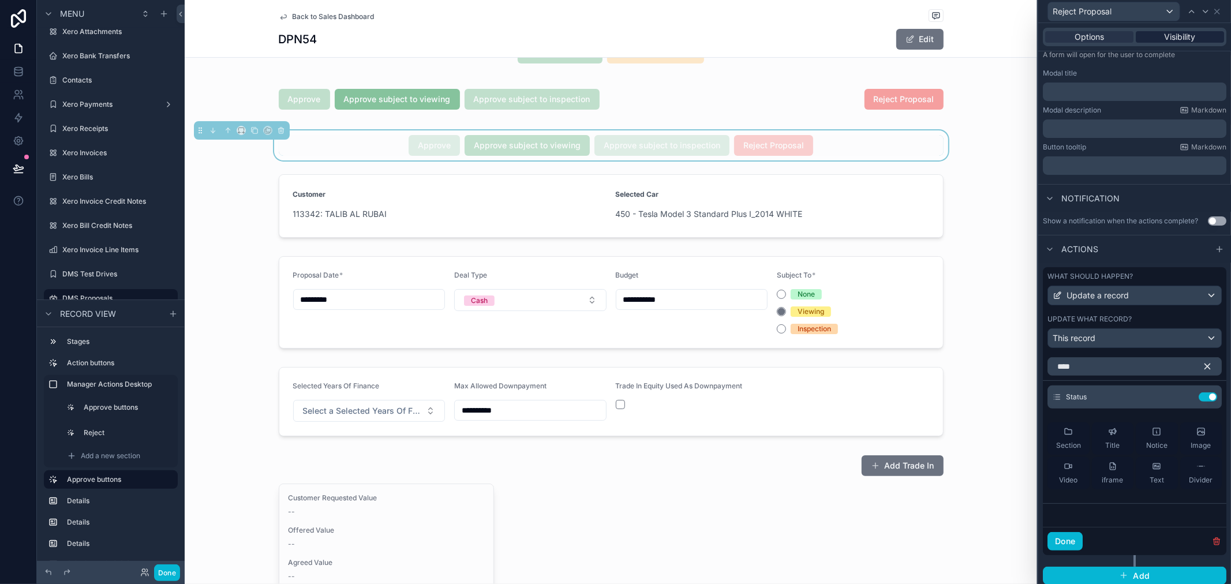
click at [1165, 36] on span "Visibility" at bounding box center [1180, 37] width 31 height 12
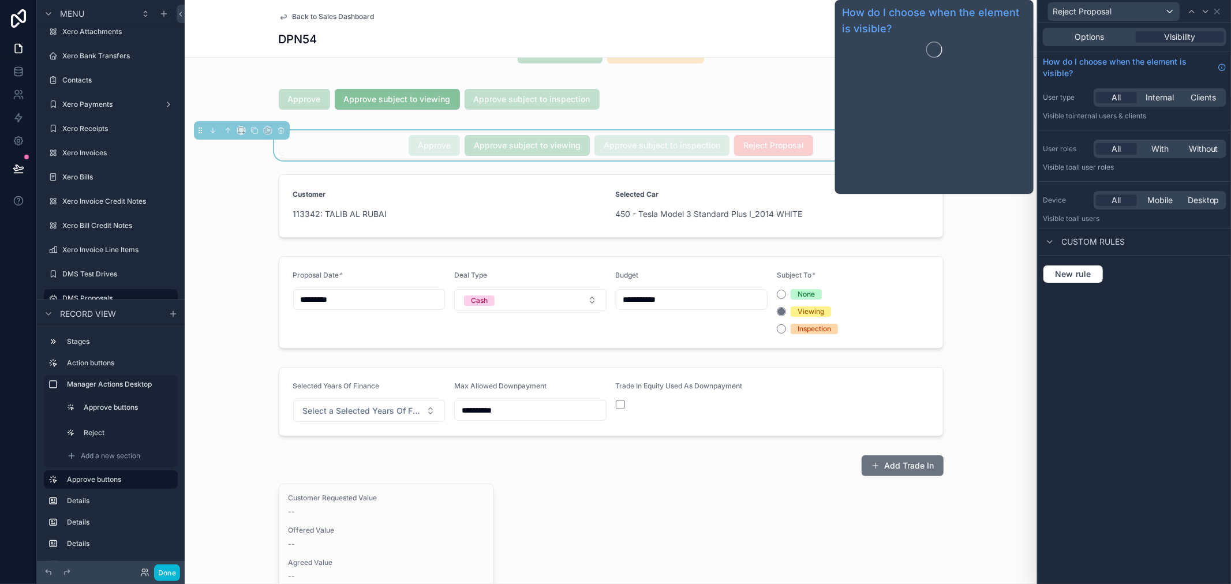
click at [1123, 47] on div "Options Visibility" at bounding box center [1135, 37] width 193 height 28
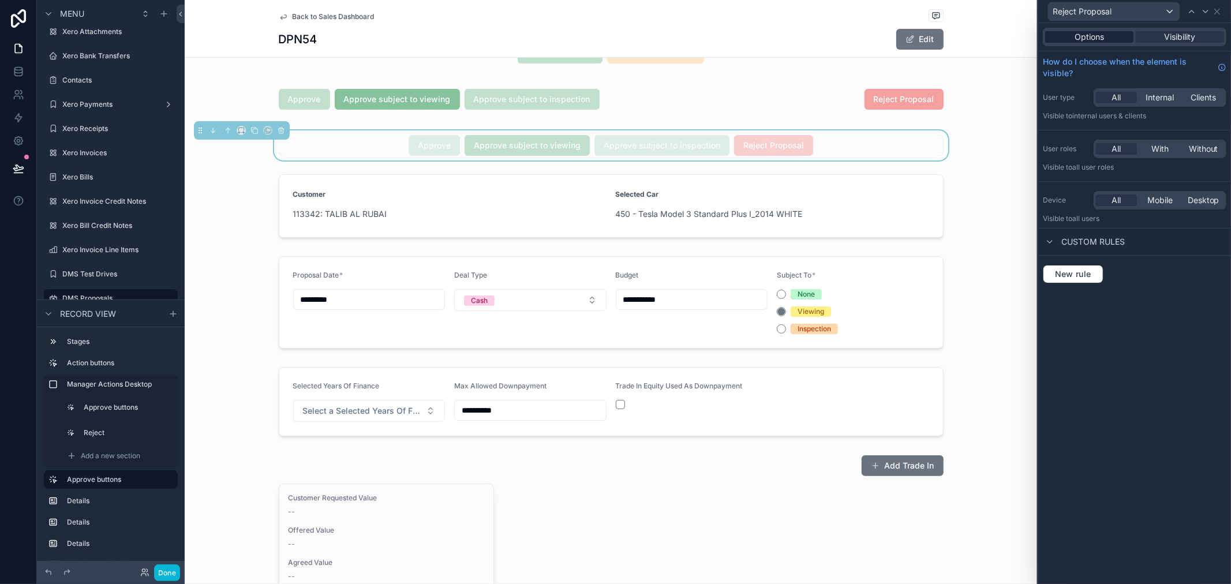
click at [1115, 36] on div "Options" at bounding box center [1090, 37] width 88 height 12
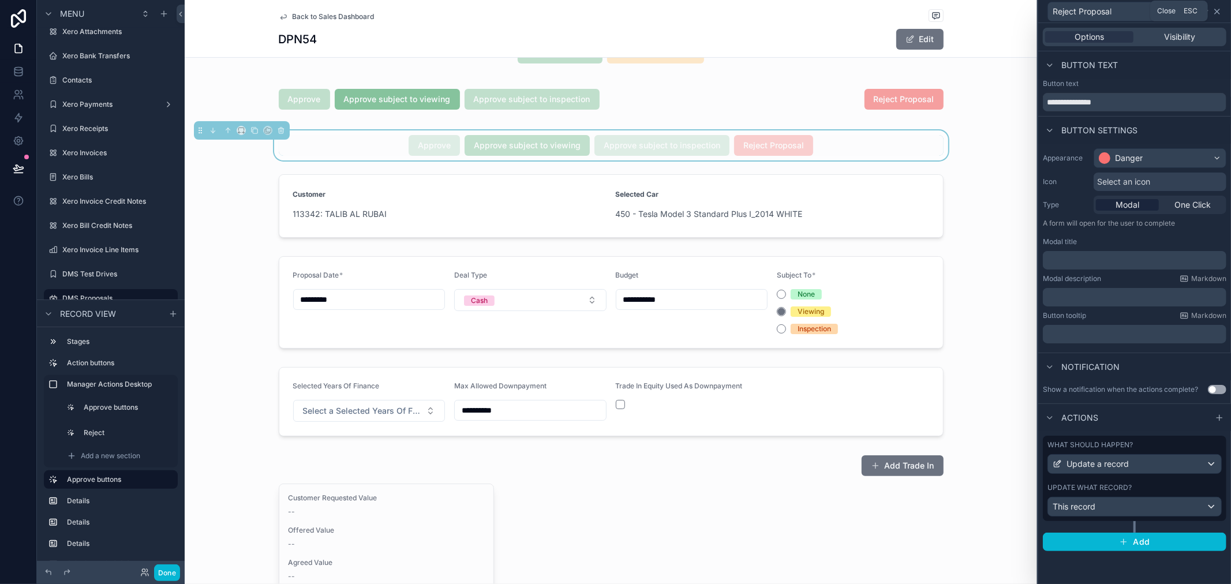
click at [1214, 9] on icon at bounding box center [1217, 11] width 9 height 9
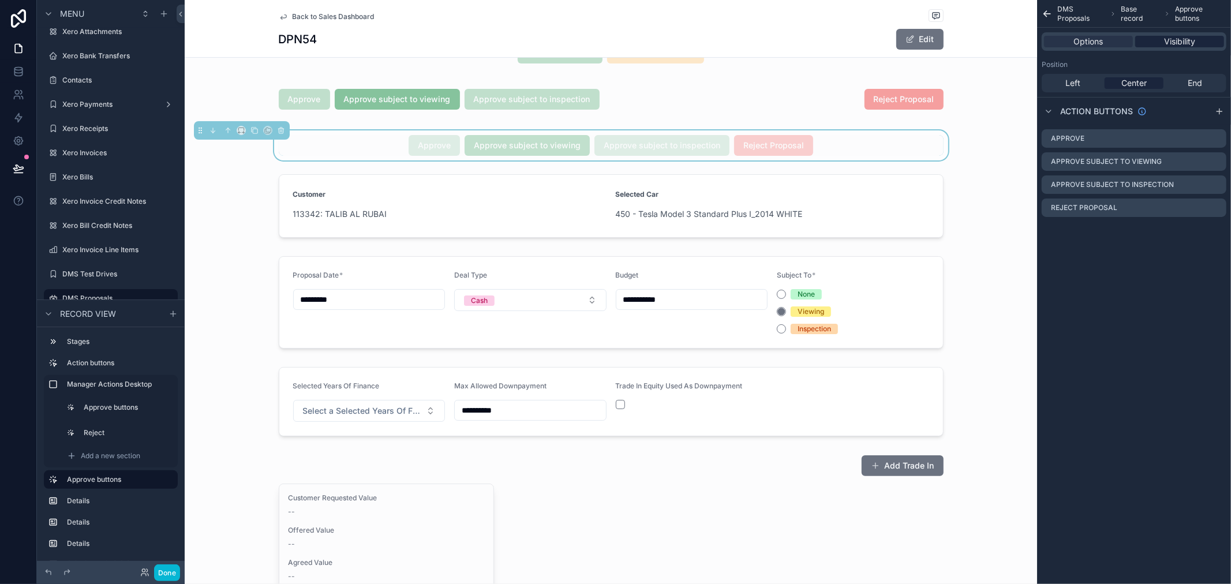
click at [1172, 43] on span "Visibility" at bounding box center [1179, 42] width 31 height 12
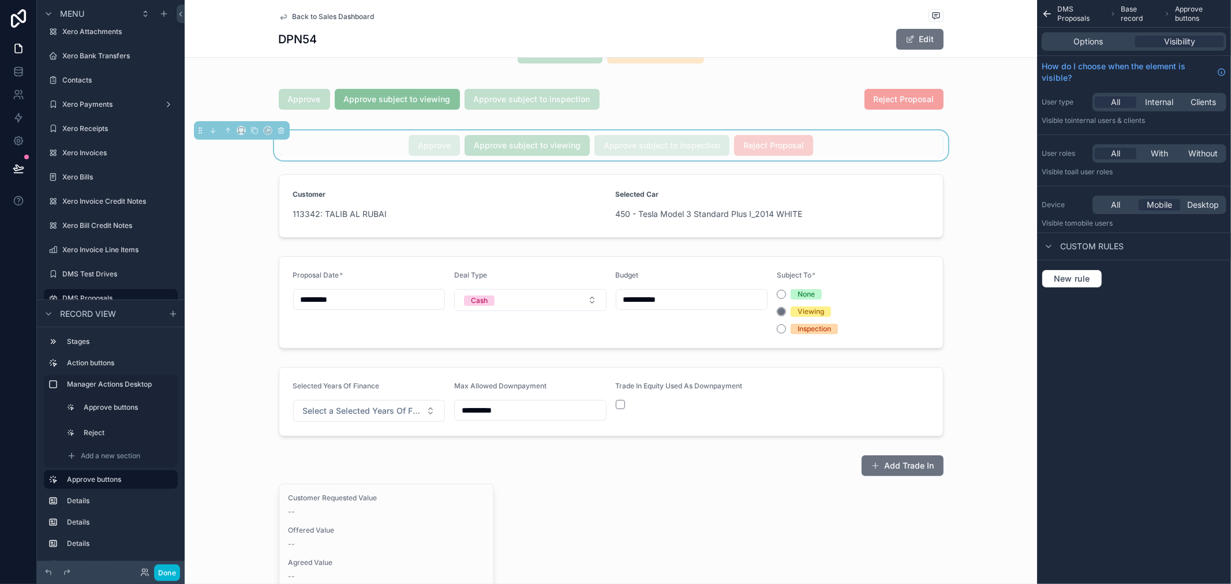
click at [1071, 290] on div "New rule" at bounding box center [1134, 278] width 194 height 37
click at [1168, 148] on div "With" at bounding box center [1160, 154] width 42 height 12
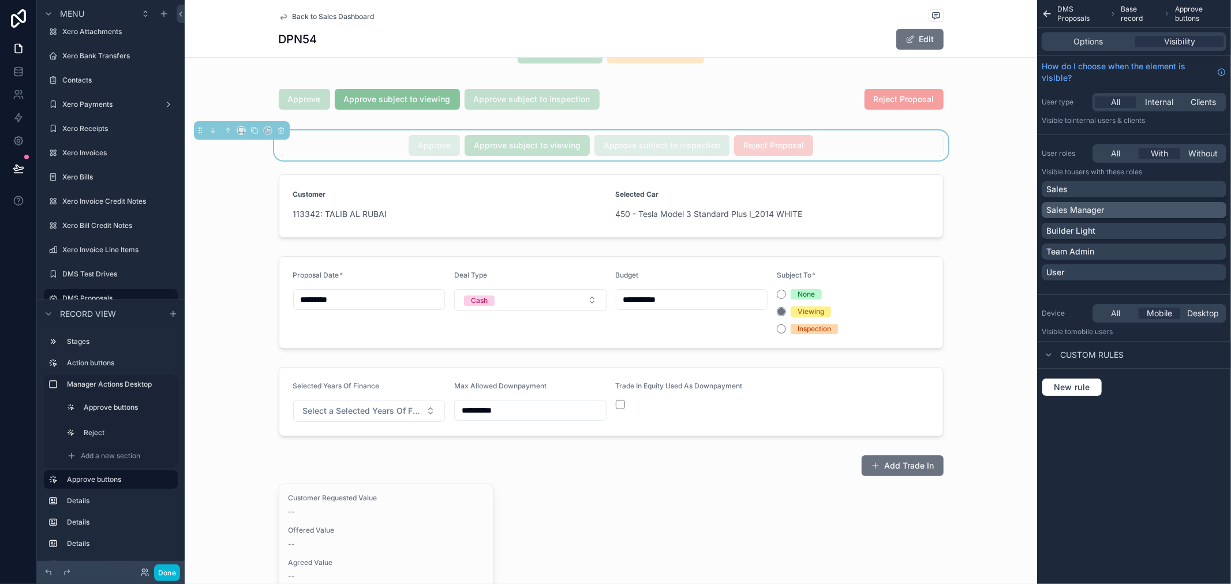
click at [1088, 211] on p "Sales Manager" at bounding box center [1076, 210] width 58 height 12
click at [1098, 247] on div "Team Admin" at bounding box center [1135, 252] width 176 height 12
click at [766, 79] on div "scrollable content" at bounding box center [611, 99] width 853 height 44
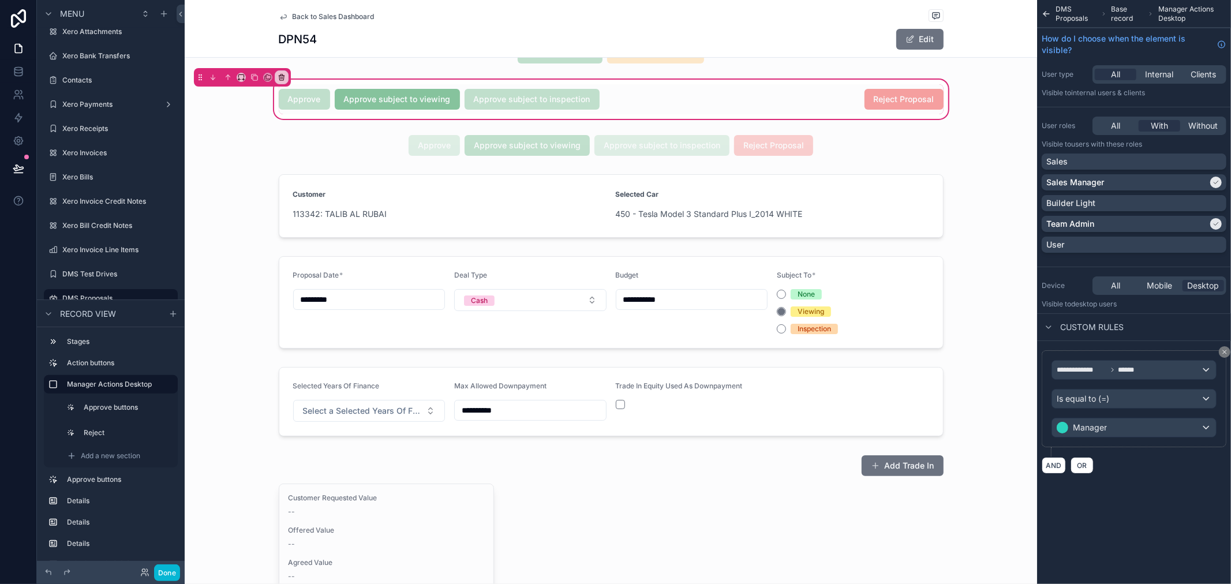
click at [1119, 12] on span "Base record" at bounding box center [1128, 14] width 32 height 18
click at [692, 148] on div "scrollable content" at bounding box center [611, 145] width 853 height 30
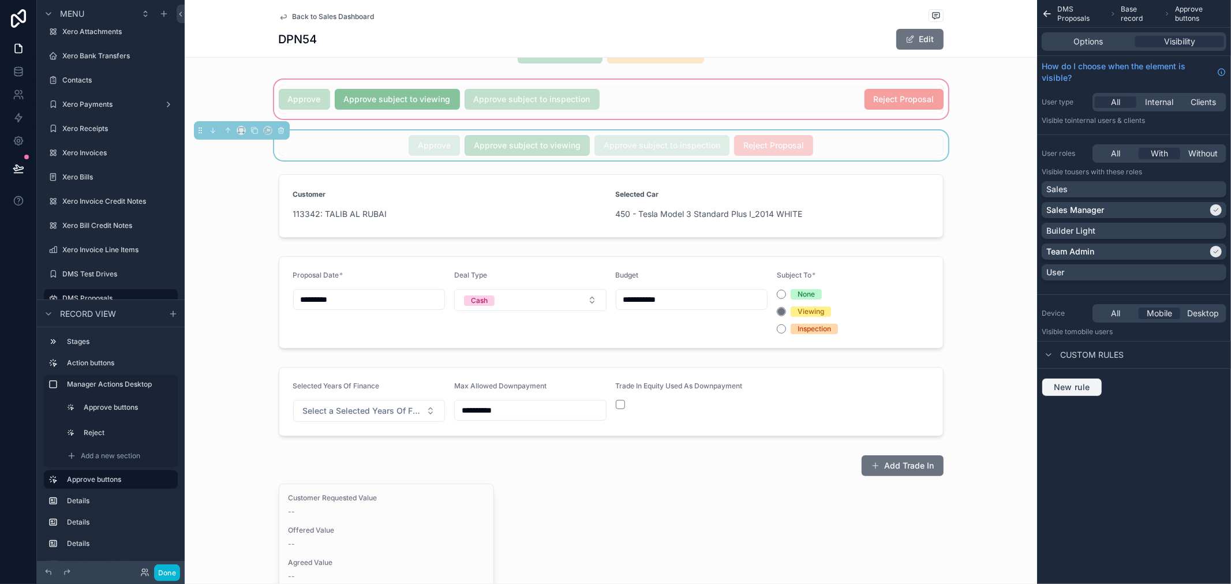
click at [1076, 390] on span "New rule" at bounding box center [1073, 387] width 46 height 10
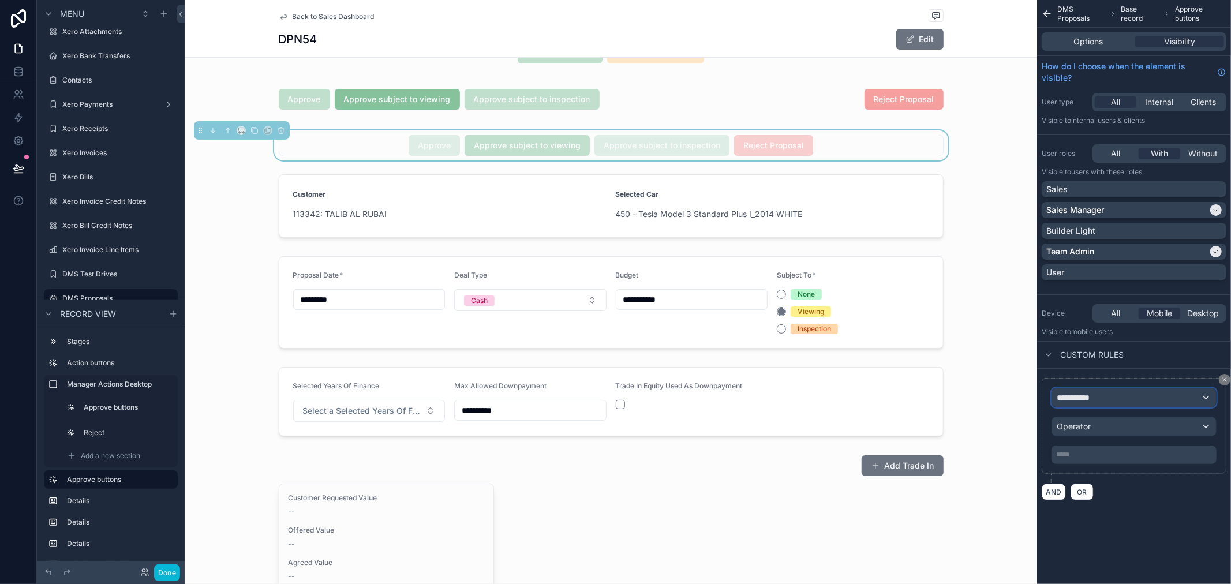
click at [1107, 398] on div "**********" at bounding box center [1134, 398] width 164 height 18
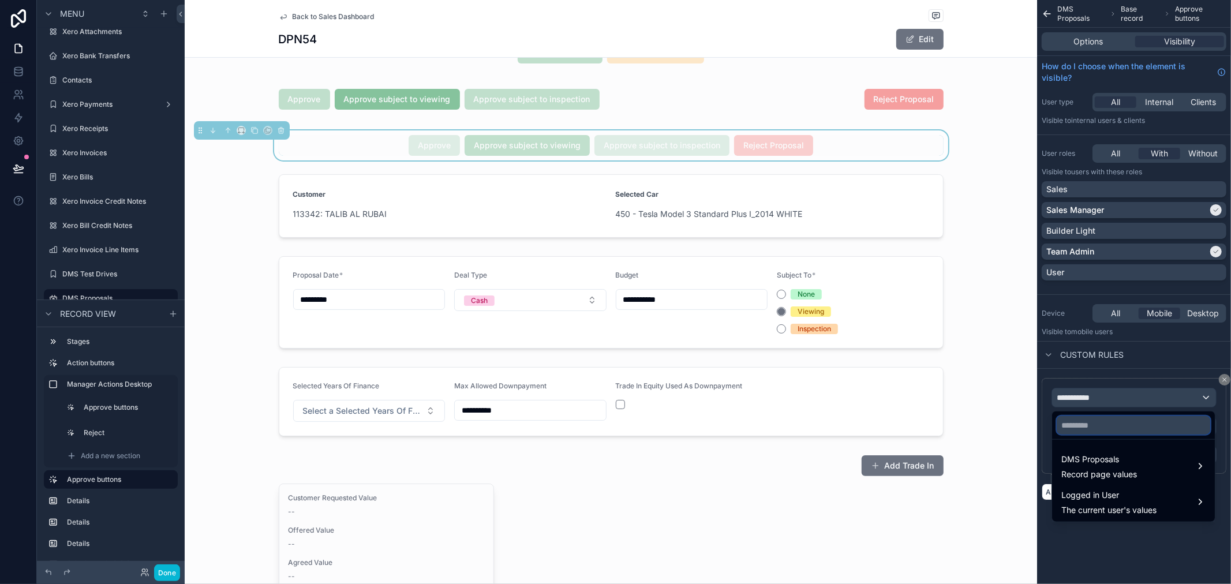
click at [1106, 420] on input "text" at bounding box center [1134, 425] width 154 height 18
type input "****"
click at [1099, 470] on span "Record page values" at bounding box center [1100, 475] width 76 height 12
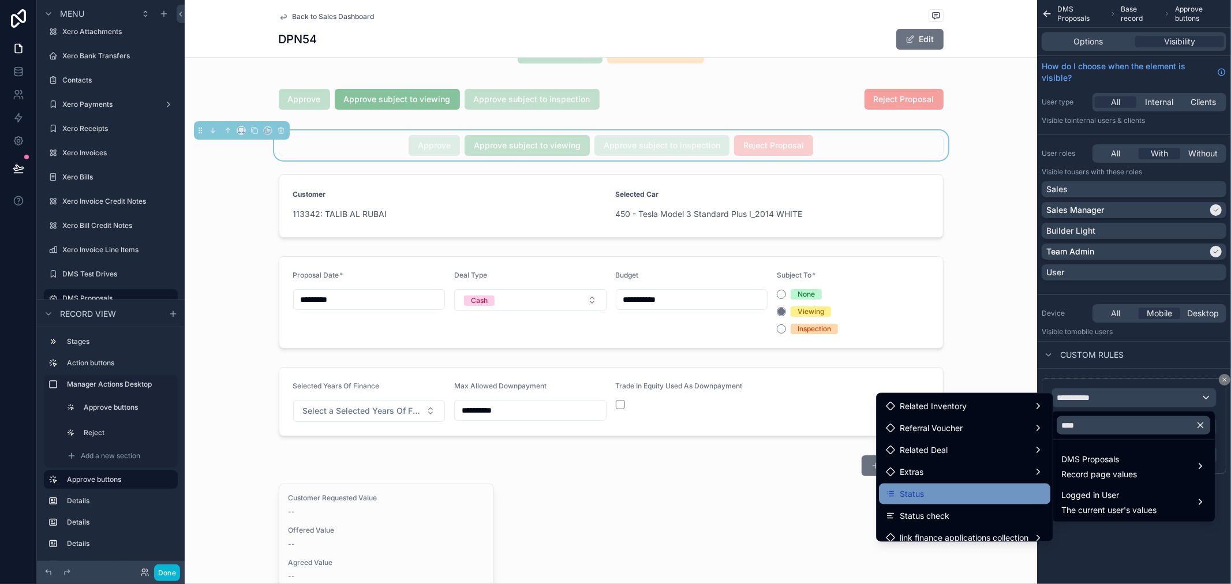
click at [944, 497] on div "Status" at bounding box center [965, 494] width 158 height 14
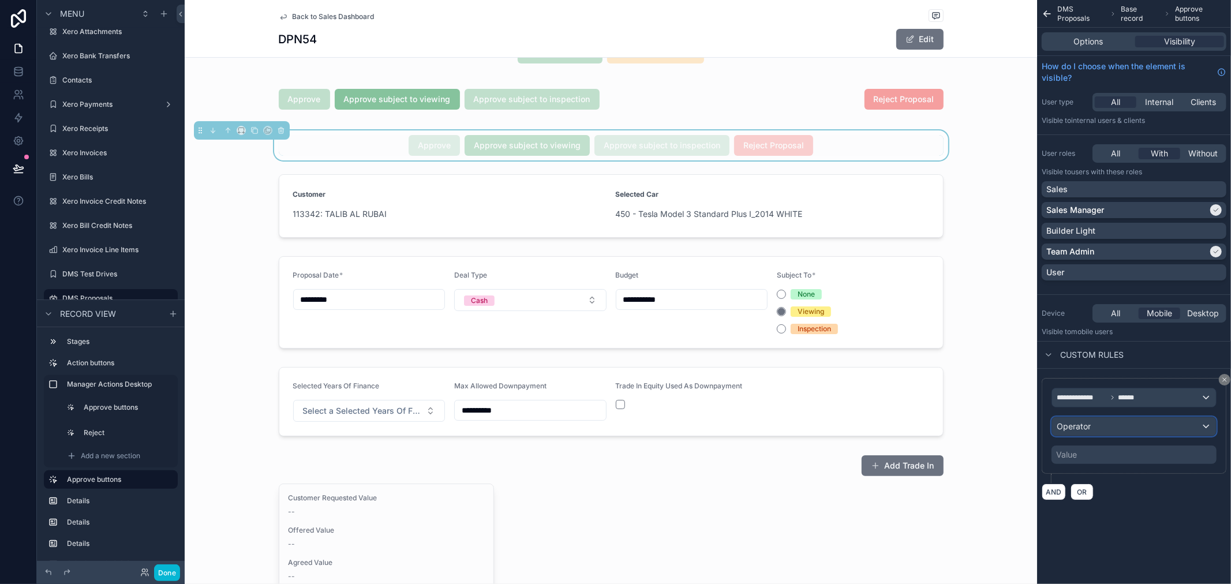
click at [1078, 431] on span "Operator" at bounding box center [1074, 426] width 34 height 10
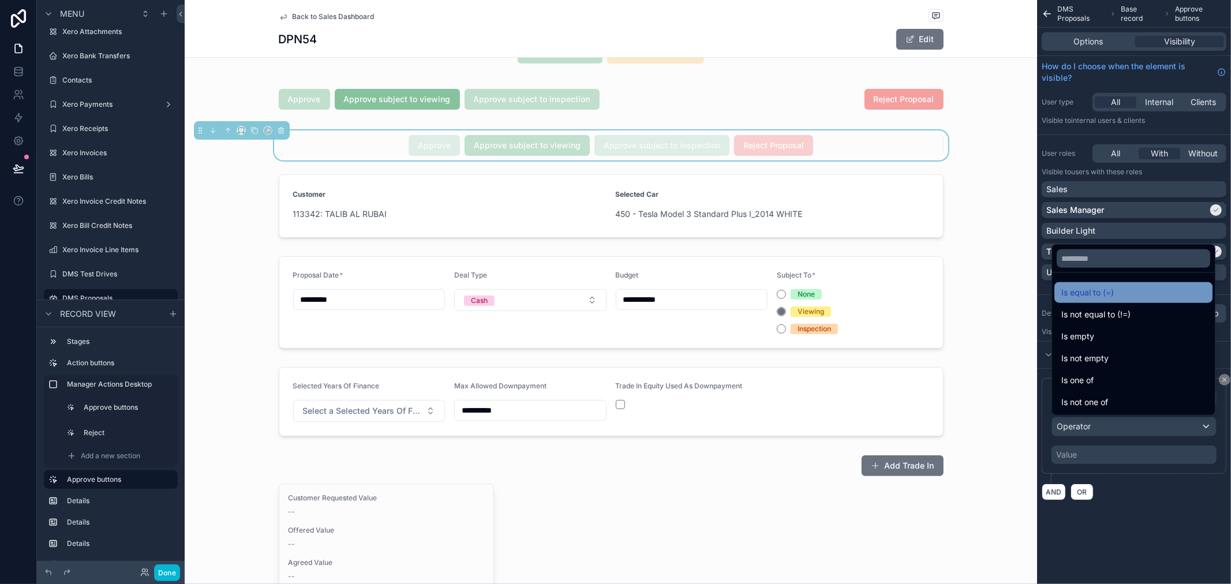
click at [1099, 286] on span "Is equal to (=)" at bounding box center [1088, 293] width 53 height 14
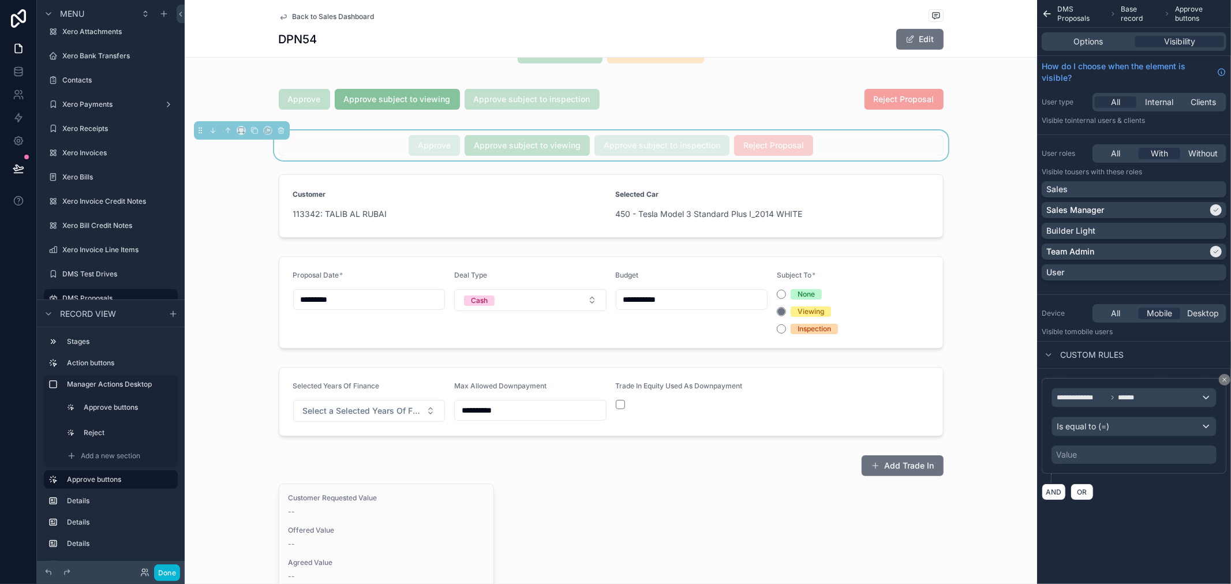
click at [1090, 456] on div "Value" at bounding box center [1134, 455] width 165 height 18
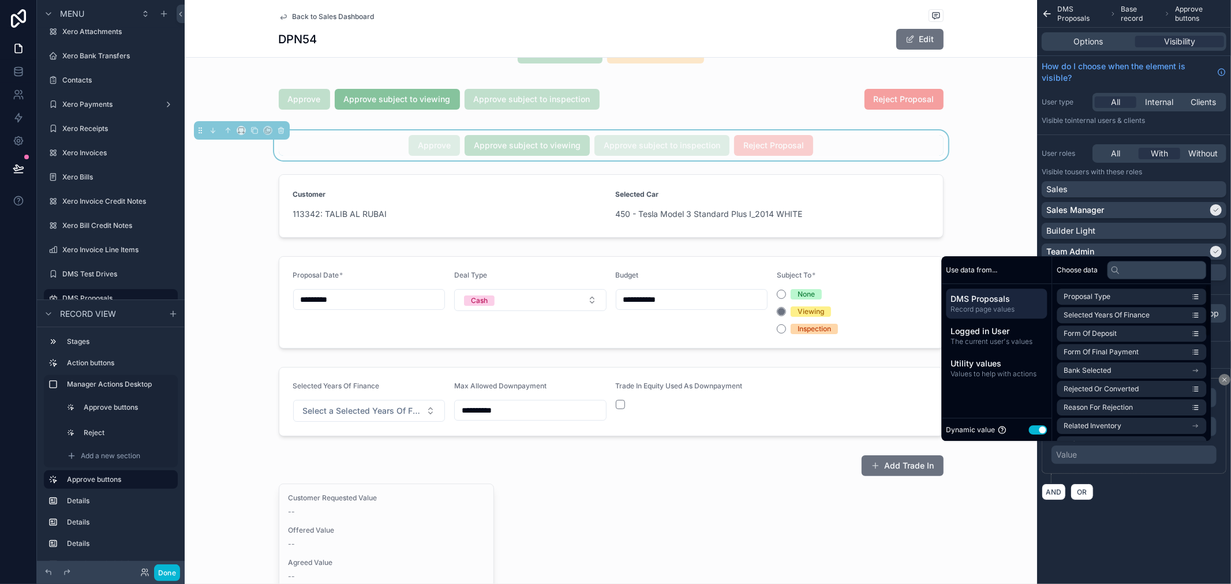
click at [1167, 532] on div "**********" at bounding box center [1134, 292] width 194 height 584
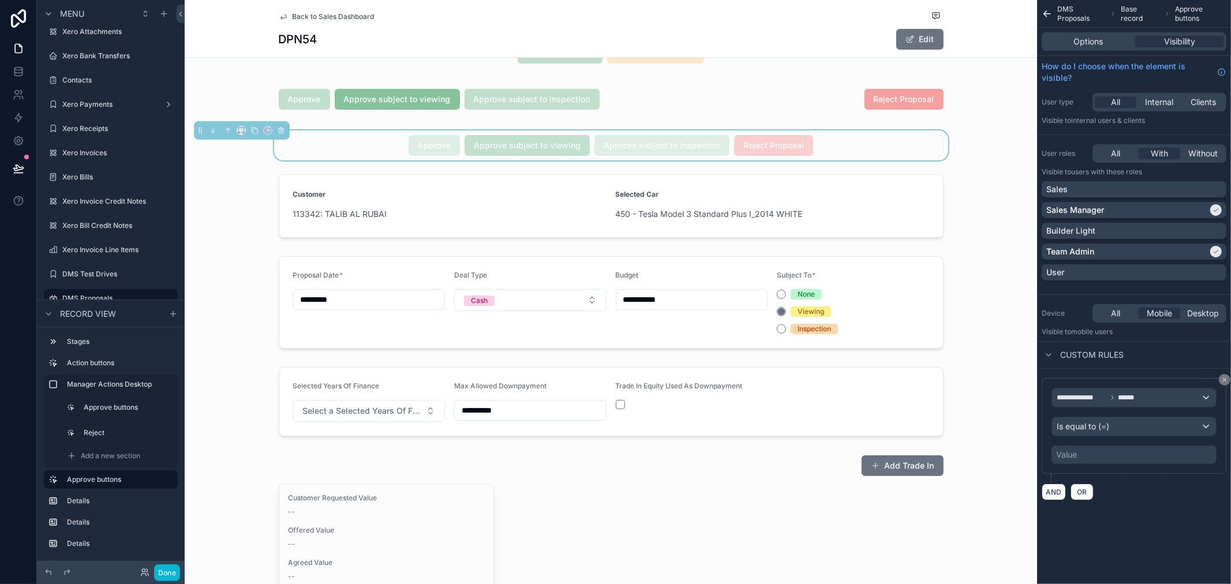
click at [1142, 462] on div "Value" at bounding box center [1134, 455] width 165 height 18
click at [1142, 454] on div "Value" at bounding box center [1134, 455] width 165 height 18
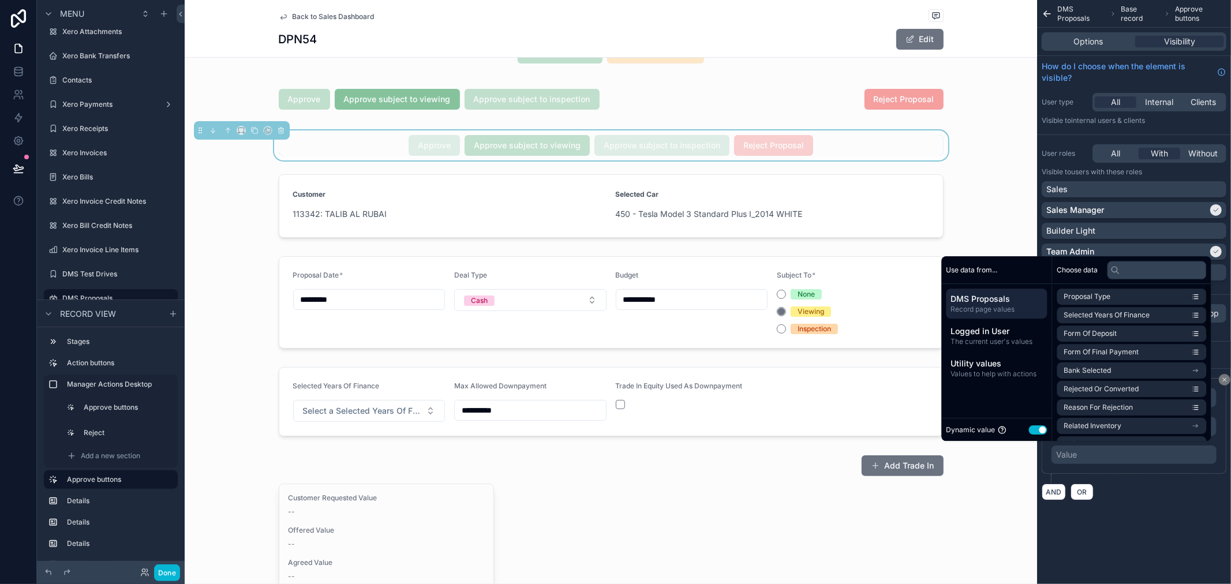
click at [1032, 425] on div "Dynamic value Use setting" at bounding box center [997, 429] width 101 height 13
click at [1035, 434] on div "Dynamic value Use setting" at bounding box center [997, 429] width 101 height 13
drag, startPoint x: 1031, startPoint y: 431, endPoint x: 1035, endPoint y: 425, distance: 7.0
click at [1031, 430] on button "Use setting" at bounding box center [1038, 429] width 18 height 9
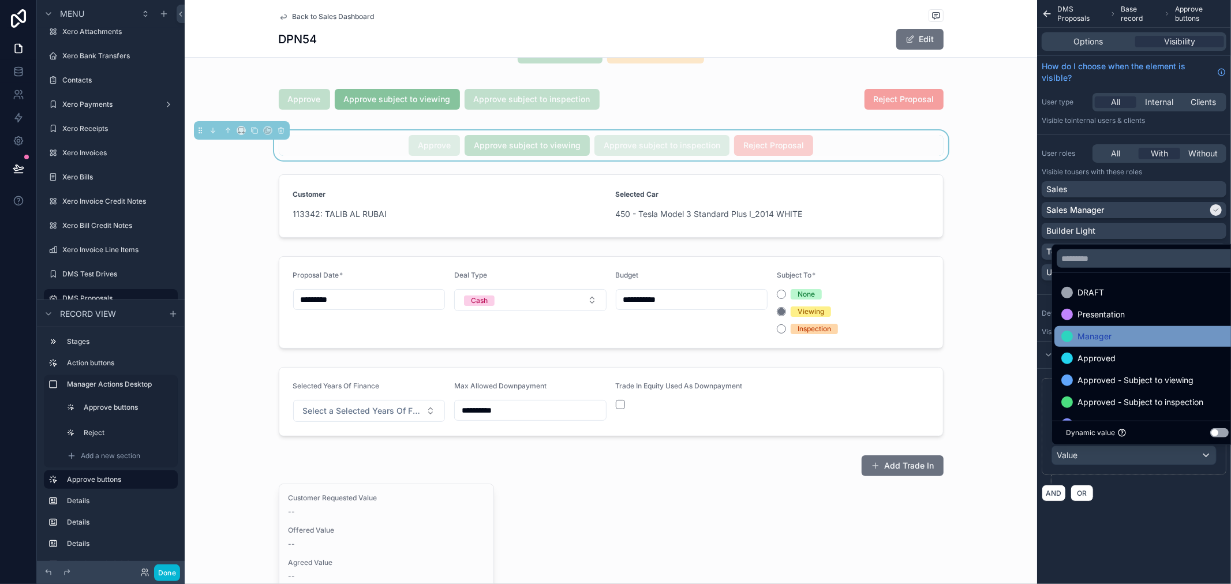
click at [1107, 337] on span "Manager" at bounding box center [1095, 337] width 34 height 14
click at [1175, 520] on div "**********" at bounding box center [1134, 264] width 194 height 529
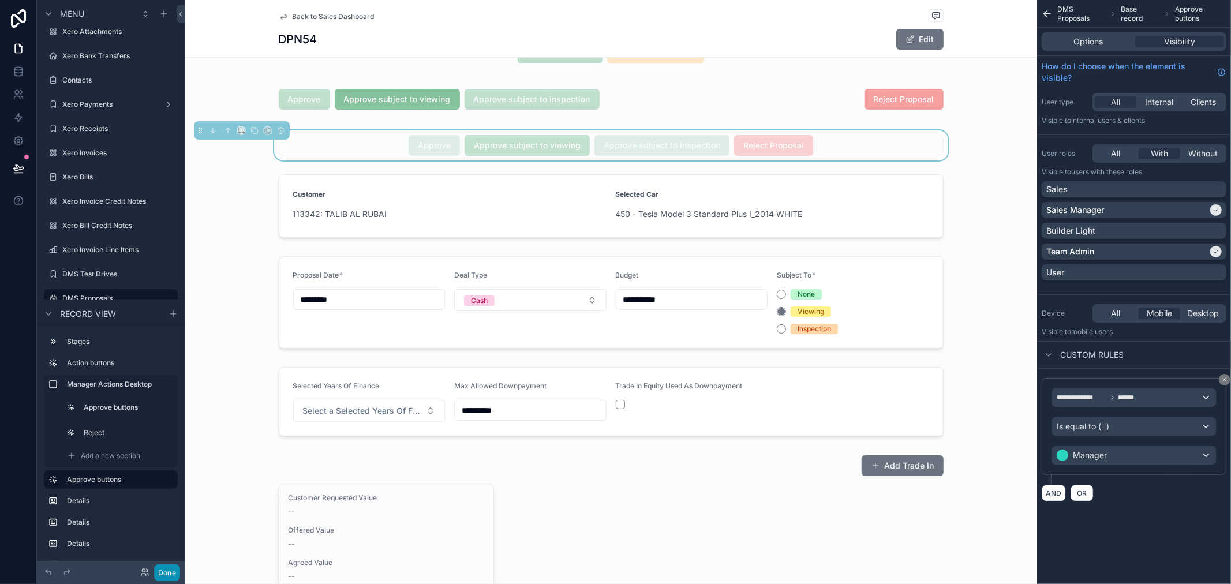
click at [175, 570] on button "Done" at bounding box center [167, 573] width 26 height 17
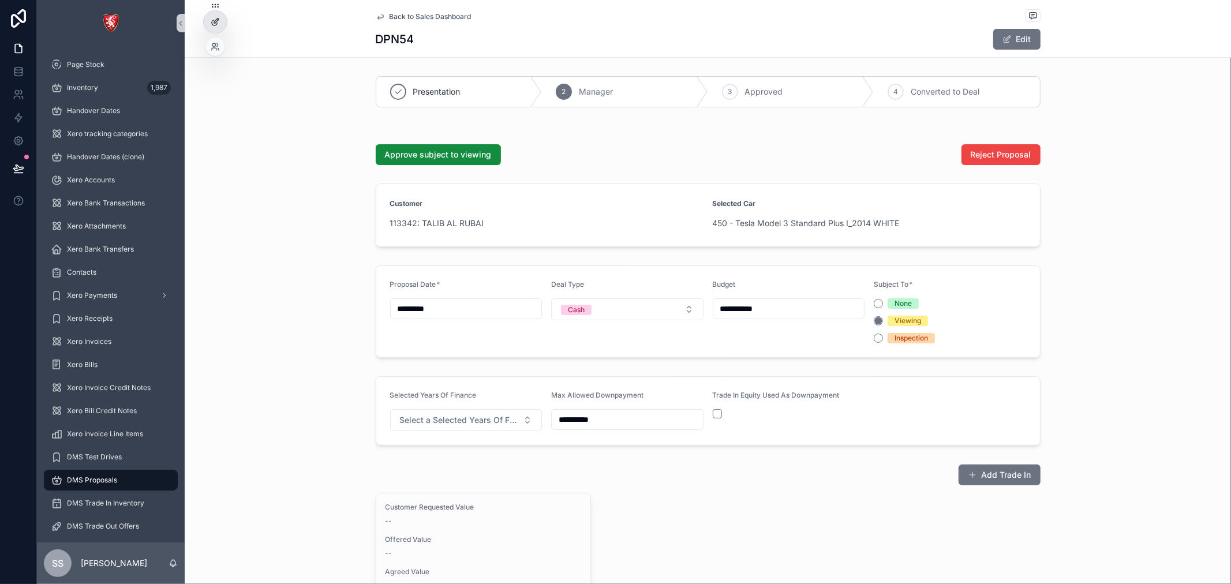
click at [217, 19] on icon at bounding box center [217, 19] width 1 height 1
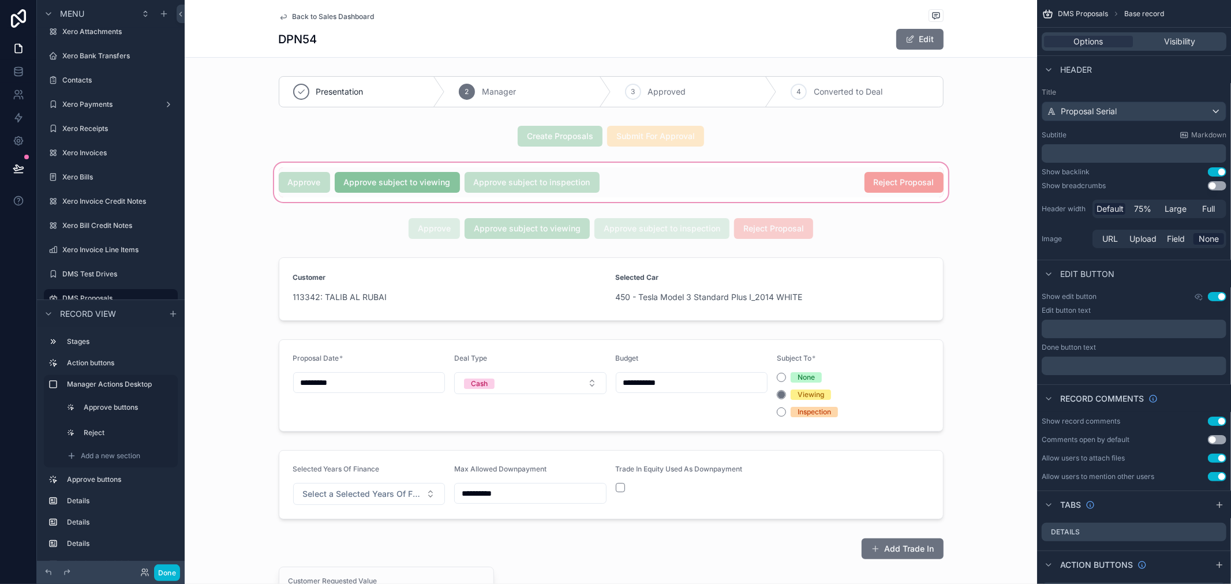
click at [297, 181] on div "scrollable content" at bounding box center [611, 182] width 853 height 44
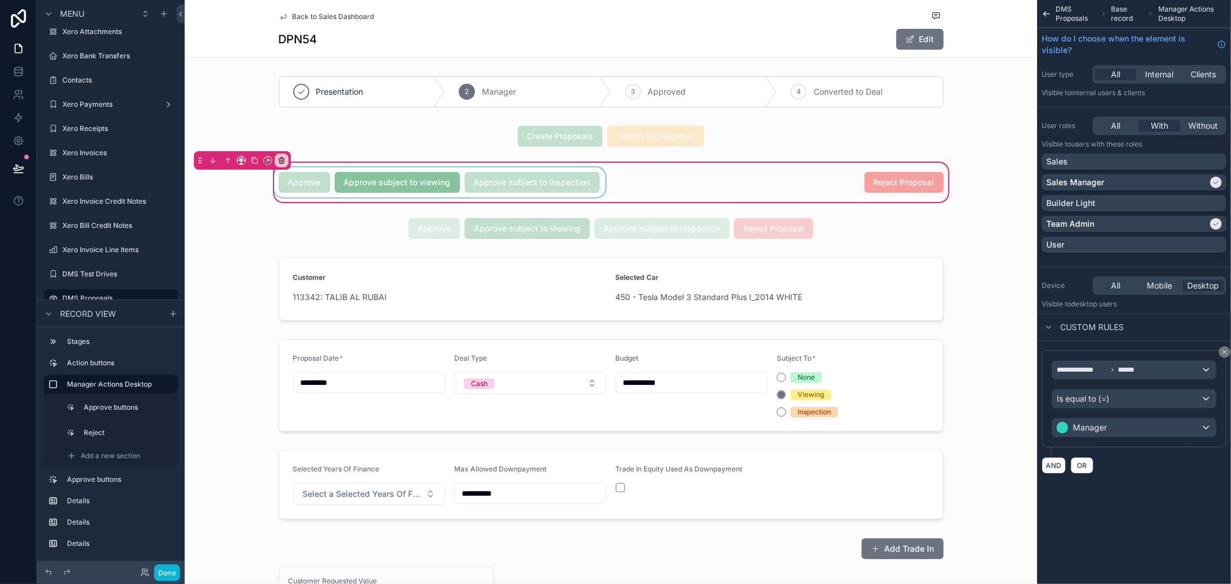
click at [600, 182] on div "scrollable content" at bounding box center [440, 182] width 336 height 30
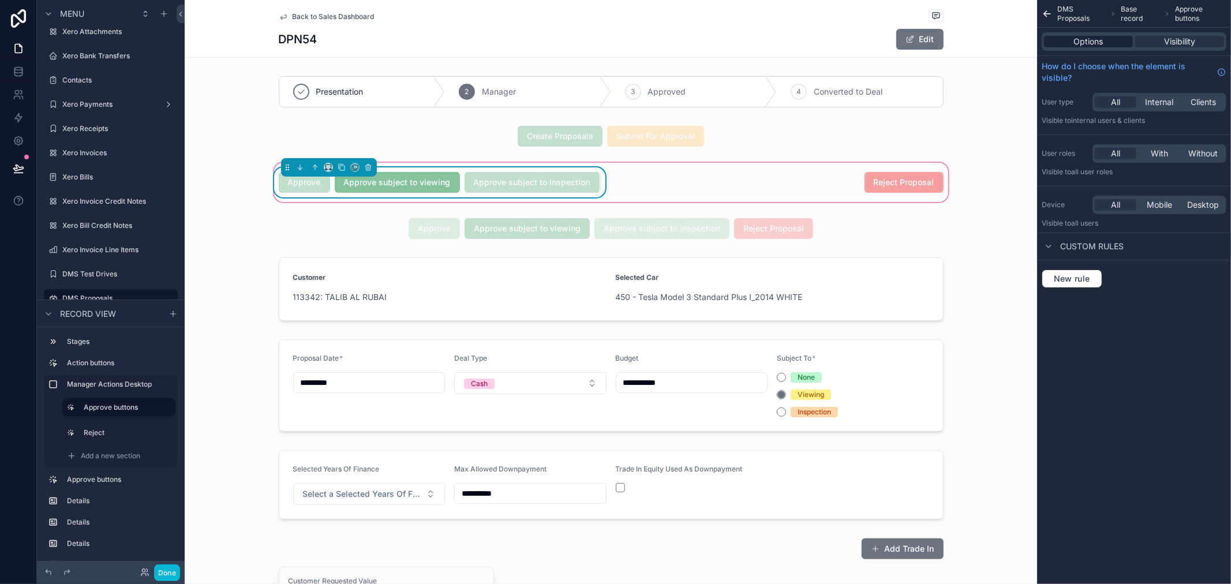
click at [1095, 37] on span "Options" at bounding box center [1088, 42] width 29 height 12
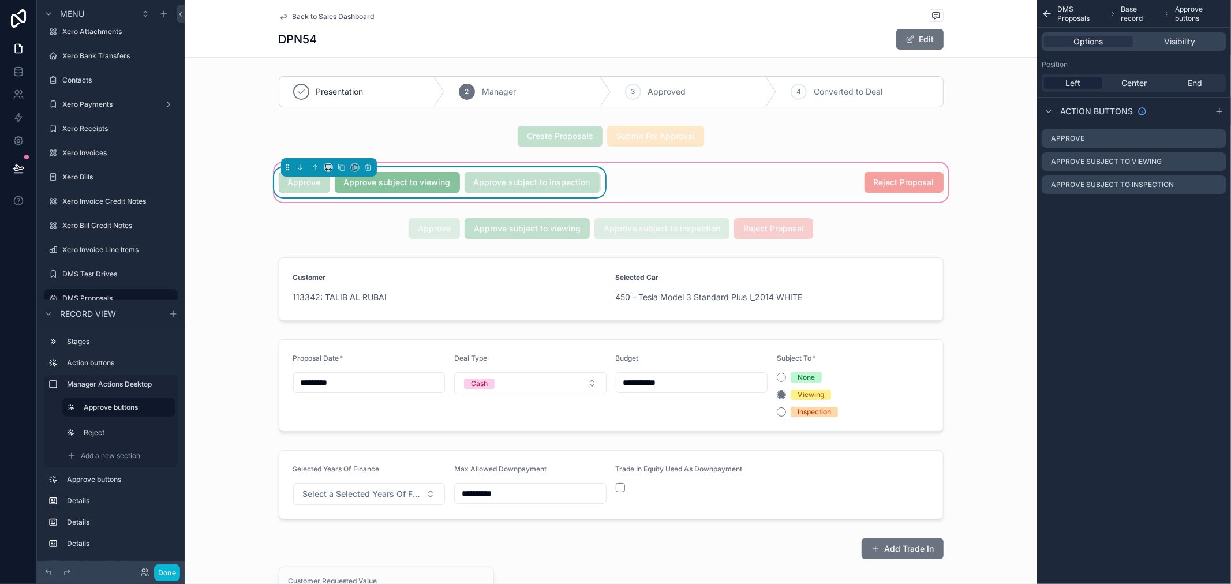
click at [1227, 107] on div "Action buttons" at bounding box center [1134, 111] width 194 height 28
click at [1222, 110] on icon "scrollable content" at bounding box center [1219, 111] width 9 height 9
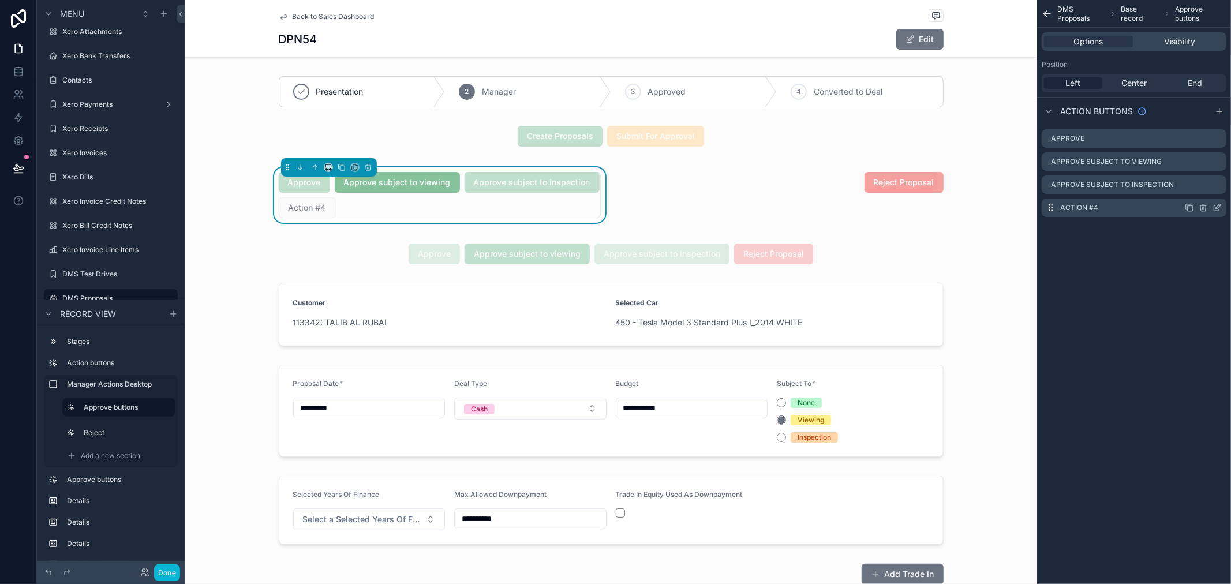
click at [1219, 204] on icon "scrollable content" at bounding box center [1217, 207] width 9 height 9
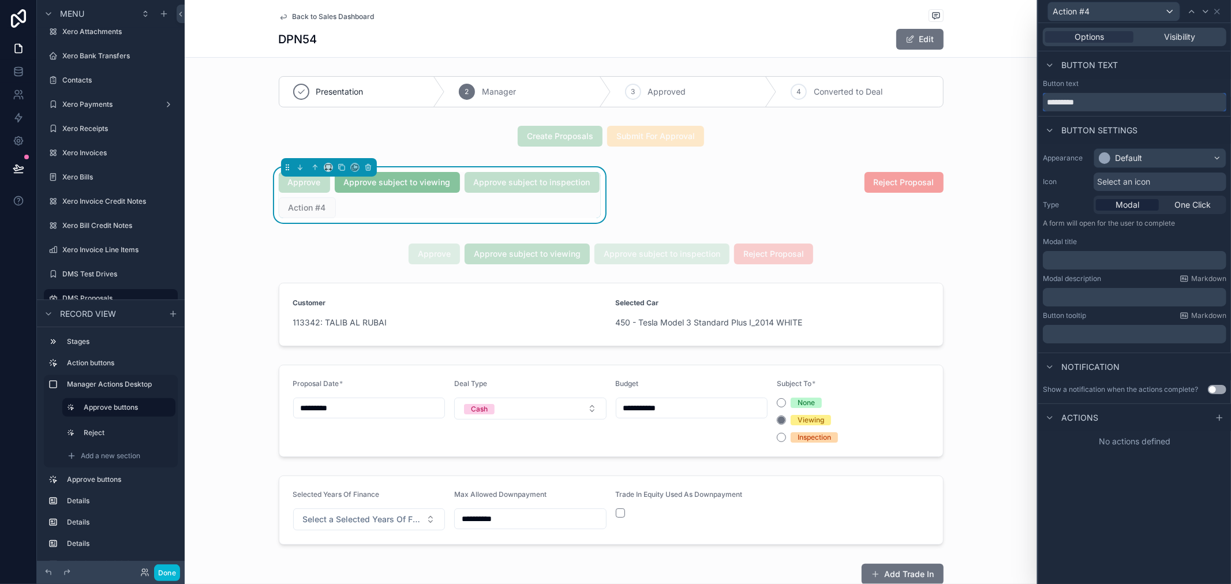
click at [1111, 100] on input "*********" at bounding box center [1135, 102] width 184 height 18
type input "**********"
click at [563, 204] on div "Approve Approve subject to viewing Approve subject to inspection Approve Propos…" at bounding box center [440, 195] width 322 height 46
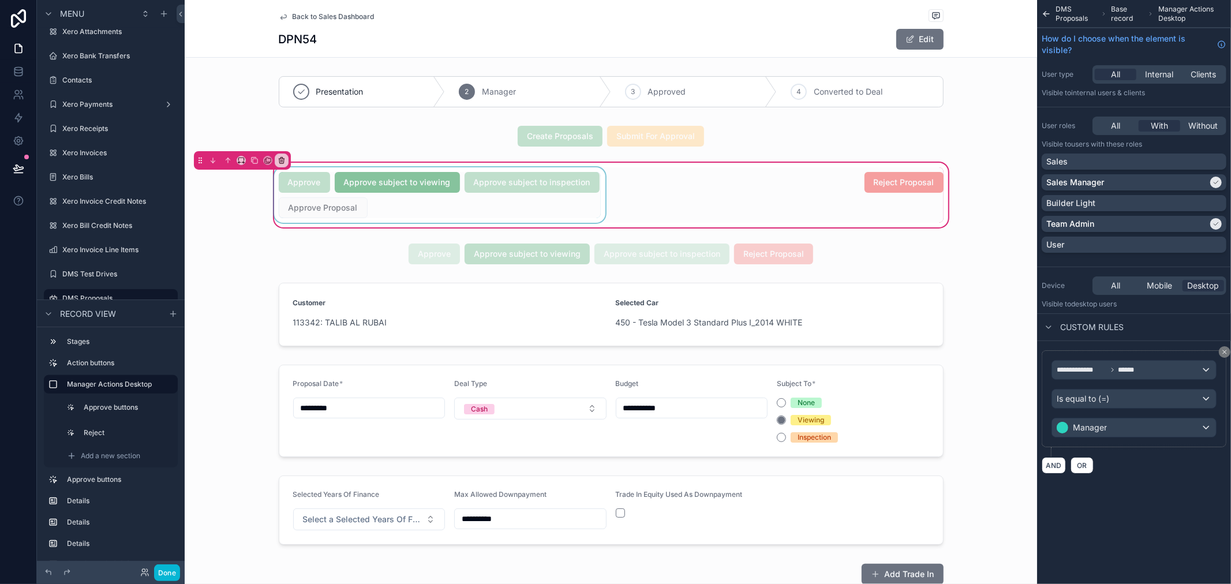
click at [326, 208] on div "scrollable content" at bounding box center [440, 194] width 336 height 55
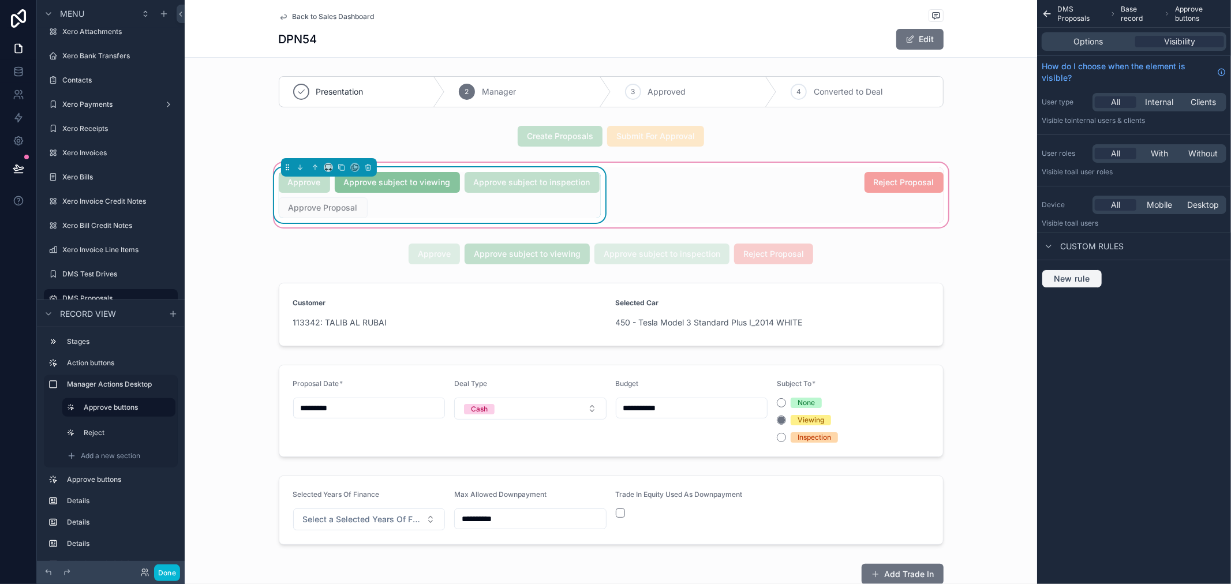
click at [1094, 281] on span "New rule" at bounding box center [1073, 279] width 46 height 10
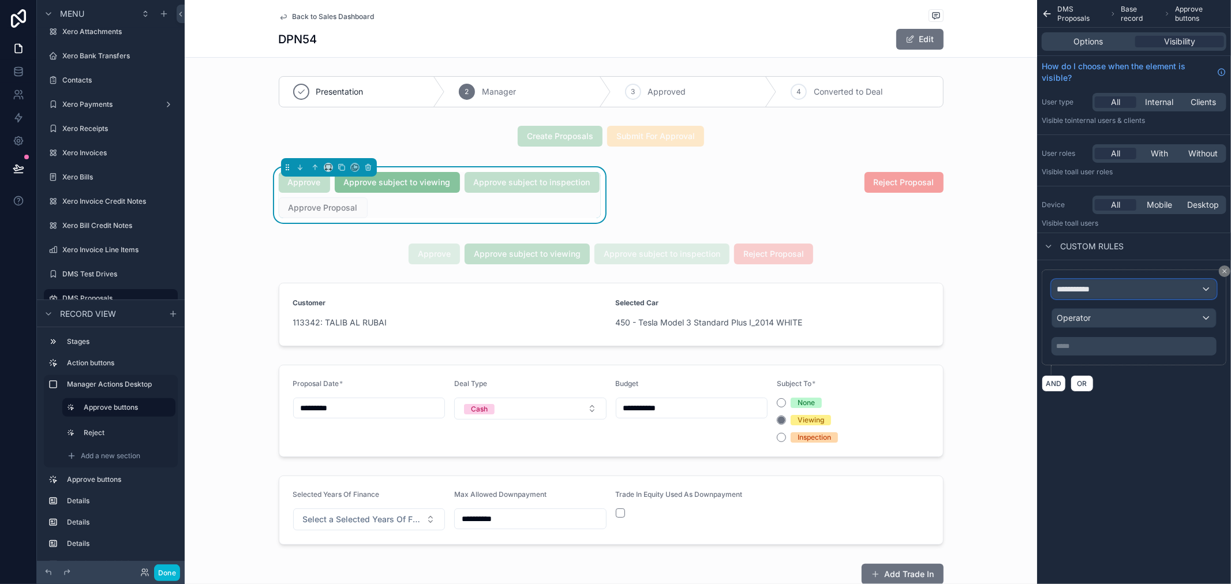
click at [1126, 289] on div "**********" at bounding box center [1134, 289] width 164 height 18
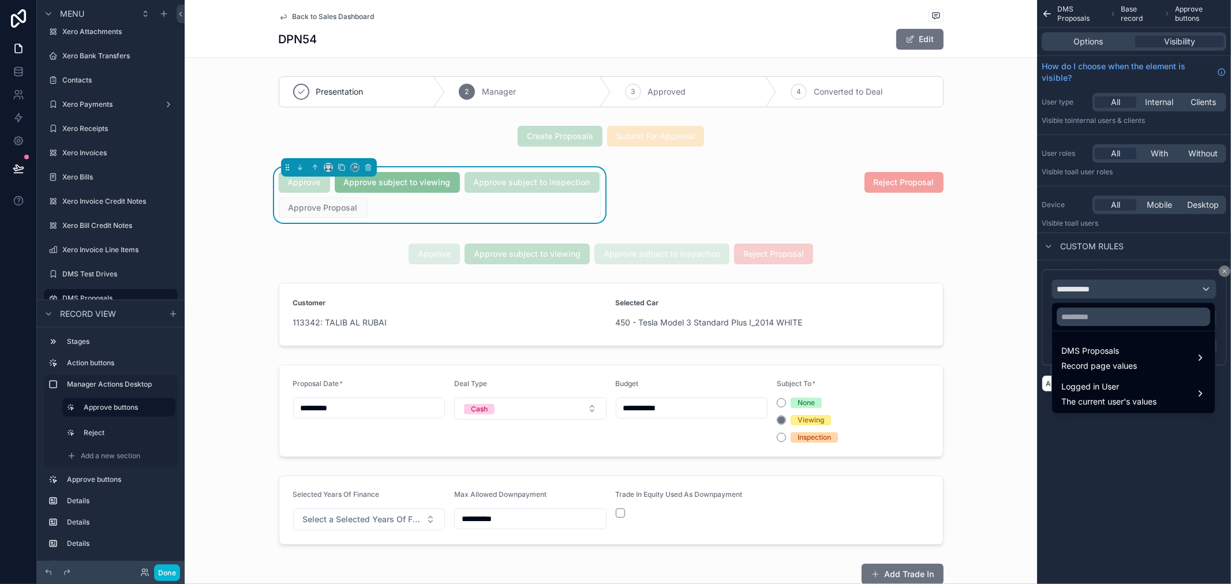
click at [1136, 6] on div "scrollable content" at bounding box center [615, 292] width 1231 height 584
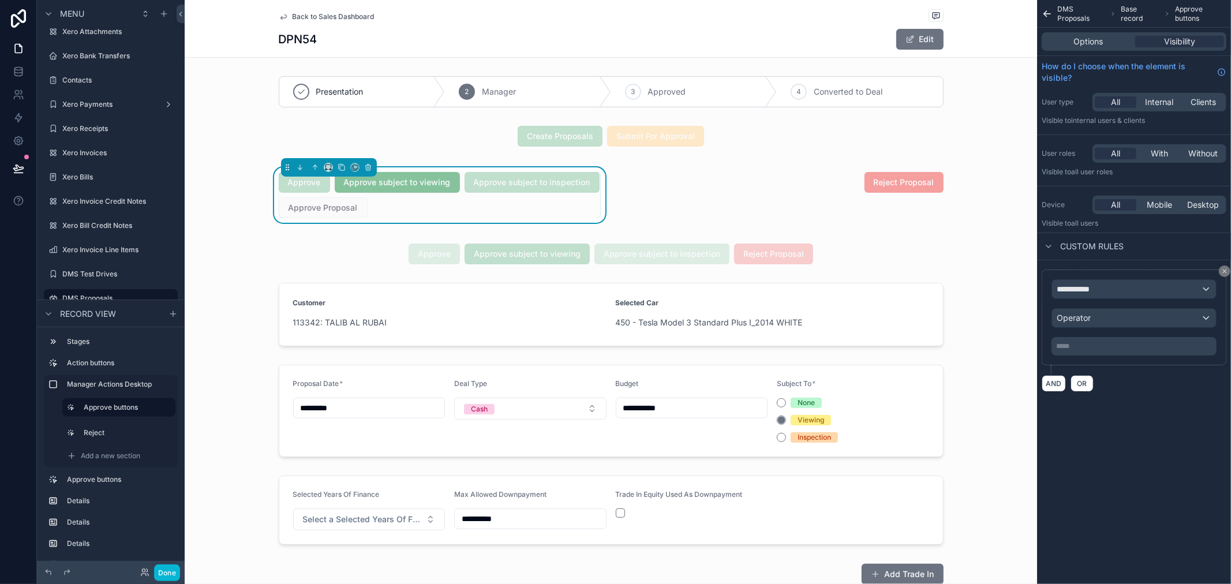
click at [1093, 35] on div "Options Visibility" at bounding box center [1134, 41] width 185 height 18
click at [1096, 40] on span "Options" at bounding box center [1088, 42] width 29 height 12
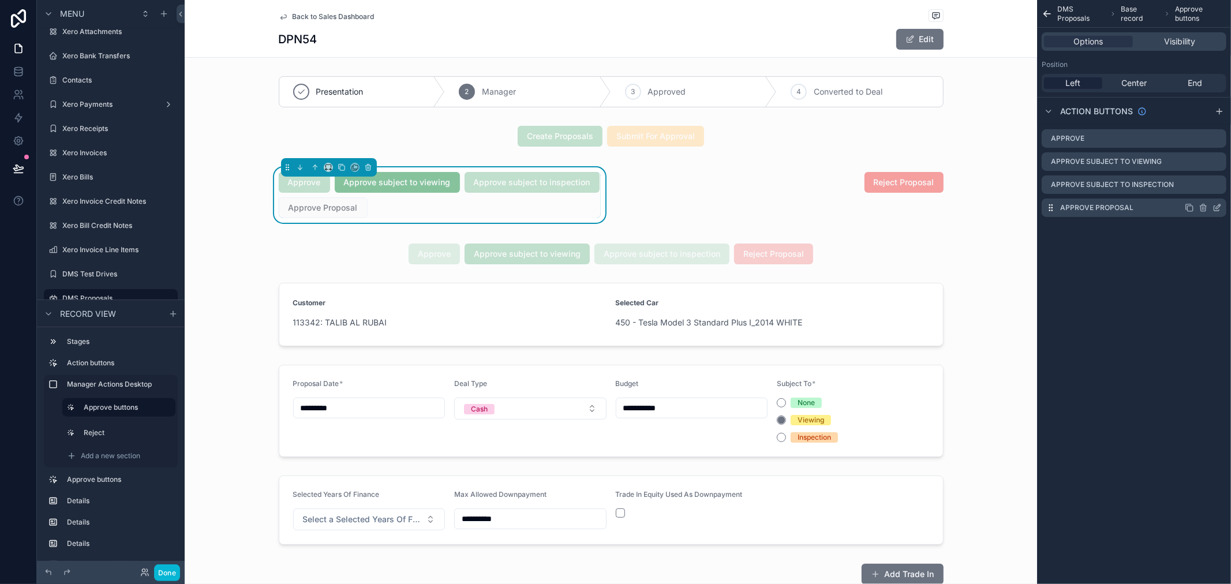
click at [1217, 209] on icon "scrollable content" at bounding box center [1218, 206] width 5 height 5
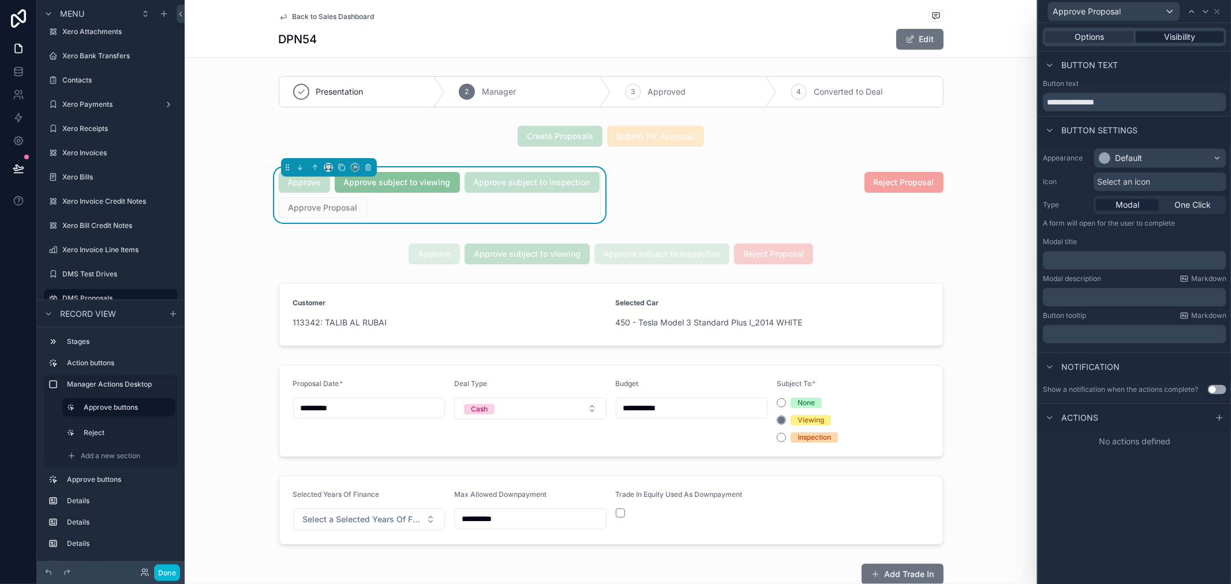
click at [1178, 37] on span "Visibility" at bounding box center [1180, 37] width 31 height 12
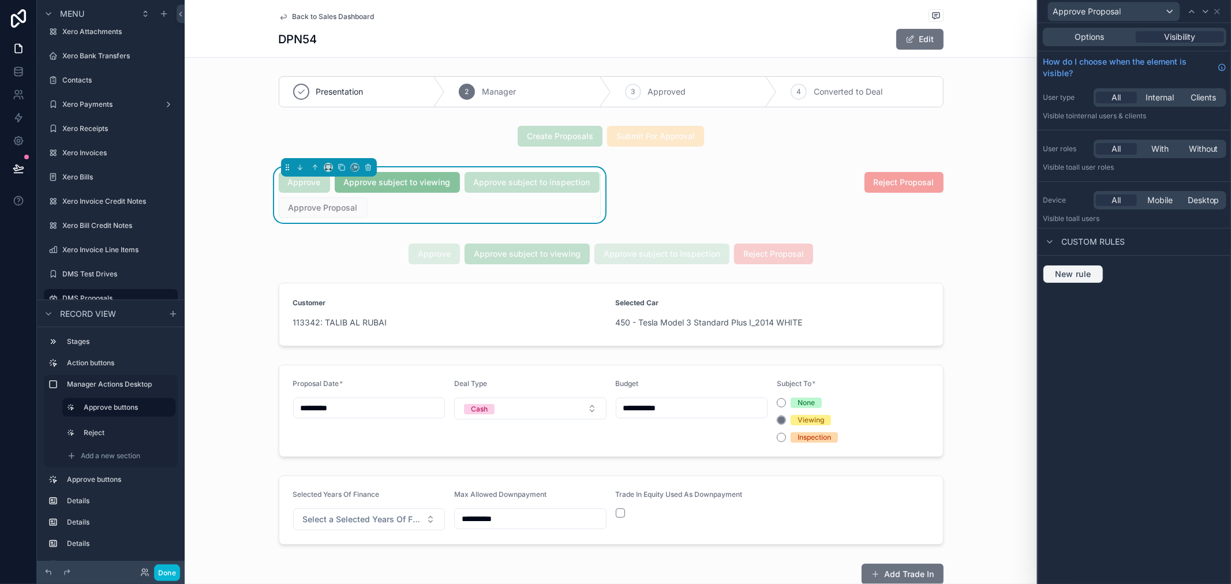
click at [1084, 272] on span "New rule" at bounding box center [1074, 274] width 46 height 10
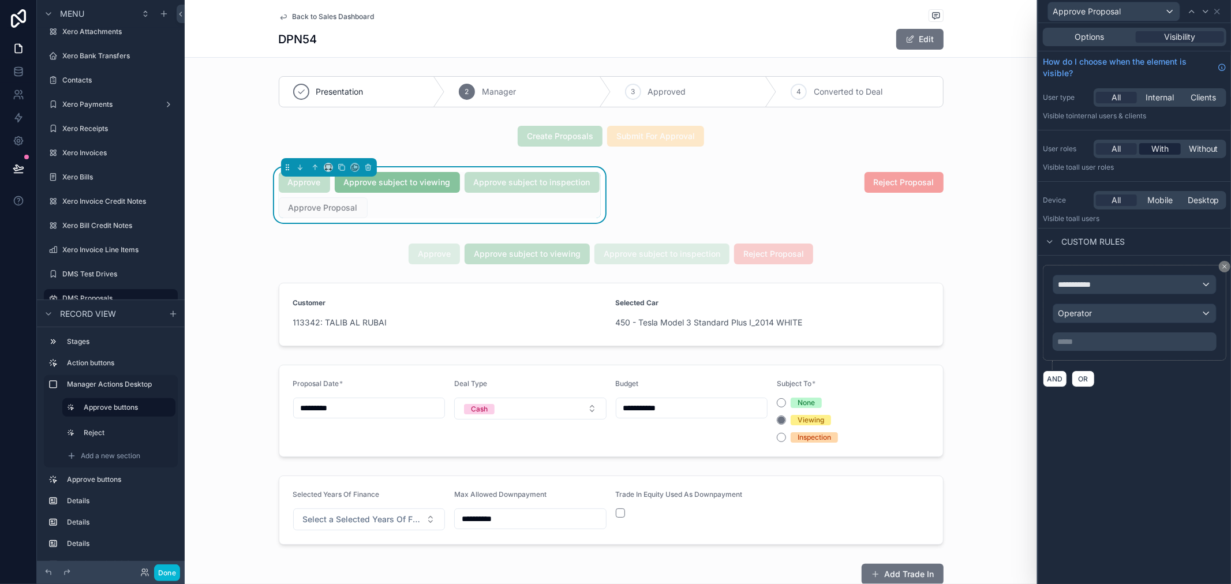
click at [1153, 148] on span "With" at bounding box center [1160, 149] width 17 height 12
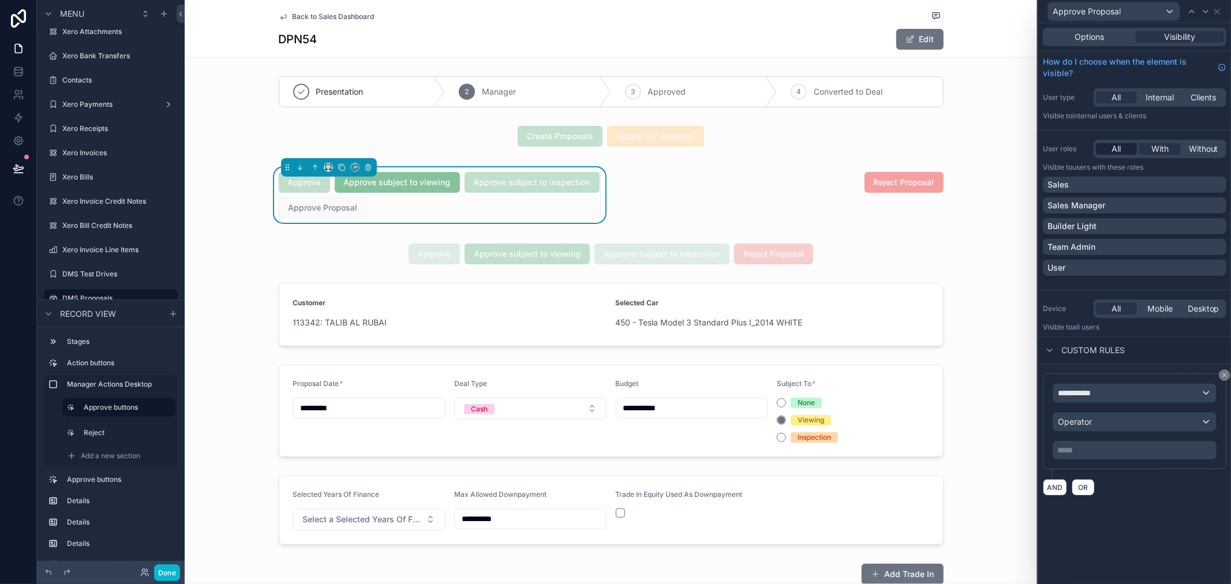
click at [1126, 146] on div "All" at bounding box center [1116, 149] width 41 height 12
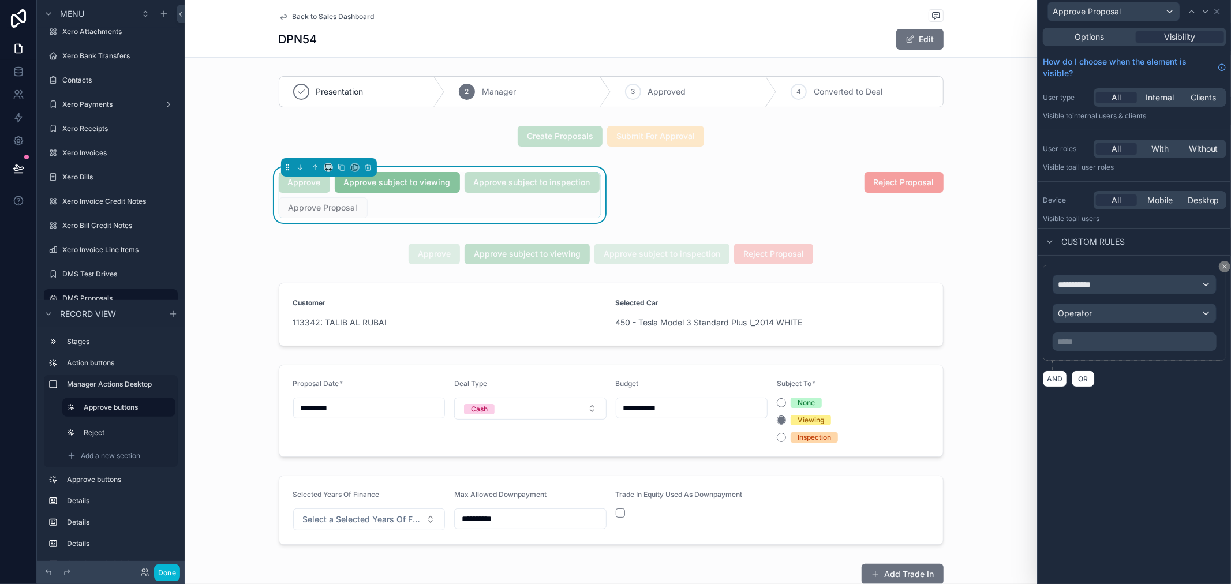
click at [1195, 262] on div "**********" at bounding box center [1135, 326] width 193 height 141
click at [1186, 278] on div "**********" at bounding box center [1135, 284] width 163 height 18
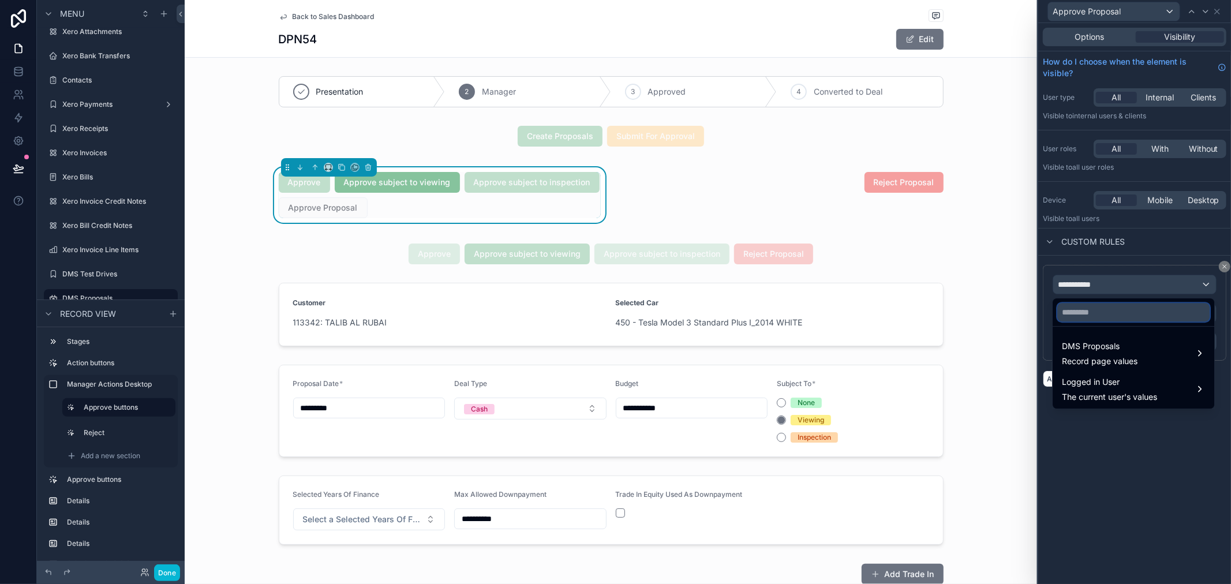
click at [1120, 311] on input "text" at bounding box center [1134, 312] width 152 height 18
click at [1097, 38] on div at bounding box center [1135, 292] width 193 height 584
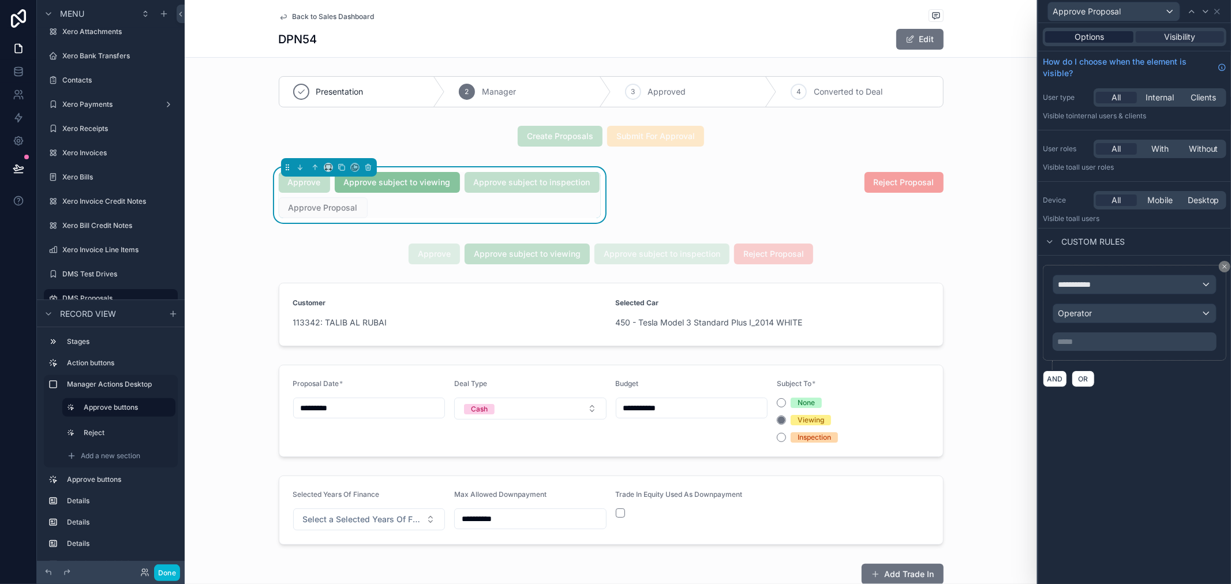
click at [1090, 37] on span "Options" at bounding box center [1089, 37] width 29 height 12
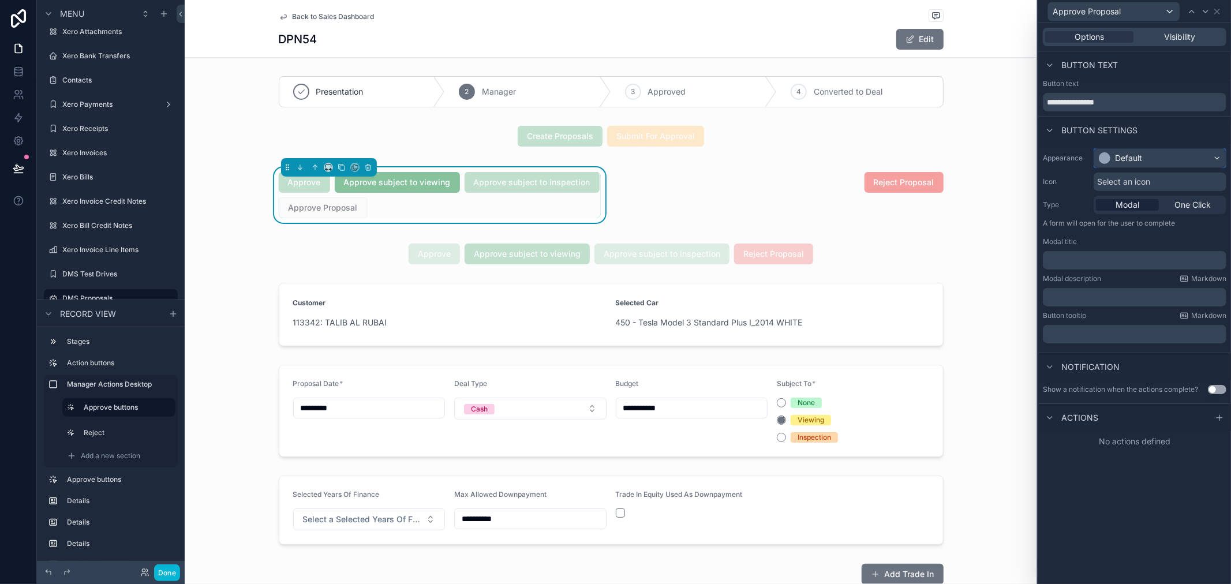
click at [1139, 158] on div "Default" at bounding box center [1128, 158] width 27 height 12
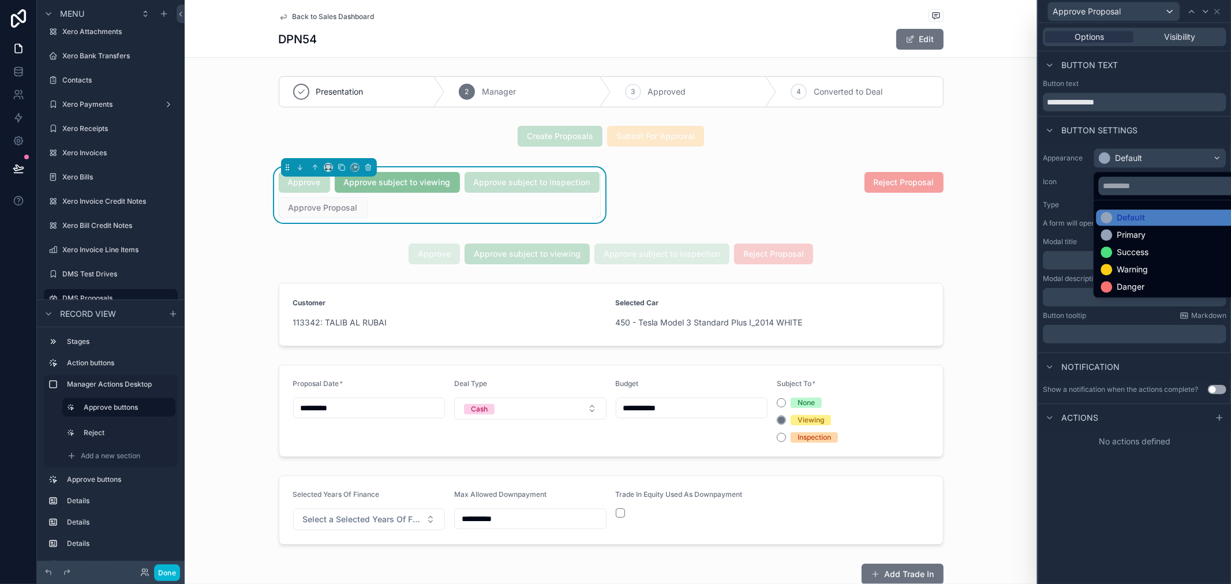
click at [1146, 261] on ul "Default Primary Success Warning Danger" at bounding box center [1173, 248] width 159 height 97
click at [1143, 245] on div "Success" at bounding box center [1173, 252] width 154 height 16
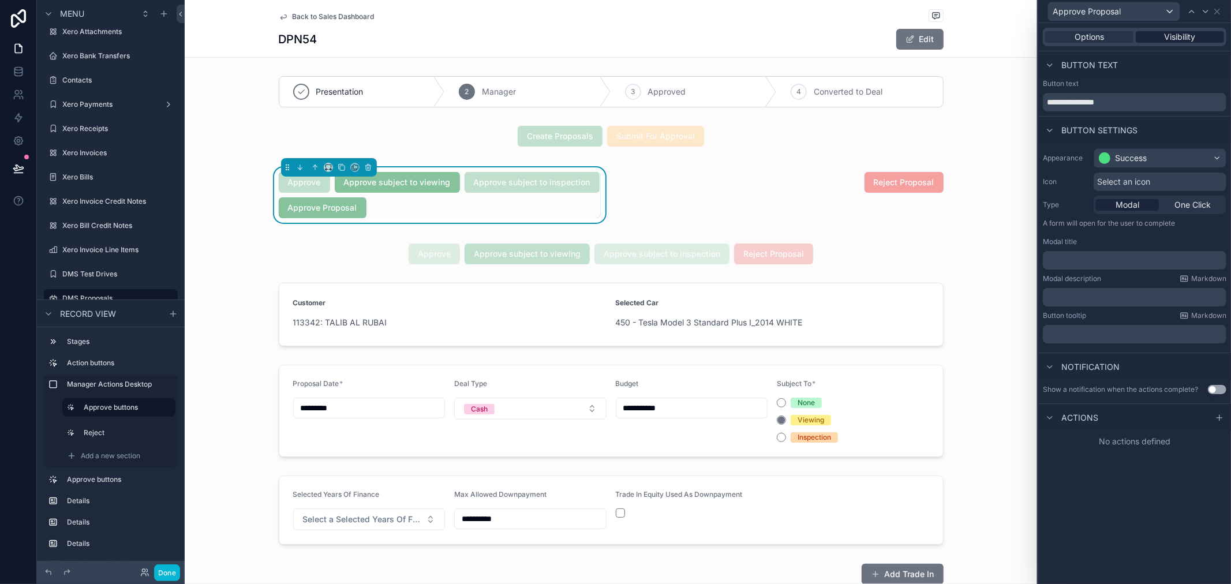
click at [1184, 35] on span "Visibility" at bounding box center [1180, 37] width 31 height 12
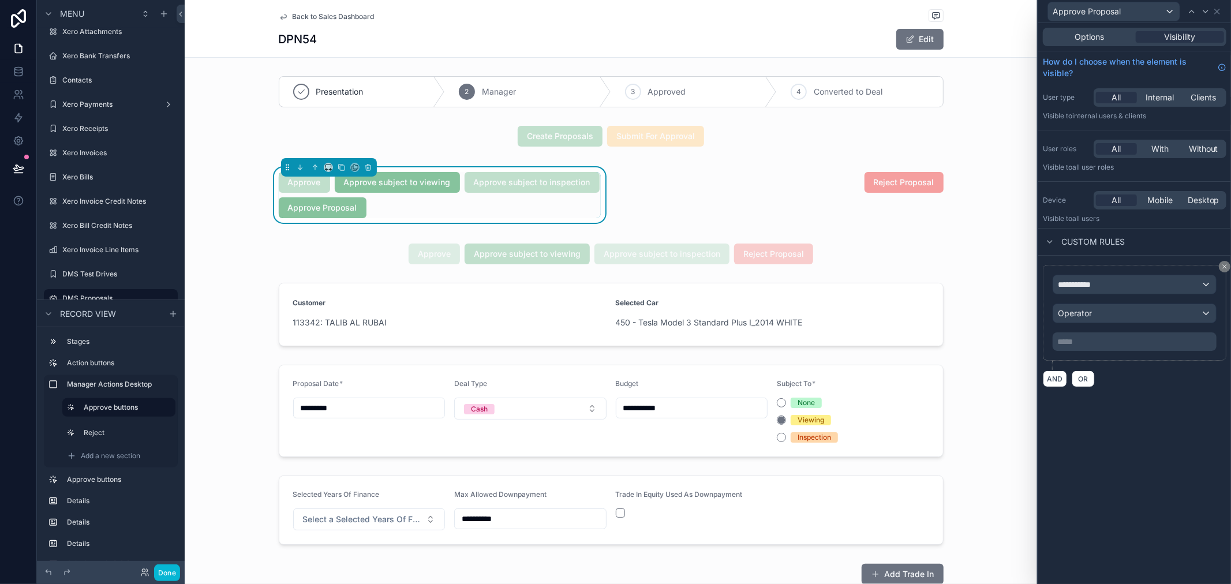
click at [1103, 342] on p "***** ﻿" at bounding box center [1136, 342] width 157 height 12
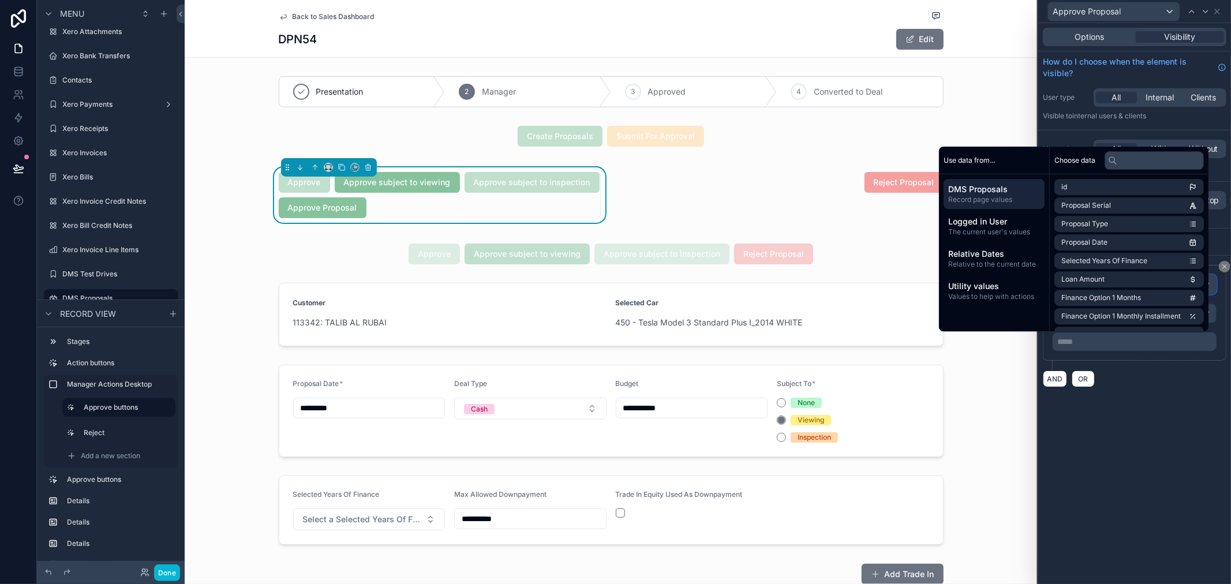
click at [1214, 283] on div "**********" at bounding box center [1135, 284] width 163 height 18
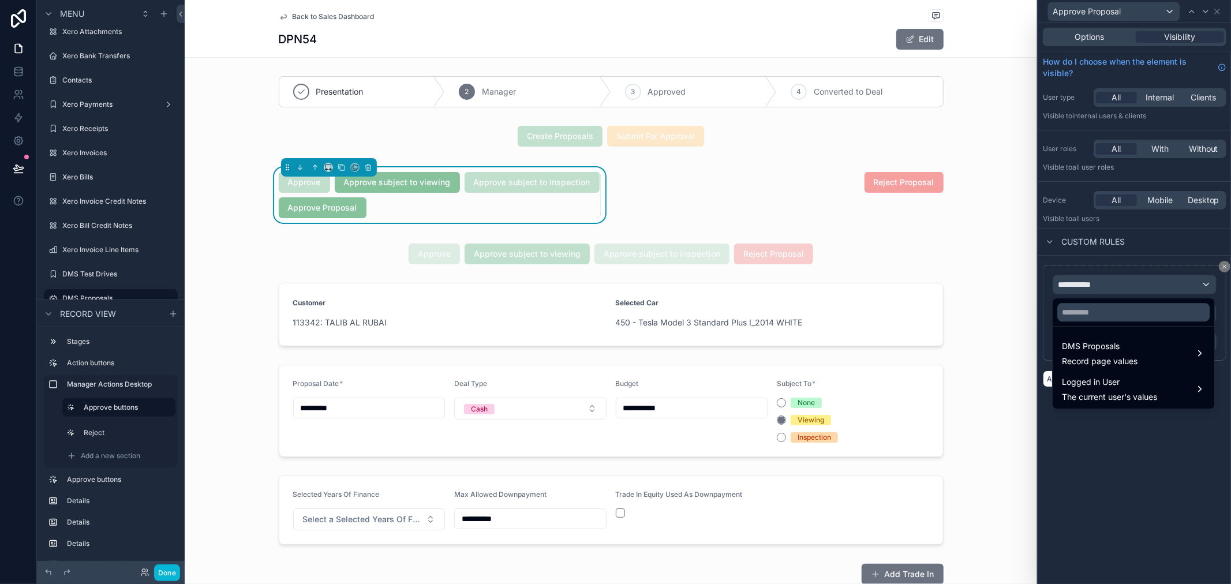
click at [1211, 283] on div at bounding box center [1135, 292] width 193 height 584
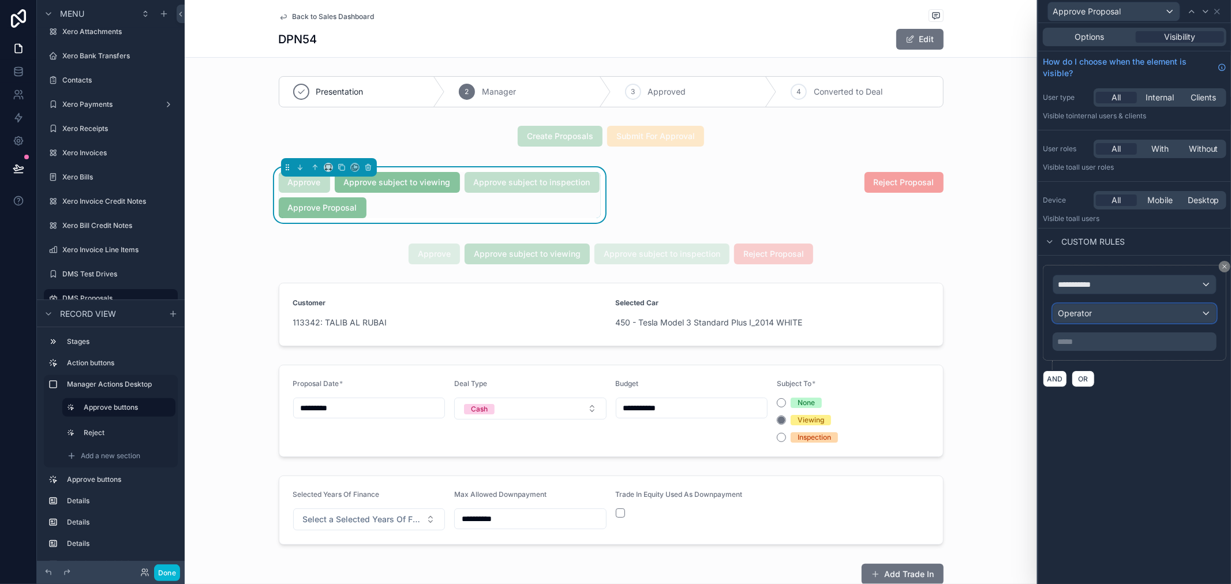
click at [1130, 309] on div "Operator" at bounding box center [1135, 313] width 163 height 18
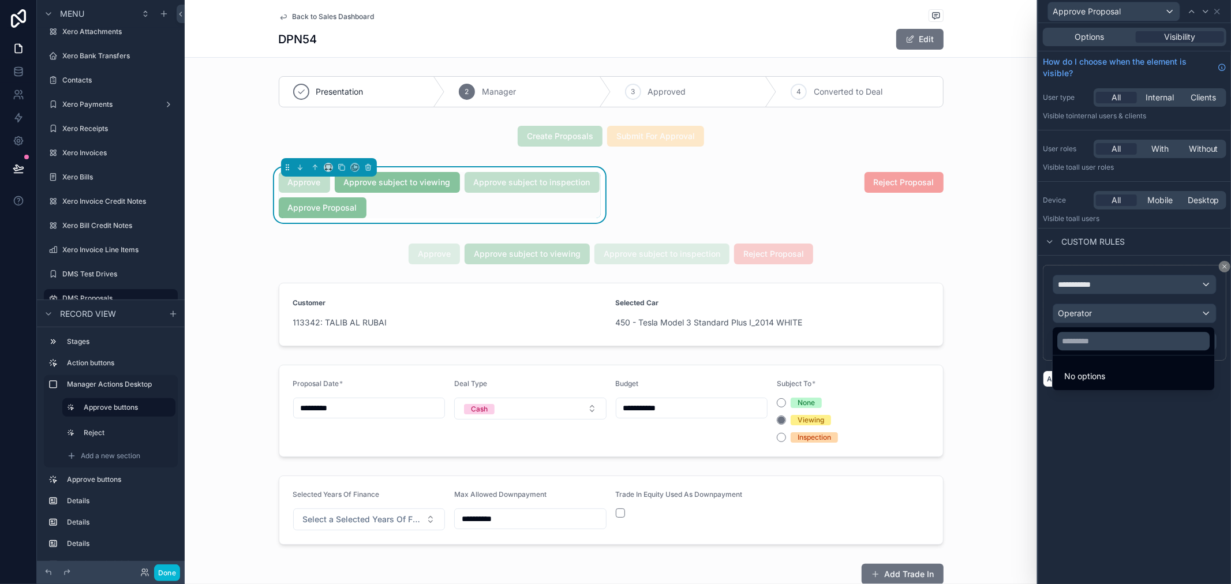
click at [1140, 286] on div at bounding box center [1135, 292] width 193 height 584
click at [1103, 275] on button "**********" at bounding box center [1135, 285] width 164 height 20
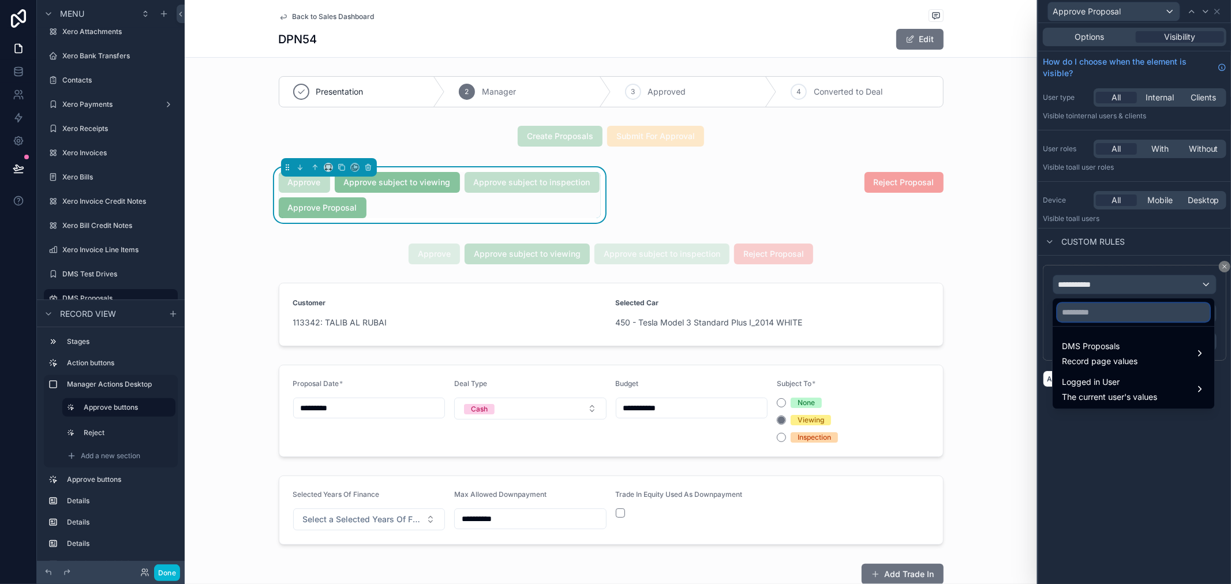
click at [1099, 314] on input "text" at bounding box center [1134, 312] width 152 height 18
type input "****"
click at [554, 206] on div "Approve Approve subject to viewing Approve subject to inspection Approve Propos…" at bounding box center [440, 195] width 322 height 46
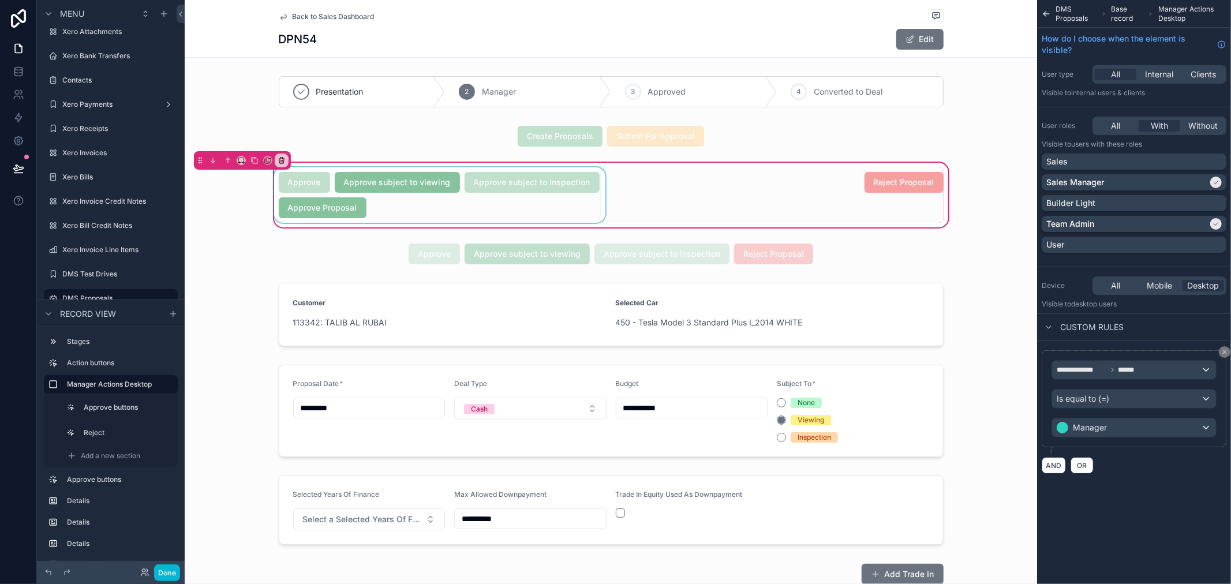
click at [446, 200] on div "scrollable content" at bounding box center [440, 194] width 336 height 55
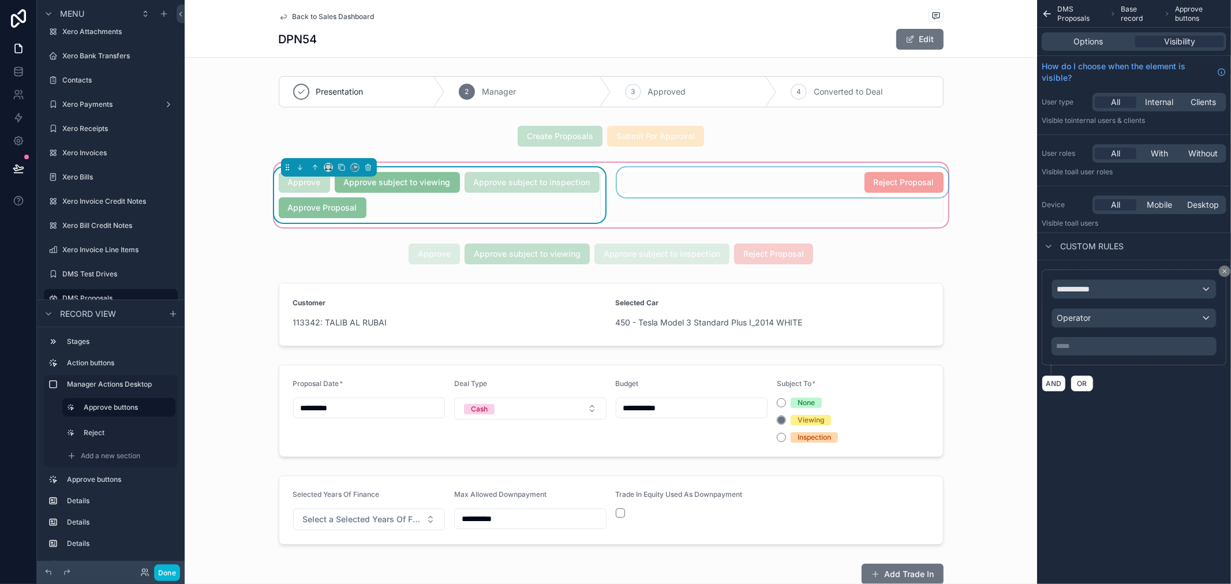
click at [682, 181] on div "scrollable content" at bounding box center [783, 194] width 336 height 55
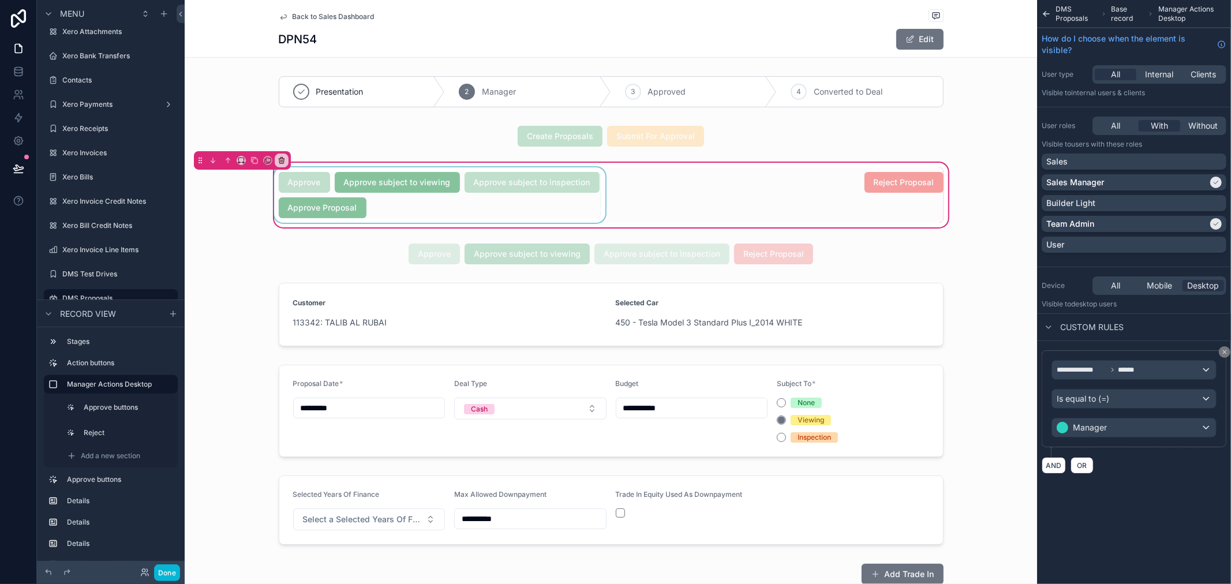
click at [397, 206] on div "scrollable content" at bounding box center [440, 194] width 336 height 55
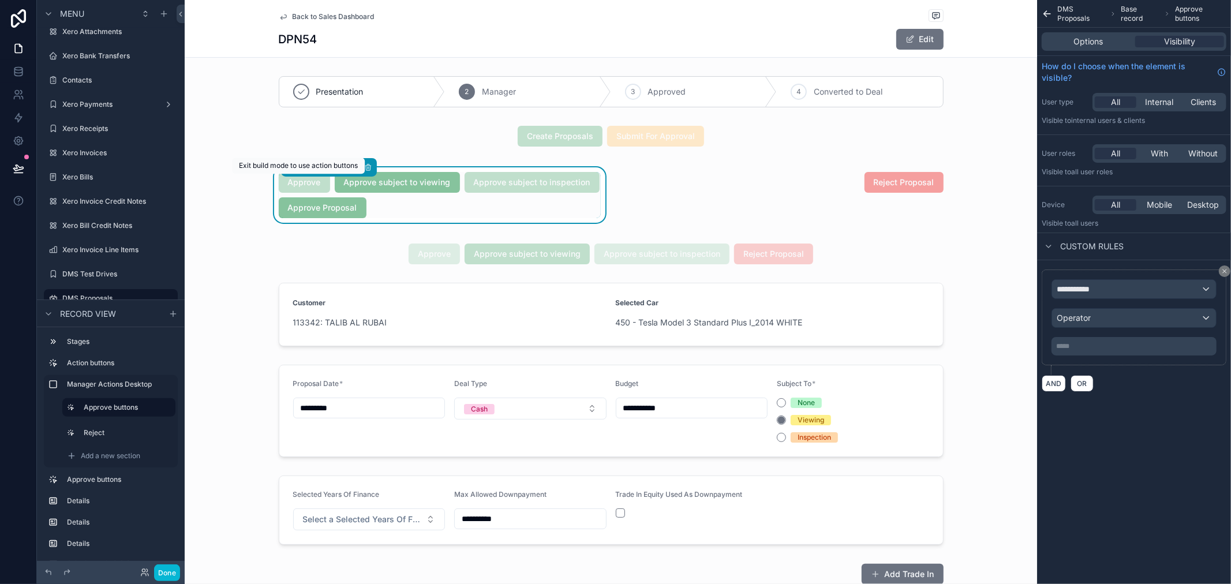
click at [301, 181] on span "Approve" at bounding box center [304, 182] width 51 height 12
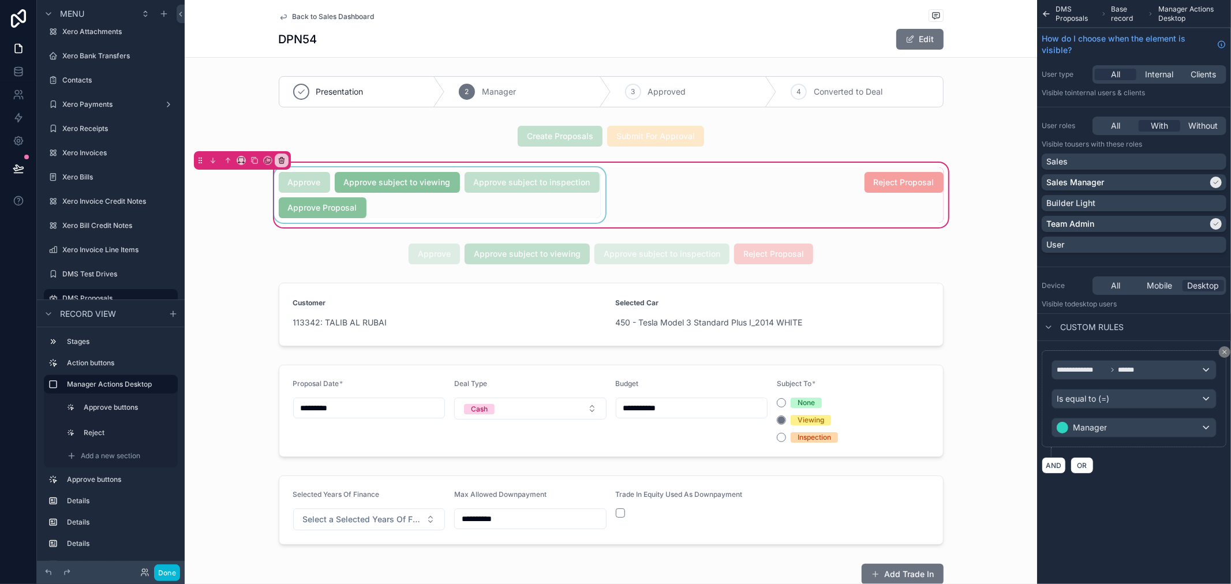
click at [311, 197] on div "scrollable content" at bounding box center [440, 194] width 336 height 55
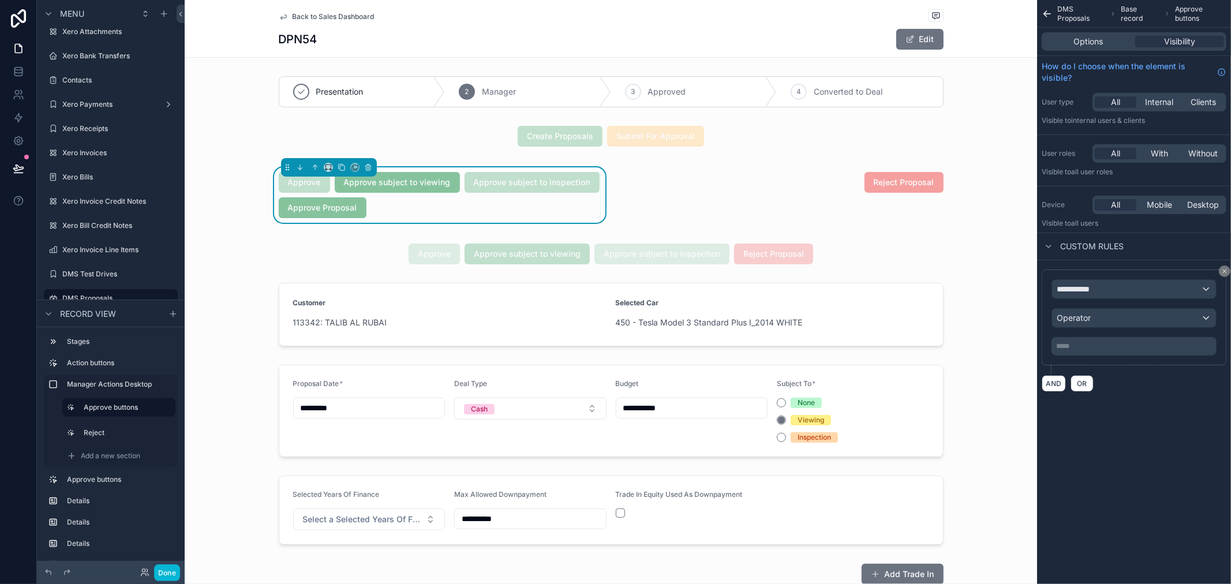
click at [325, 207] on span "Approve Proposal" at bounding box center [323, 207] width 88 height 12
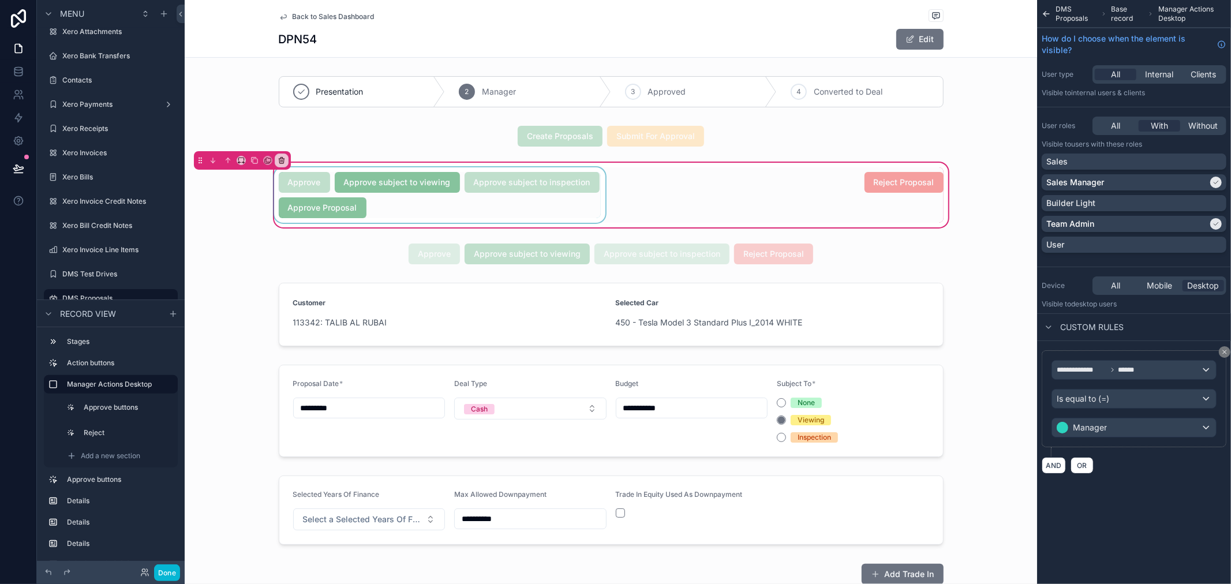
click at [333, 209] on div "scrollable content" at bounding box center [440, 194] width 336 height 55
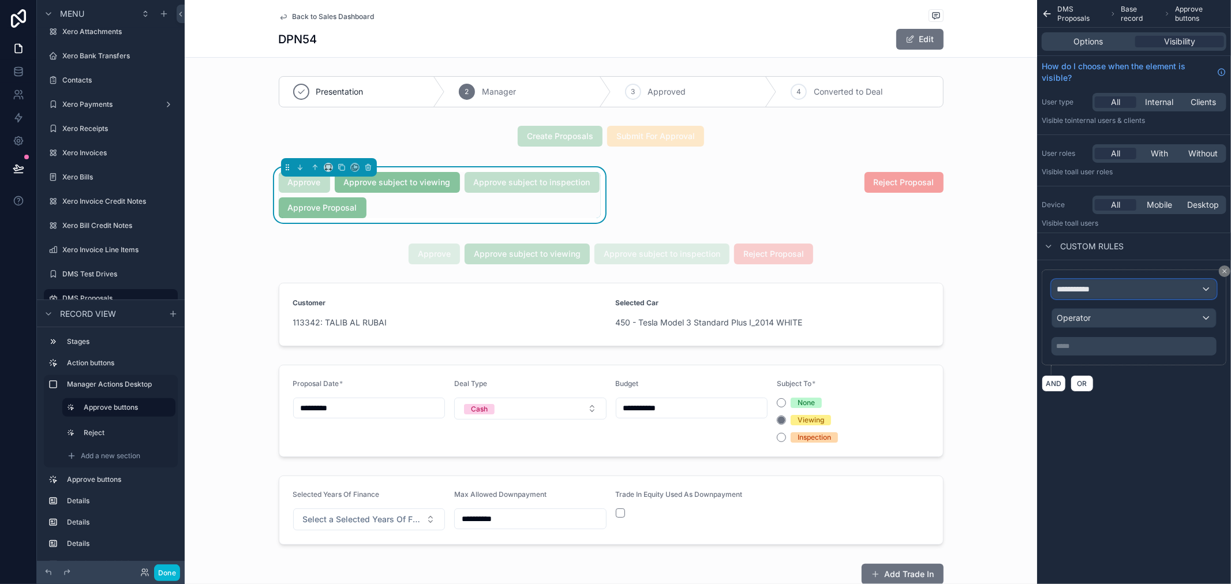
click at [1147, 292] on div "**********" at bounding box center [1134, 289] width 164 height 18
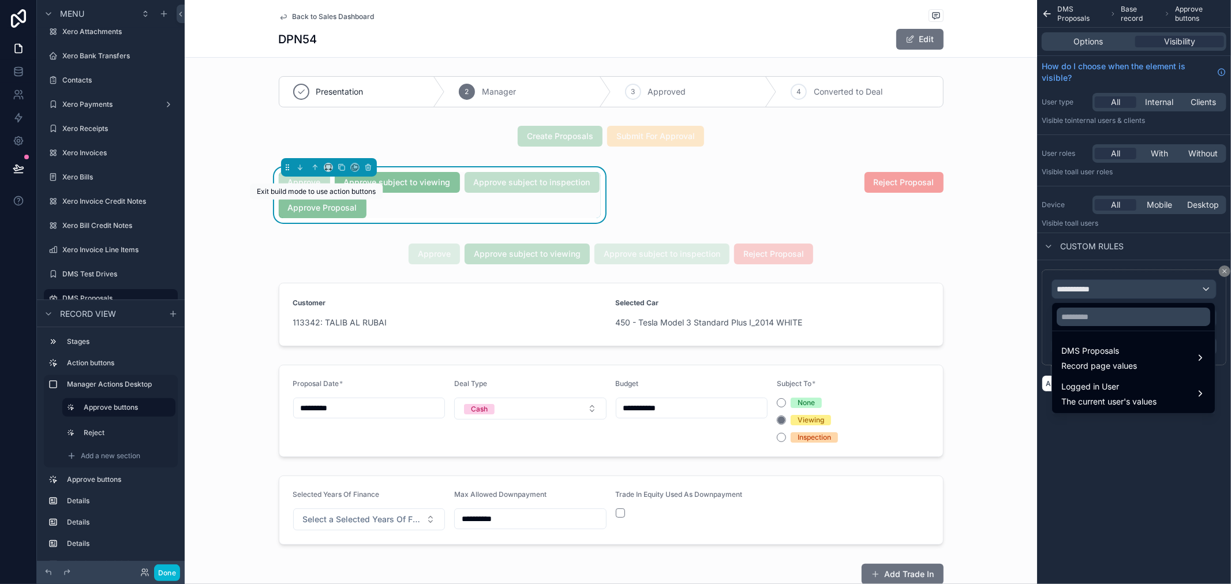
click at [324, 208] on span "Approve Proposal" at bounding box center [323, 207] width 88 height 12
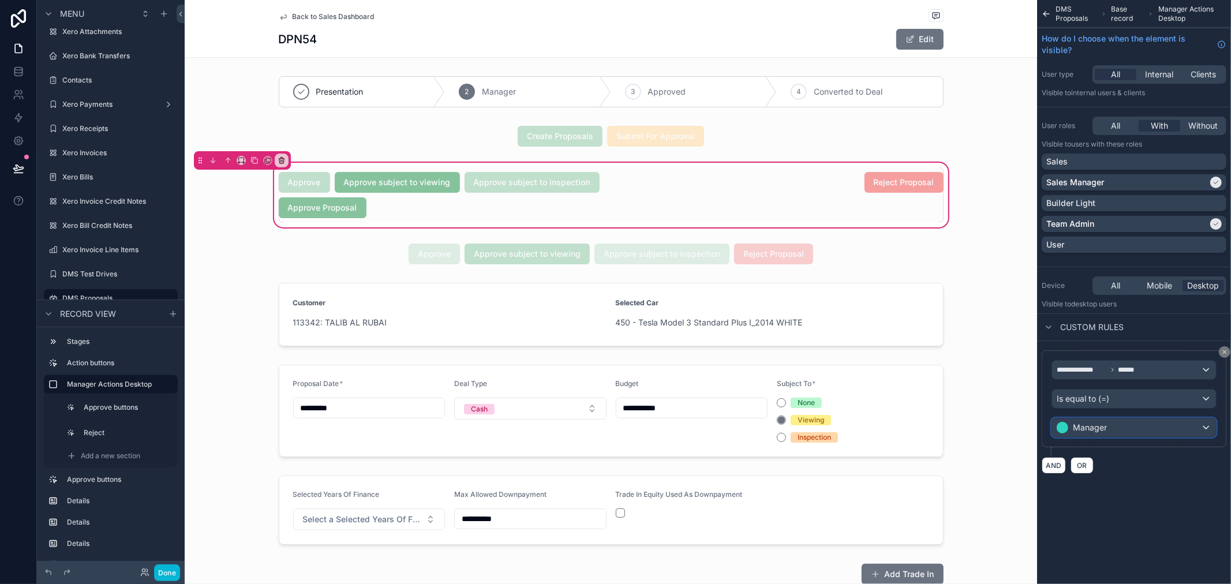
click at [1141, 426] on div "Manager" at bounding box center [1134, 428] width 164 height 18
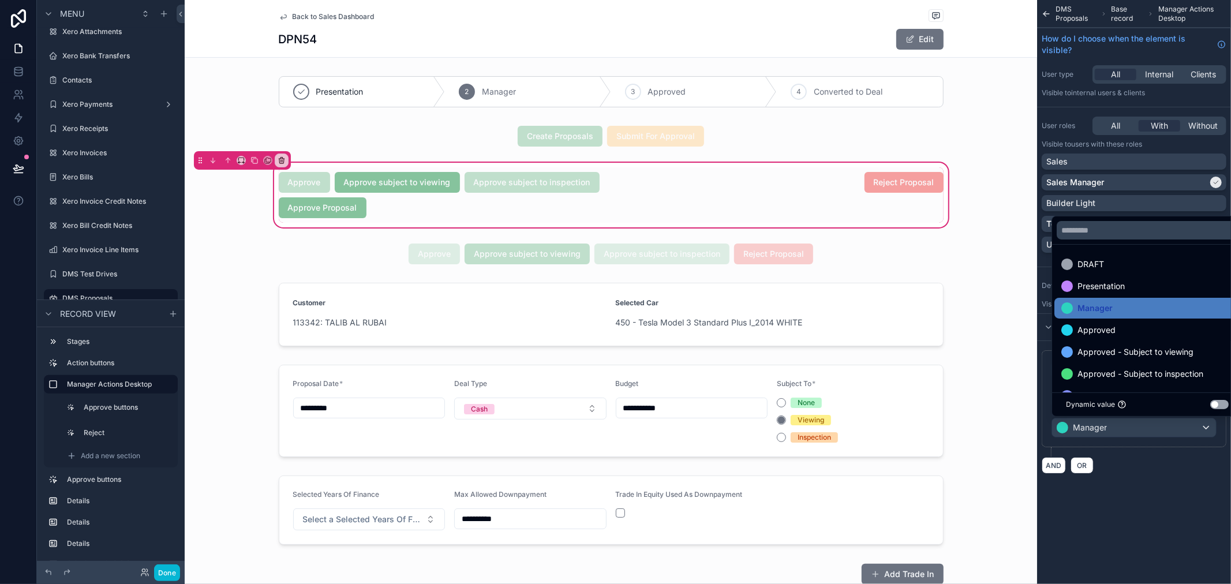
click at [1150, 476] on div "scrollable content" at bounding box center [615, 292] width 1231 height 584
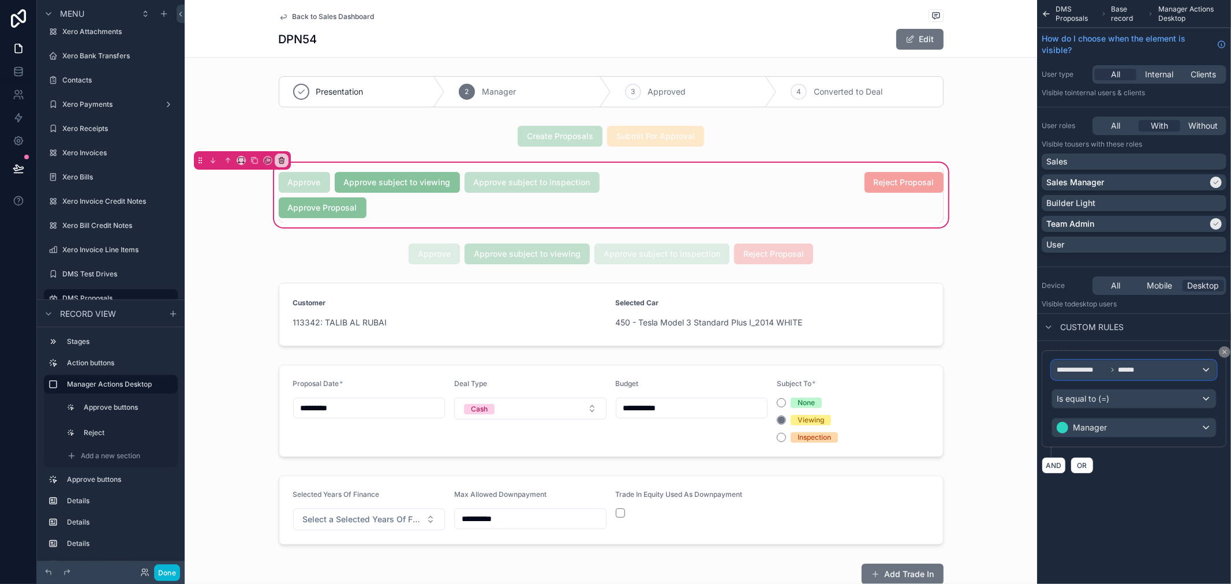
click at [1135, 362] on div "**********" at bounding box center [1134, 370] width 164 height 18
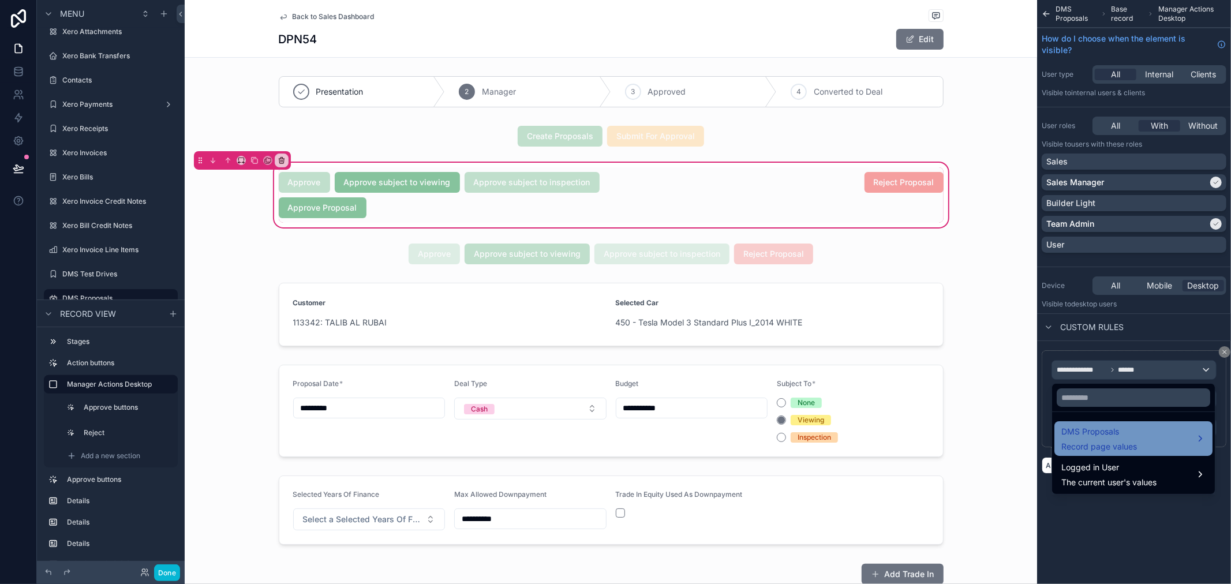
click at [1172, 438] on div "DMS Proposals Record page values" at bounding box center [1134, 439] width 144 height 28
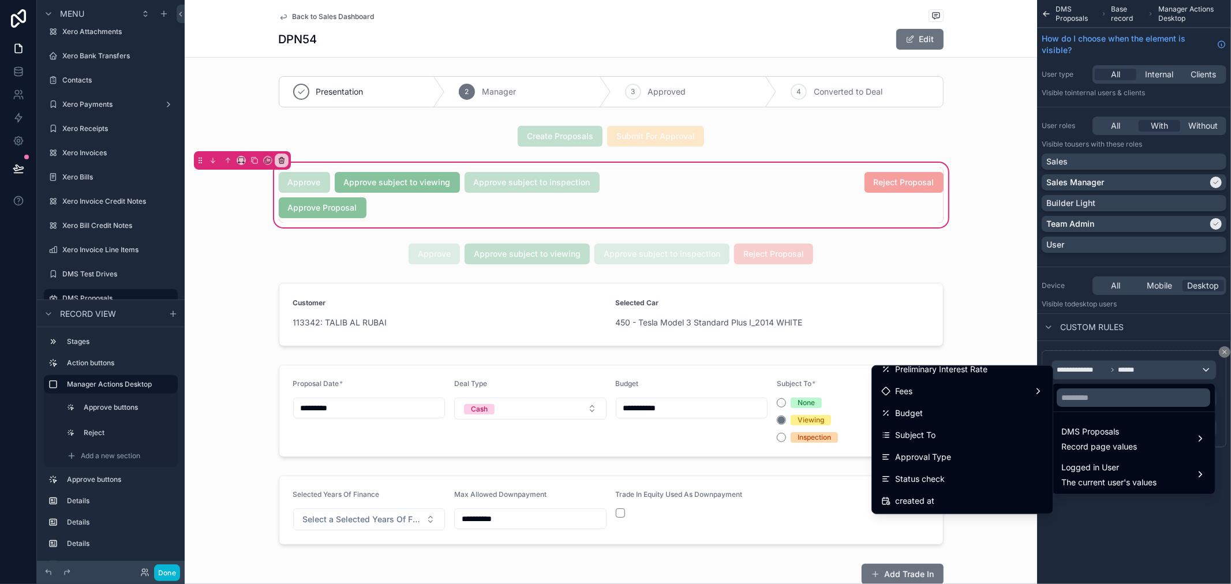
scroll to position [1130, 0]
click at [14, 100] on div "scrollable content" at bounding box center [615, 292] width 1231 height 584
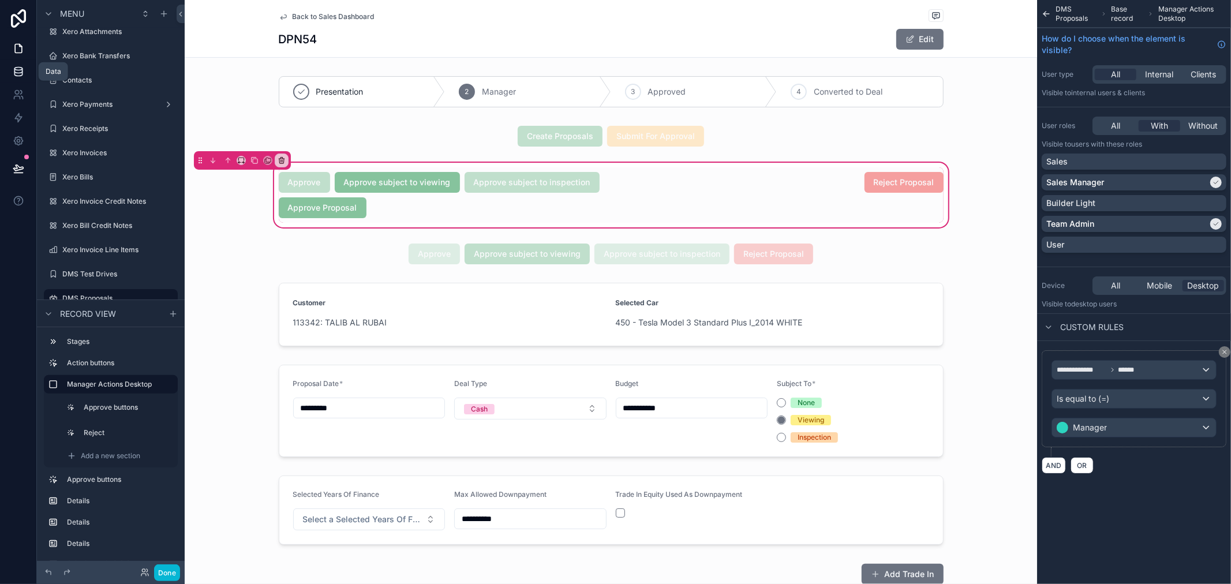
click at [14, 80] on link at bounding box center [18, 71] width 36 height 23
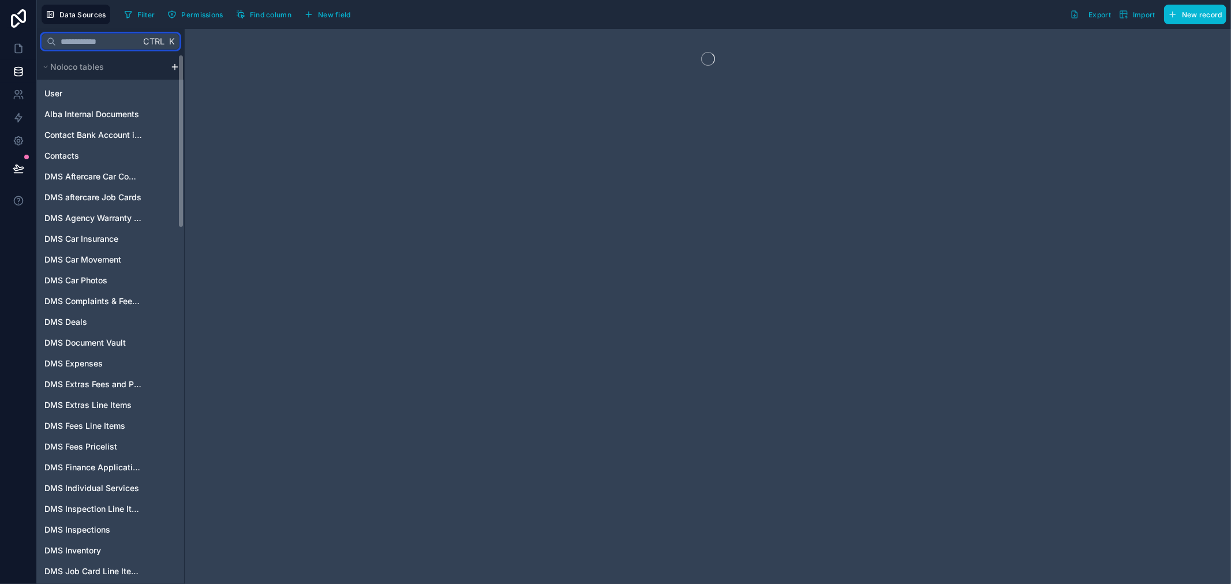
click at [99, 44] on input "text" at bounding box center [98, 41] width 84 height 21
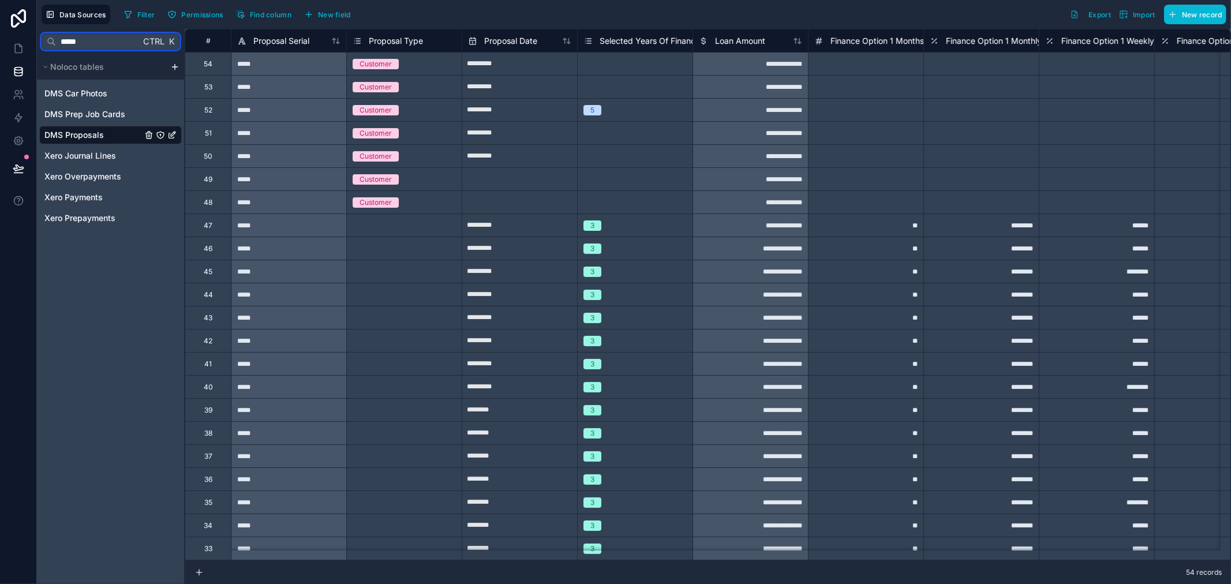
type input "*****"
click at [119, 131] on div "DMS Proposals" at bounding box center [110, 135] width 143 height 18
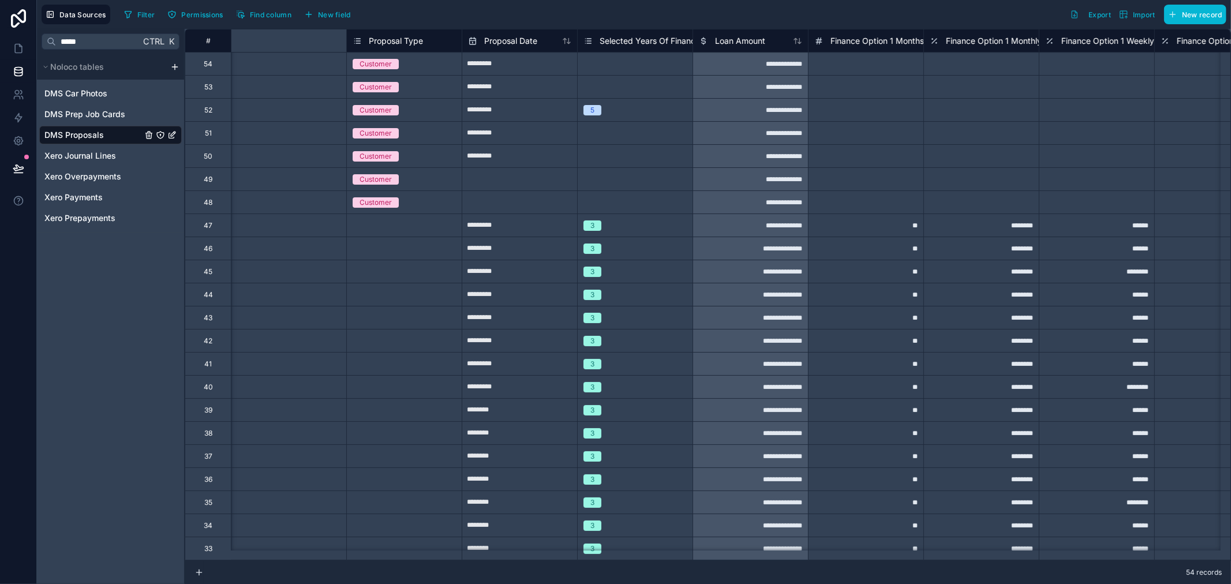
scroll to position [0, 320]
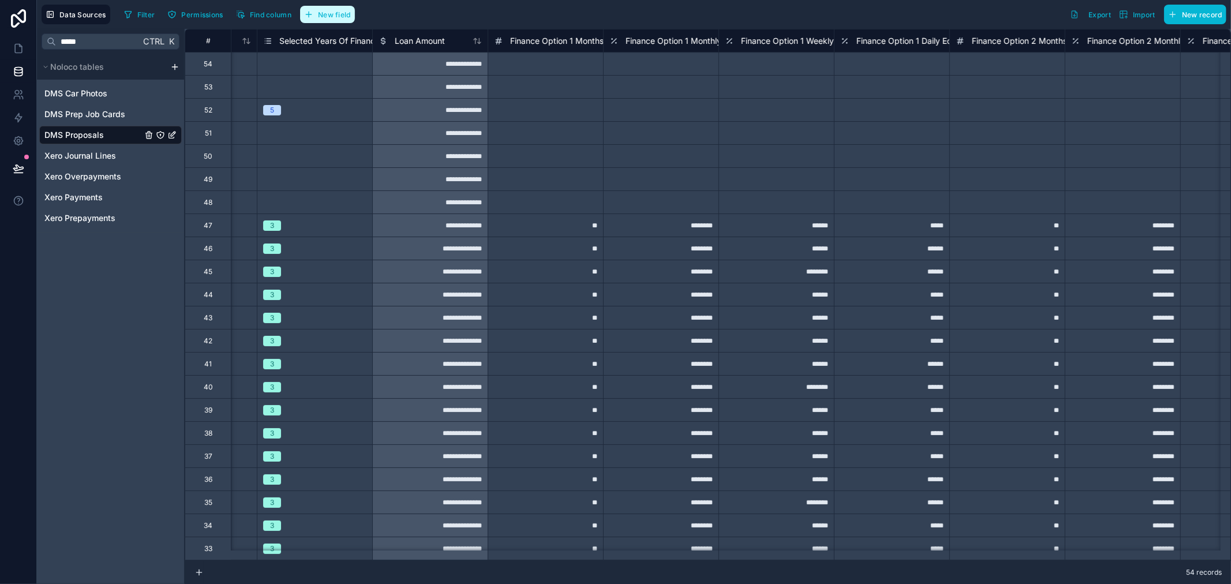
click at [344, 18] on span "New field" at bounding box center [334, 14] width 33 height 9
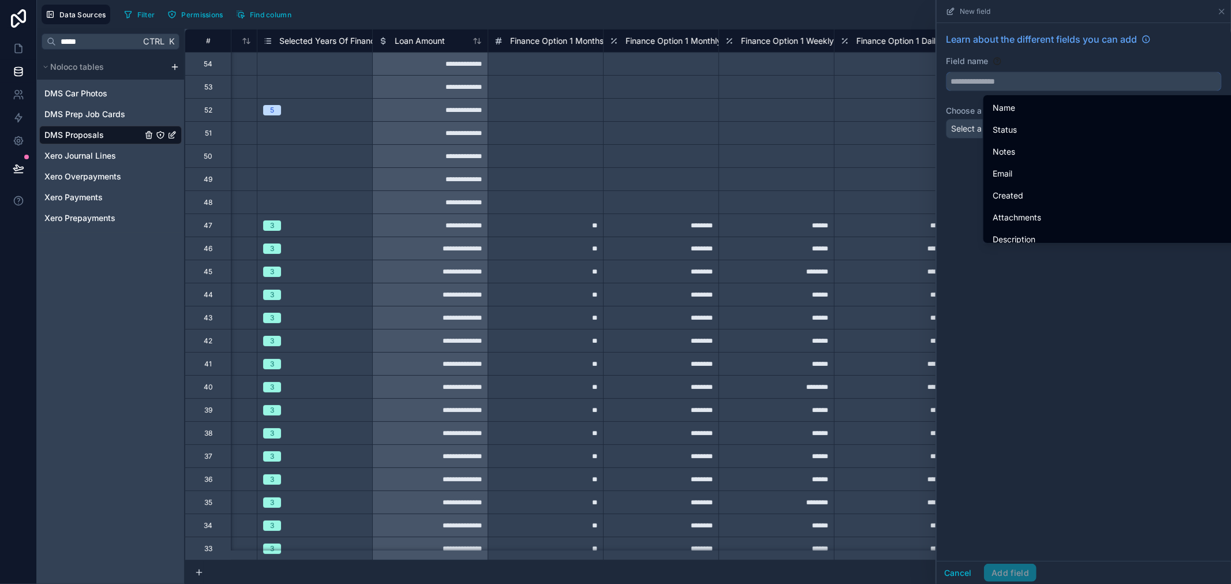
click at [1008, 84] on input "text" at bounding box center [1084, 81] width 275 height 18
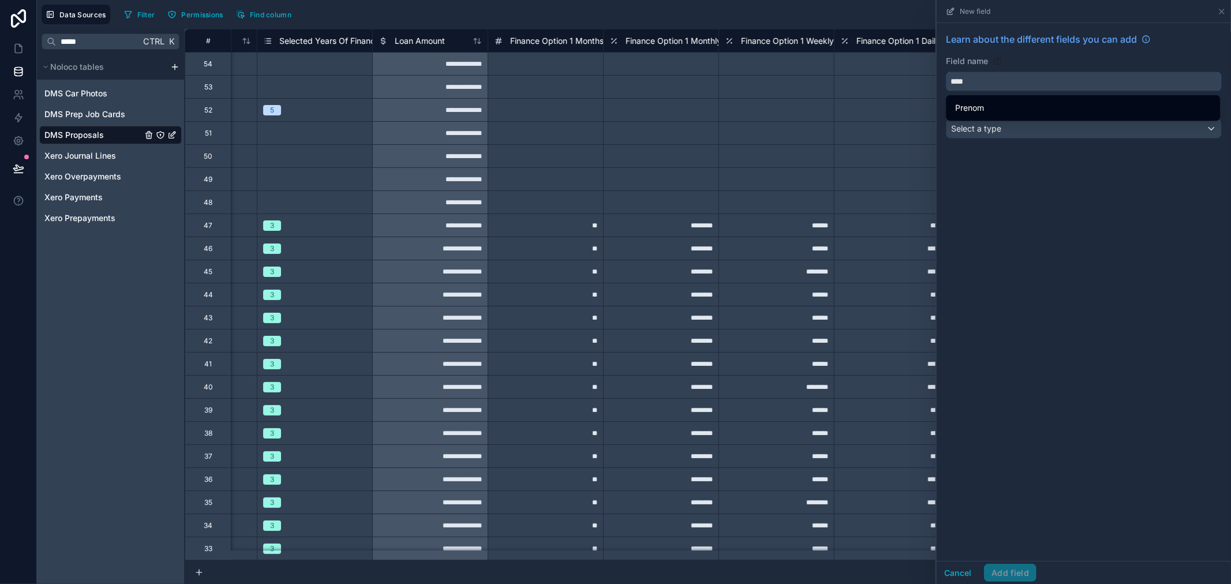
click at [946, 72] on button "***" at bounding box center [1084, 82] width 276 height 20
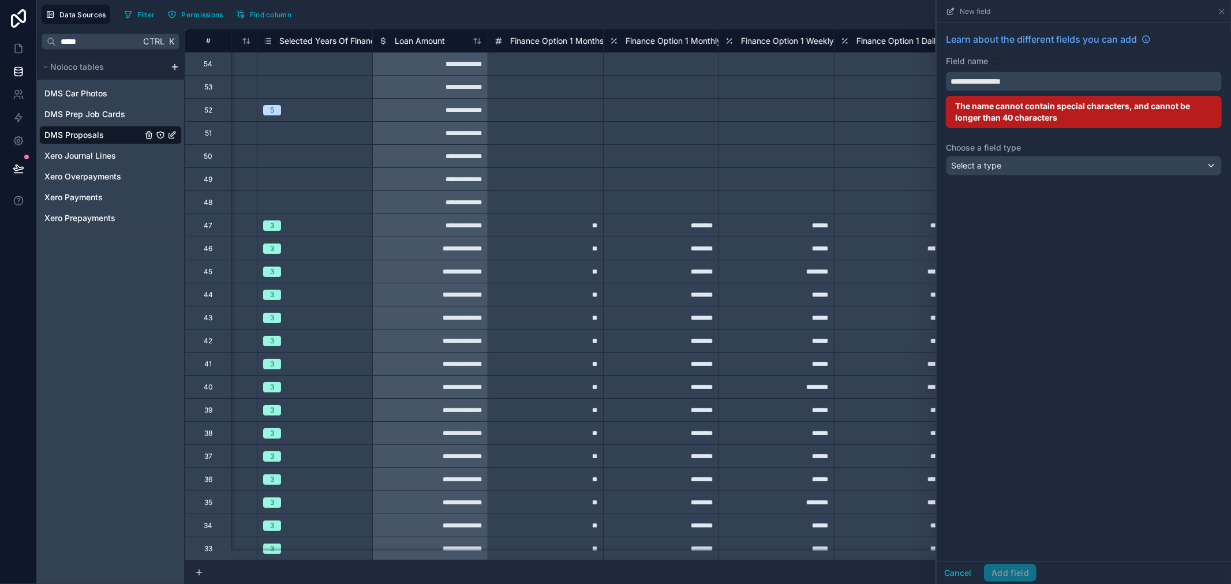
click at [946, 72] on button "**********" at bounding box center [1084, 82] width 276 height 20
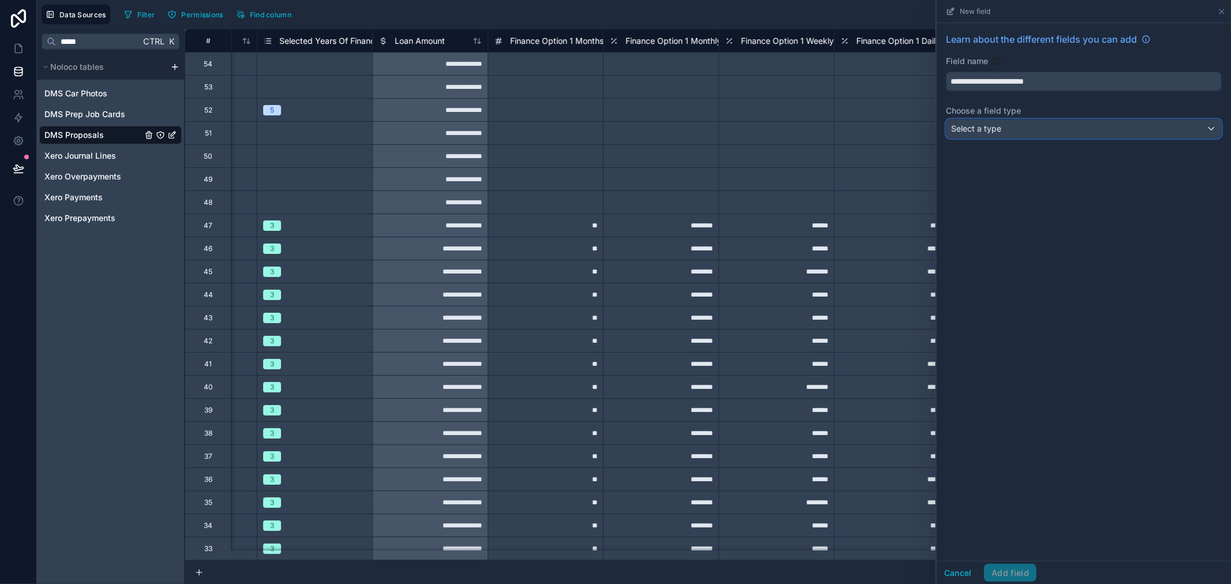
click at [1029, 126] on div "Select a type" at bounding box center [1084, 129] width 275 height 18
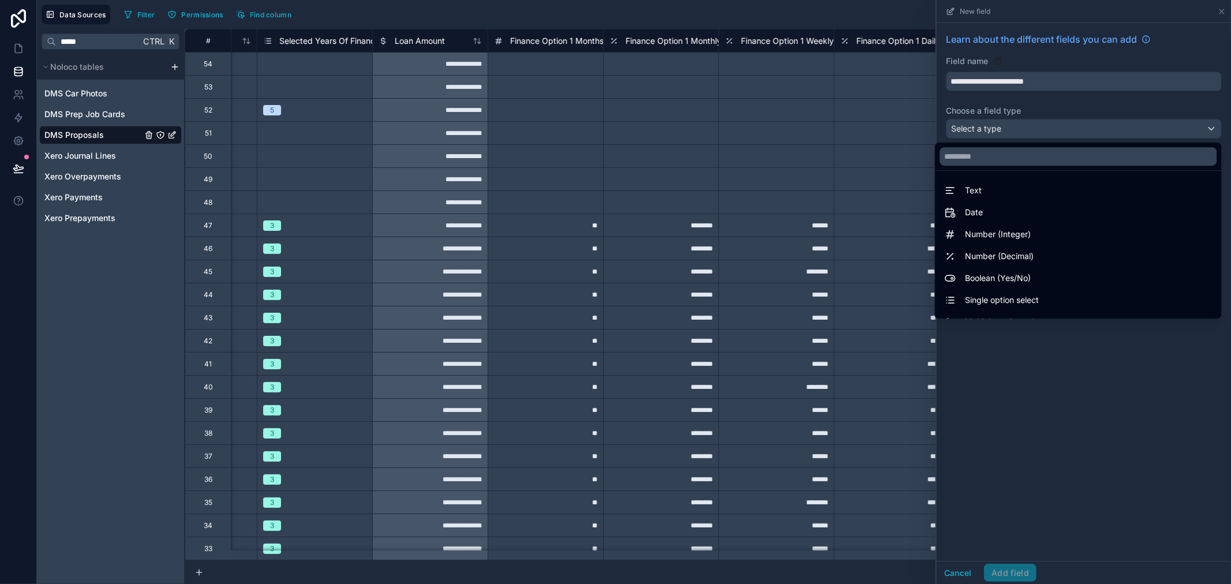
click at [1055, 76] on div at bounding box center [1084, 292] width 294 height 584
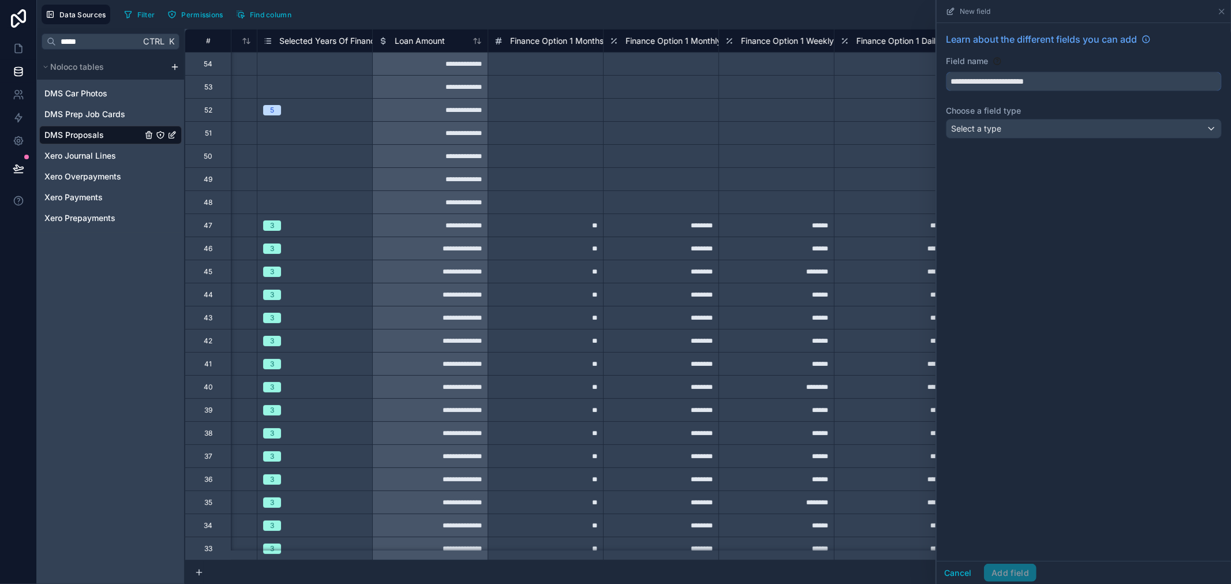
click at [1069, 87] on input "**********" at bounding box center [1084, 81] width 275 height 18
click at [946, 72] on button "**********" at bounding box center [1084, 82] width 276 height 20
type input "**********"
click at [1095, 129] on div "Select a type" at bounding box center [1084, 129] width 275 height 18
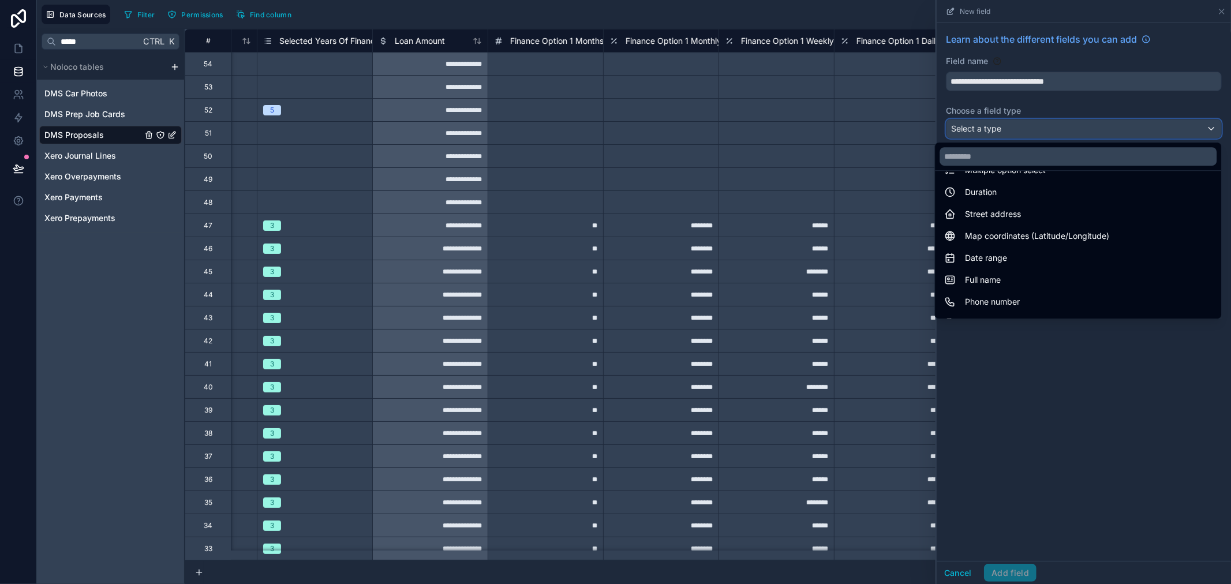
scroll to position [78, 0]
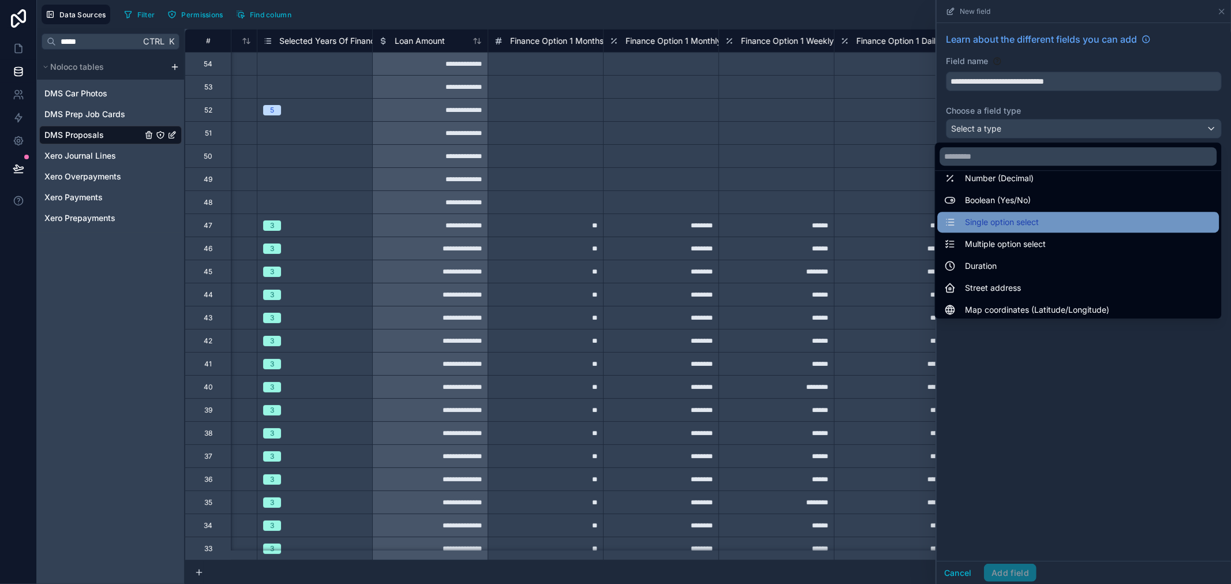
click at [1013, 221] on span "Single option select" at bounding box center [1002, 222] width 74 height 14
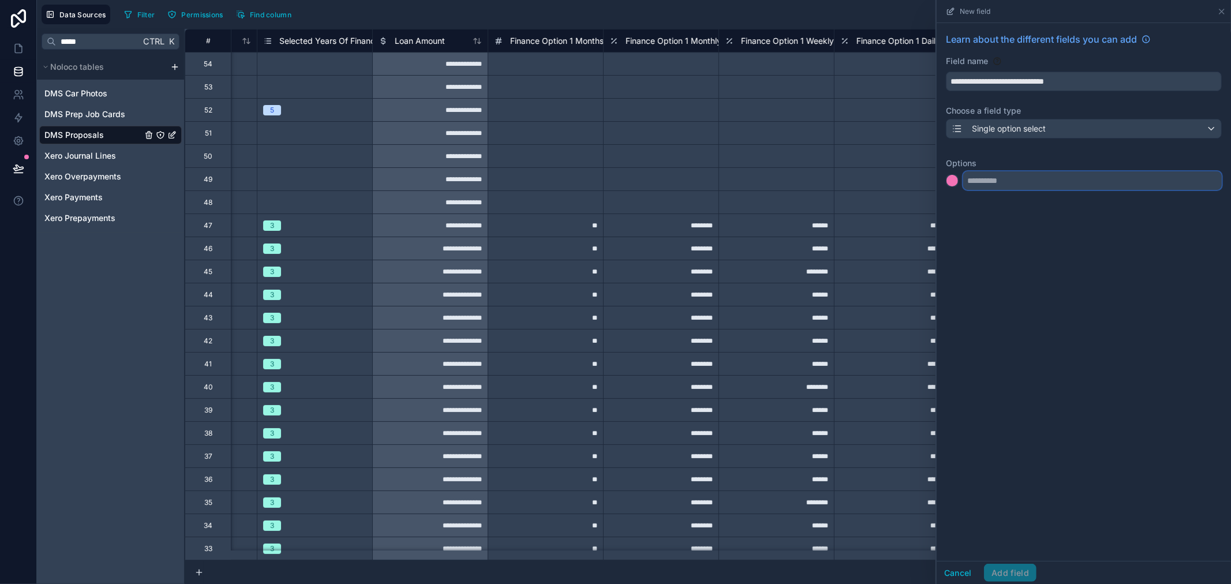
click at [1014, 184] on input "text" at bounding box center [1093, 180] width 259 height 18
type input "********"
click at [1019, 204] on input "text" at bounding box center [1093, 204] width 259 height 18
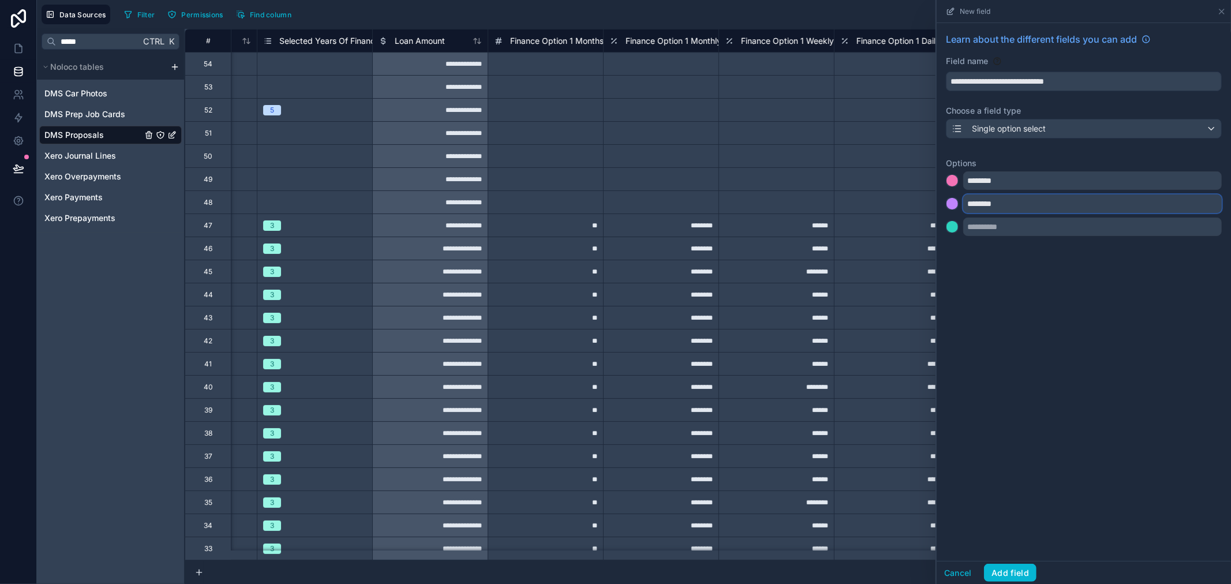
type input "********"
click at [954, 180] on div at bounding box center [953, 181] width 12 height 12
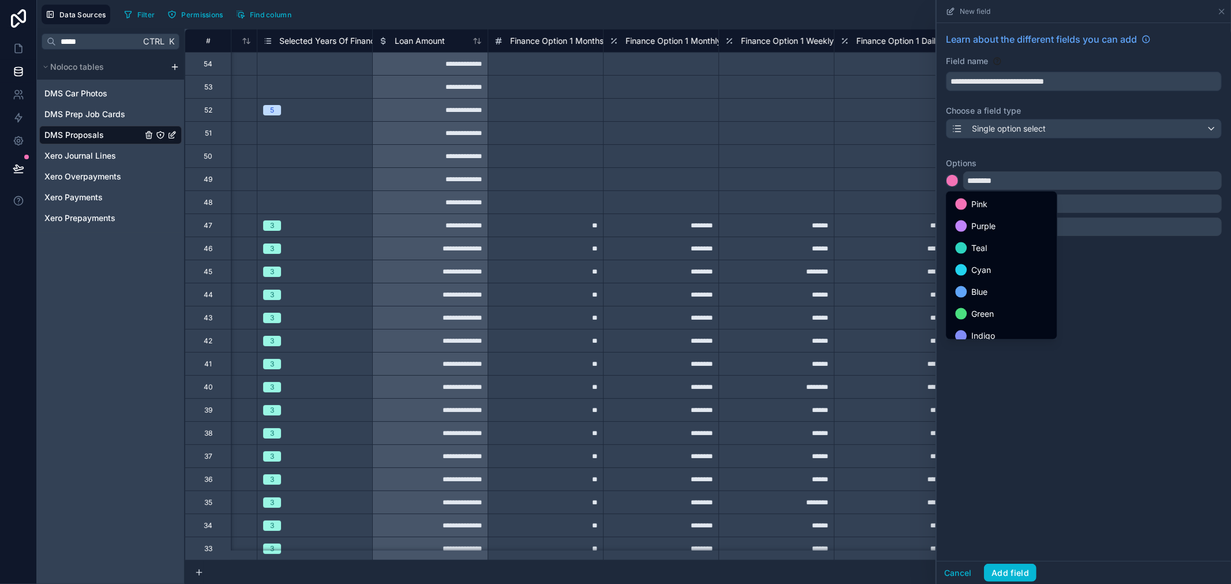
drag, startPoint x: 983, startPoint y: 313, endPoint x: 966, endPoint y: 268, distance: 47.5
click at [983, 312] on span "Green" at bounding box center [983, 314] width 23 height 14
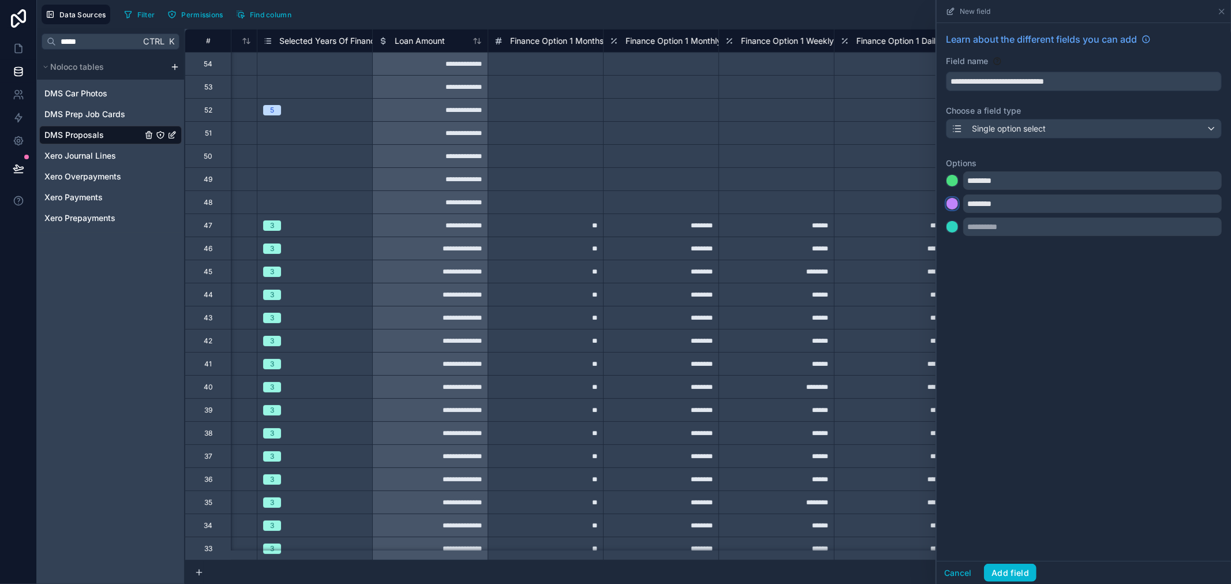
click at [953, 203] on div at bounding box center [953, 204] width 12 height 12
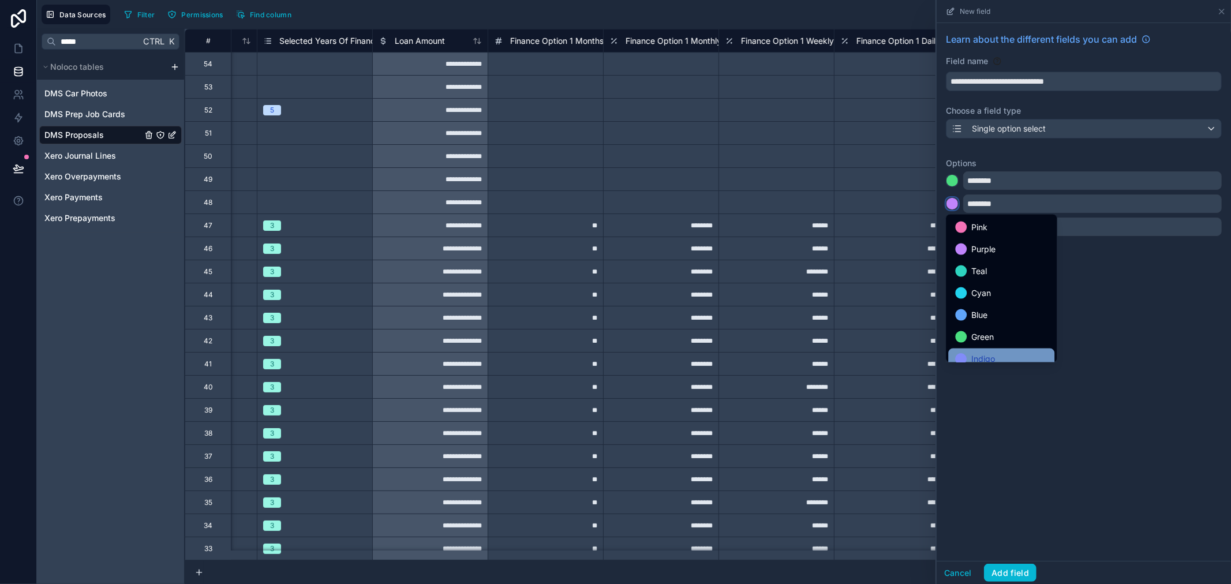
scroll to position [96, 0]
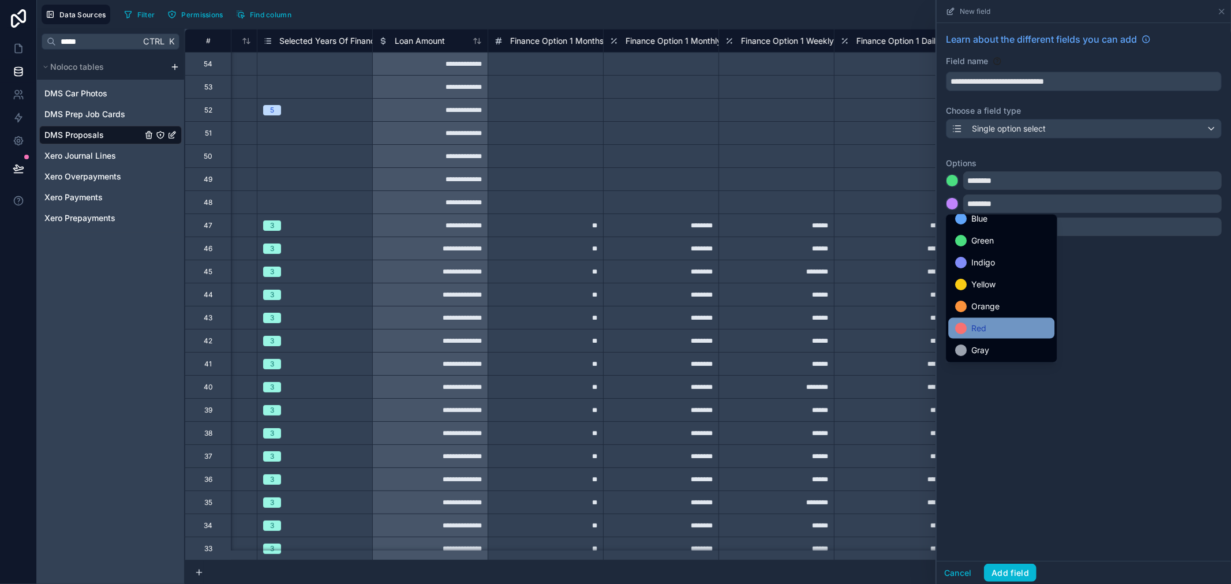
click at [984, 326] on span "Red" at bounding box center [979, 329] width 15 height 14
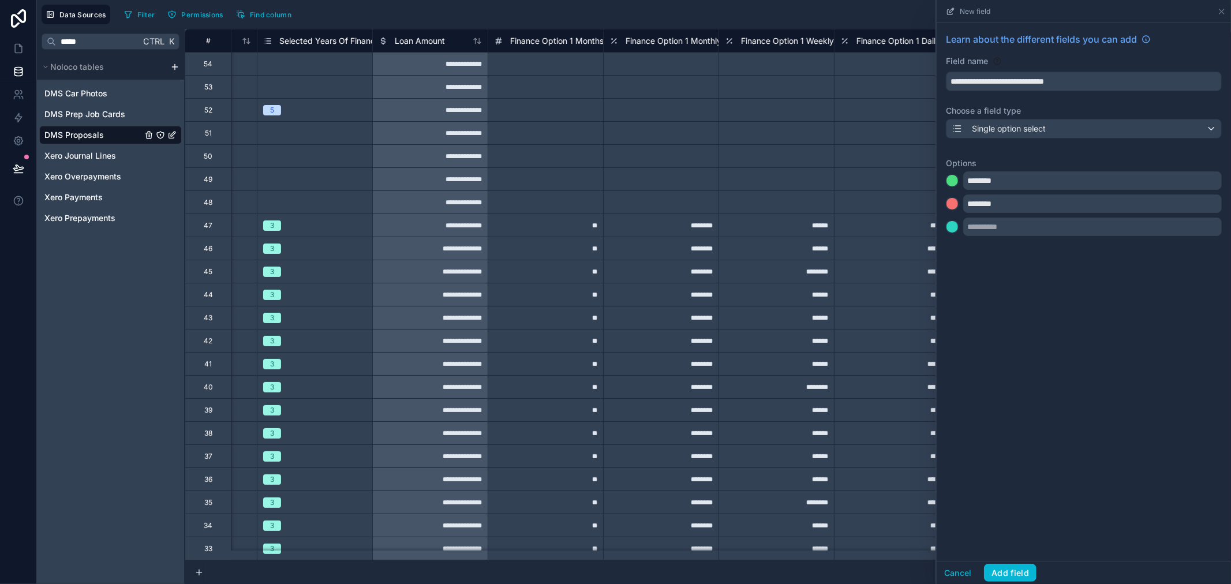
click at [1121, 274] on div "**********" at bounding box center [1084, 292] width 294 height 538
click at [1024, 572] on button "Add field" at bounding box center [1010, 573] width 53 height 18
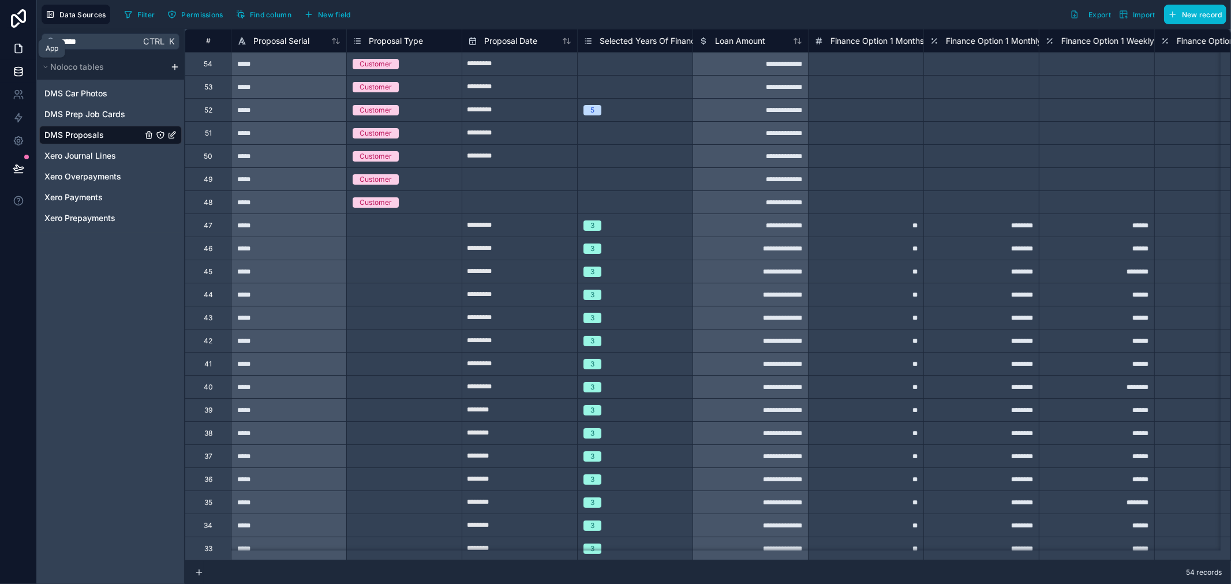
click at [23, 44] on icon at bounding box center [19, 49] width 12 height 12
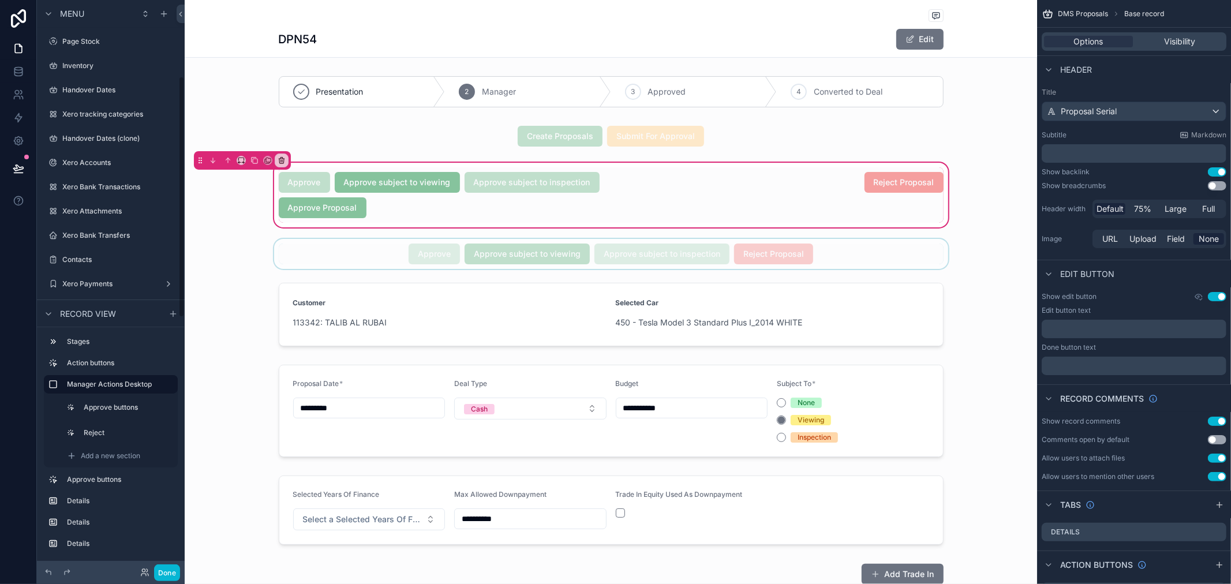
scroll to position [180, 0]
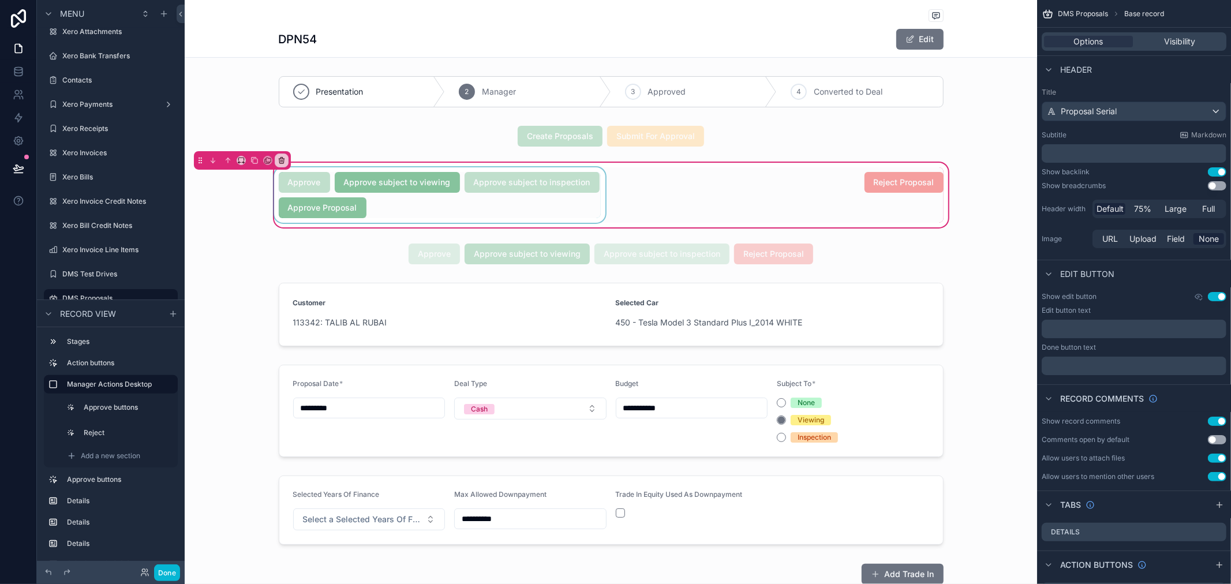
click at [338, 210] on div "scrollable content" at bounding box center [440, 194] width 336 height 55
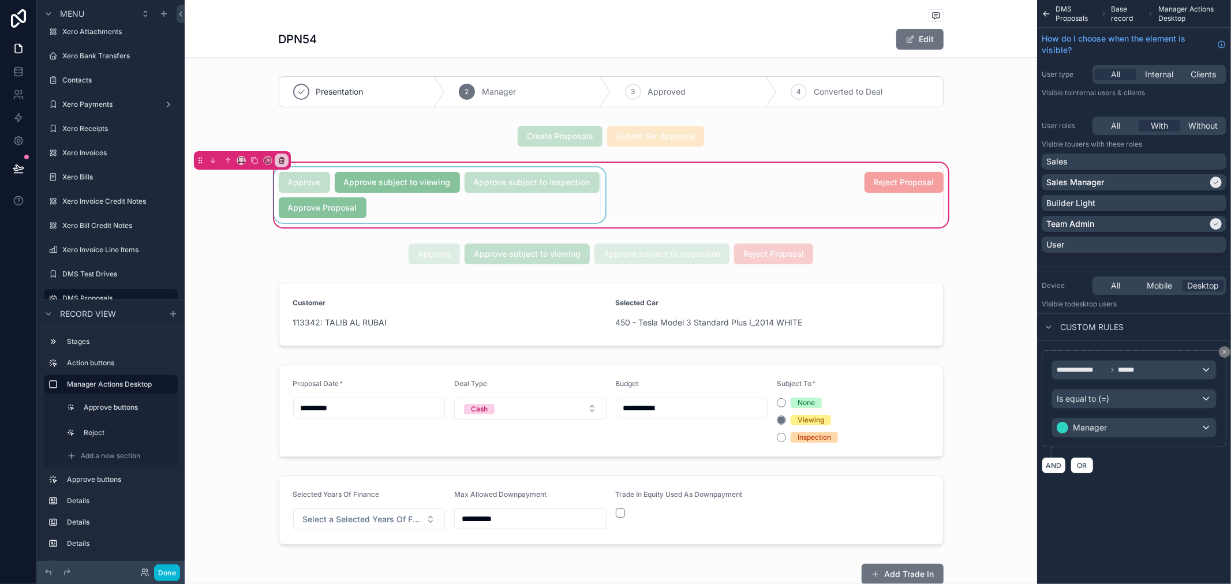
click at [327, 218] on div "scrollable content" at bounding box center [440, 194] width 336 height 55
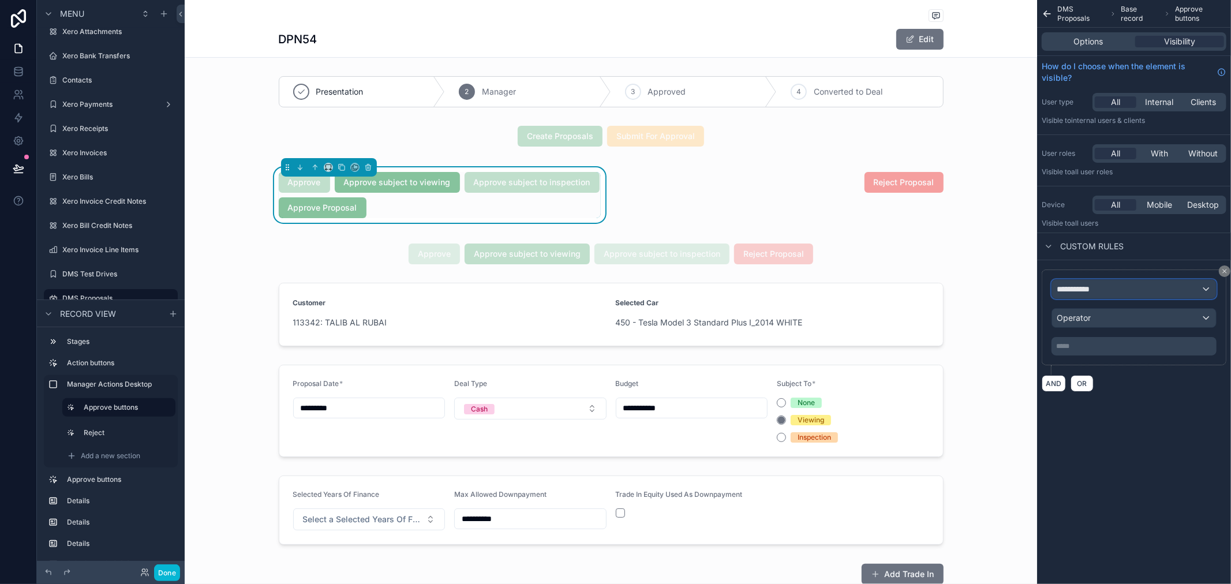
click at [1133, 286] on div "**********" at bounding box center [1134, 289] width 164 height 18
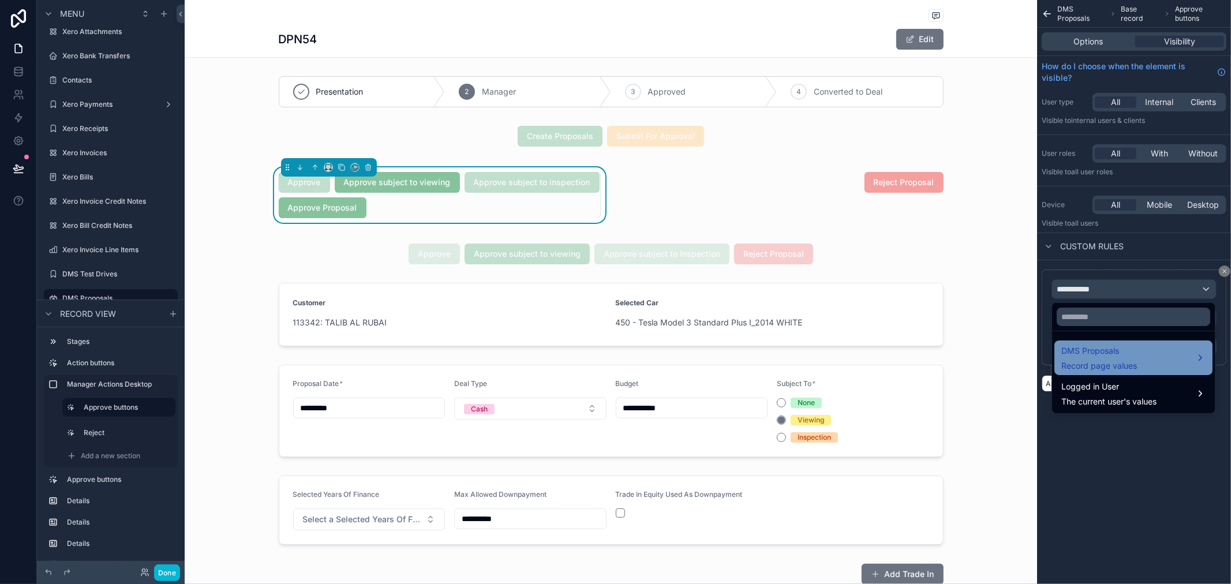
click at [1188, 343] on div "DMS Proposals Record page values" at bounding box center [1134, 358] width 158 height 35
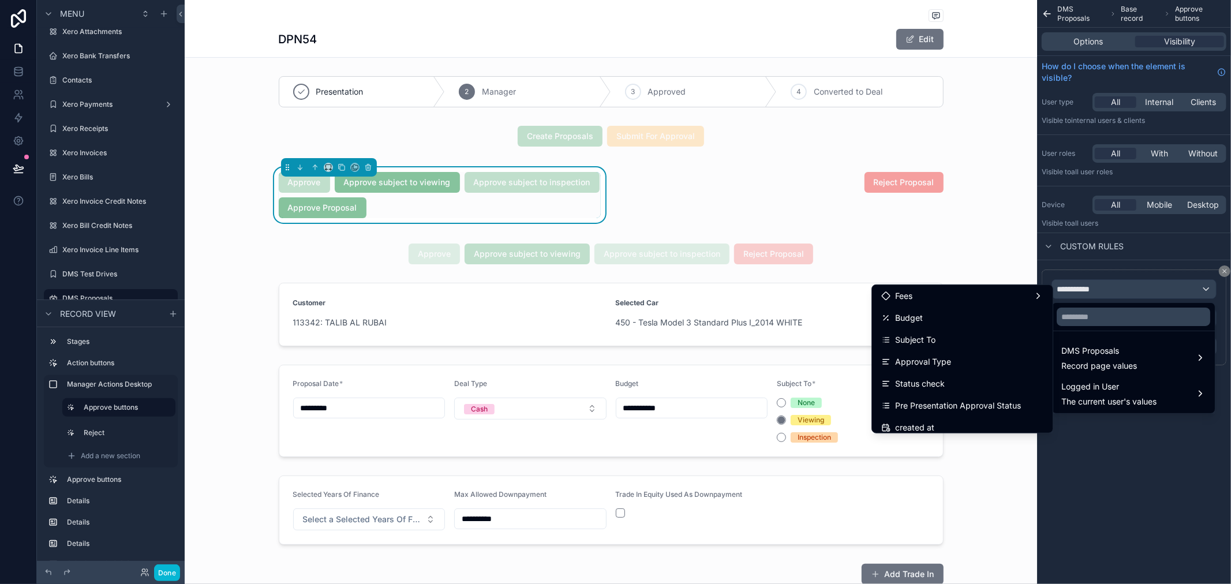
scroll to position [1152, 0]
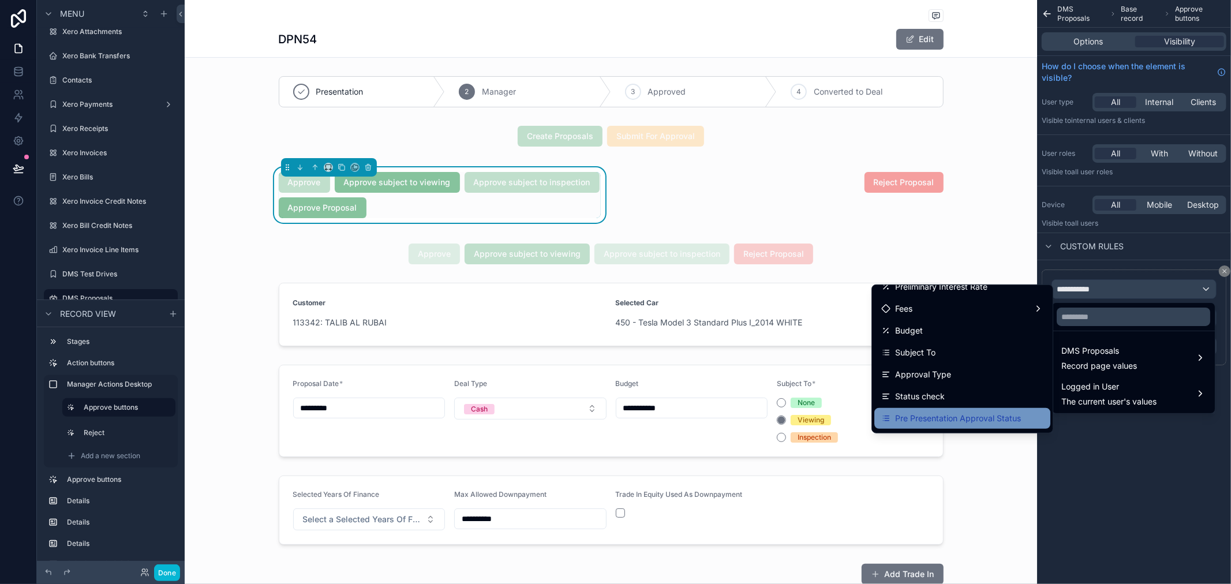
click at [923, 413] on span "Pre Presentation Approval Status" at bounding box center [958, 419] width 126 height 14
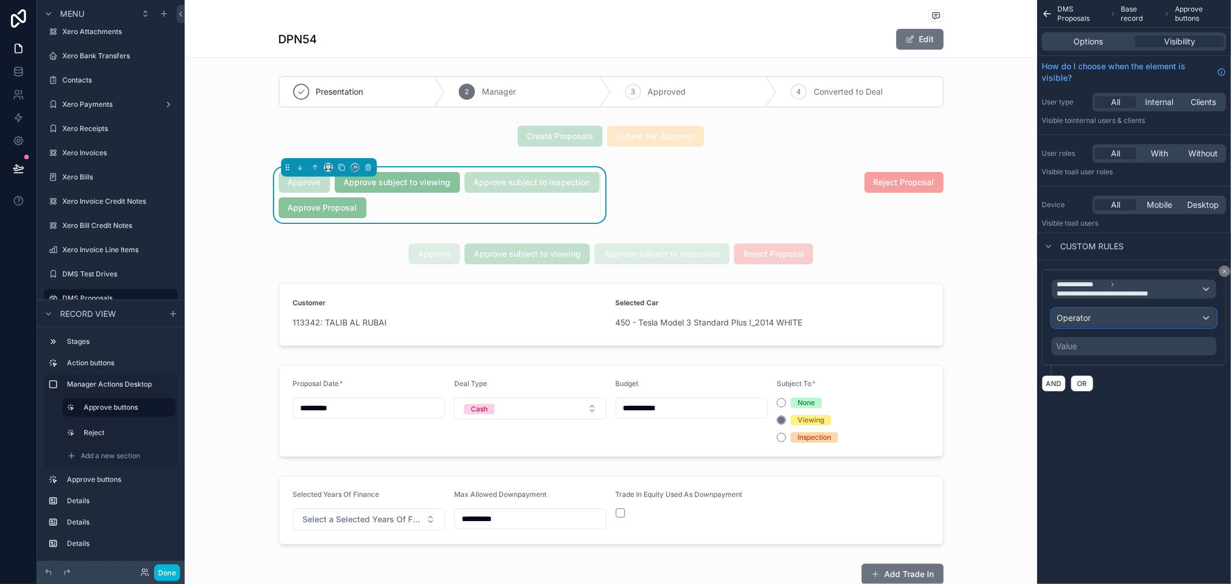
click at [1133, 319] on div "Operator" at bounding box center [1134, 318] width 164 height 18
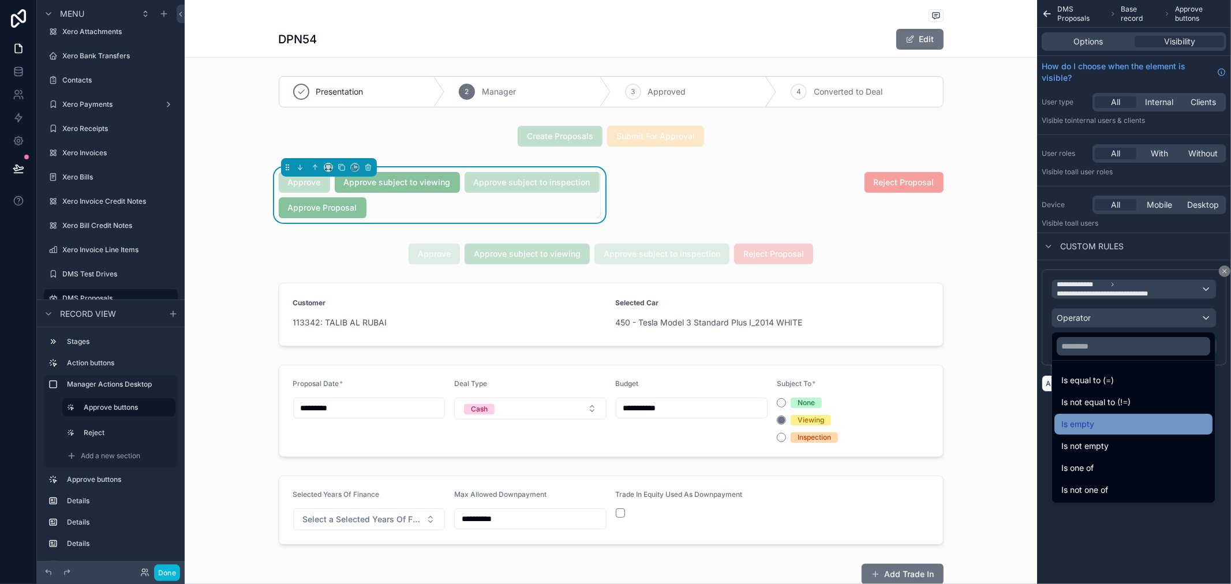
click at [1115, 433] on div "Is empty" at bounding box center [1134, 424] width 158 height 21
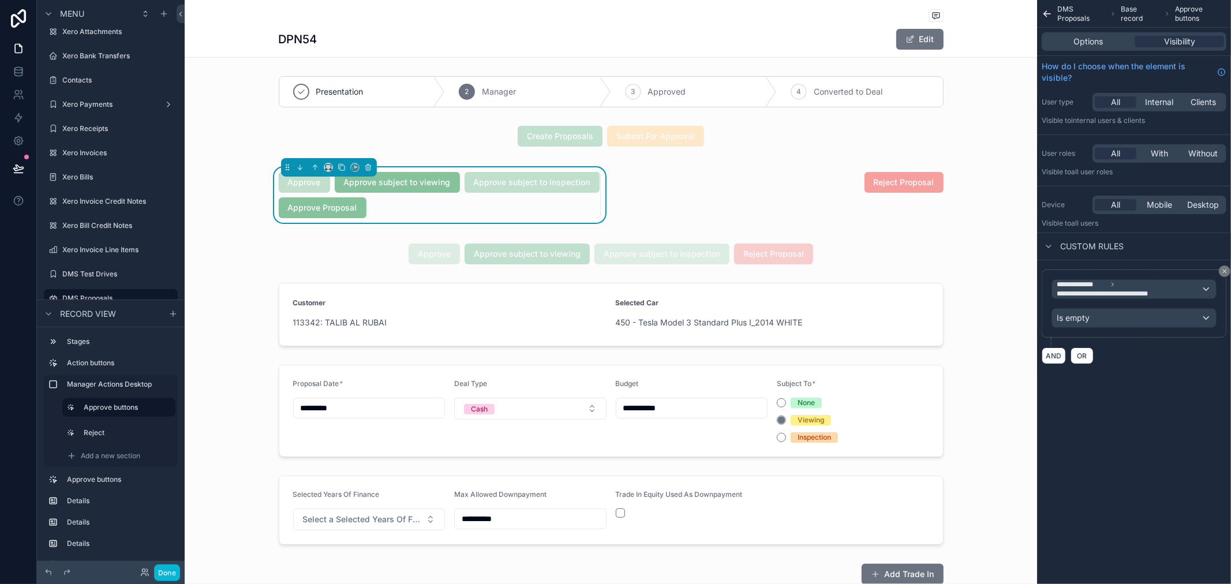
click at [1129, 395] on div "**********" at bounding box center [1134, 292] width 194 height 584
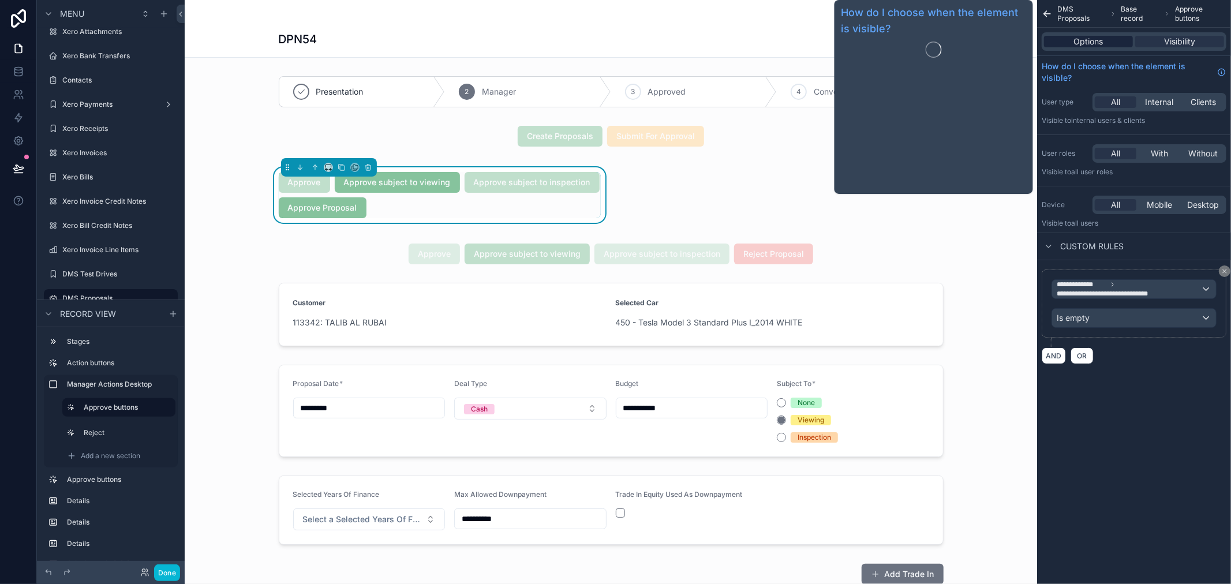
click at [1097, 41] on span "Options" at bounding box center [1088, 42] width 29 height 12
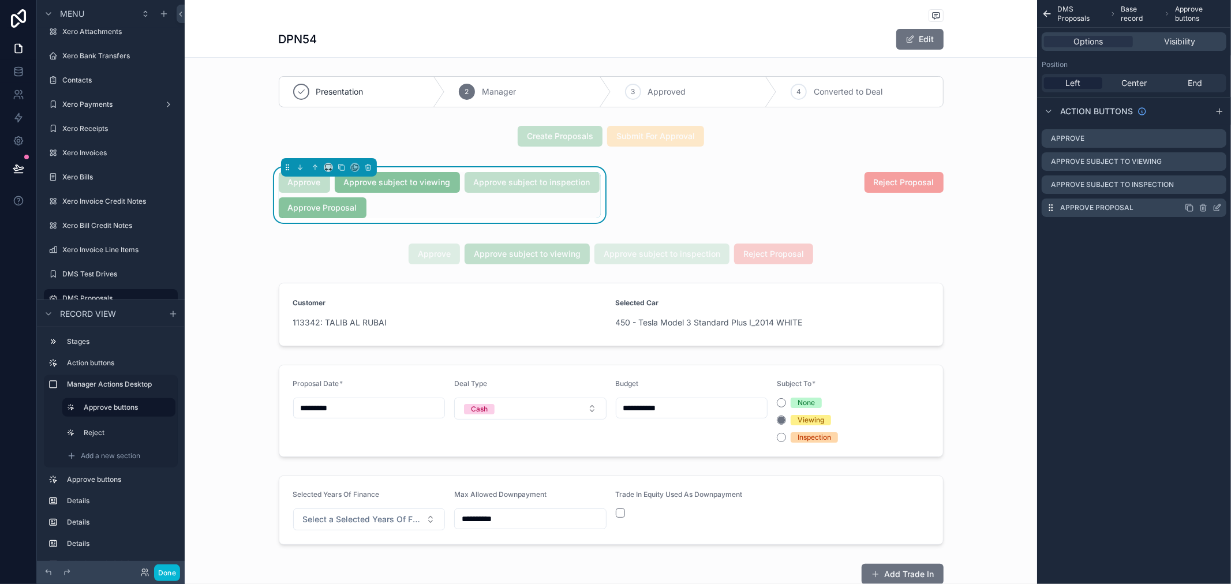
click at [1221, 207] on icon "scrollable content" at bounding box center [1217, 207] width 9 height 9
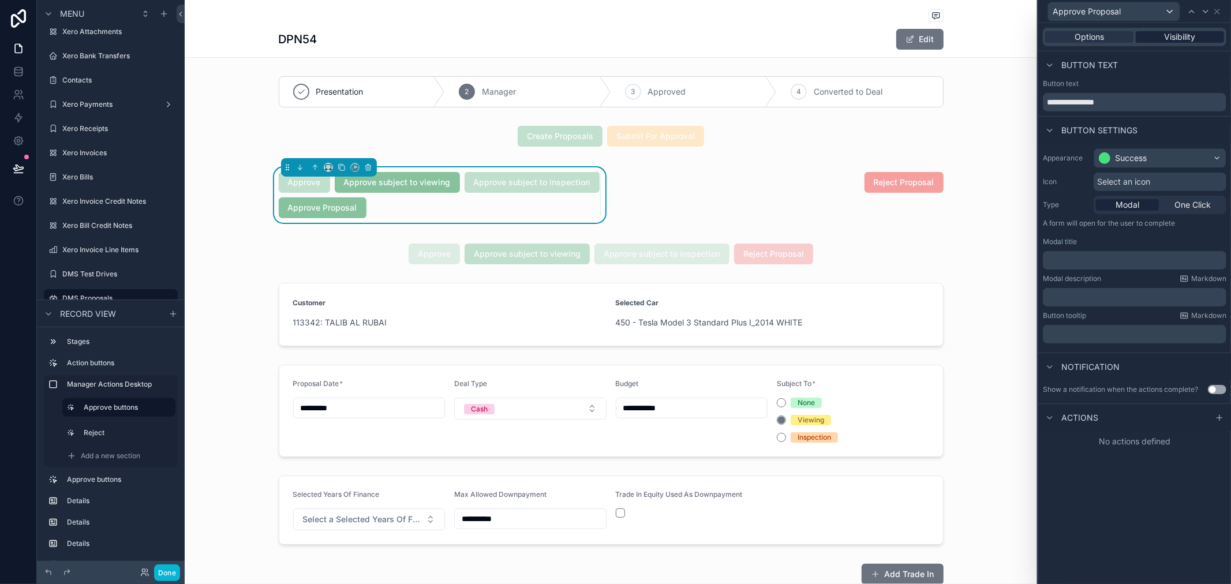
click at [1181, 39] on span "Visibility" at bounding box center [1180, 37] width 31 height 12
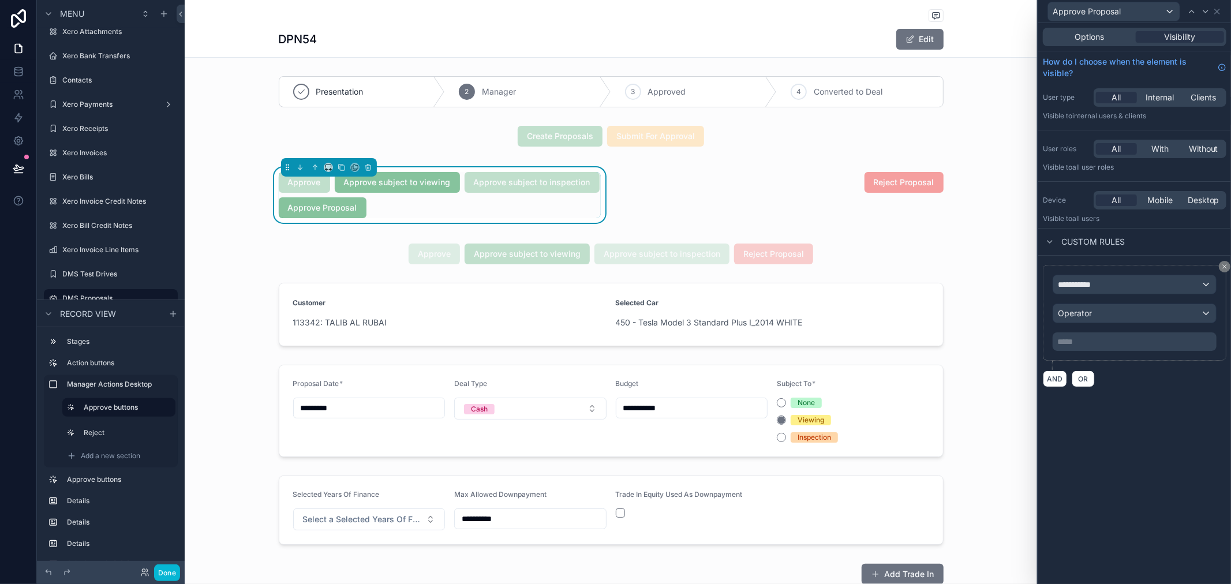
click at [1097, 48] on div "Options Visibility" at bounding box center [1135, 37] width 193 height 28
click at [1093, 39] on span "Options" at bounding box center [1089, 37] width 29 height 12
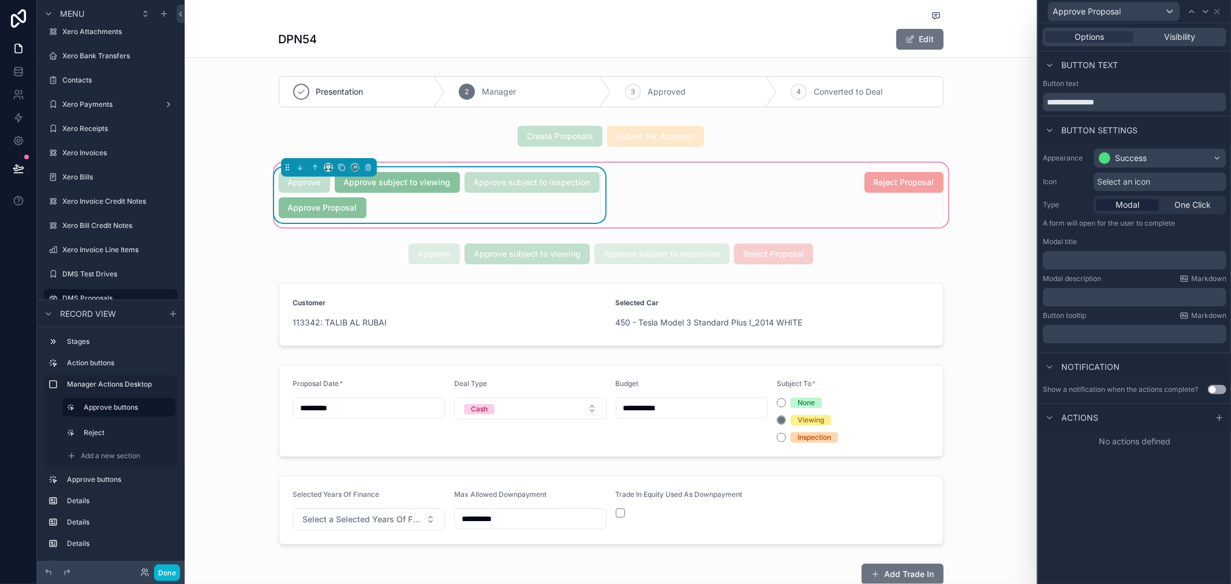
click at [589, 214] on div "Approve Approve subject to viewing Approve subject to inspection Approve Propos…" at bounding box center [440, 195] width 322 height 46
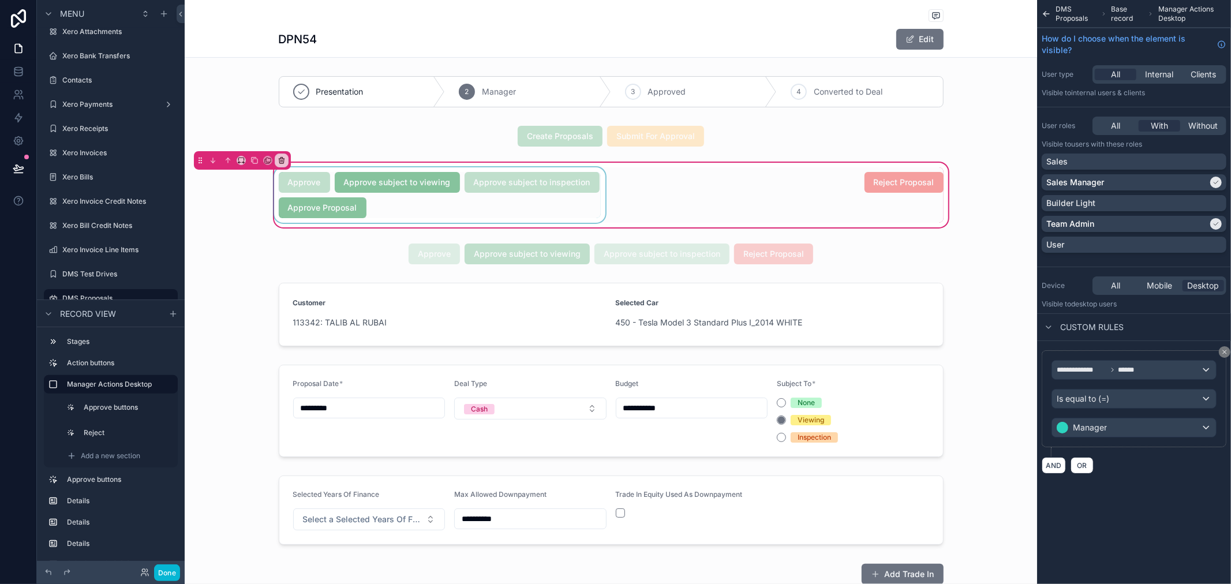
click at [512, 195] on div "scrollable content" at bounding box center [440, 194] width 336 height 55
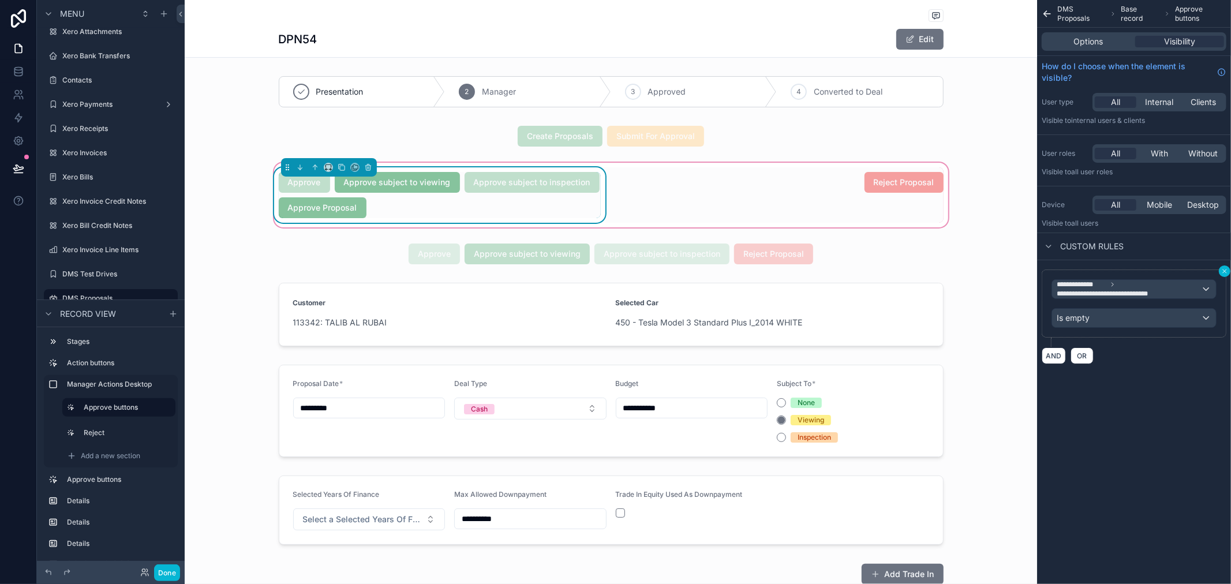
click at [1222, 270] on icon "scrollable content" at bounding box center [1225, 271] width 7 height 7
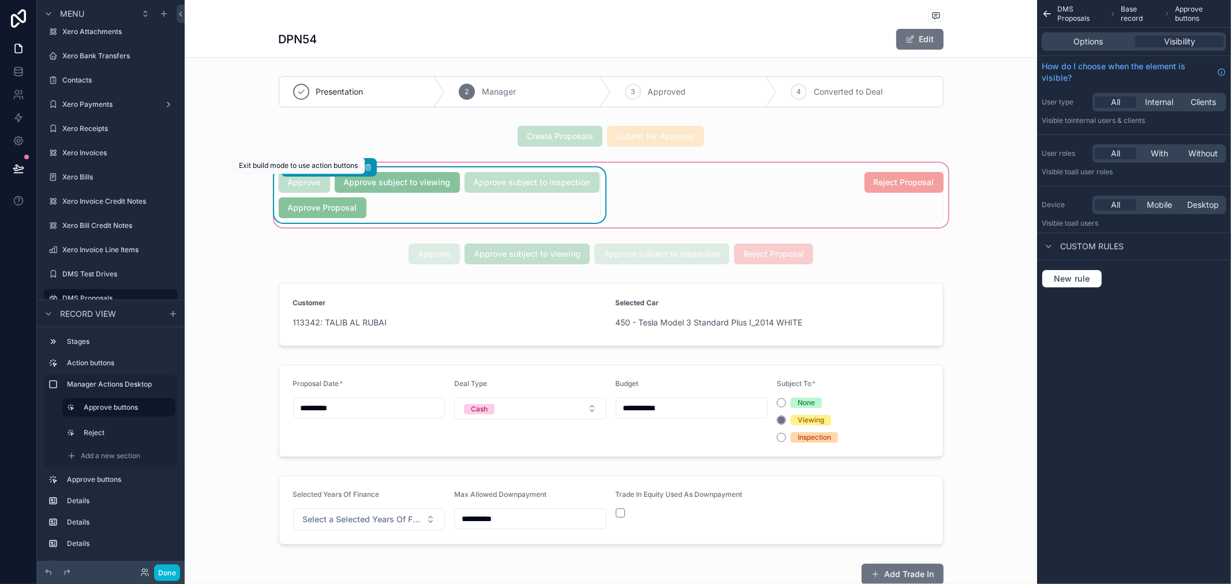
click at [307, 186] on span "Approve" at bounding box center [304, 182] width 51 height 12
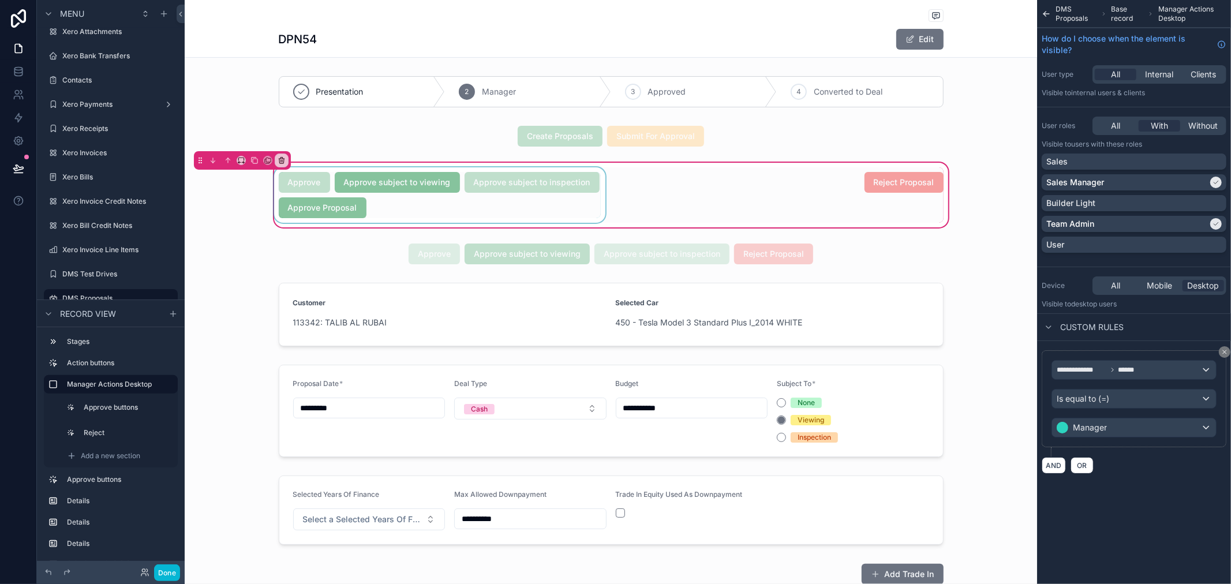
click at [447, 192] on div "scrollable content" at bounding box center [440, 194] width 336 height 55
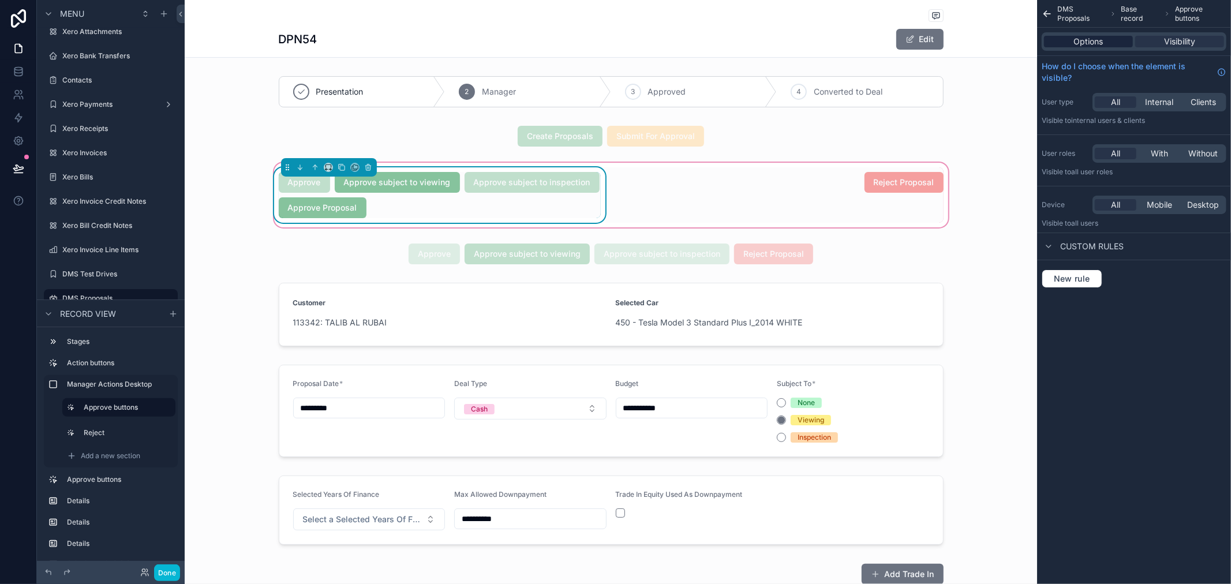
click at [1106, 43] on div "Options" at bounding box center [1088, 42] width 89 height 12
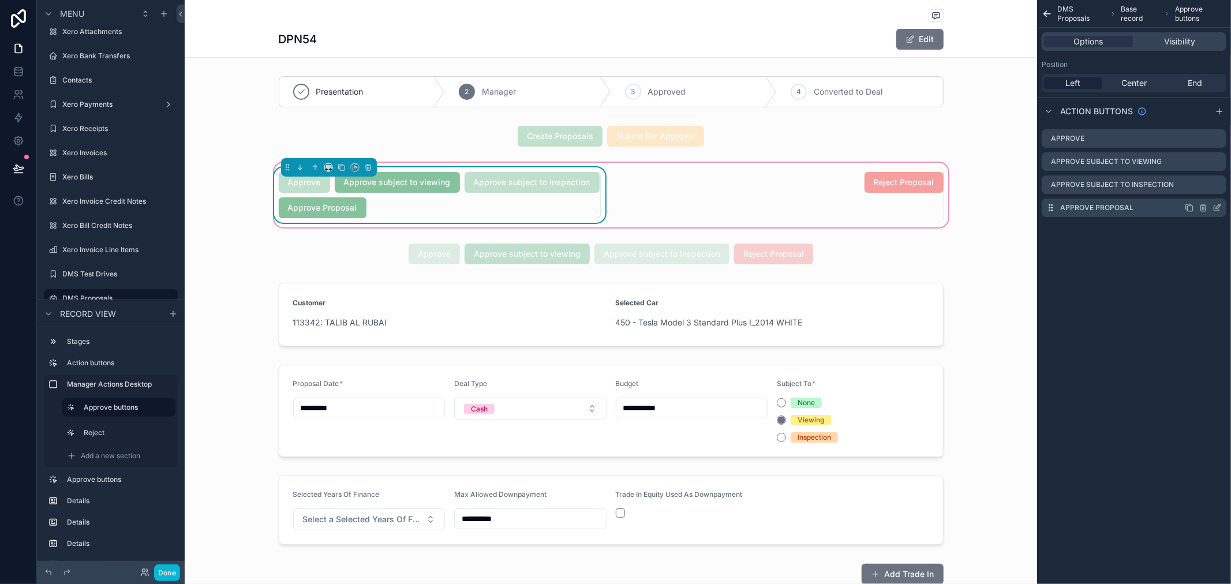
click at [1217, 207] on icon "scrollable content" at bounding box center [1218, 206] width 5 height 5
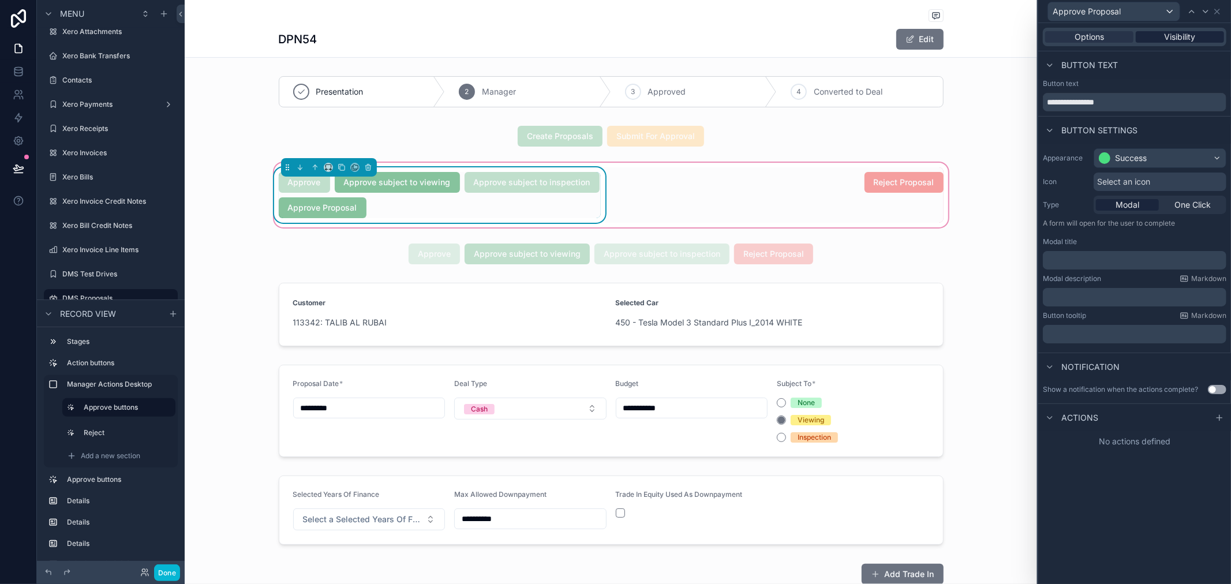
click at [1173, 42] on span "Visibility" at bounding box center [1180, 37] width 31 height 12
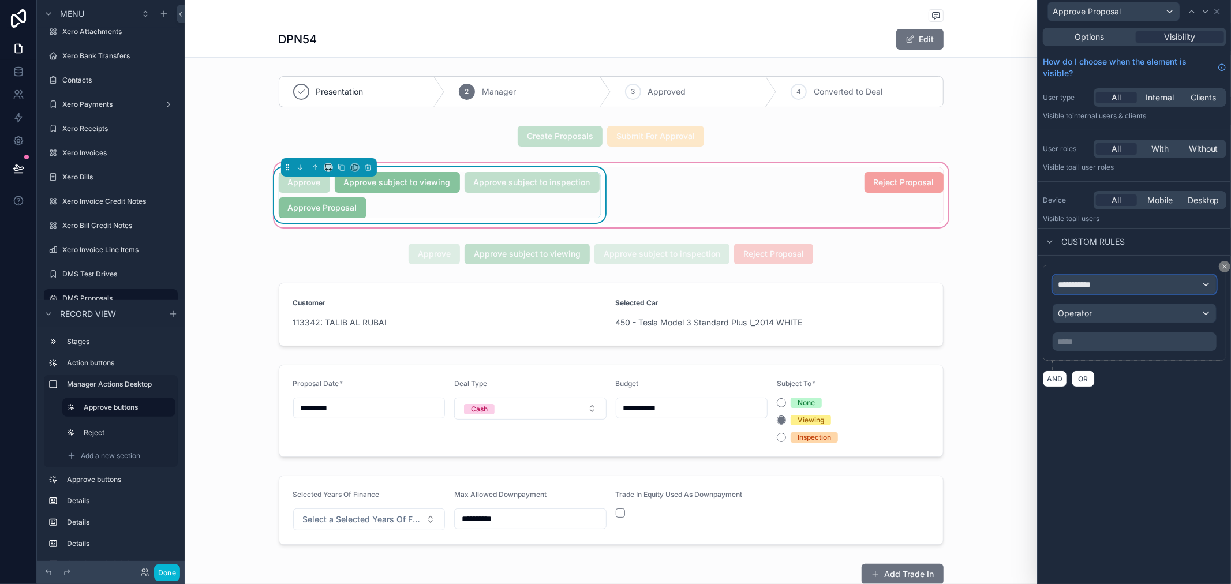
click at [1141, 277] on div "**********" at bounding box center [1135, 284] width 163 height 18
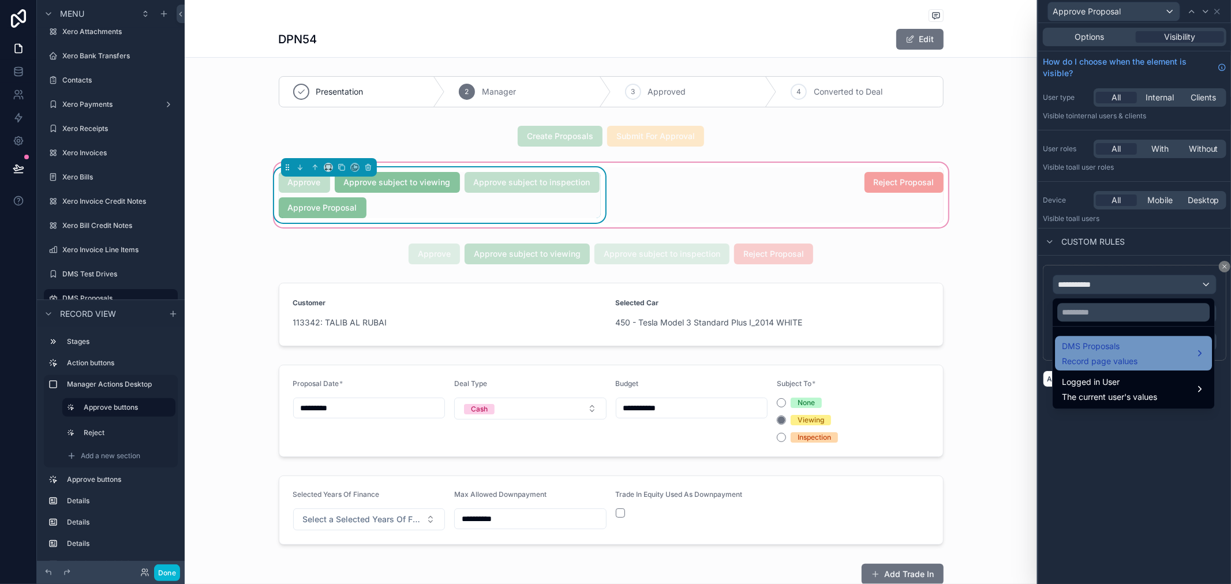
click at [1137, 344] on span "DMS Proposals" at bounding box center [1100, 346] width 76 height 14
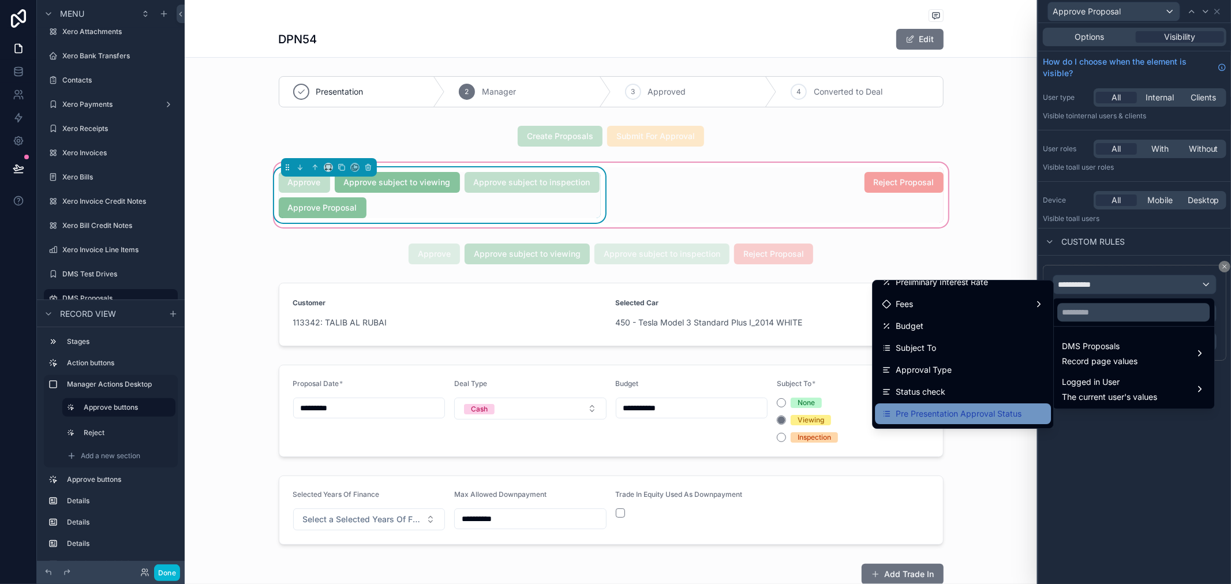
click at [939, 408] on span "Pre Presentation Approval Status" at bounding box center [959, 414] width 126 height 14
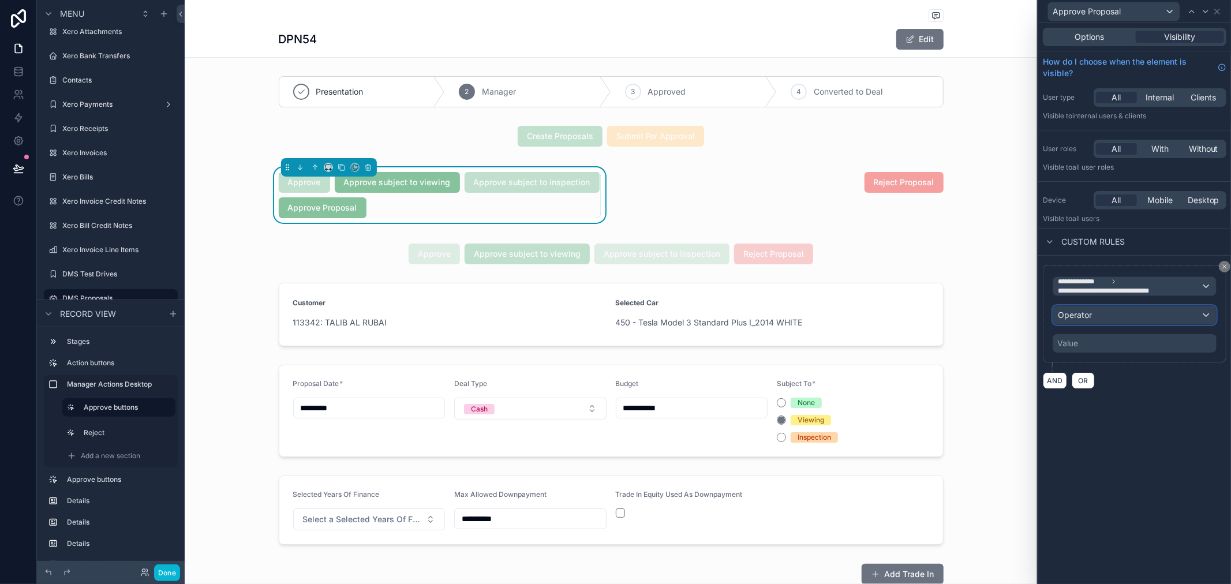
click at [1105, 319] on div "Operator" at bounding box center [1135, 315] width 163 height 18
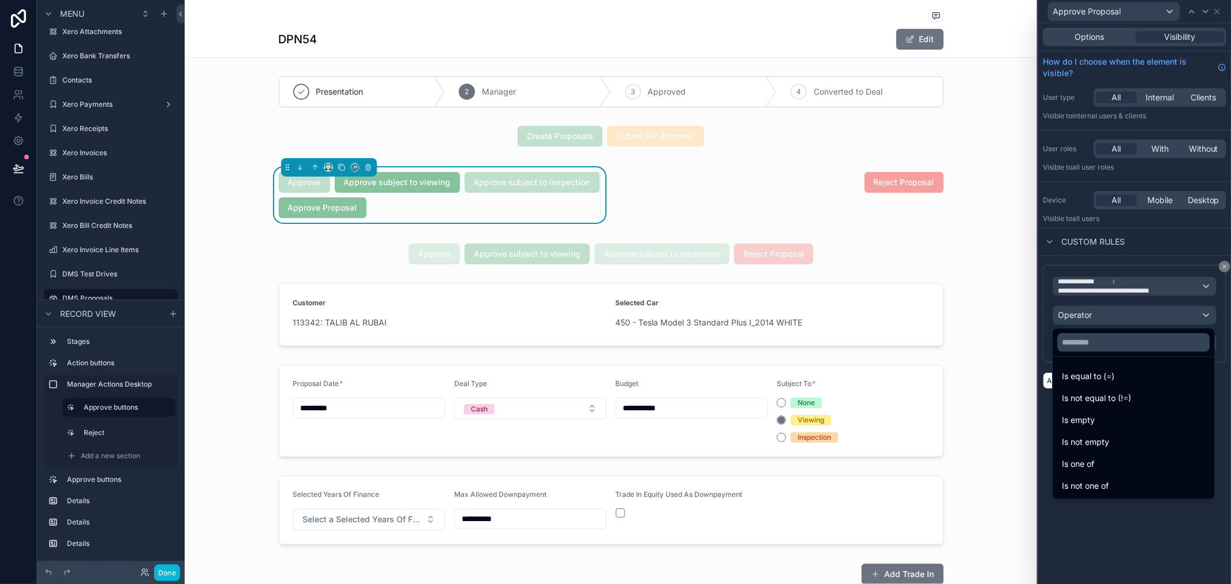
drag, startPoint x: 1096, startPoint y: 413, endPoint x: 1100, endPoint y: 402, distance: 11.9
click at [1097, 413] on div "Is empty" at bounding box center [1133, 420] width 143 height 14
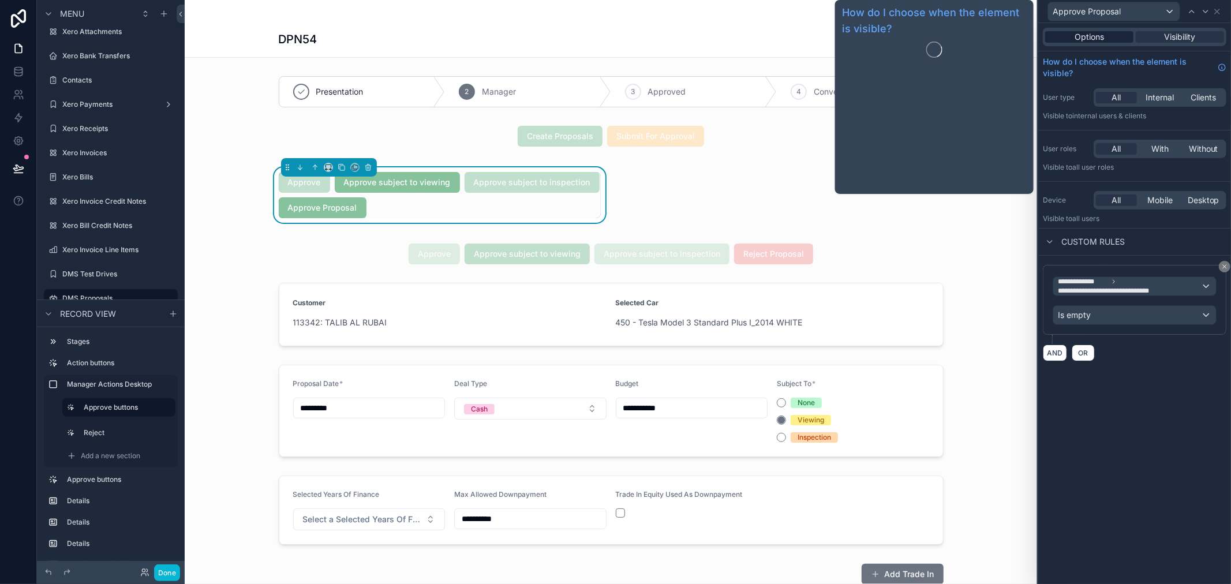
click at [1097, 36] on span "Options" at bounding box center [1089, 37] width 29 height 12
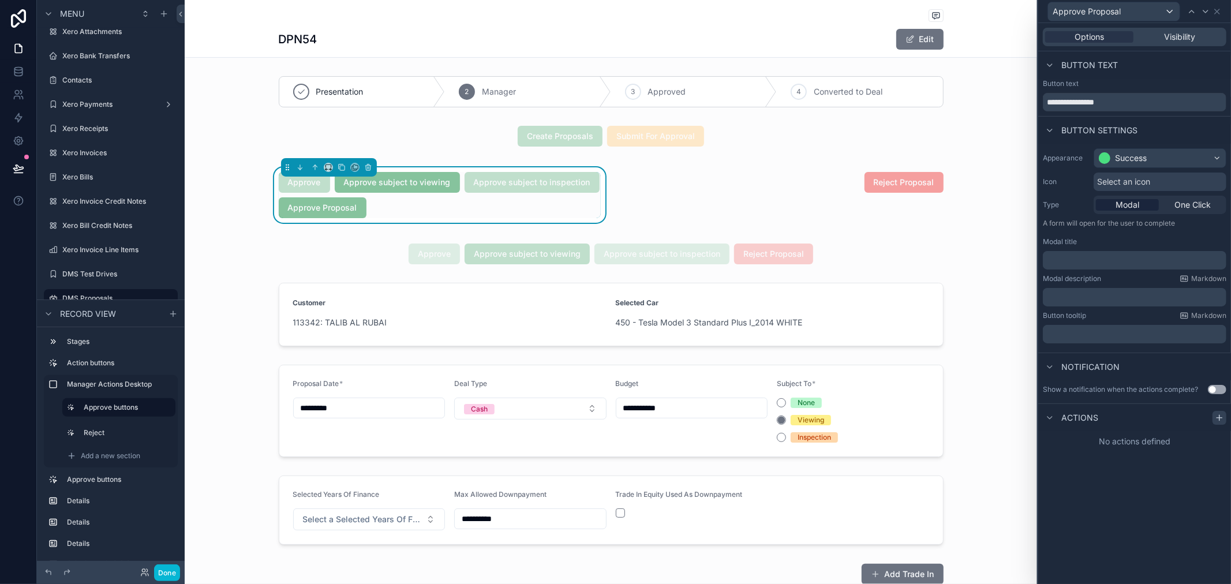
click at [1220, 415] on icon at bounding box center [1220, 417] width 0 height 5
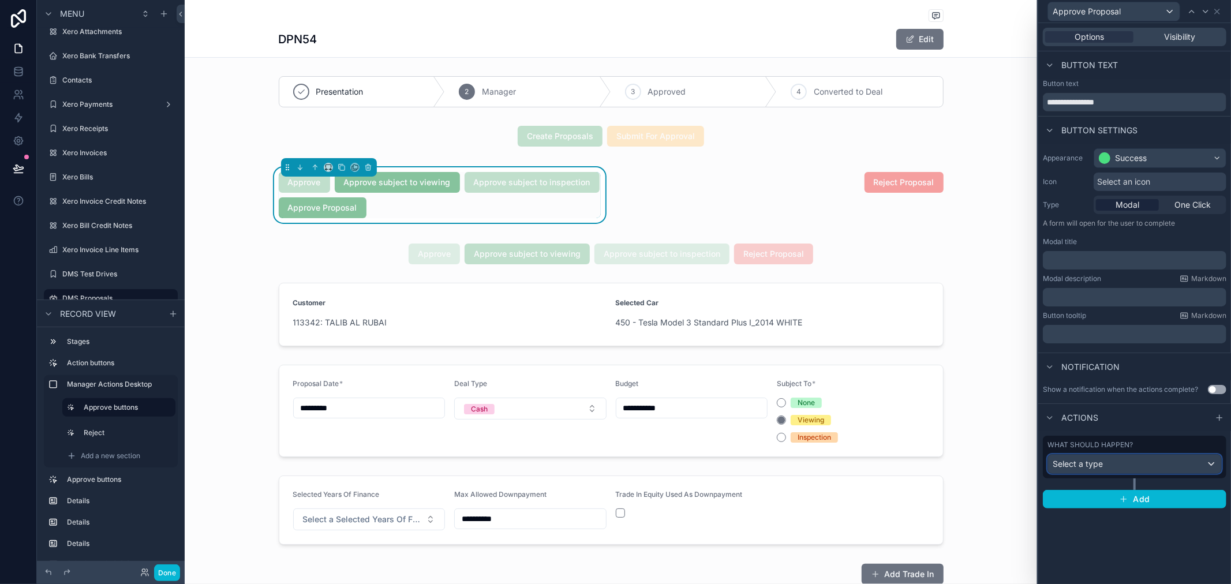
click at [1132, 462] on div "Select a type" at bounding box center [1134, 464] width 173 height 18
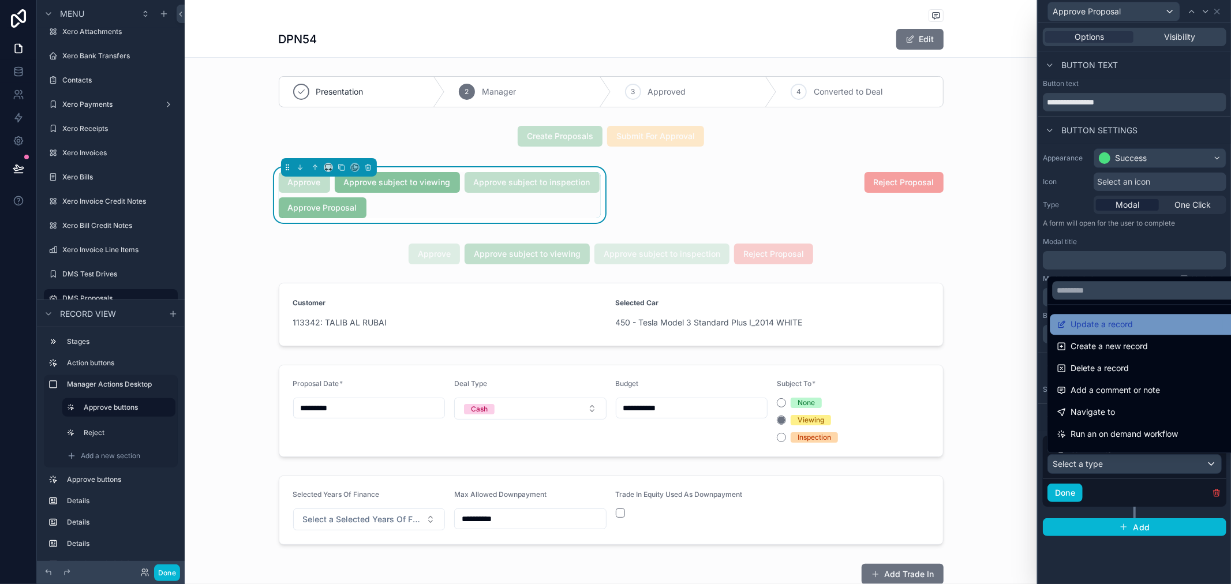
click at [1112, 330] on span "Update a record" at bounding box center [1102, 325] width 62 height 14
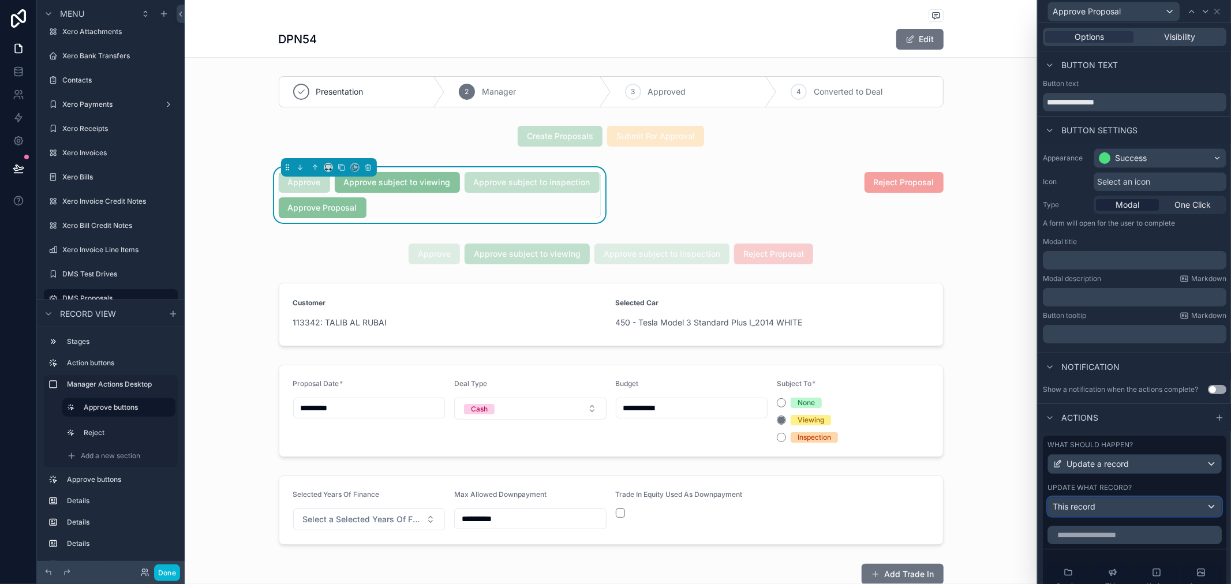
click at [1133, 510] on div "This record" at bounding box center [1134, 507] width 173 height 18
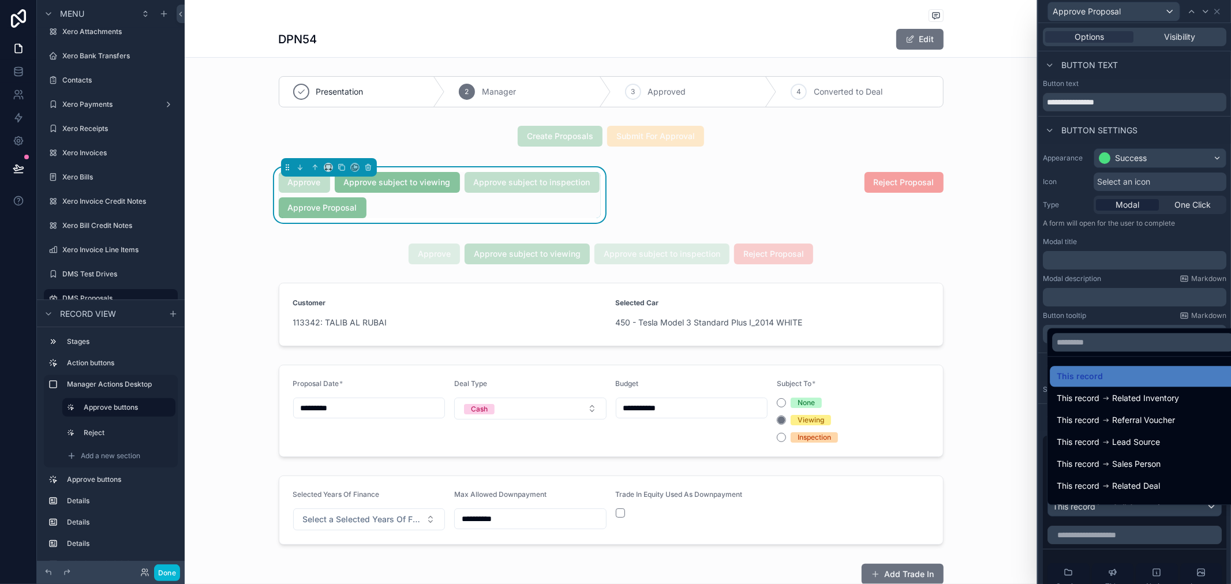
click at [1141, 522] on div at bounding box center [1135, 292] width 193 height 584
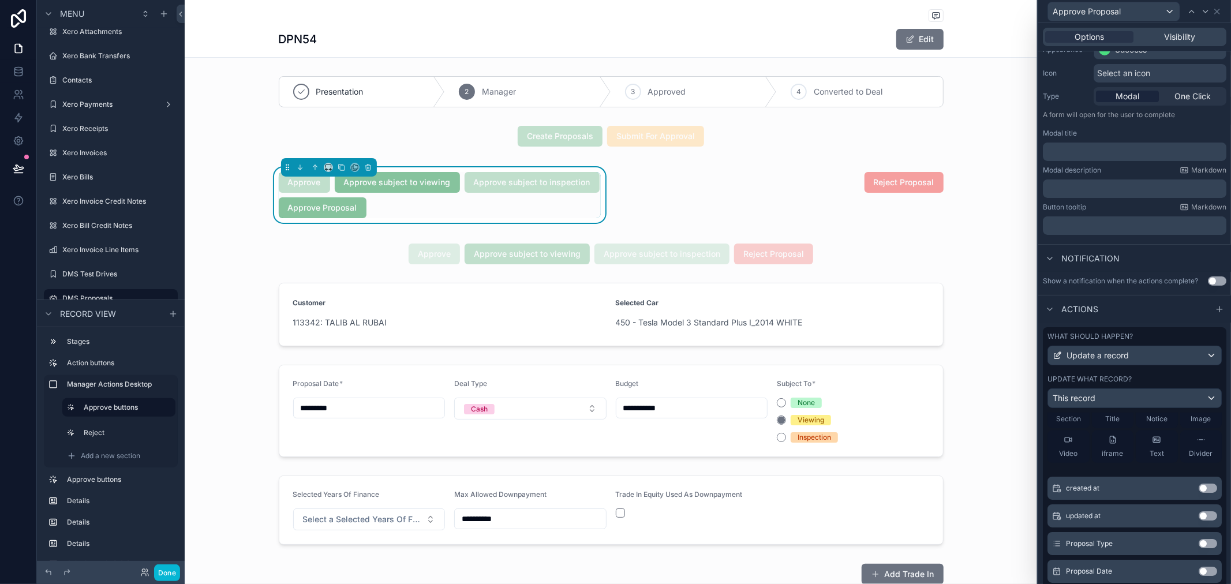
scroll to position [0, 0]
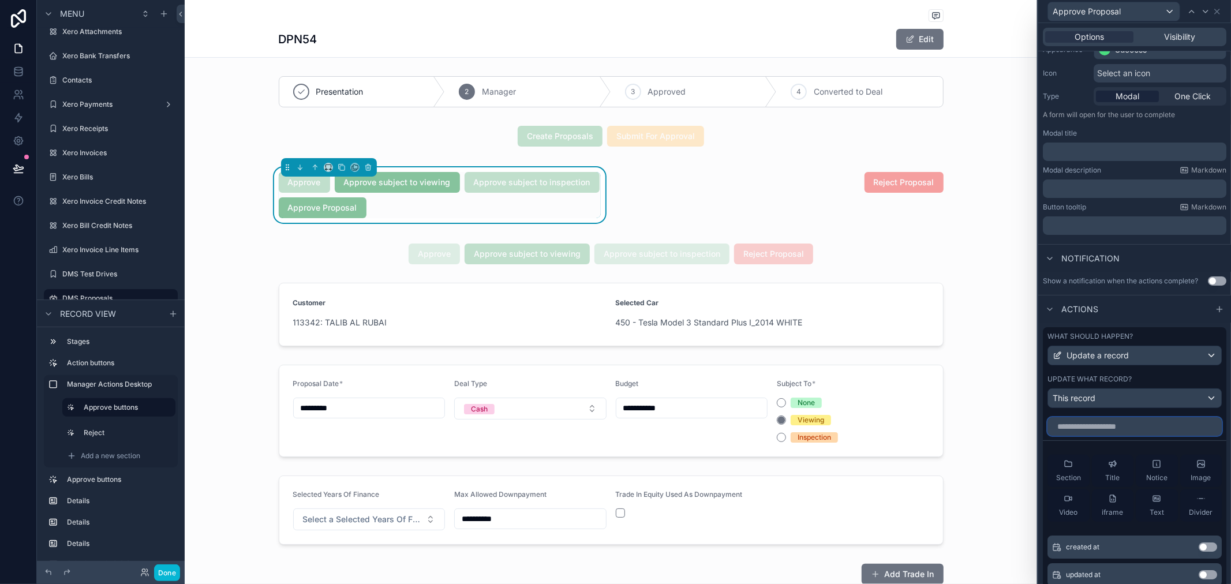
click at [1144, 434] on input "text" at bounding box center [1135, 426] width 174 height 18
type input "****"
click at [1199, 580] on button "Use setting" at bounding box center [1208, 574] width 18 height 9
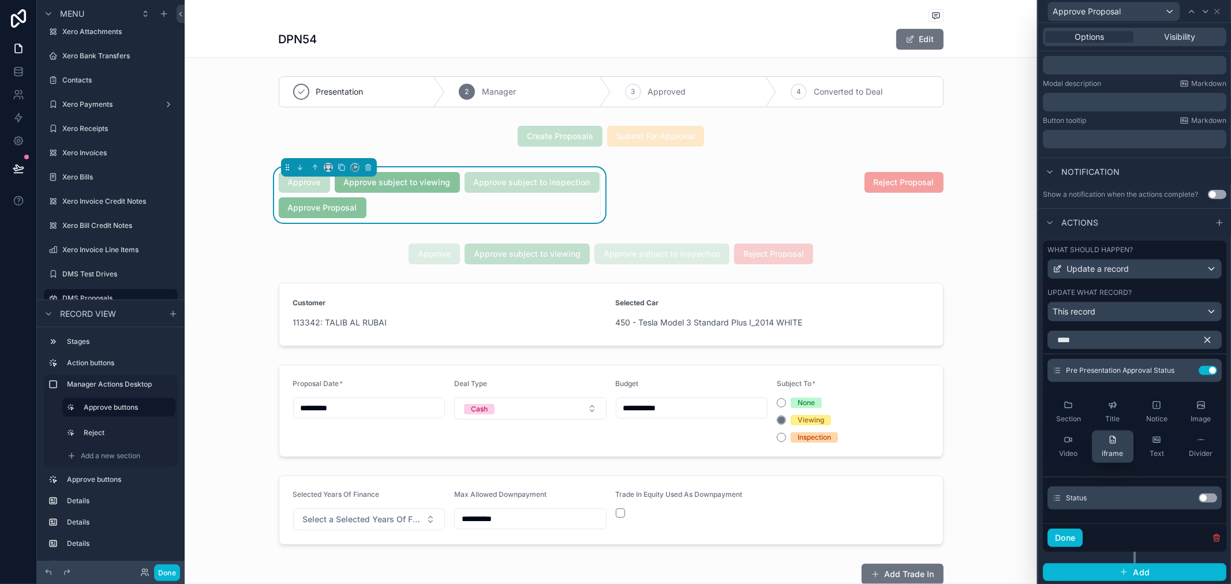
scroll to position [206, 0]
click at [1181, 367] on icon at bounding box center [1185, 368] width 9 height 9
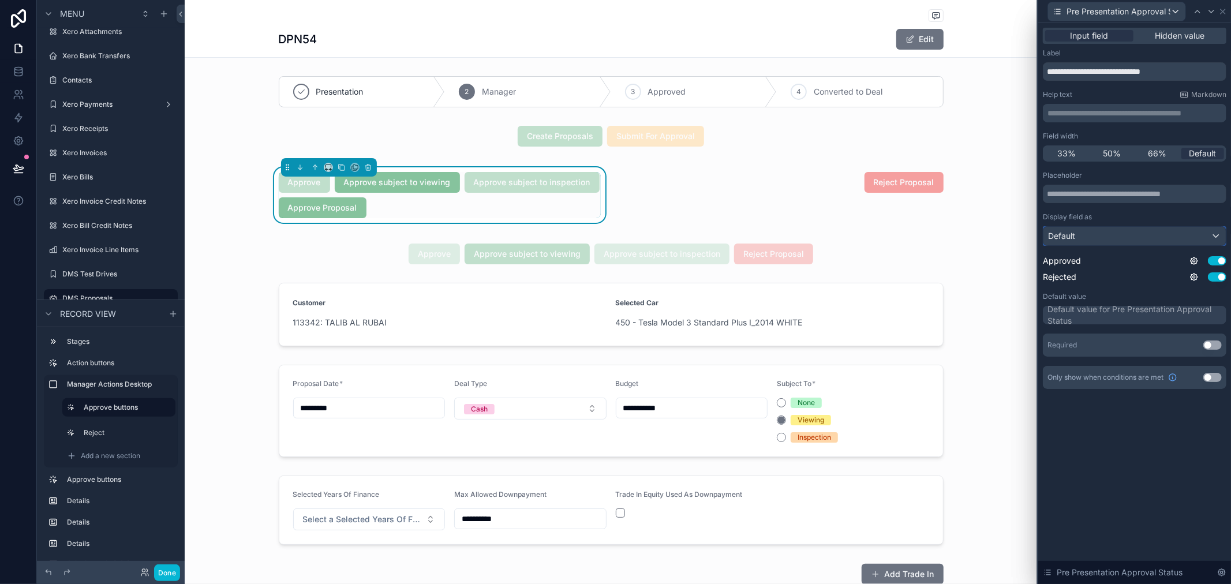
click at [1192, 233] on div "Default" at bounding box center [1135, 236] width 182 height 18
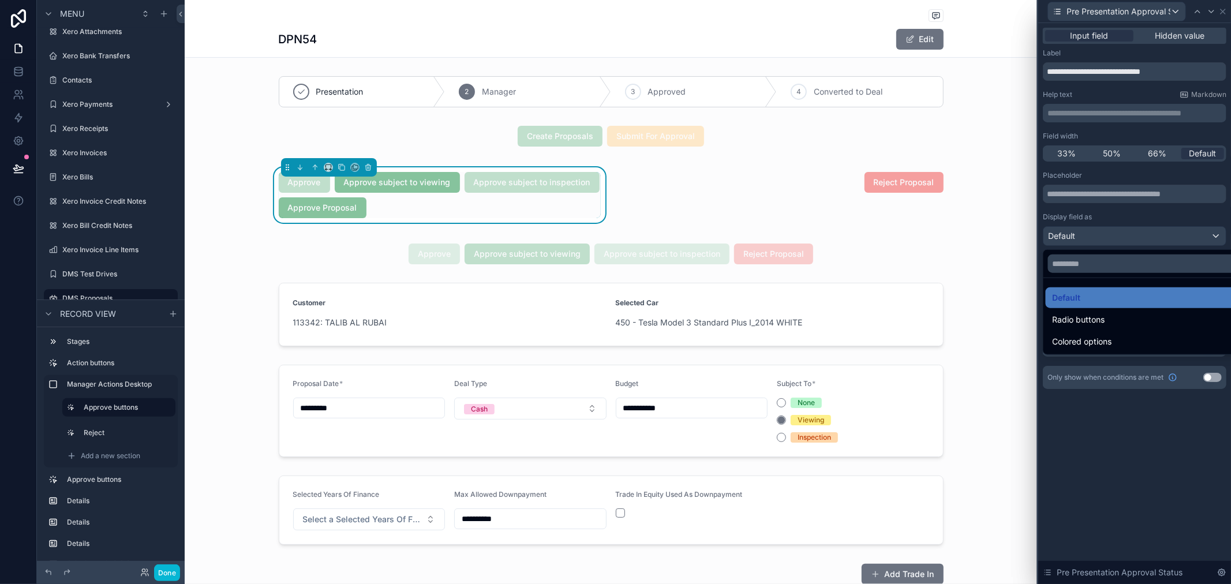
click at [1186, 221] on div at bounding box center [1135, 292] width 193 height 584
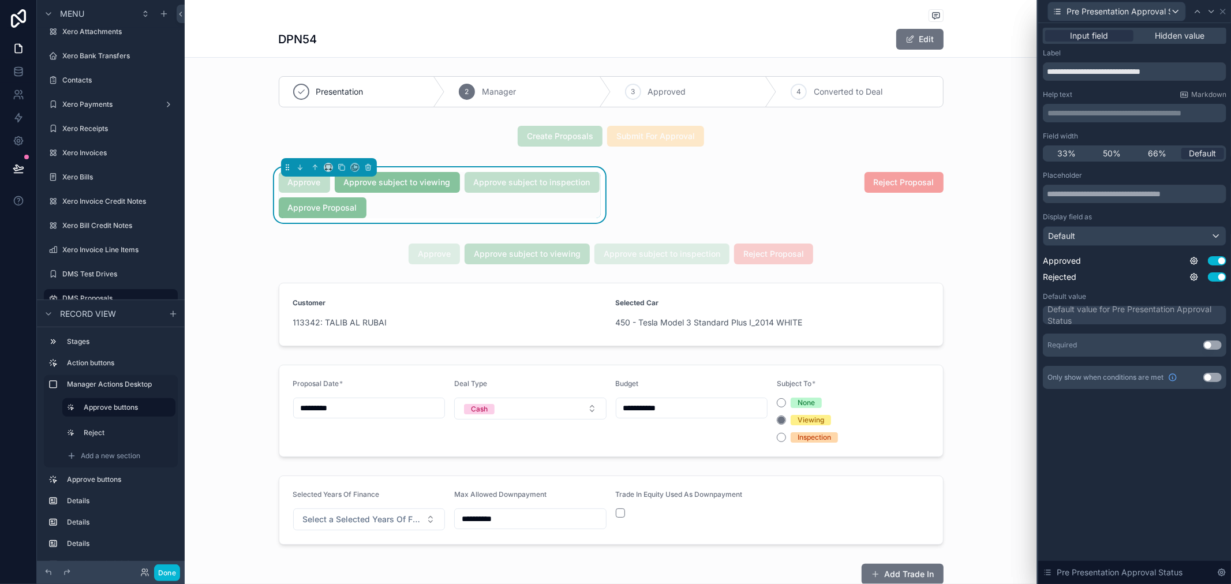
click at [1149, 321] on div "Default value for Pre Presentation Approval Status" at bounding box center [1136, 315] width 177 height 23
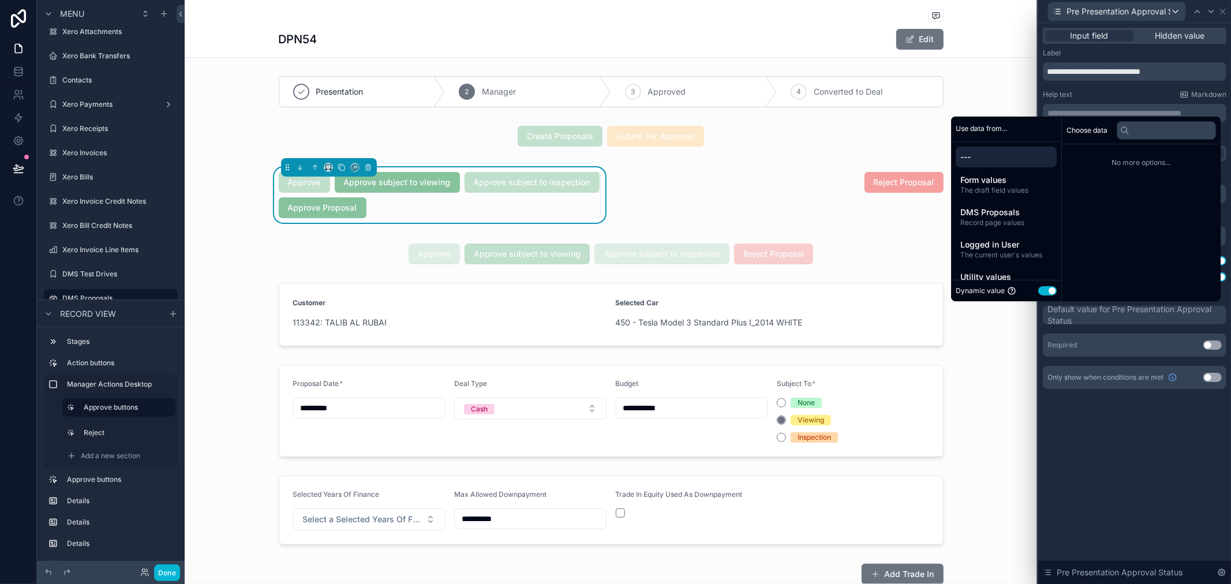
click at [1158, 311] on div "Default value for Pre Presentation Approval Status" at bounding box center [1136, 315] width 177 height 23
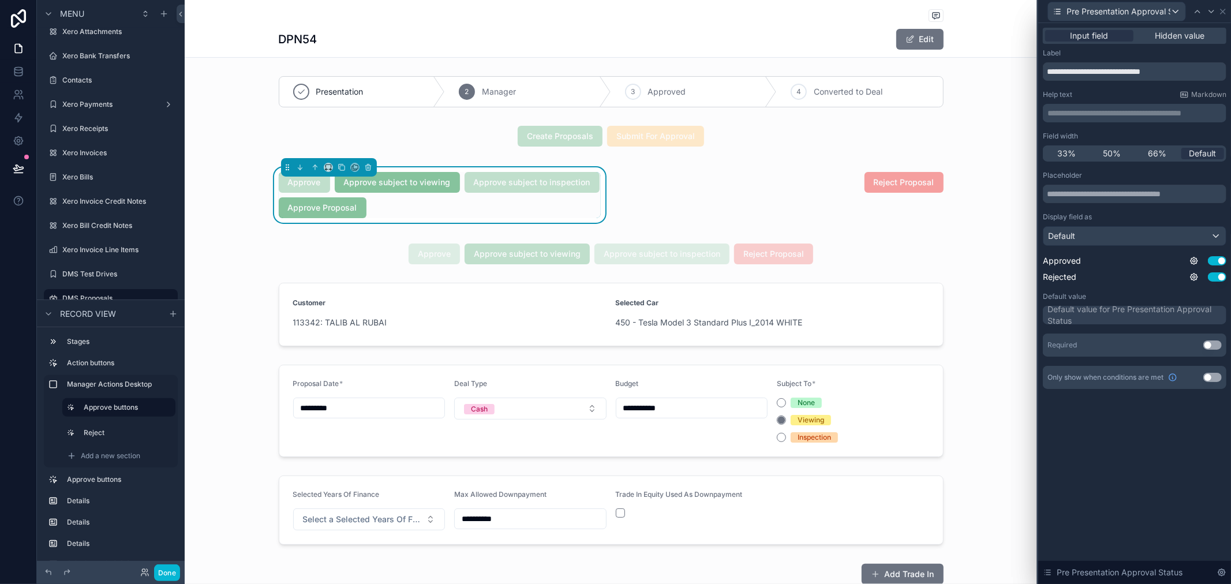
click at [1207, 345] on button "Use setting" at bounding box center [1213, 345] width 18 height 9
click at [1141, 480] on div "**********" at bounding box center [1135, 303] width 193 height 561
click at [1142, 219] on div "Display field as" at bounding box center [1135, 216] width 184 height 9
click at [1222, 10] on icon at bounding box center [1223, 11] width 5 height 5
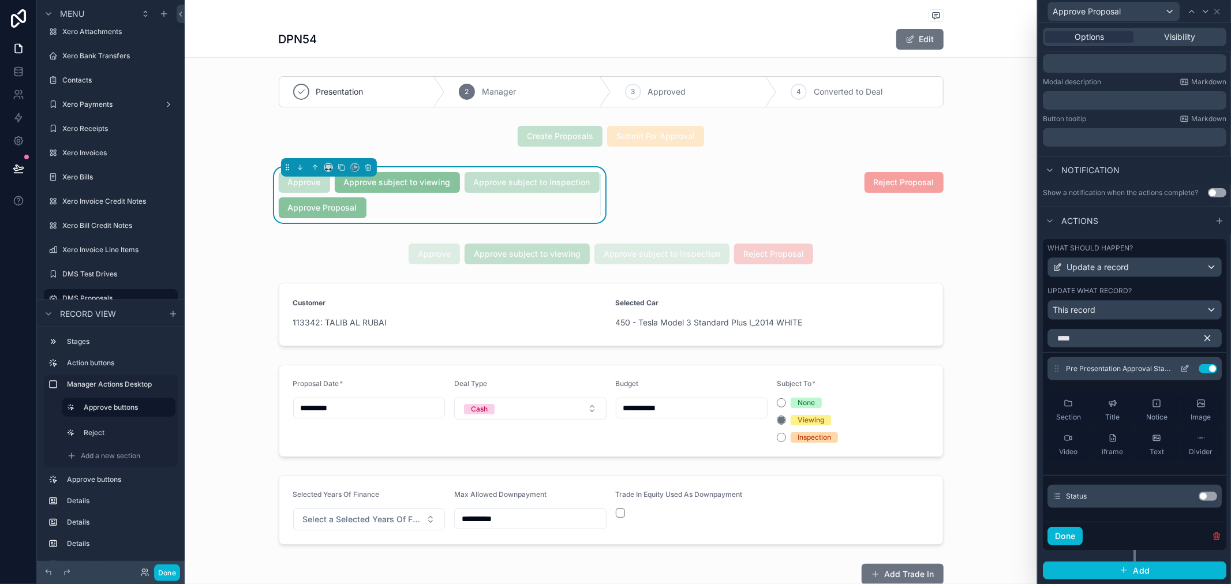
click at [1181, 367] on icon at bounding box center [1185, 368] width 9 height 9
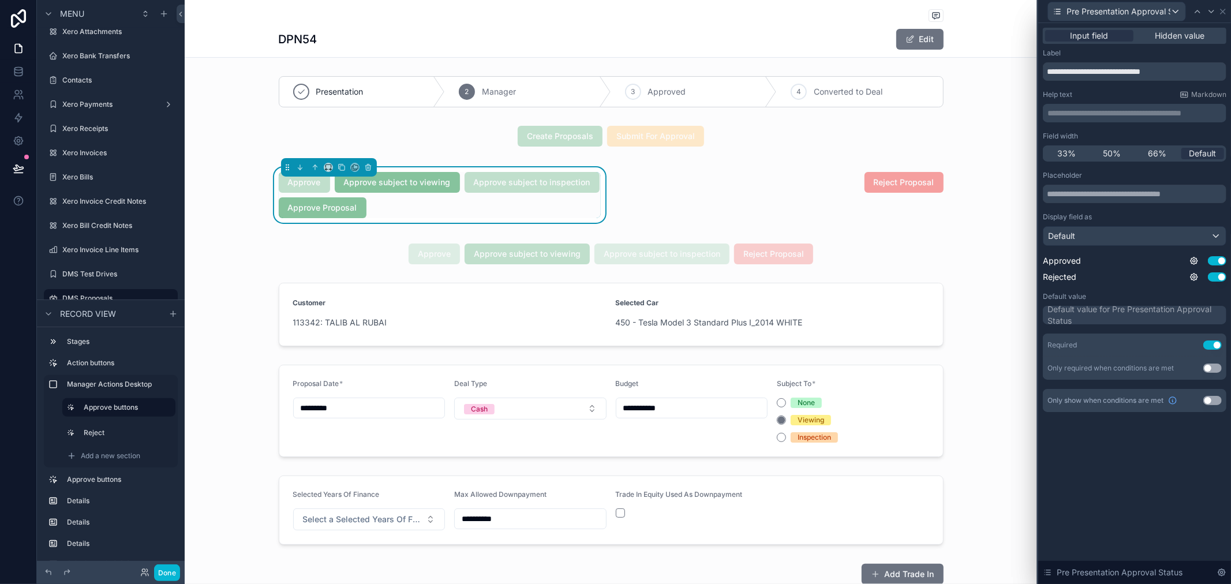
click at [1197, 22] on div "Pre Presentation Approval Status" at bounding box center [1135, 11] width 193 height 23
click at [1197, 30] on span "Hidden value" at bounding box center [1181, 36] width 50 height 12
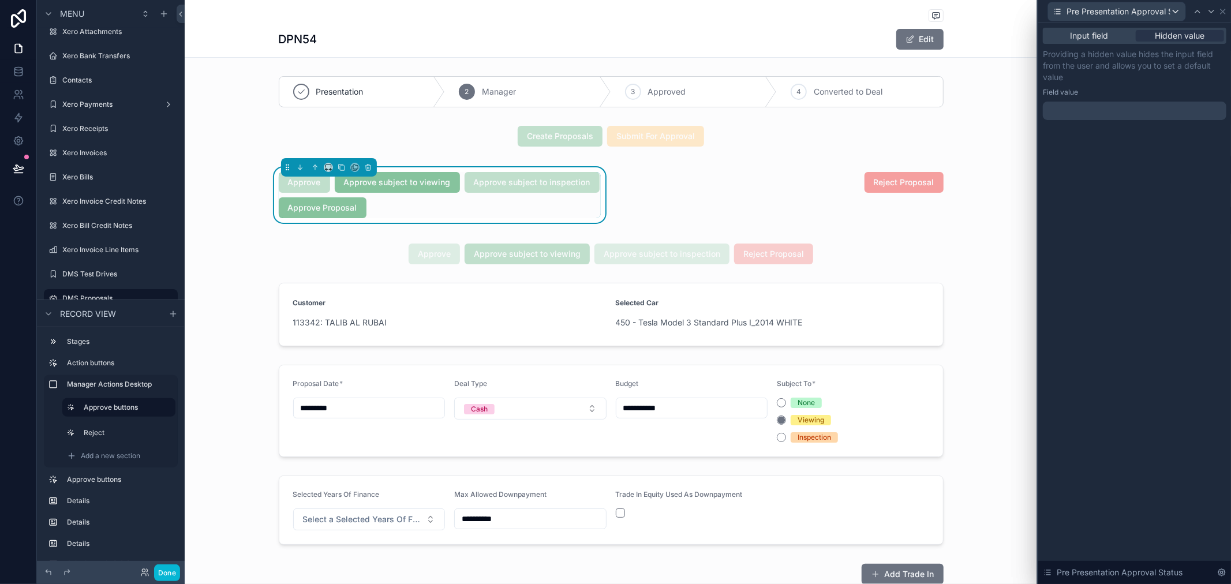
click at [1123, 113] on div at bounding box center [1135, 111] width 184 height 18
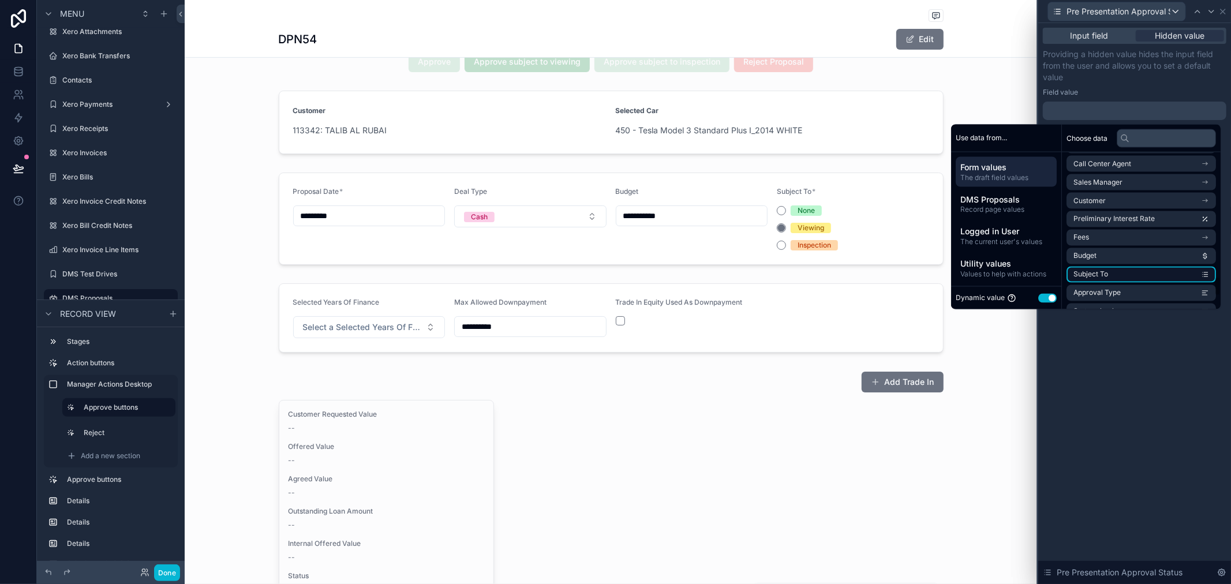
scroll to position [1068, 0]
click at [1044, 297] on button "Use setting" at bounding box center [1048, 297] width 18 height 9
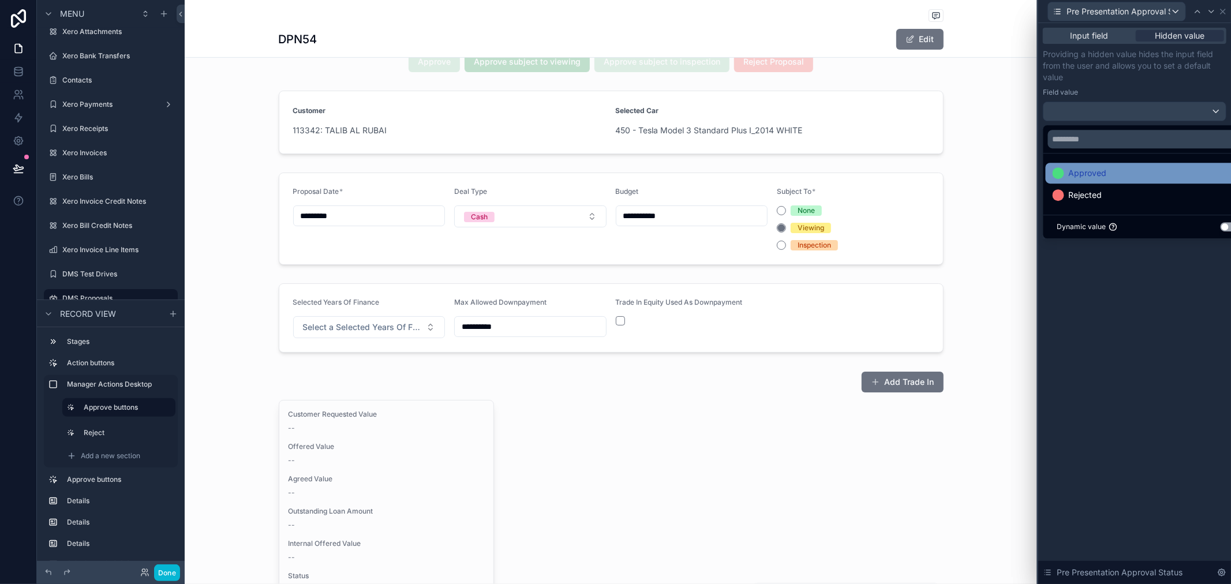
click at [1100, 174] on span "Approved" at bounding box center [1088, 173] width 38 height 14
click at [1151, 81] on p "Providing a hidden value hides the input field from the user and allows you to …" at bounding box center [1135, 65] width 184 height 35
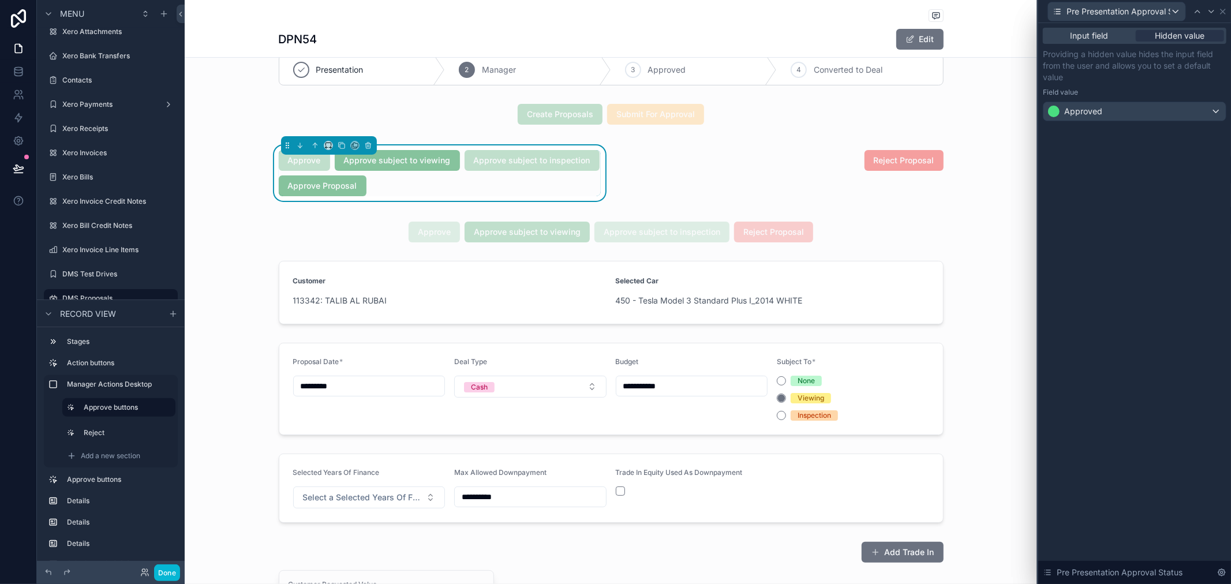
scroll to position [0, 0]
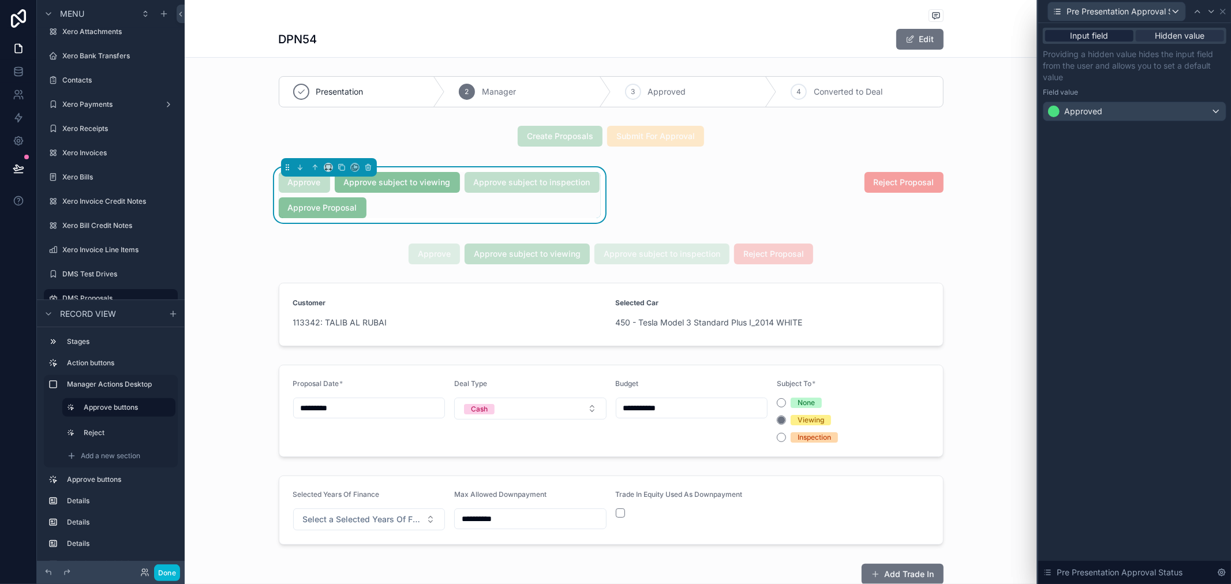
click at [1124, 36] on div "Input field" at bounding box center [1090, 36] width 88 height 12
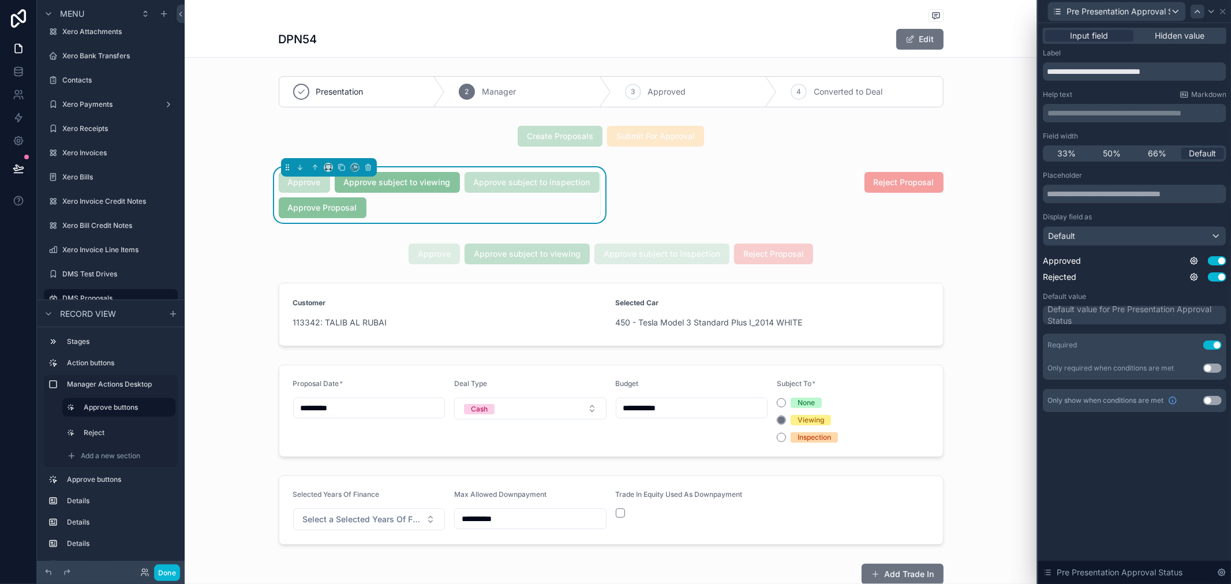
drag, startPoint x: 1159, startPoint y: 36, endPoint x: 1199, endPoint y: 14, distance: 45.8
click at [1159, 36] on span "Hidden value" at bounding box center [1181, 36] width 50 height 12
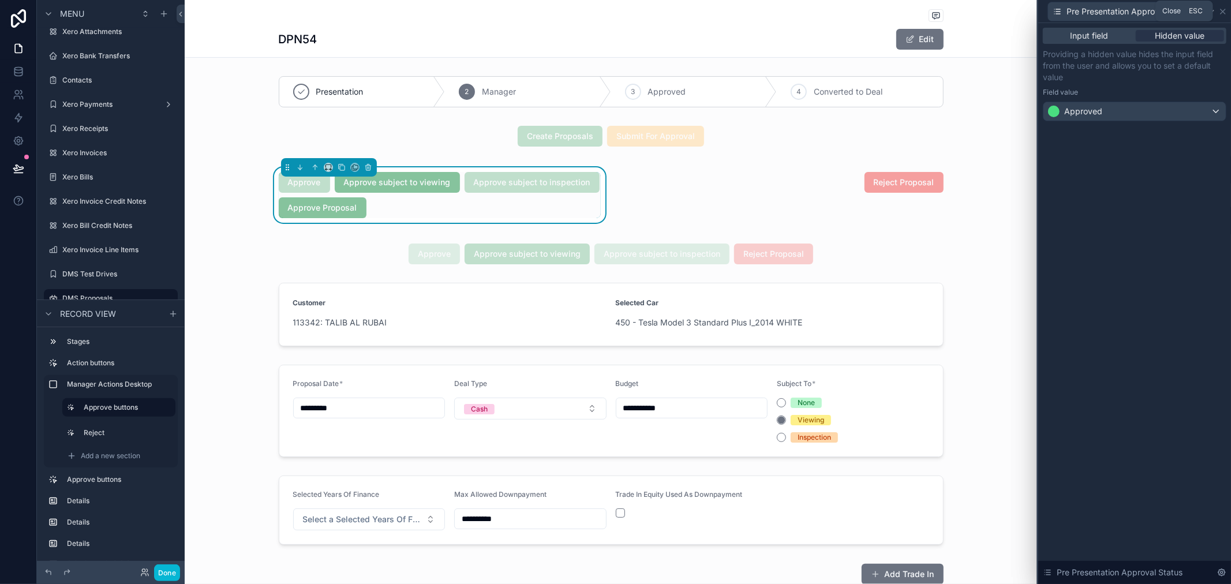
click at [1224, 10] on icon at bounding box center [1223, 11] width 9 height 9
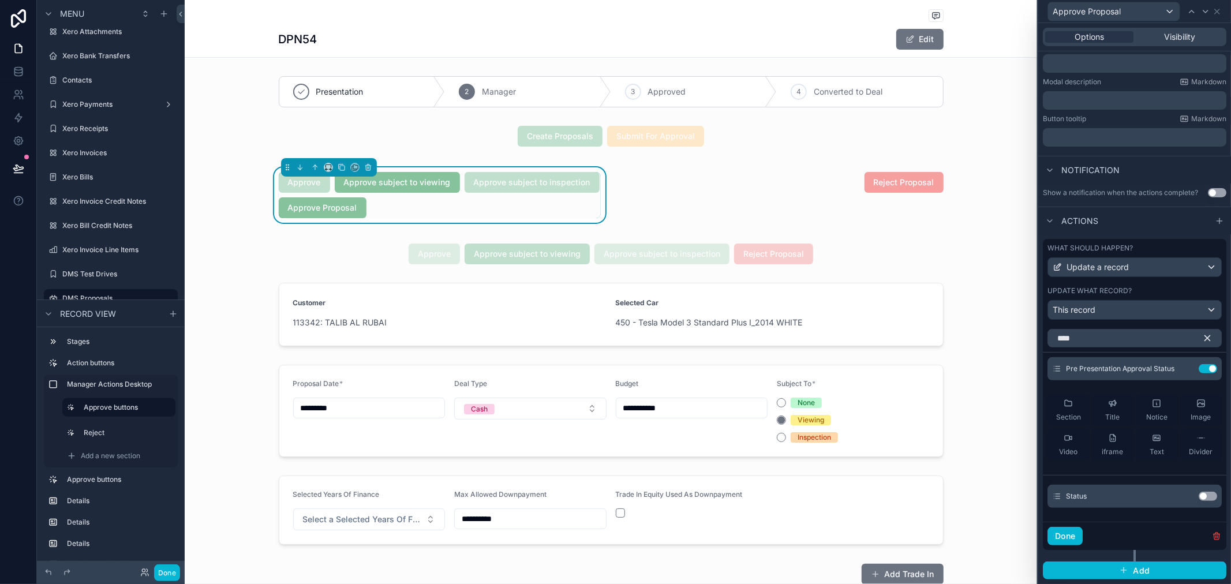
drag, startPoint x: 1193, startPoint y: 492, endPoint x: 1185, endPoint y: 502, distance: 12.7
click at [1199, 492] on button "Use setting" at bounding box center [1208, 496] width 18 height 9
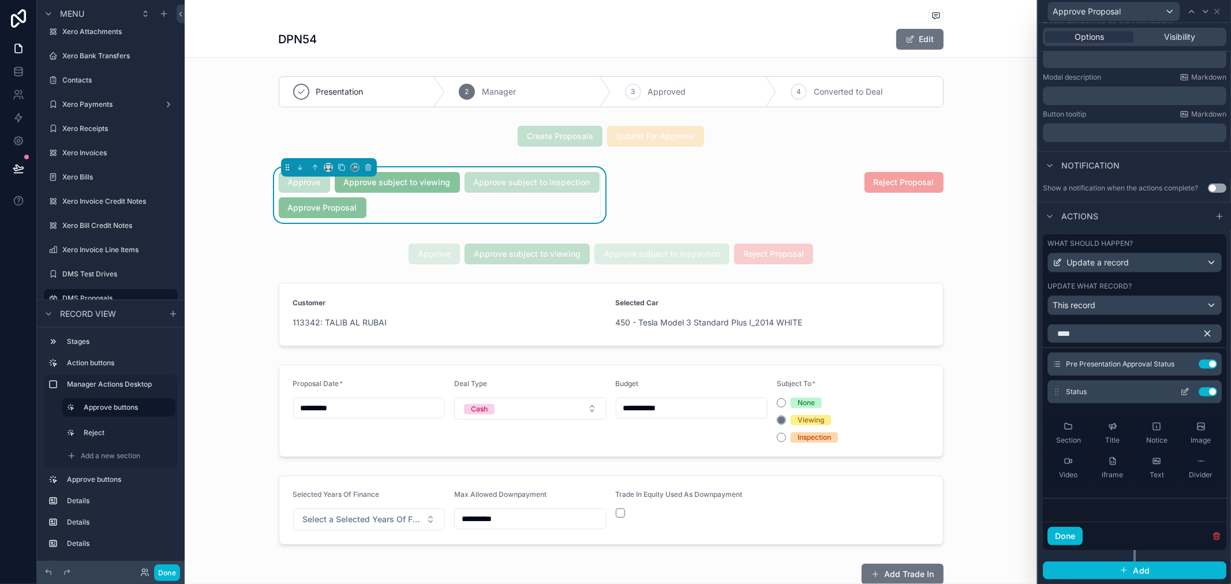
click at [1181, 393] on icon at bounding box center [1185, 391] width 9 height 9
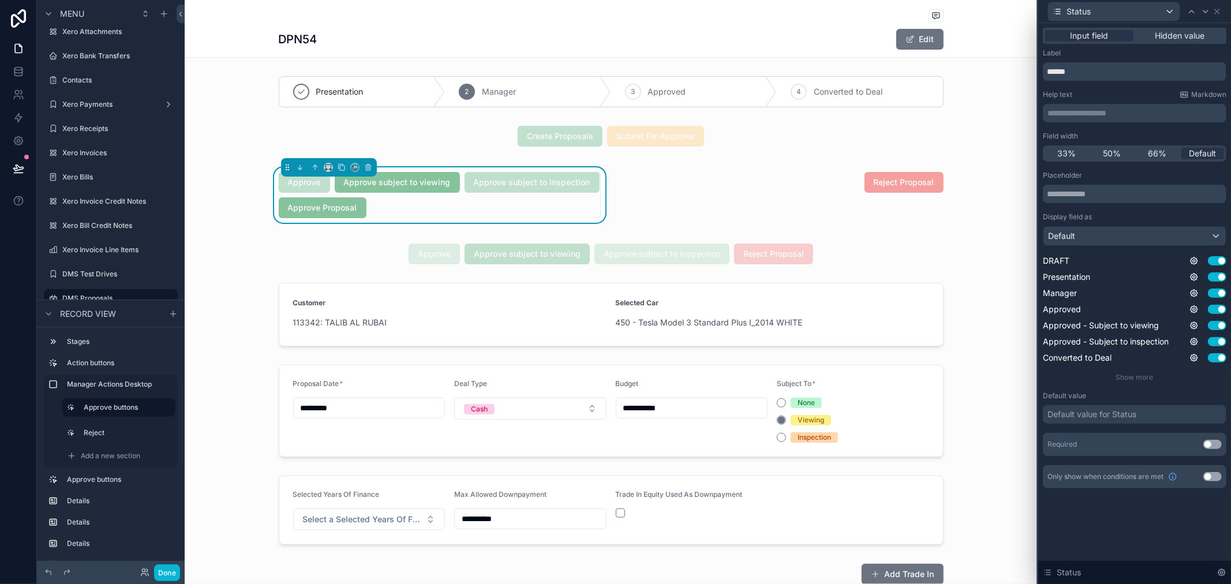
click at [1167, 29] on div "Input field Hidden value" at bounding box center [1135, 36] width 184 height 16
click at [1173, 42] on div "Input field Hidden value" at bounding box center [1135, 36] width 184 height 16
click at [1176, 36] on span "Hidden value" at bounding box center [1181, 36] width 50 height 12
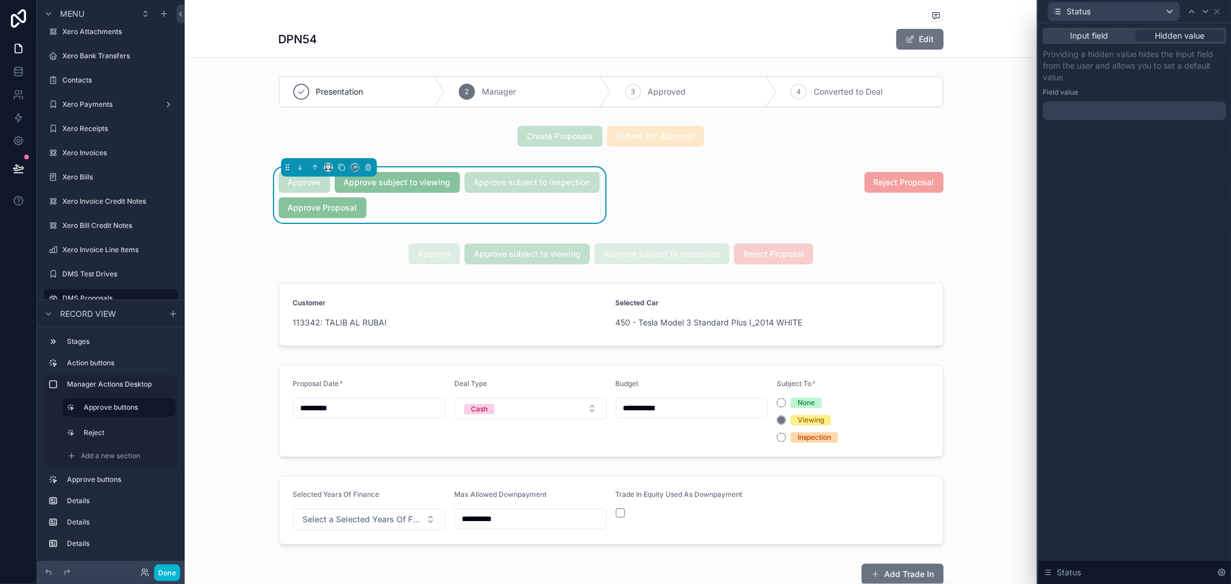
click at [1192, 104] on div at bounding box center [1135, 111] width 184 height 18
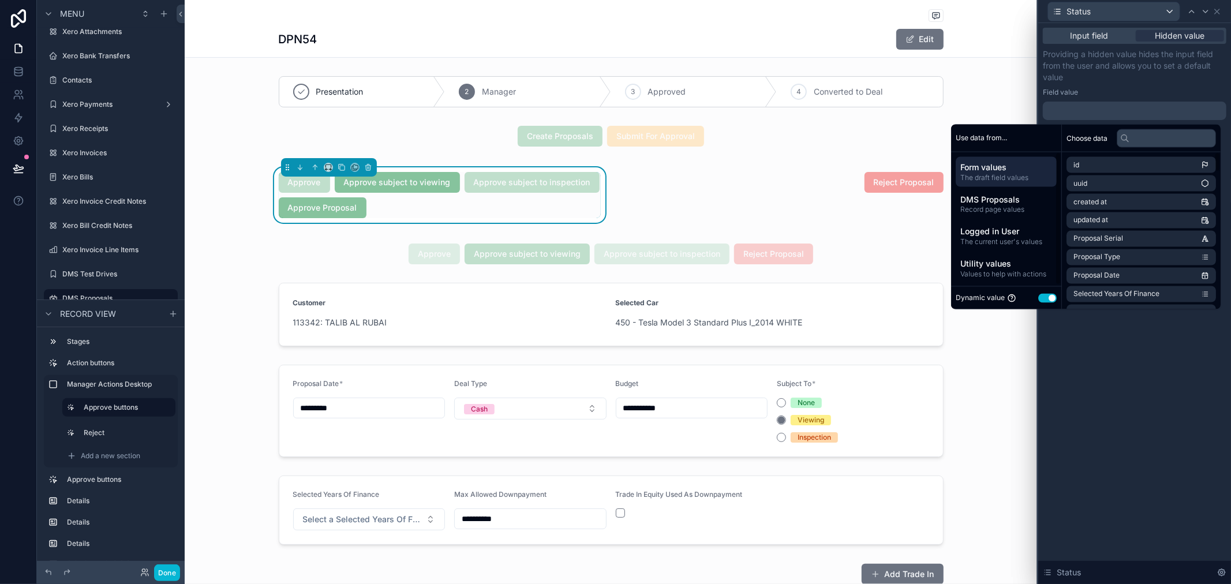
click at [1041, 298] on button "Use setting" at bounding box center [1048, 297] width 18 height 9
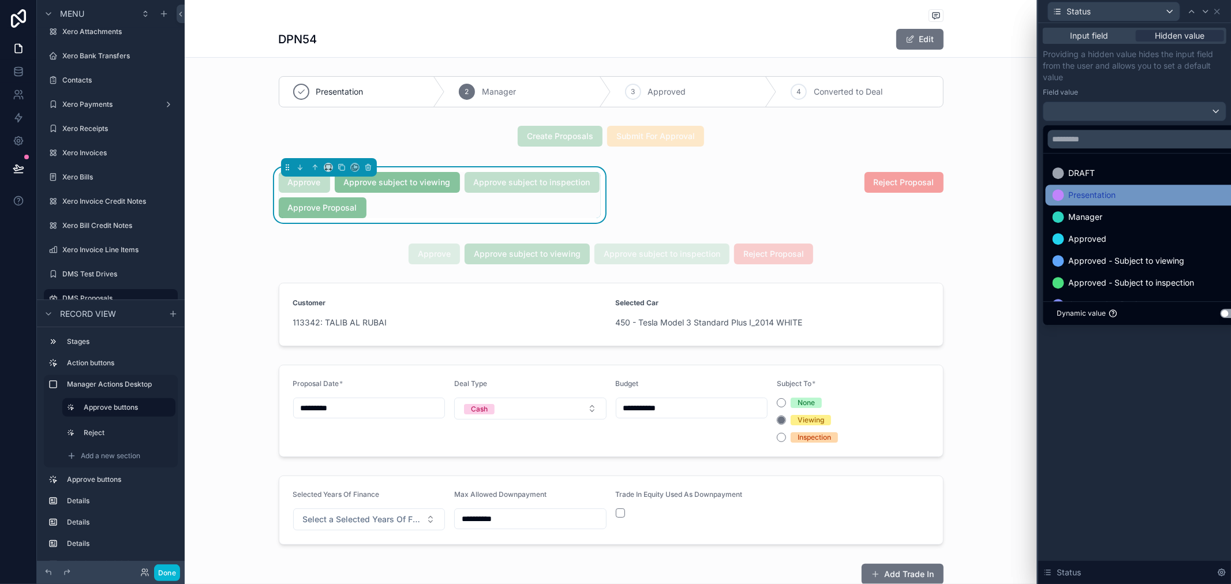
click at [1125, 204] on div "Presentation" at bounding box center [1148, 195] width 205 height 21
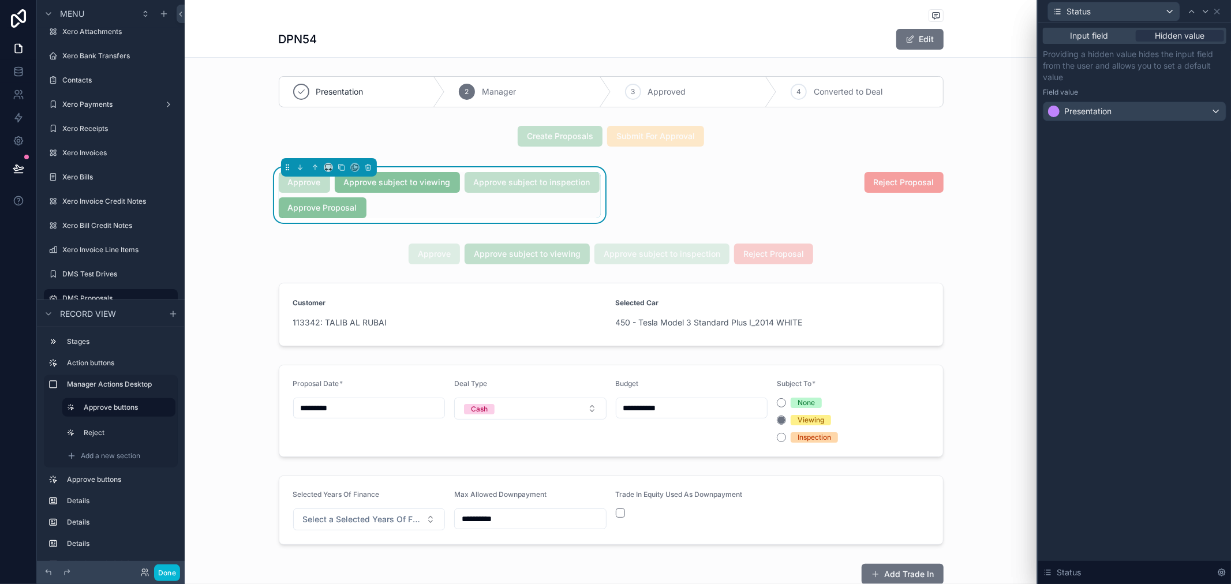
click at [1114, 92] on div "Field value" at bounding box center [1135, 92] width 184 height 9
click at [532, 130] on div "scrollable content" at bounding box center [611, 136] width 853 height 30
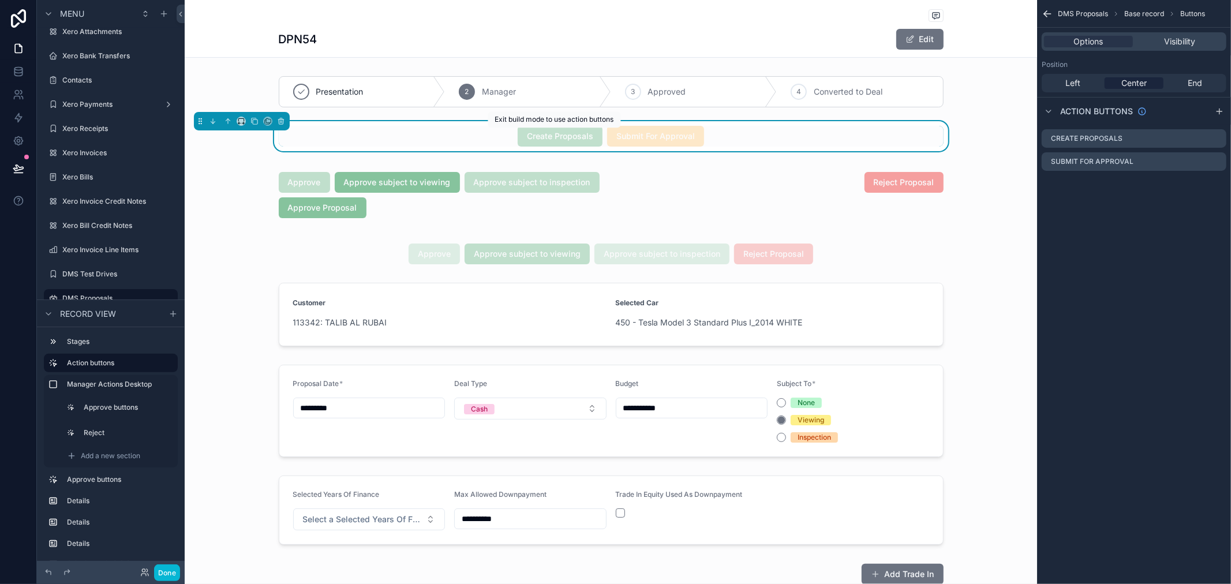
click at [552, 137] on span "Create Proposals" at bounding box center [560, 136] width 85 height 12
click at [1220, 140] on icon "scrollable content" at bounding box center [1217, 138] width 9 height 9
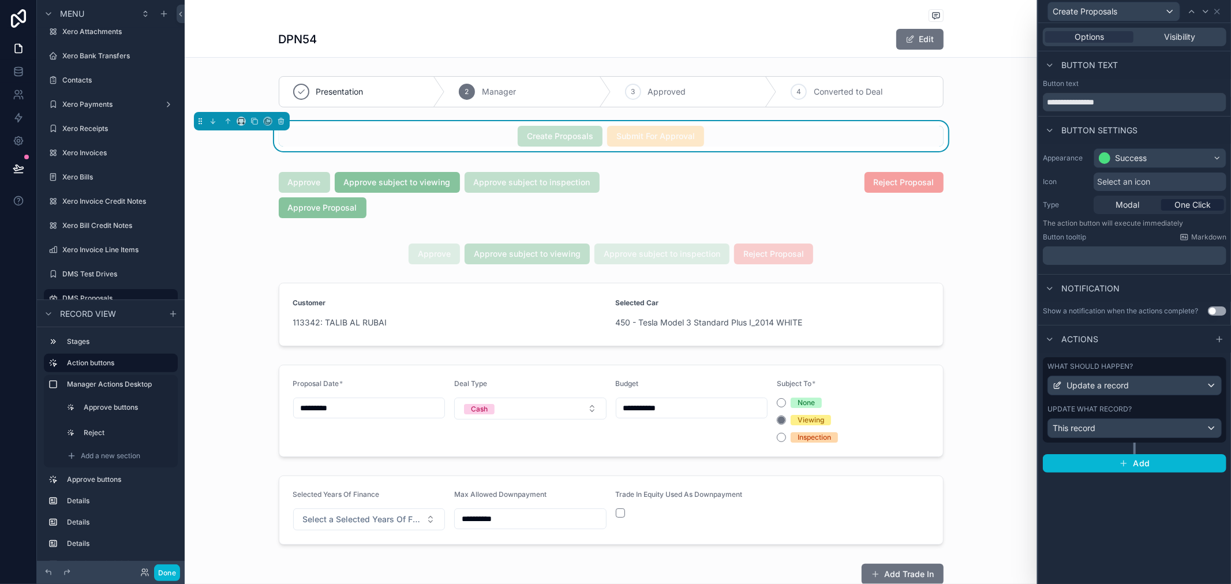
click at [673, 139] on span "Submit For Approval" at bounding box center [655, 136] width 97 height 12
click at [1192, 430] on div "This record" at bounding box center [1134, 428] width 173 height 18
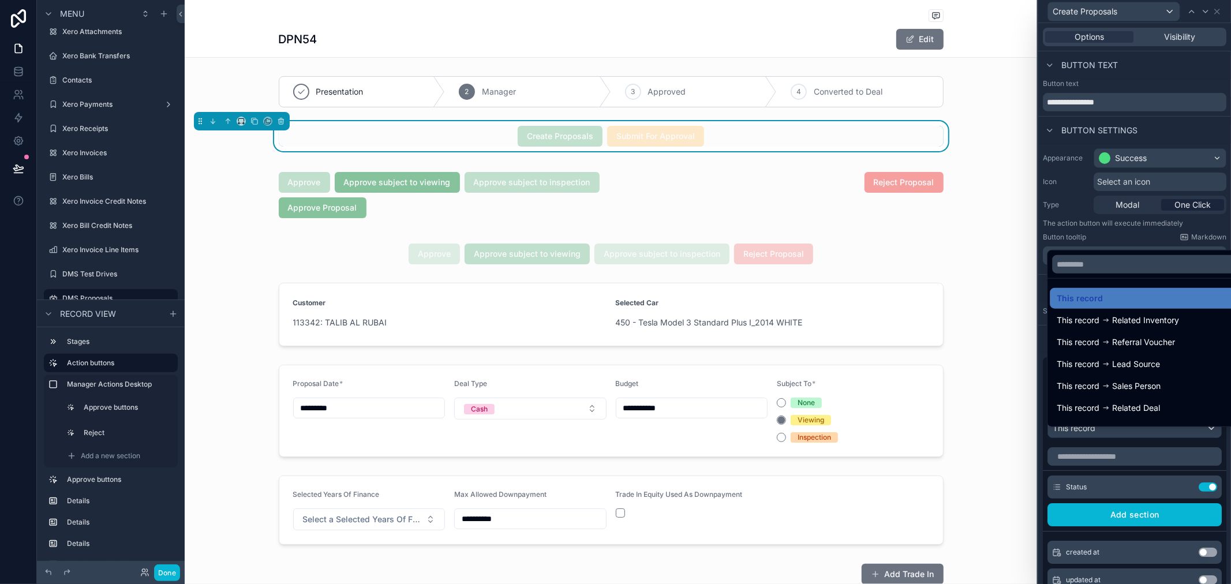
click at [1169, 502] on div at bounding box center [1135, 292] width 193 height 584
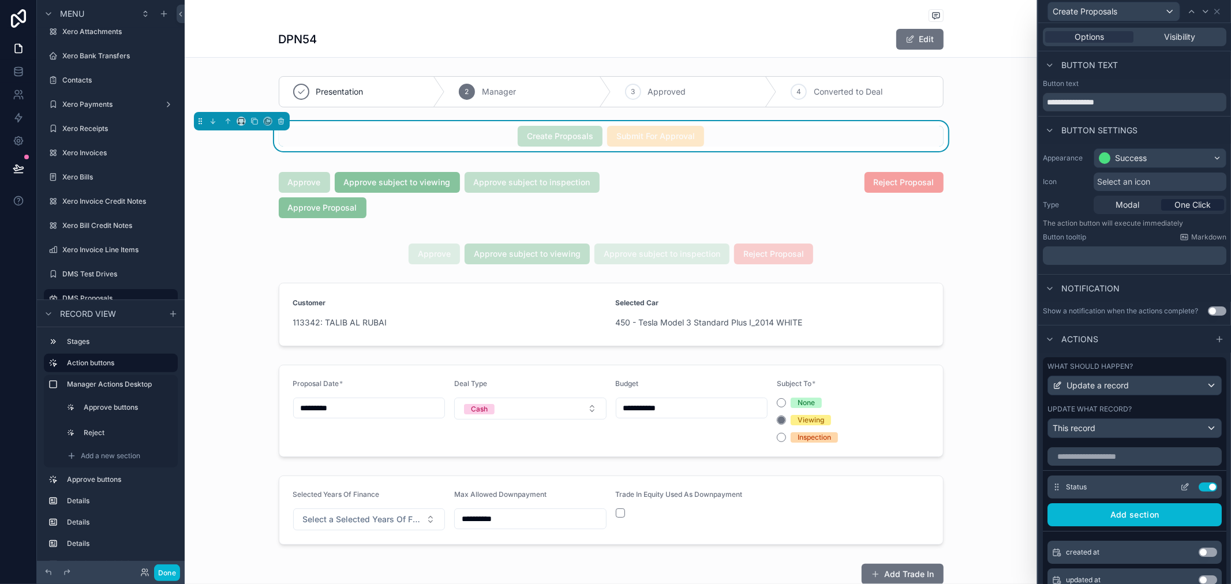
click at [1181, 492] on icon at bounding box center [1185, 487] width 9 height 9
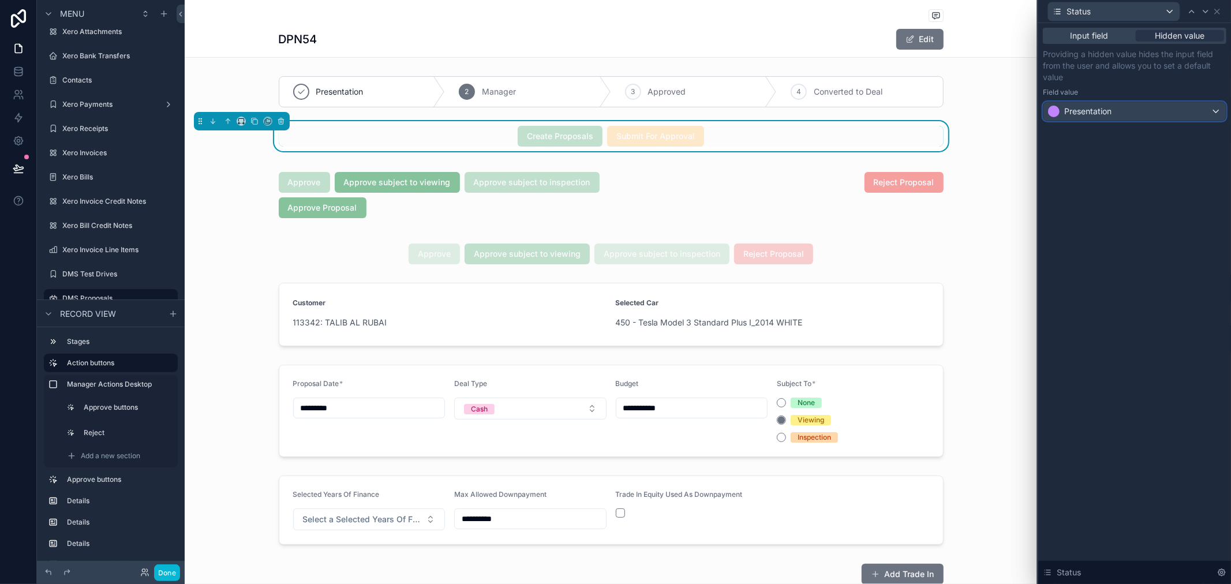
click at [1155, 111] on div "Presentation" at bounding box center [1135, 111] width 182 height 18
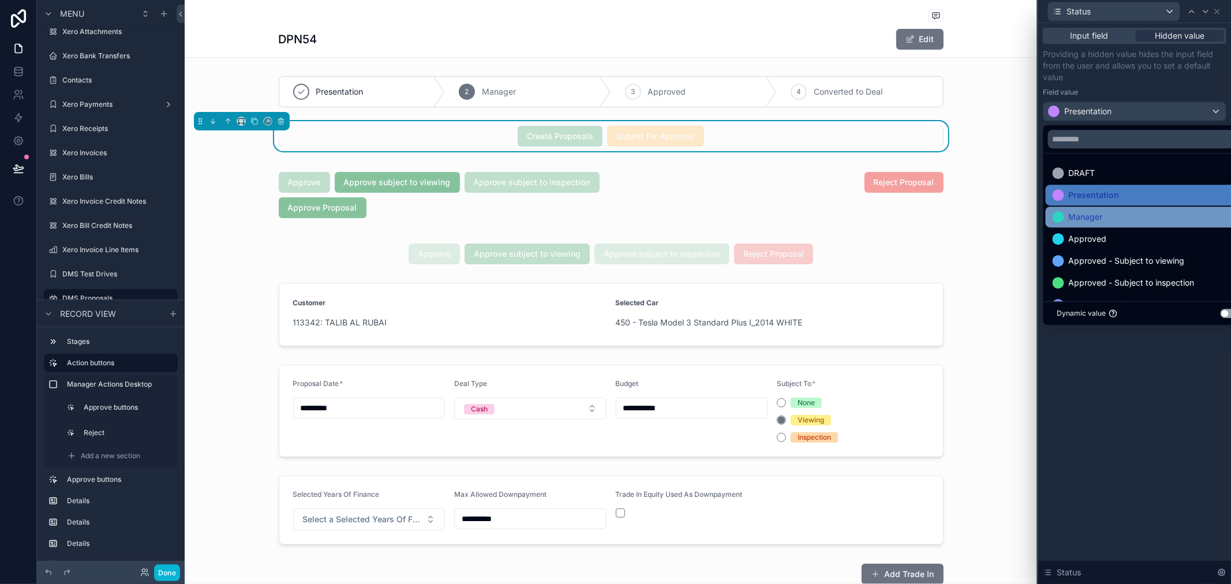
click at [1120, 217] on div "Manager" at bounding box center [1148, 217] width 191 height 14
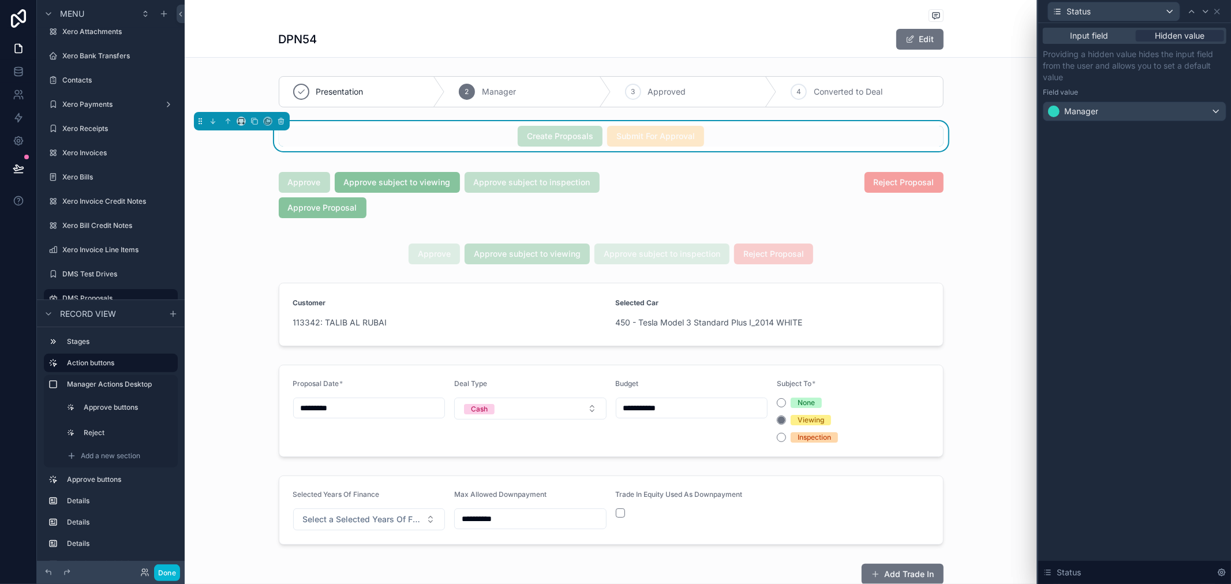
click at [1132, 82] on p "Providing a hidden value hides the input field from the user and allows you to …" at bounding box center [1135, 65] width 184 height 35
click at [169, 572] on button "Done" at bounding box center [167, 573] width 26 height 17
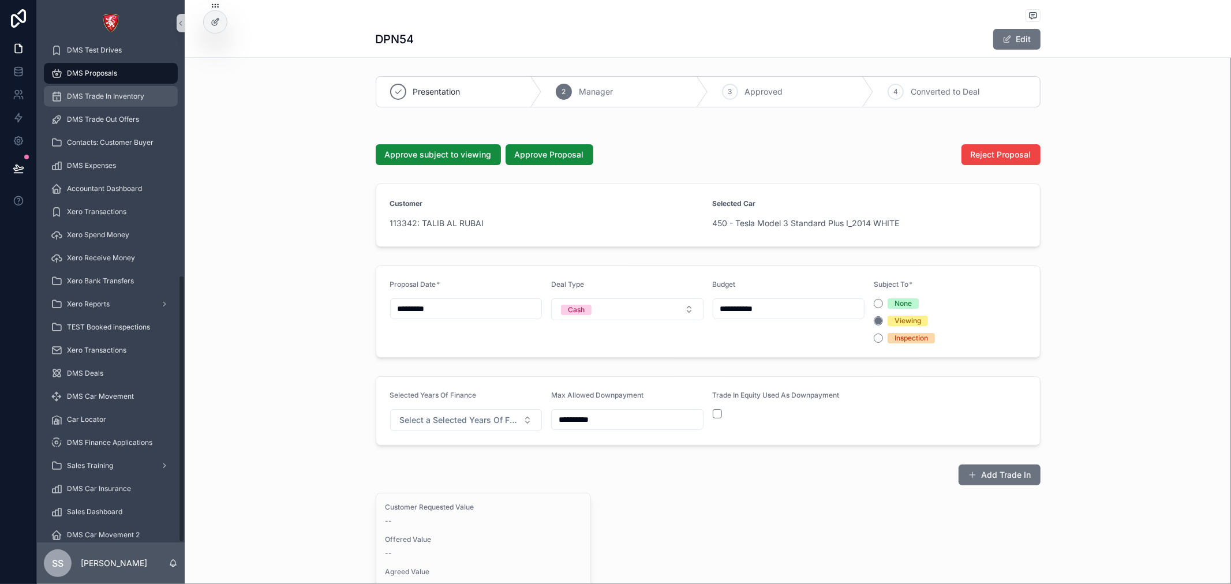
scroll to position [424, 0]
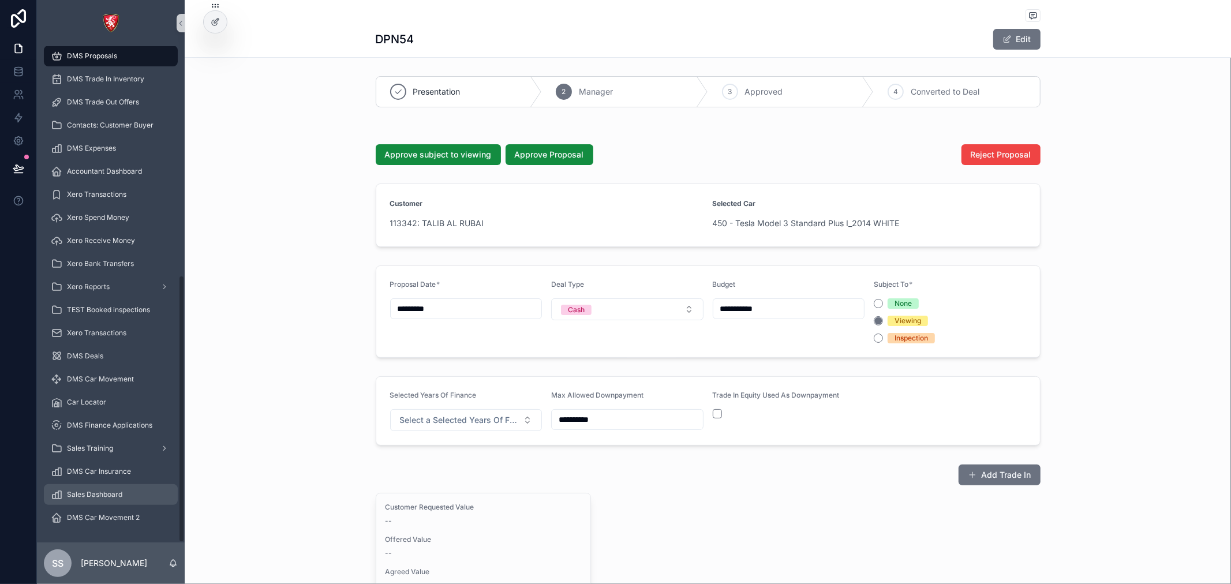
click at [101, 484] on link "Sales Dashboard" at bounding box center [111, 494] width 134 height 21
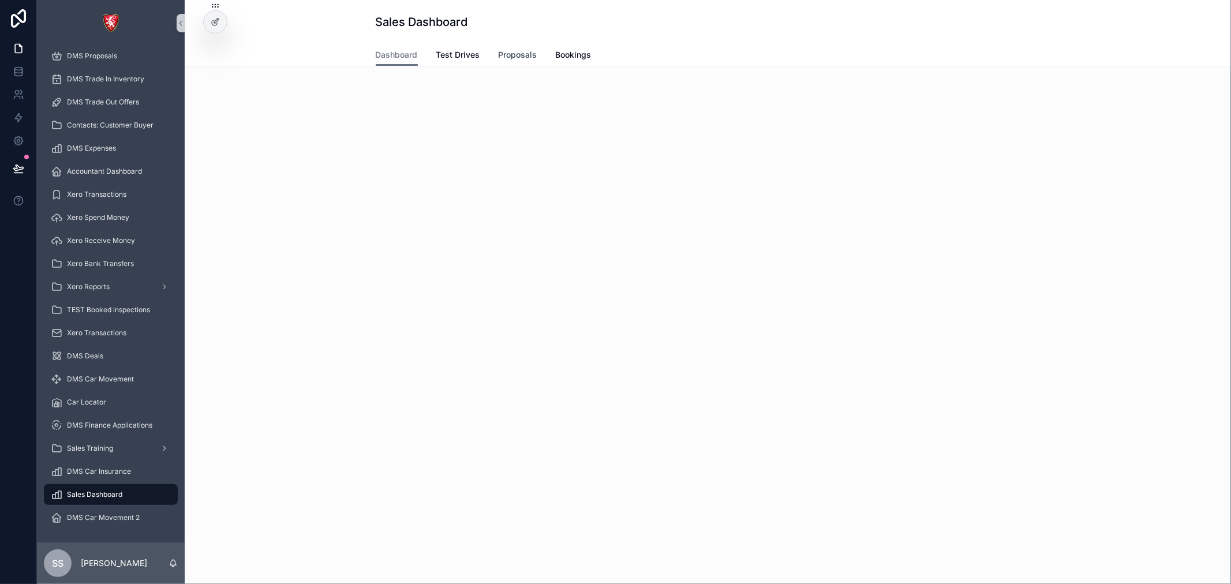
click at [517, 55] on span "Proposals" at bounding box center [518, 55] width 39 height 12
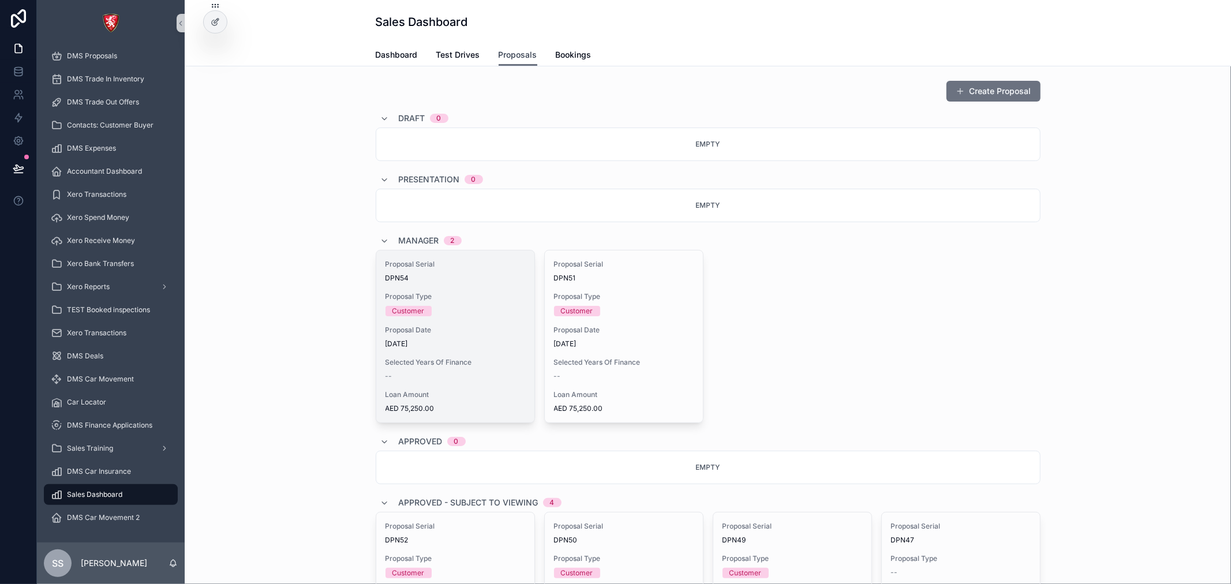
scroll to position [64, 0]
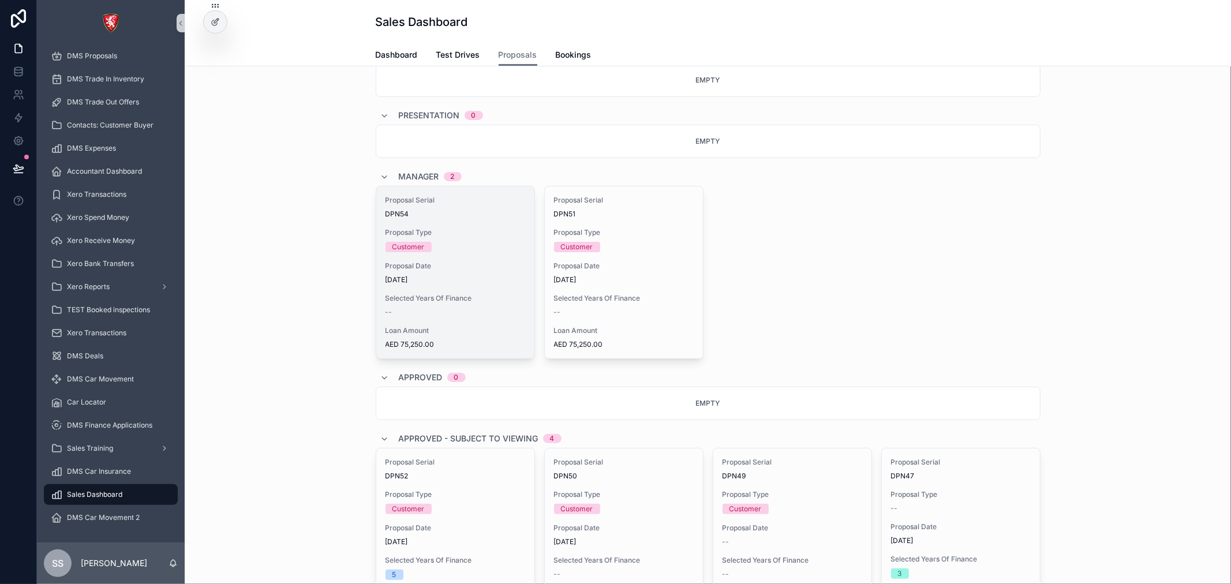
click at [471, 290] on div "Proposal Serial DPN54 Proposal Type Customer Proposal Date [DATE] Selected Year…" at bounding box center [455, 272] width 158 height 172
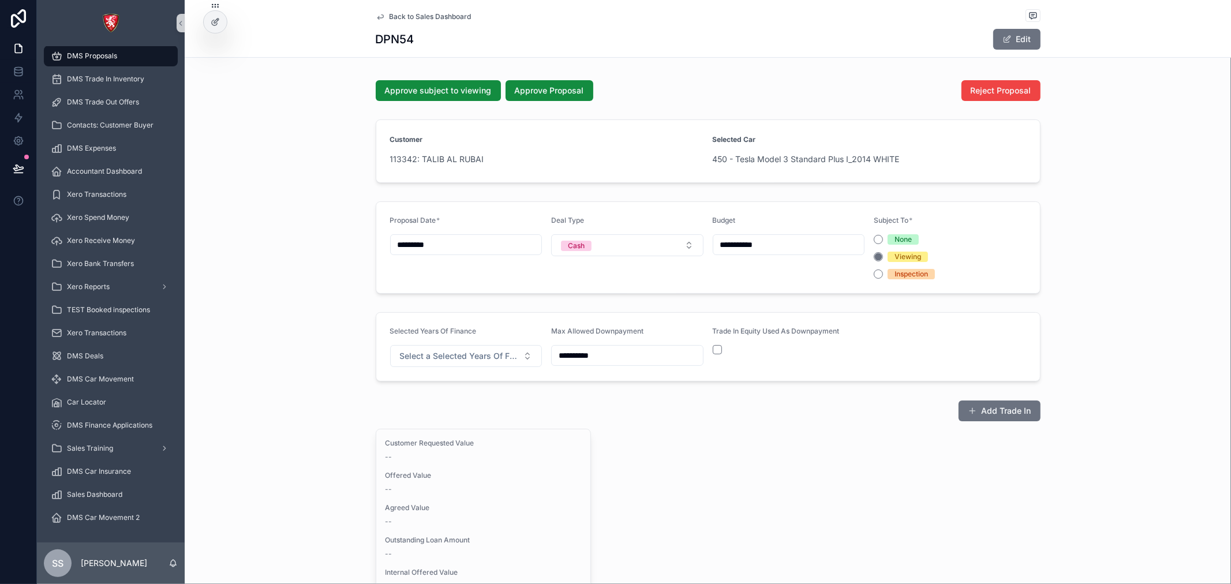
click at [419, 12] on span "Back to Sales Dashboard" at bounding box center [431, 16] width 82 height 9
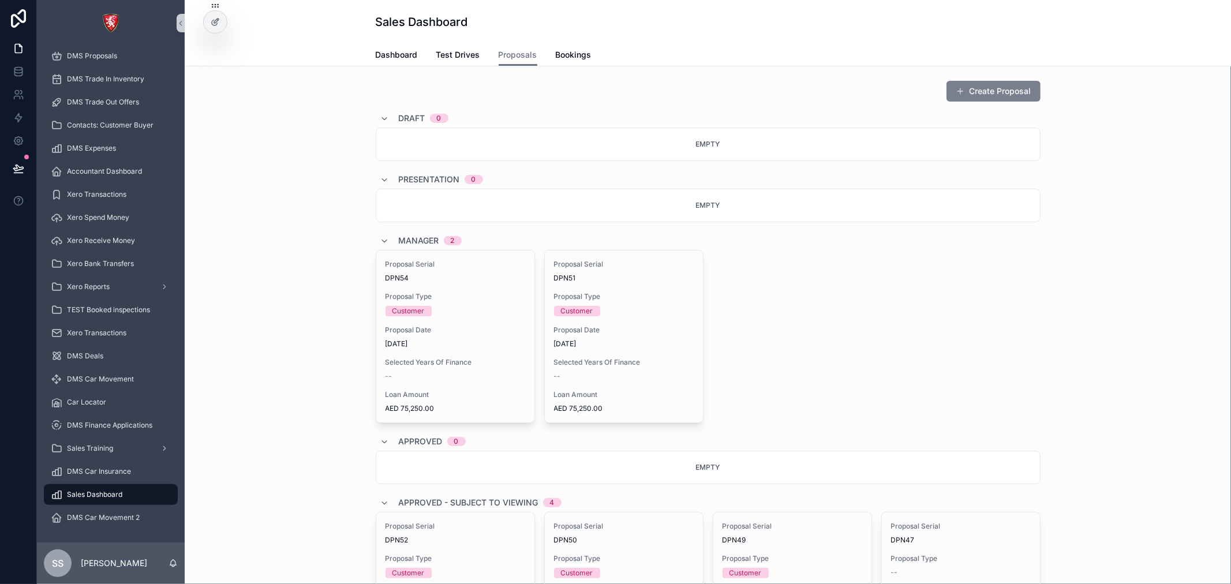
click at [967, 85] on button "Create Proposal" at bounding box center [994, 91] width 94 height 21
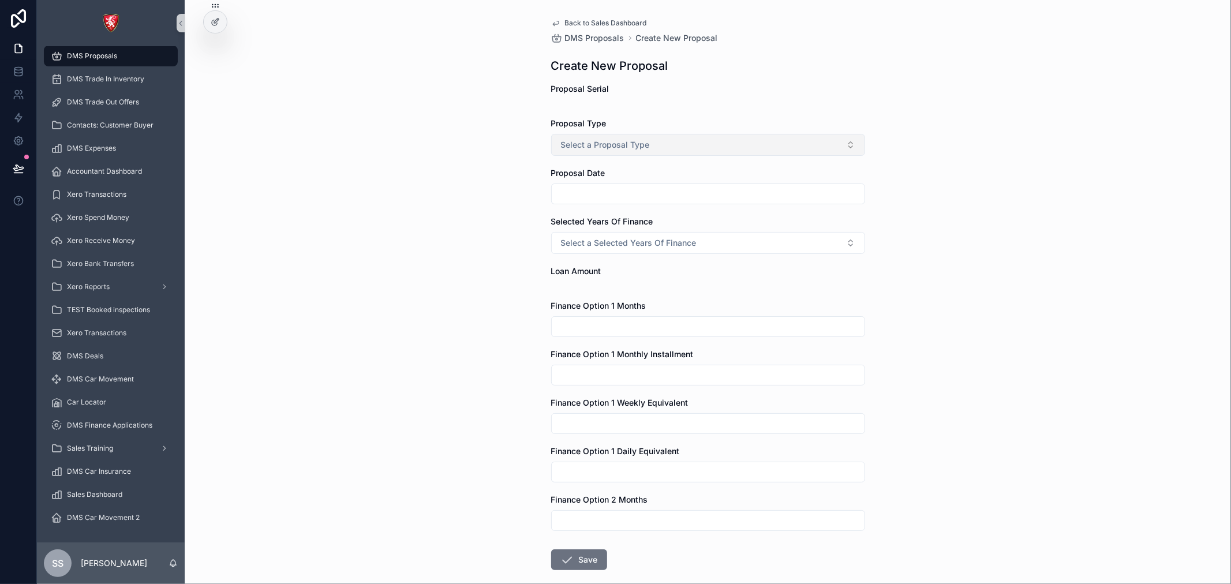
click at [640, 143] on span "Select a Proposal Type" at bounding box center [605, 145] width 89 height 12
click at [465, 356] on div "Back to Sales Dashboard DMS Proposals Create New Proposal Create New Proposal P…" at bounding box center [708, 292] width 1047 height 584
click at [598, 144] on span "Select a Proposal Type" at bounding box center [605, 145] width 89 height 12
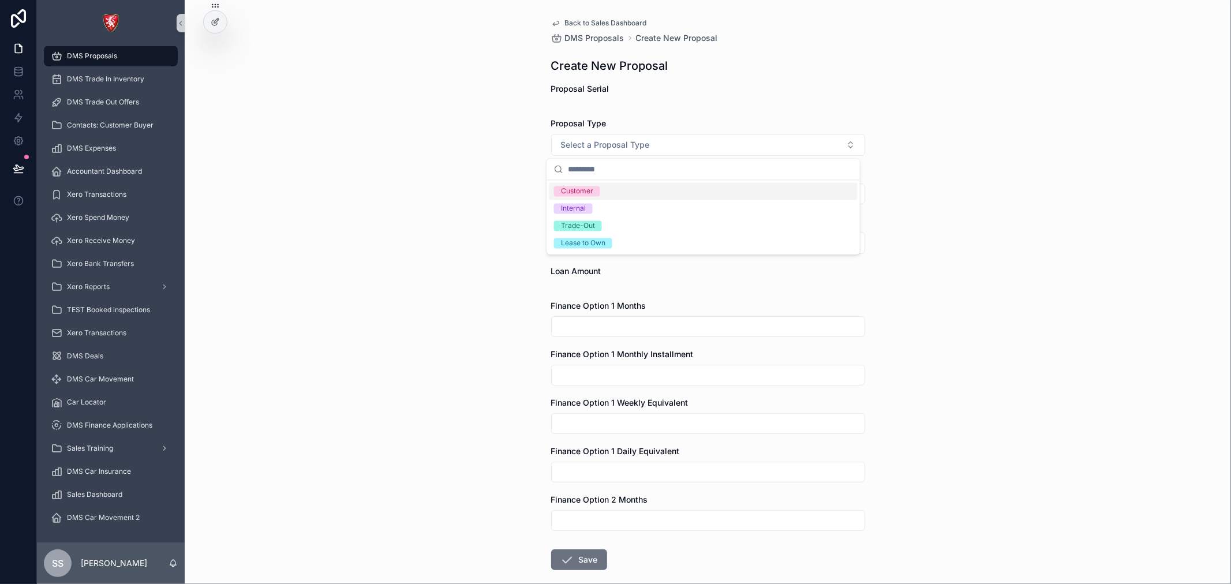
click at [602, 195] on div "Customer" at bounding box center [704, 190] width 308 height 17
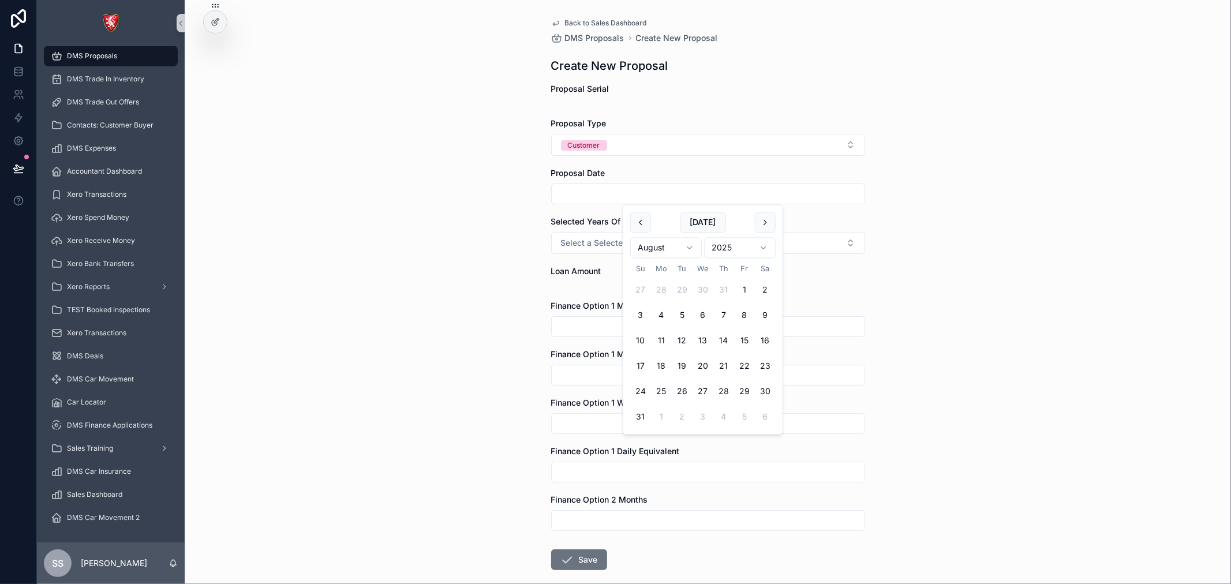
click at [607, 192] on input "scrollable content" at bounding box center [708, 194] width 313 height 16
click at [732, 356] on button "21" at bounding box center [724, 366] width 21 height 21
type input "*********"
click at [602, 251] on button "Select a Selected Years Of Finance" at bounding box center [708, 243] width 314 height 22
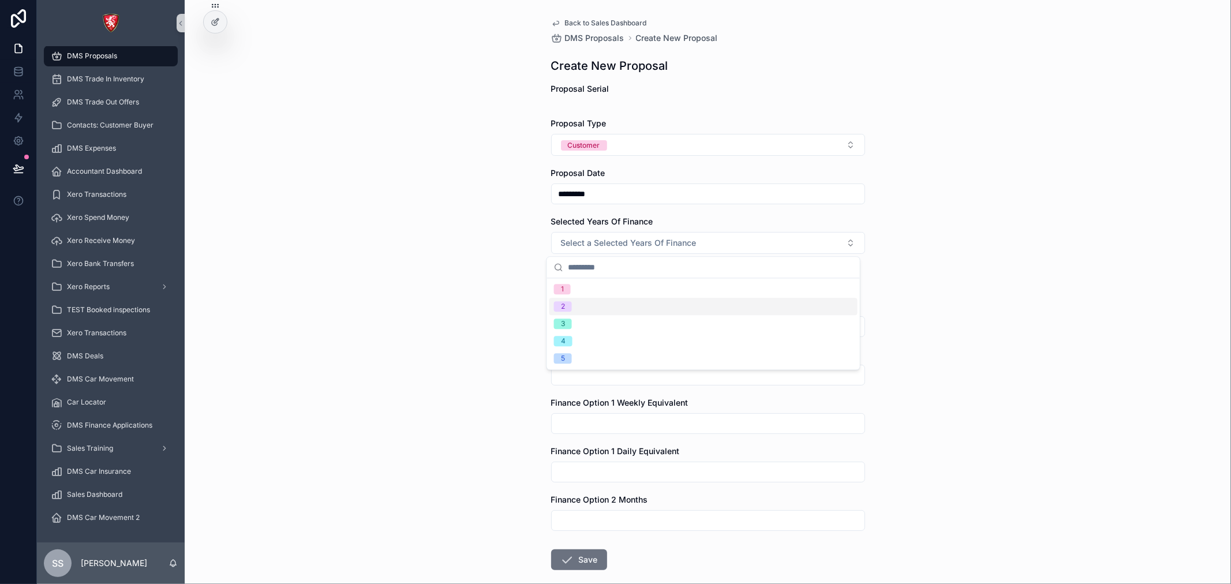
click at [632, 298] on div "2" at bounding box center [704, 306] width 308 height 17
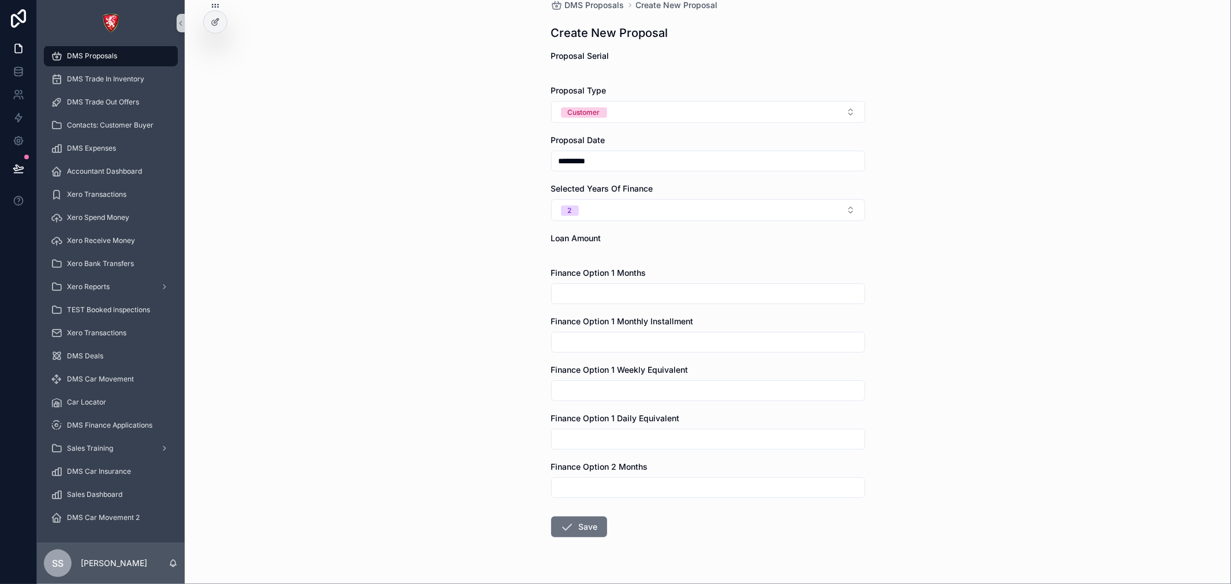
scroll to position [60, 0]
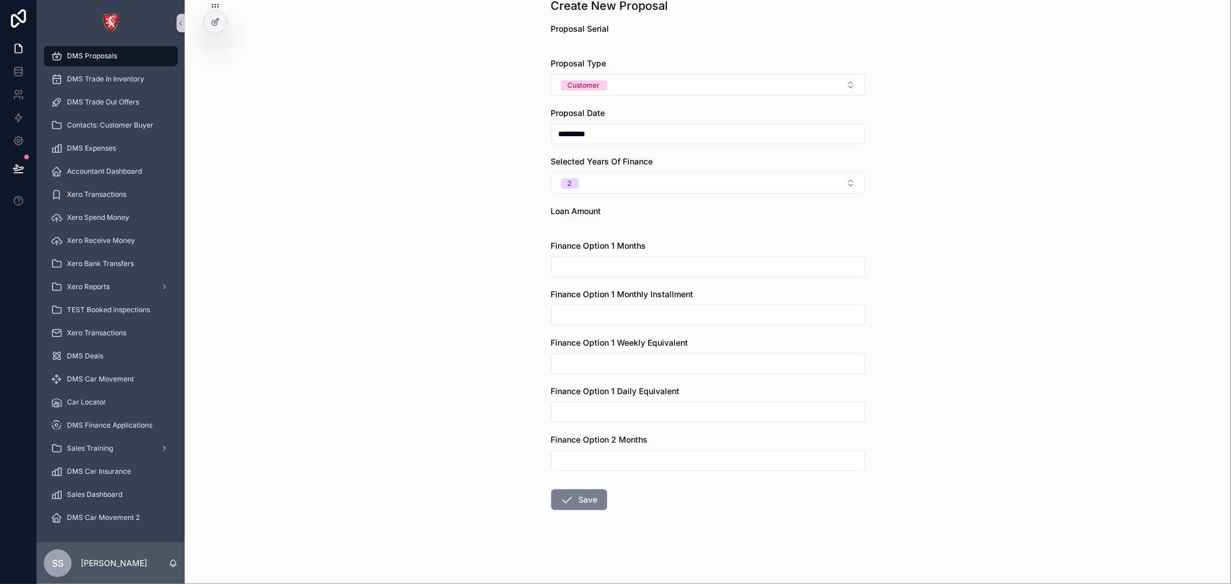
click at [584, 493] on button "Save" at bounding box center [579, 500] width 56 height 21
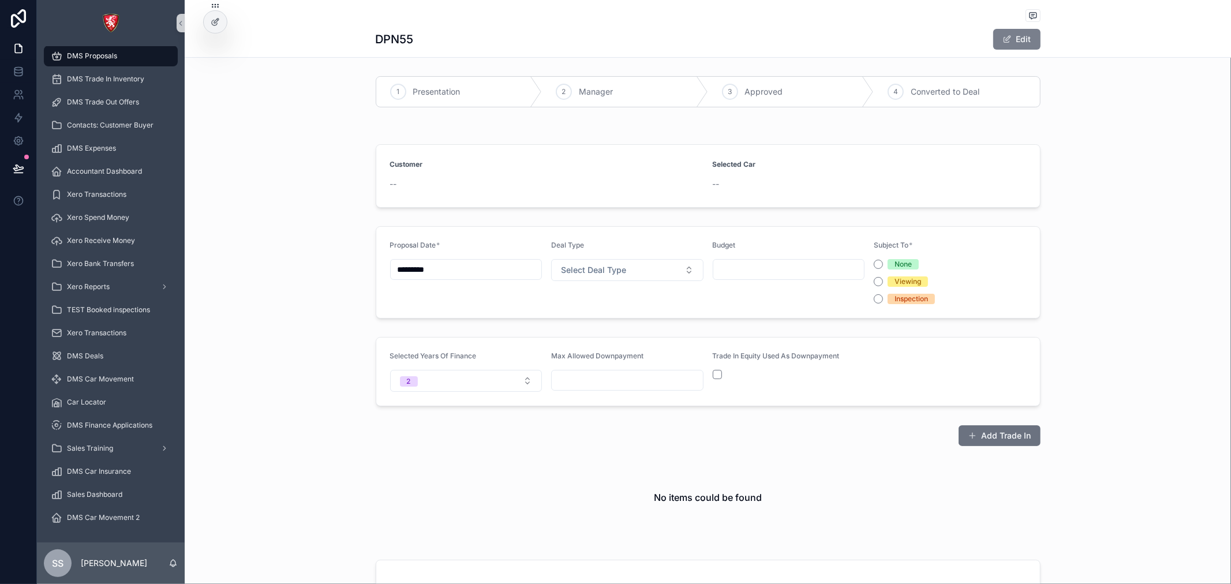
click at [1007, 36] on button "Edit" at bounding box center [1017, 39] width 47 height 21
click at [1010, 39] on button "Done" at bounding box center [1014, 39] width 53 height 21
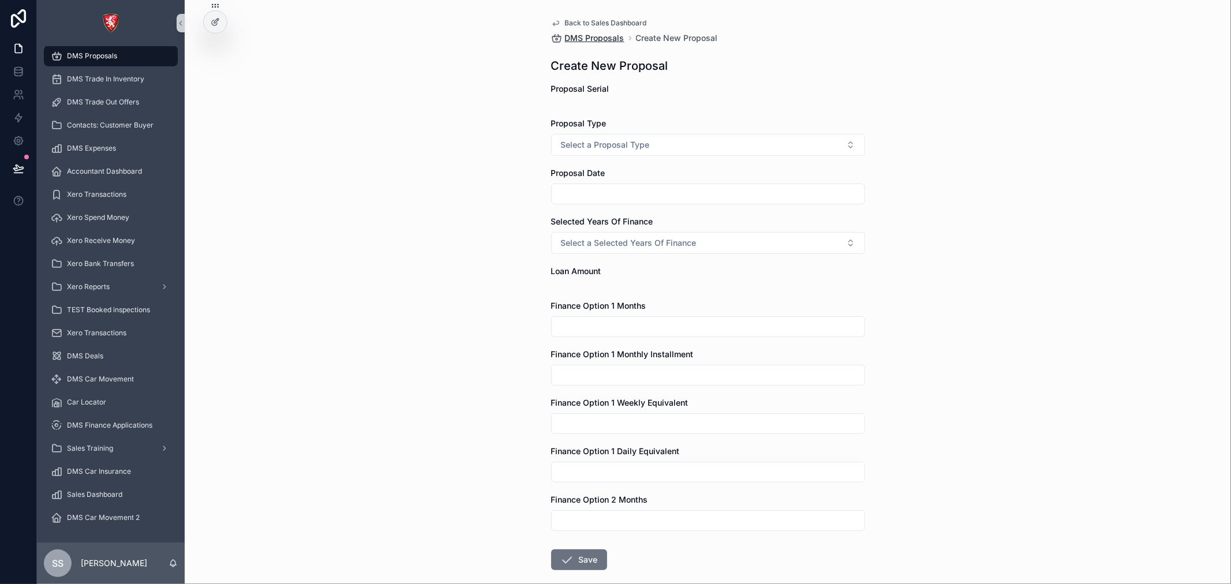
click at [615, 38] on span "DMS Proposals" at bounding box center [594, 38] width 59 height 12
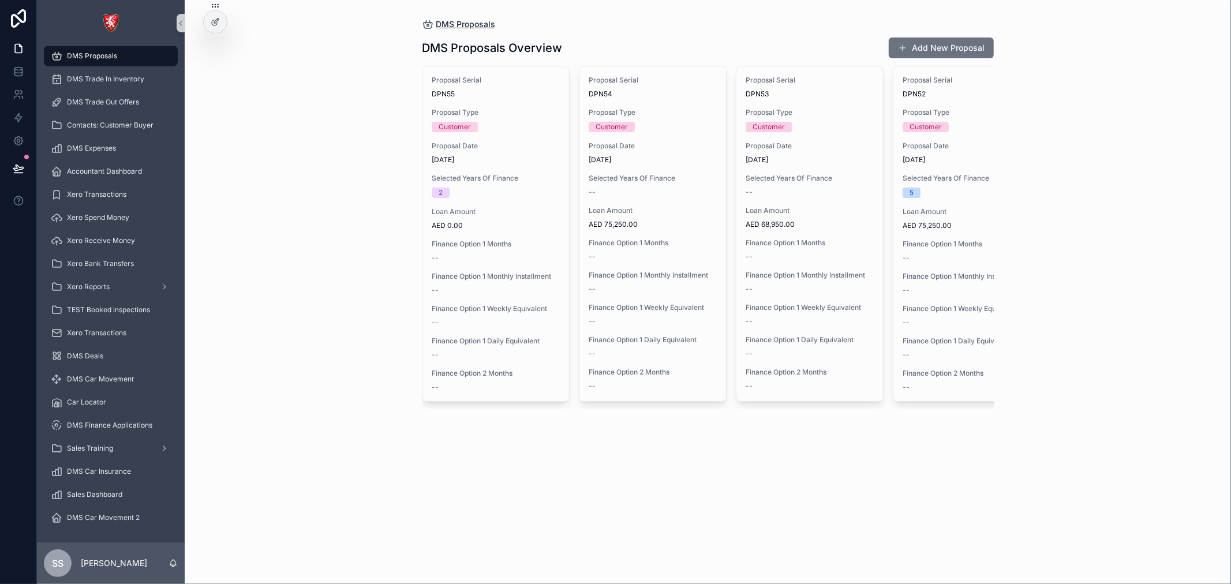
click at [457, 25] on span "DMS Proposals" at bounding box center [465, 24] width 59 height 12
click at [100, 493] on span "Sales Dashboard" at bounding box center [94, 494] width 55 height 9
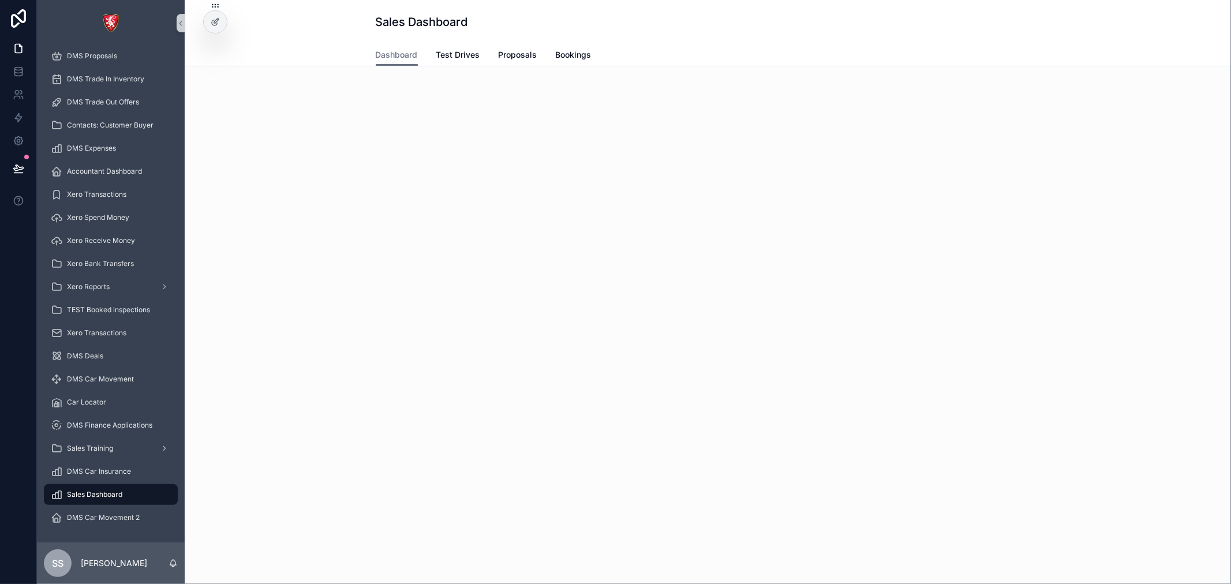
click at [482, 57] on div "Dashboard Test Drives Proposals Bookings" at bounding box center [708, 55] width 665 height 22
click at [465, 55] on span "Test Drives" at bounding box center [458, 55] width 44 height 12
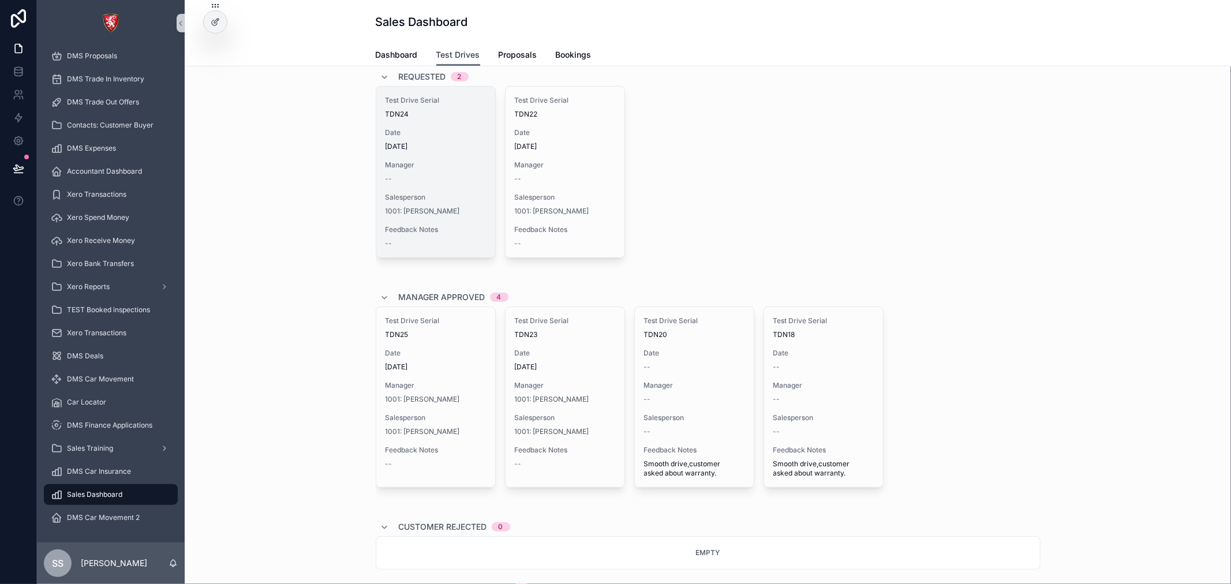
scroll to position [64, 0]
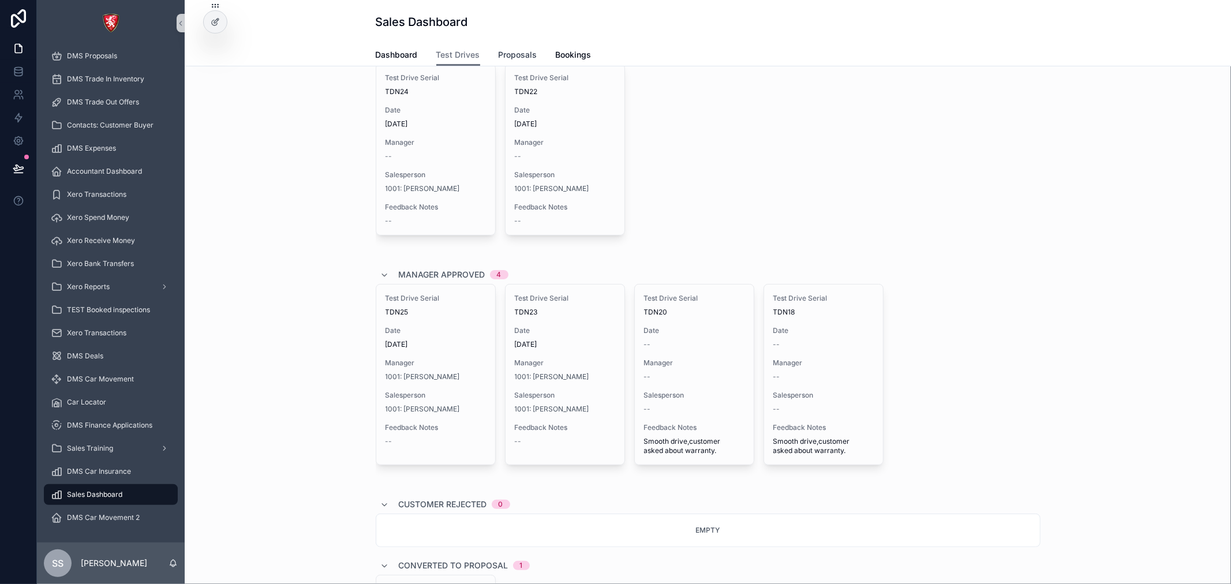
click at [525, 53] on span "Proposals" at bounding box center [518, 55] width 39 height 12
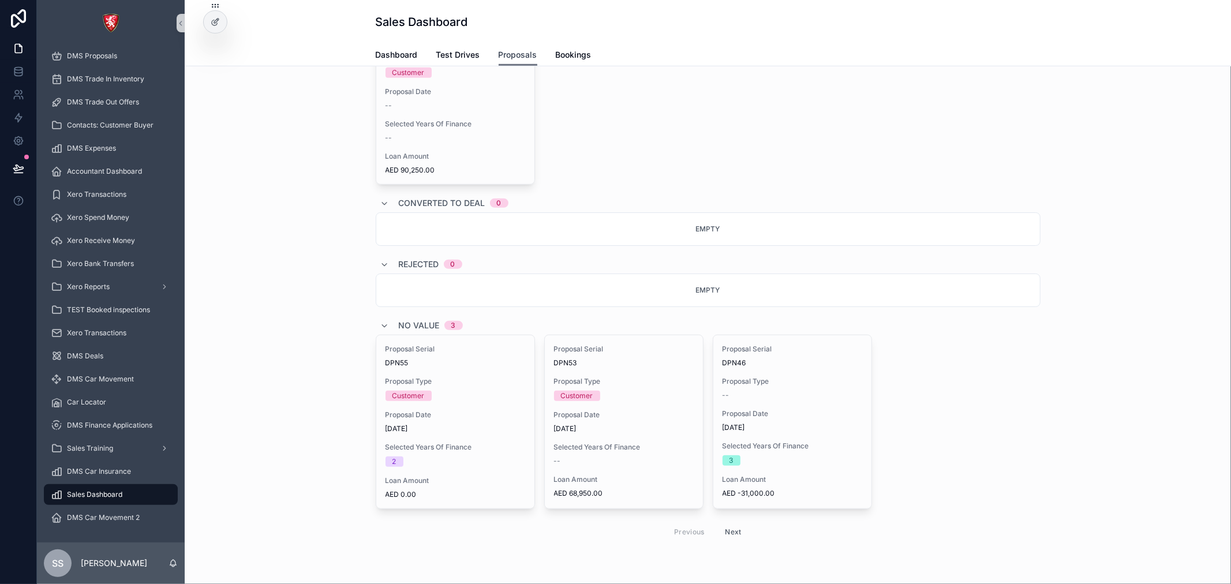
scroll to position [760, 0]
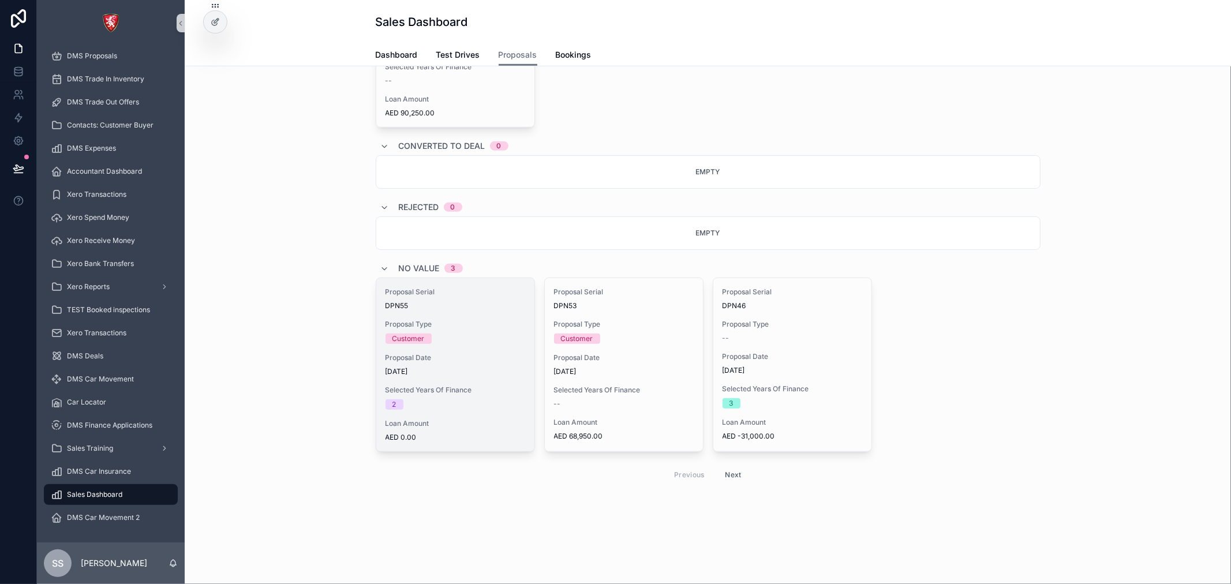
click at [472, 393] on span "Selected Years Of Finance" at bounding box center [456, 390] width 140 height 9
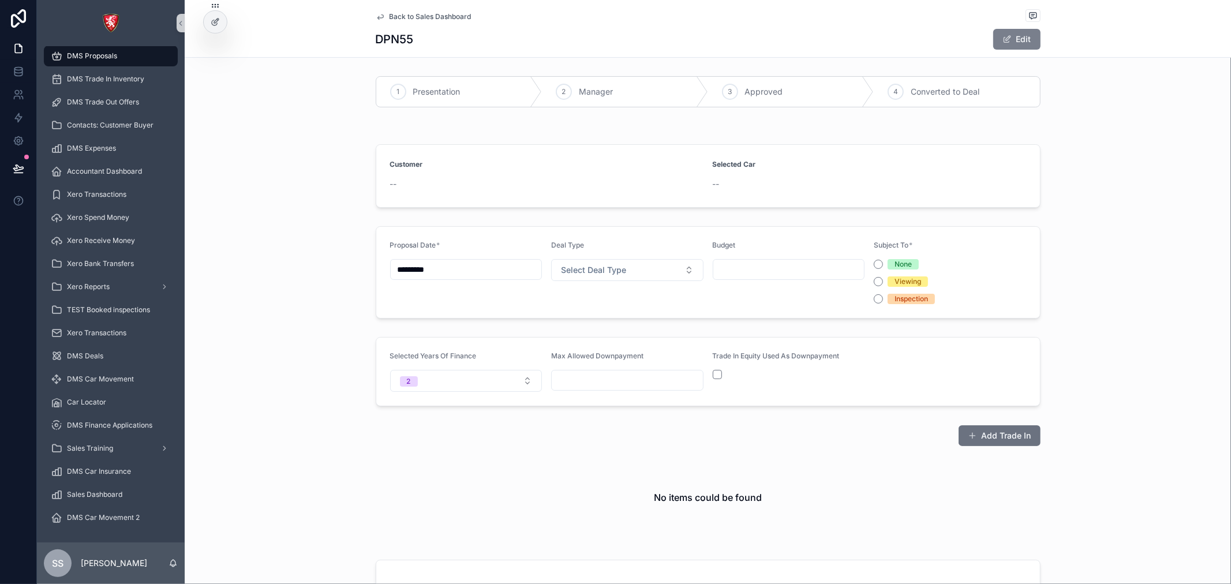
click at [1003, 38] on span "scrollable content" at bounding box center [1007, 39] width 9 height 9
click at [480, 91] on div "1 Presentation" at bounding box center [459, 92] width 166 height 30
click at [436, 97] on span "Presentation" at bounding box center [436, 92] width 47 height 12
click at [471, 226] on div "Proposal Date * ********* Deal Type Select Deal Type Budget Subject To * None V…" at bounding box center [708, 274] width 1047 height 102
click at [499, 193] on button "Select Button" at bounding box center [546, 185] width 313 height 20
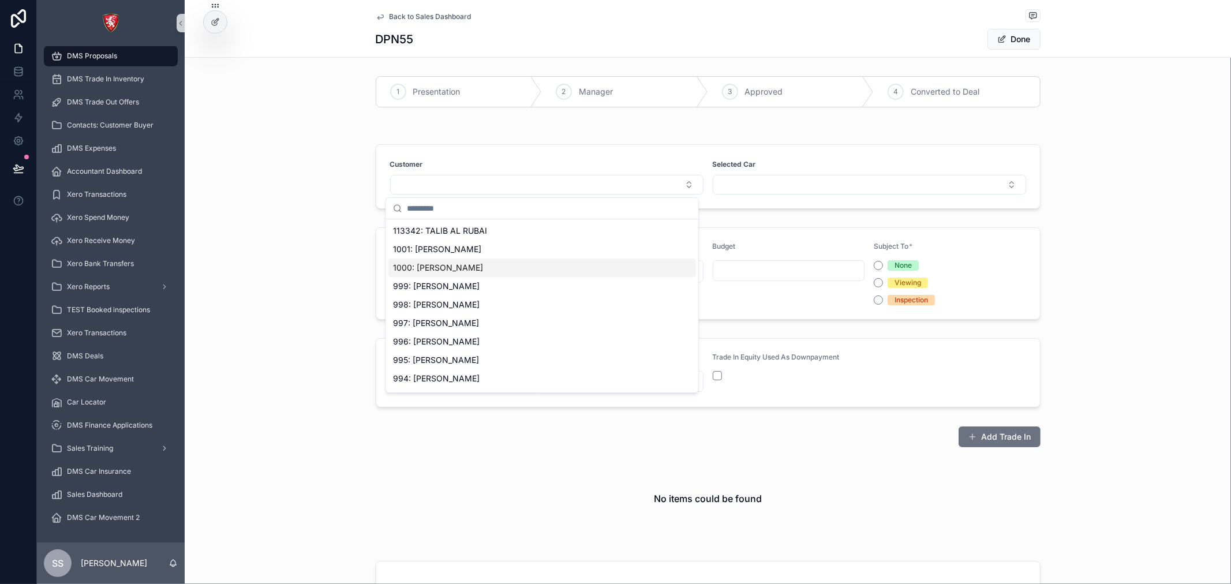
click at [494, 264] on div "1000: [PERSON_NAME]" at bounding box center [543, 268] width 308 height 18
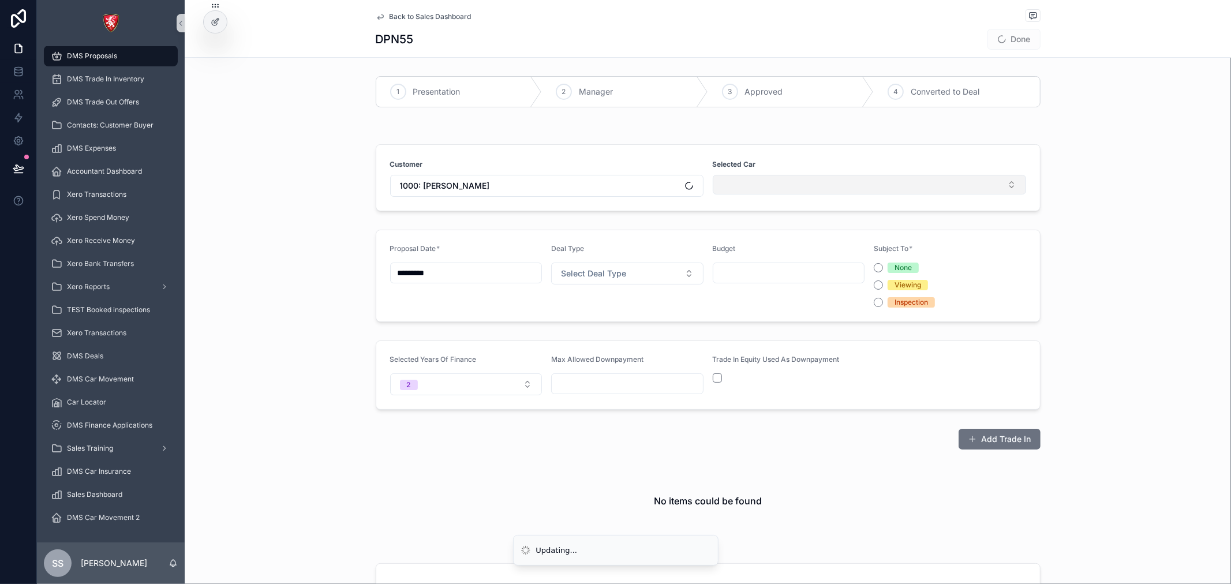
click at [769, 185] on button "Select Button" at bounding box center [869, 185] width 313 height 20
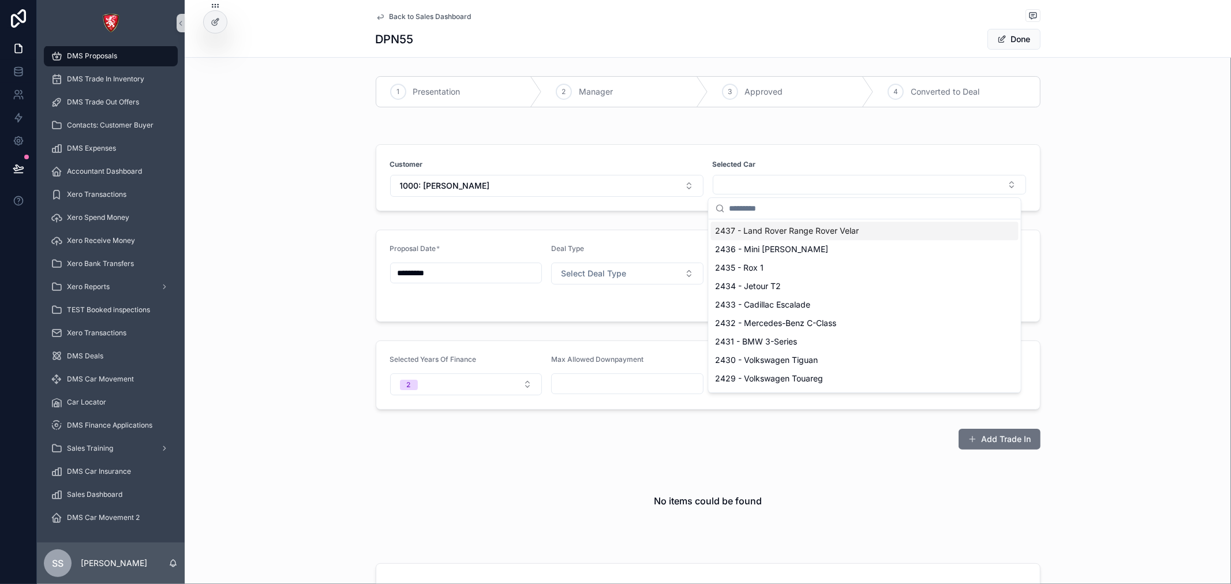
click at [780, 204] on input "scrollable content" at bounding box center [872, 208] width 285 height 21
click at [781, 228] on span "2437 - Land Rover Range Rover Velar" at bounding box center [788, 231] width 144 height 12
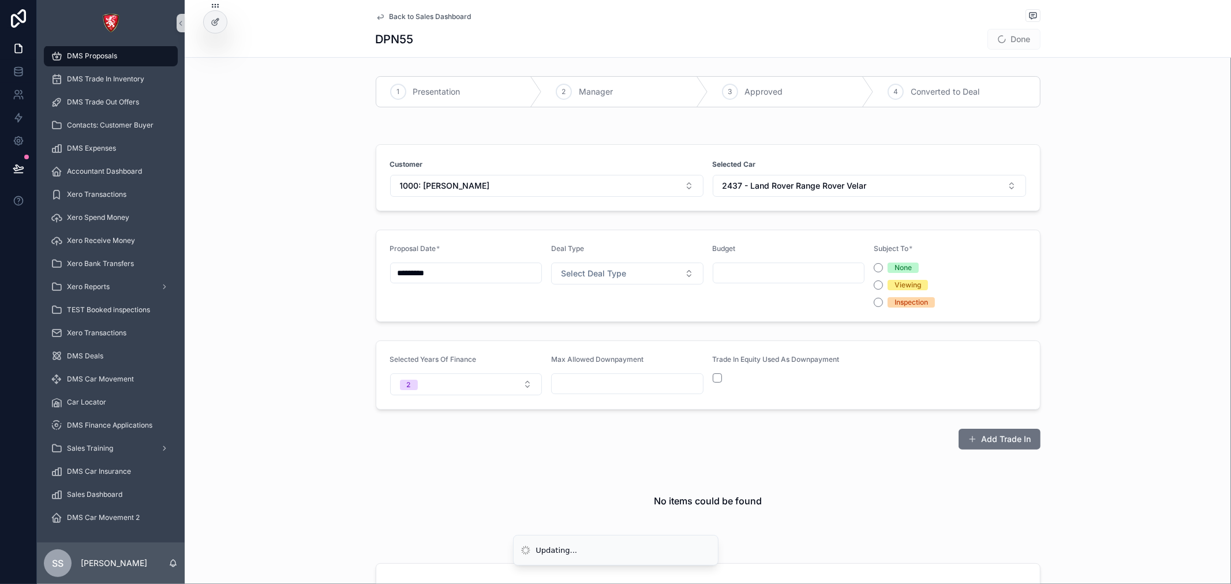
click at [637, 142] on div "Customer 1000: [PERSON_NAME] Selected Car 2437 - Land Rover Range Rover Velar" at bounding box center [708, 178] width 1047 height 76
click at [1030, 39] on button "Done" at bounding box center [1014, 39] width 53 height 21
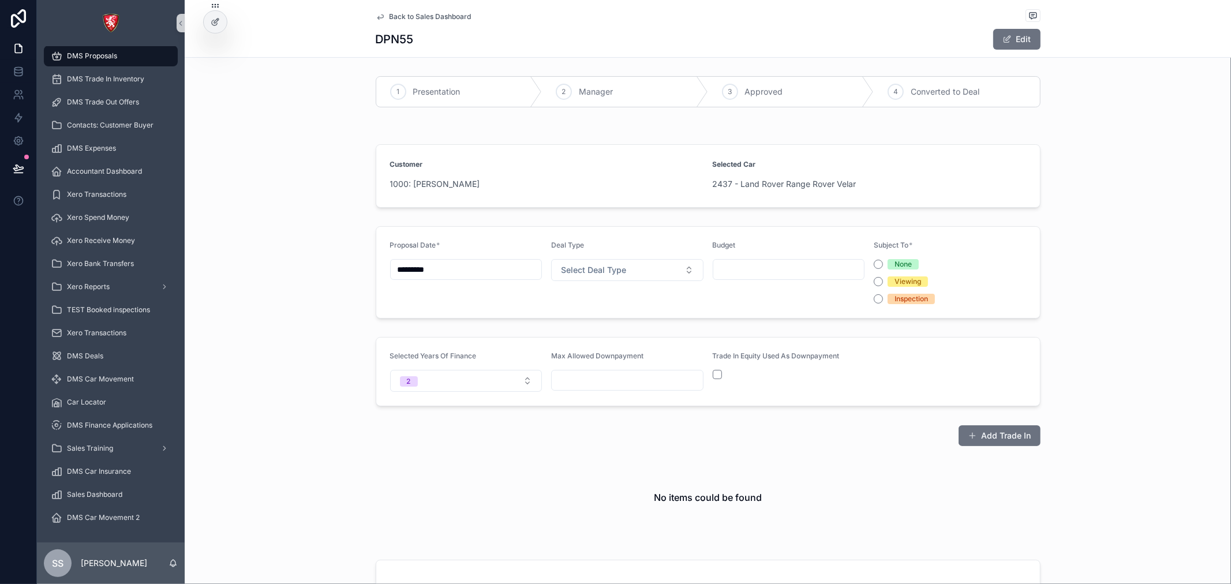
click at [410, 12] on span "Back to Sales Dashboard" at bounding box center [431, 16] width 82 height 9
